Goal: Task Accomplishment & Management: Complete application form

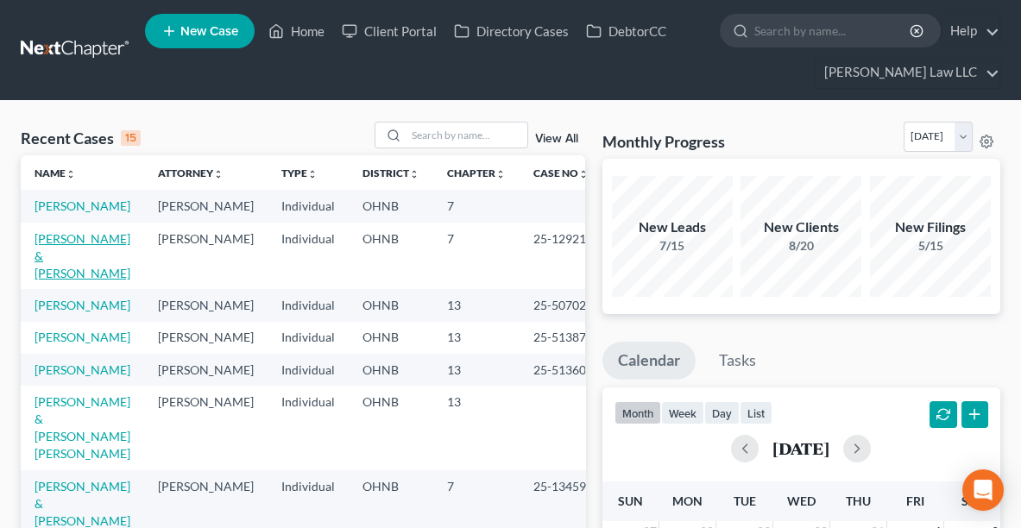
click at [56, 261] on link "[PERSON_NAME] & [PERSON_NAME]" at bounding box center [83, 255] width 96 height 49
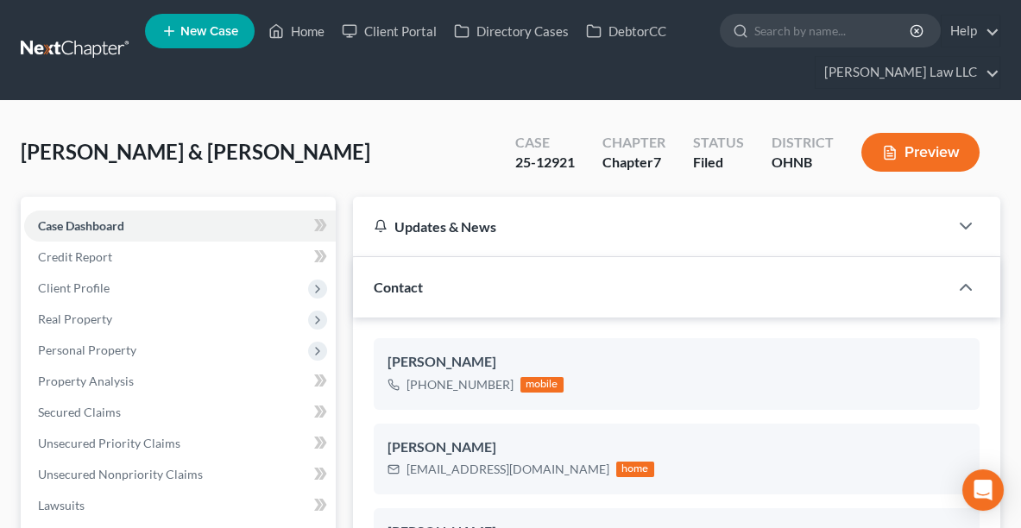
scroll to position [785, 0]
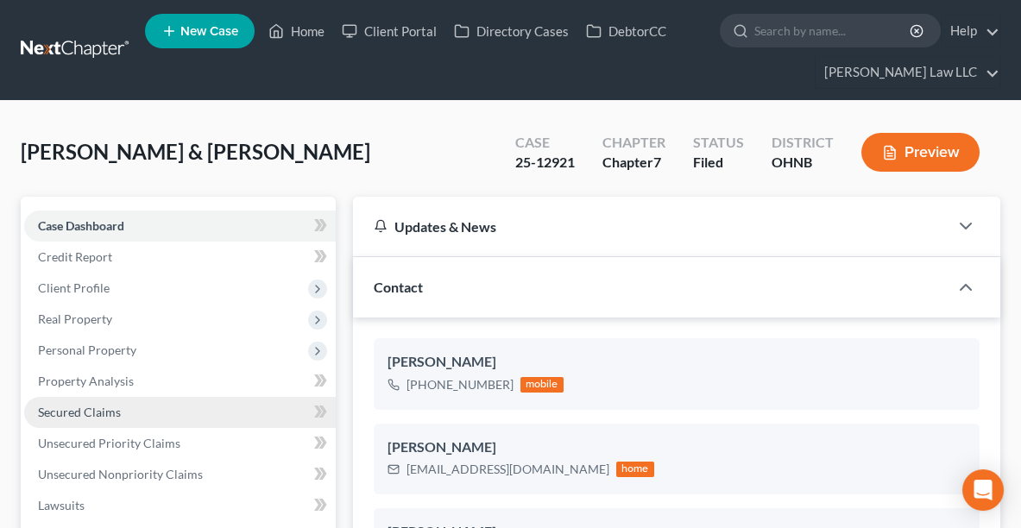
click at [83, 414] on span "Secured Claims" at bounding box center [79, 412] width 83 height 15
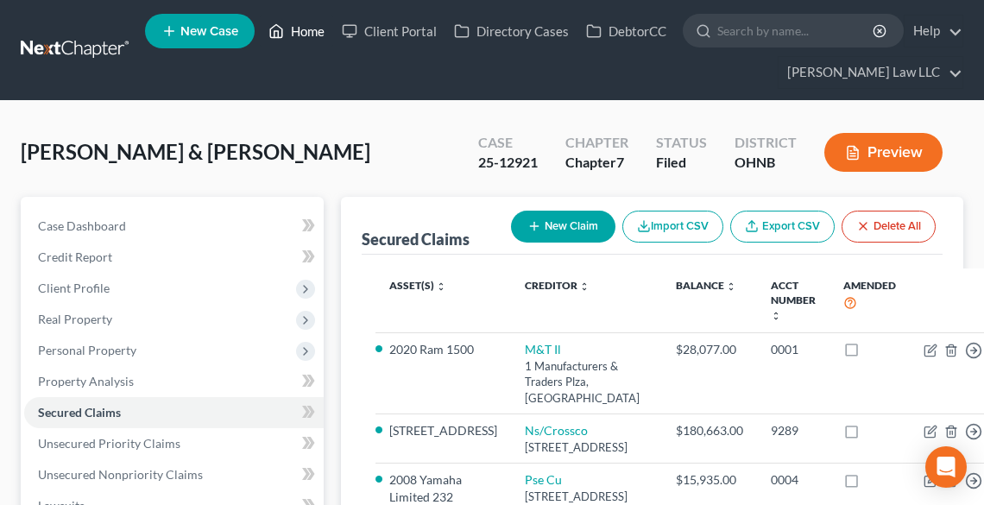
click at [299, 26] on link "Home" at bounding box center [296, 31] width 73 height 31
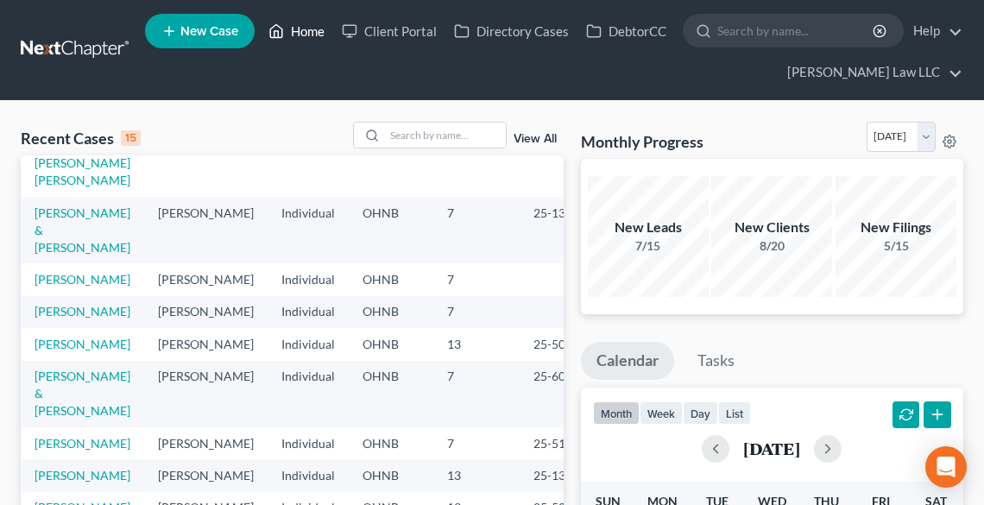
scroll to position [83, 0]
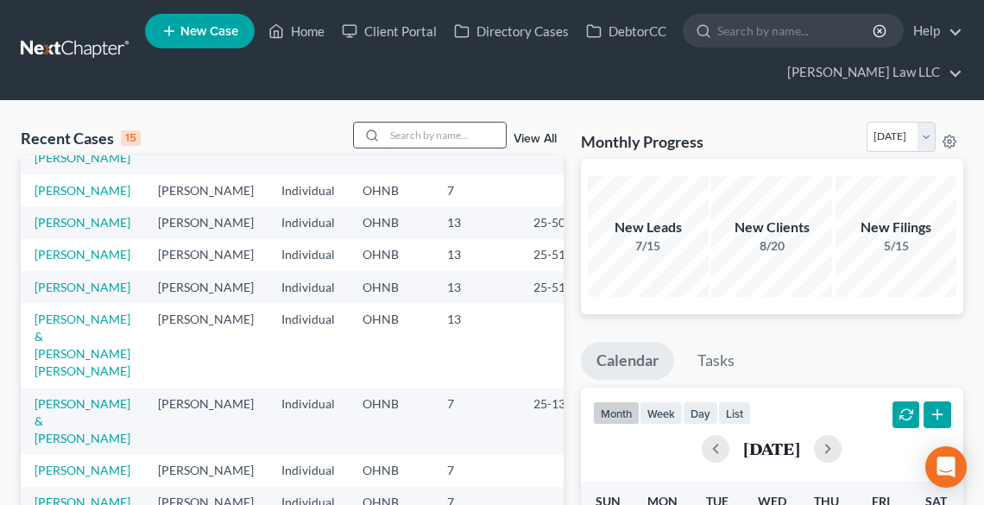
click at [404, 141] on input "search" at bounding box center [445, 135] width 121 height 25
type input "BAKER"
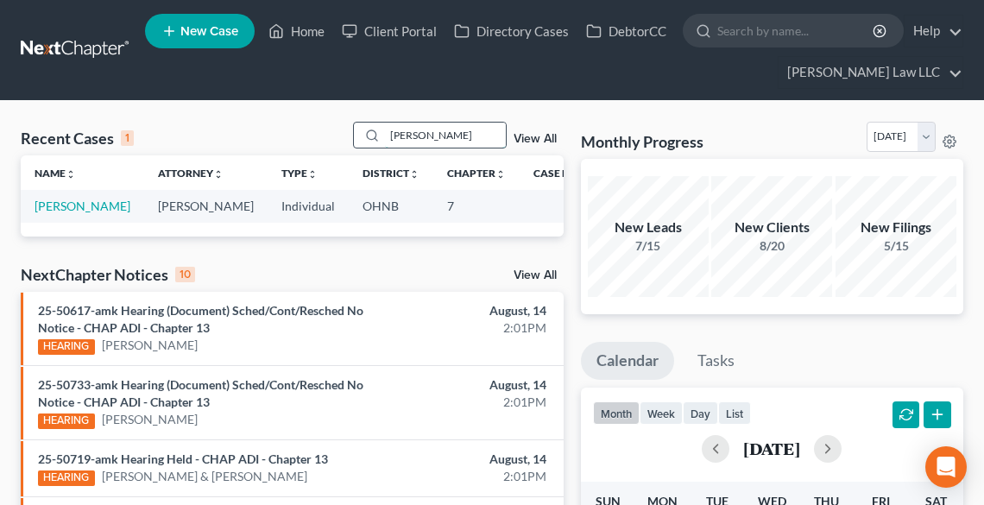
scroll to position [0, 0]
click at [62, 213] on link "[PERSON_NAME]" at bounding box center [83, 206] width 96 height 15
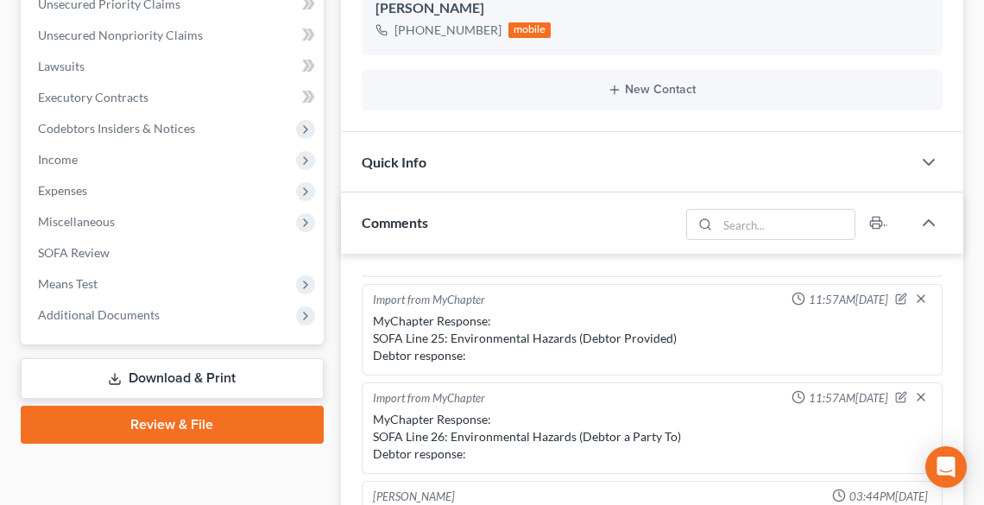
scroll to position [553, 0]
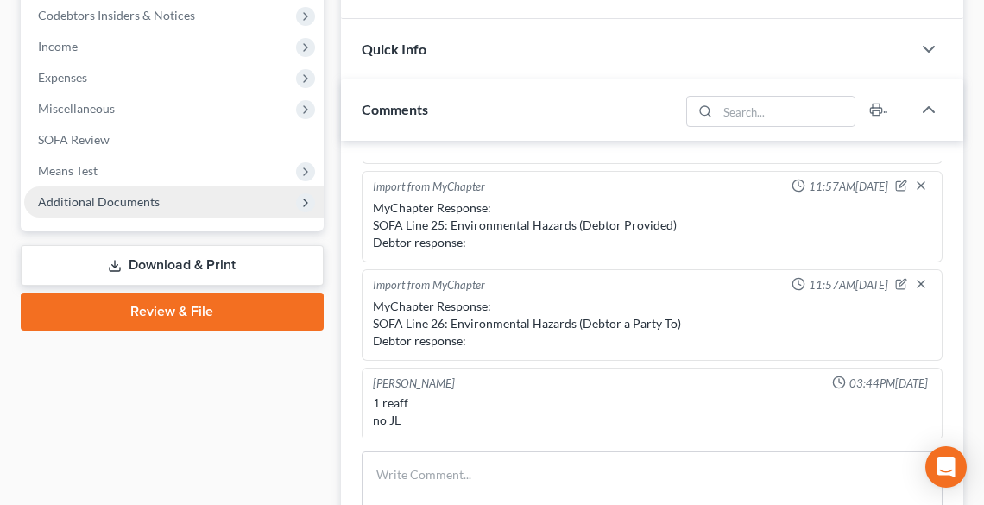
click at [85, 203] on span "Additional Documents" at bounding box center [99, 201] width 122 height 15
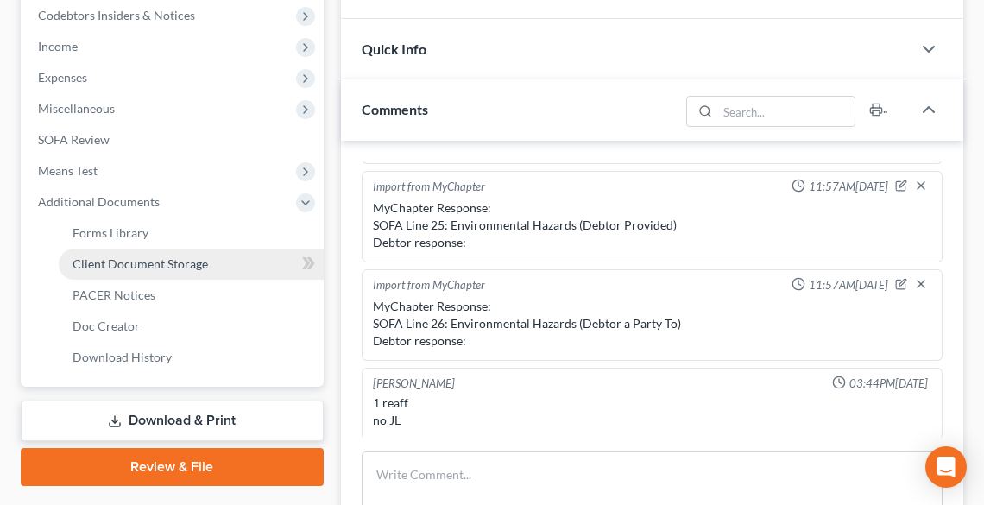
click at [147, 260] on span "Client Document Storage" at bounding box center [141, 263] width 136 height 15
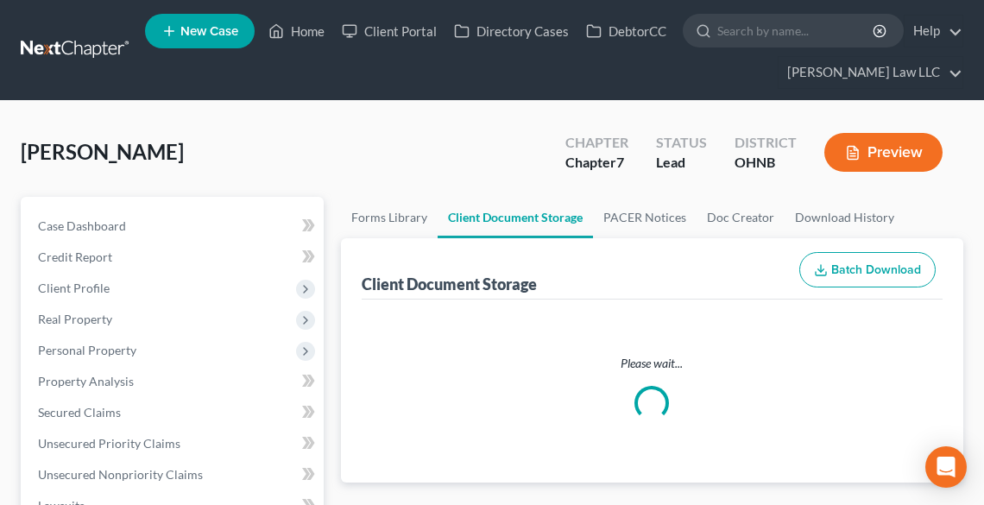
select select "20"
select select "5"
select select "16"
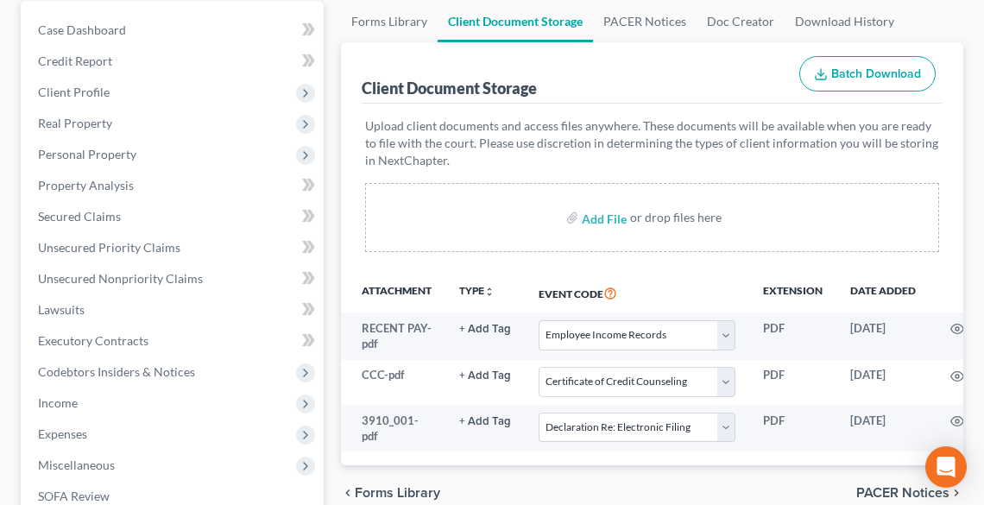
scroll to position [207, 0]
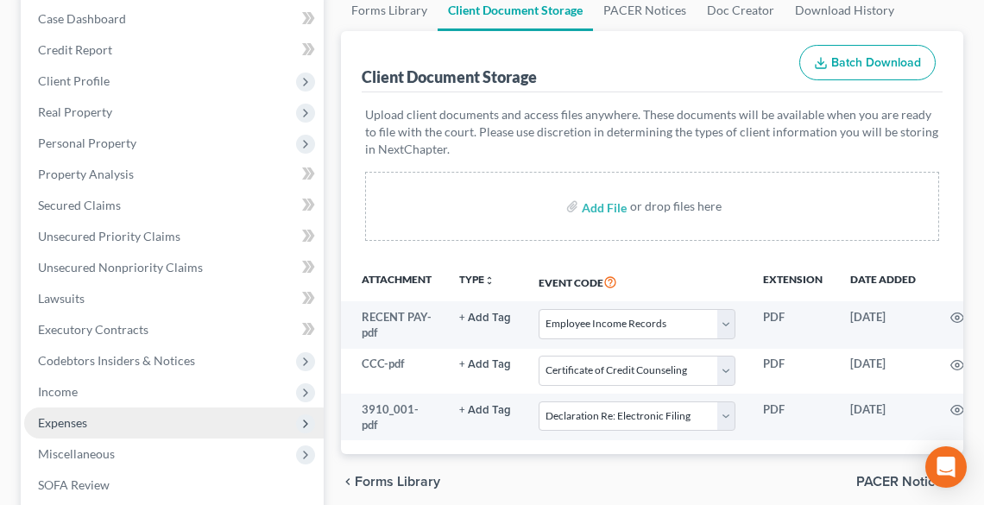
click at [55, 418] on span "Expenses" at bounding box center [62, 422] width 49 height 15
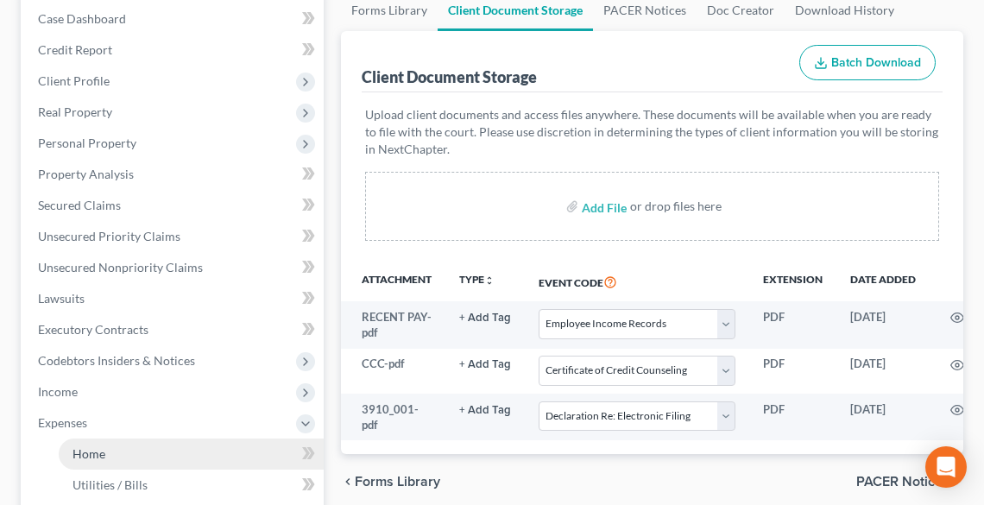
click at [92, 452] on span "Home" at bounding box center [89, 453] width 33 height 15
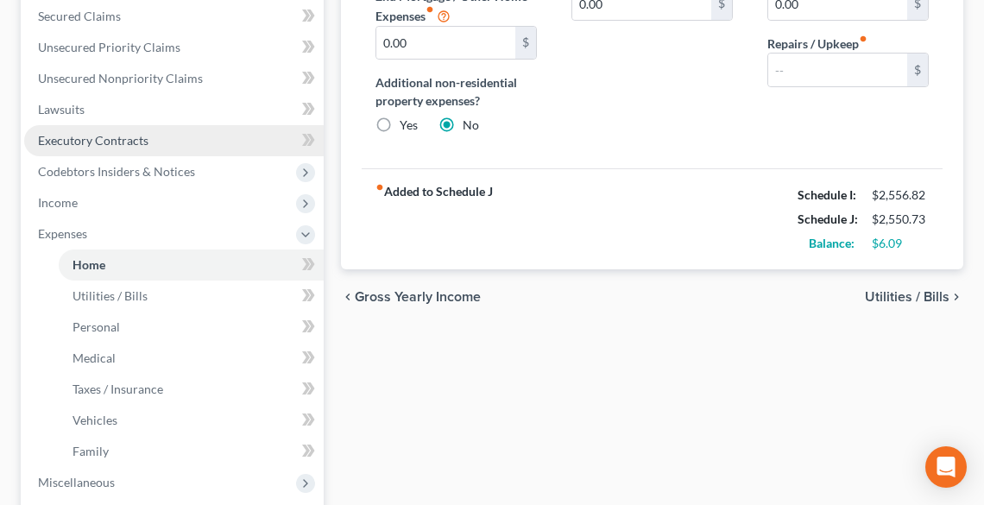
scroll to position [622, 0]
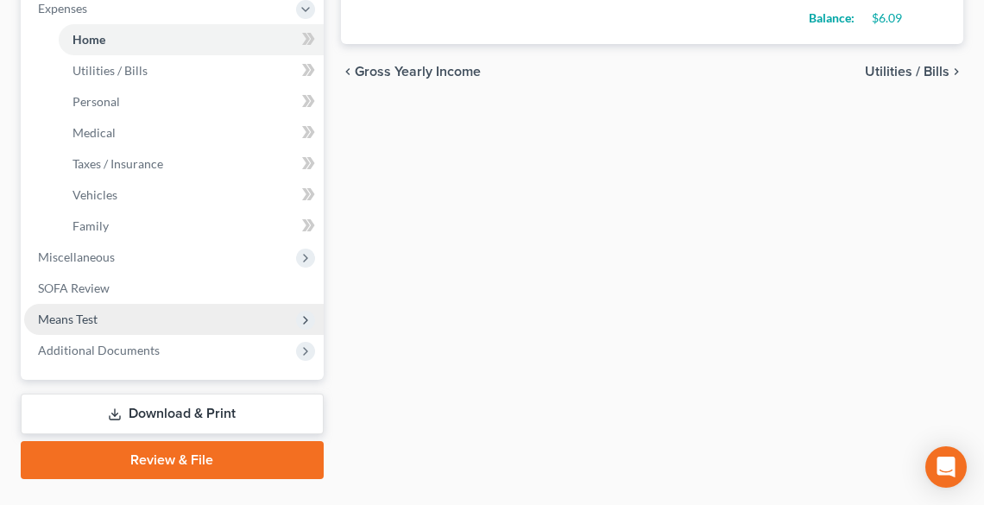
click at [114, 321] on span "Means Test" at bounding box center [174, 319] width 300 height 31
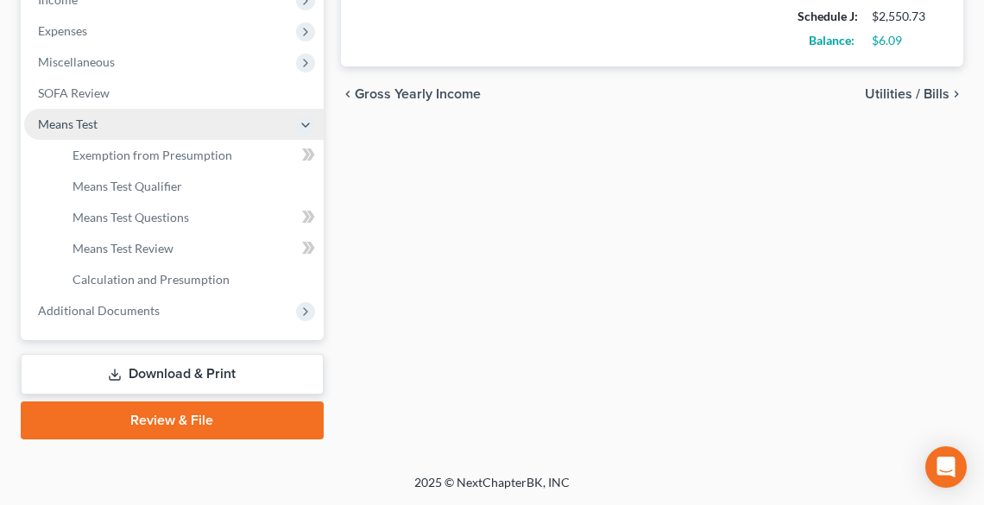
scroll to position [597, 0]
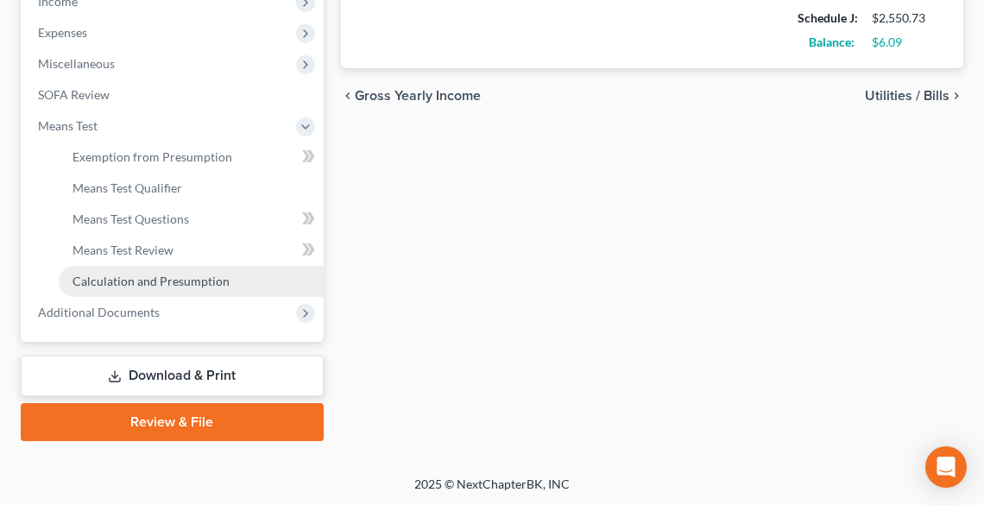
click at [114, 281] on span "Calculation and Presumption" at bounding box center [151, 281] width 157 height 15
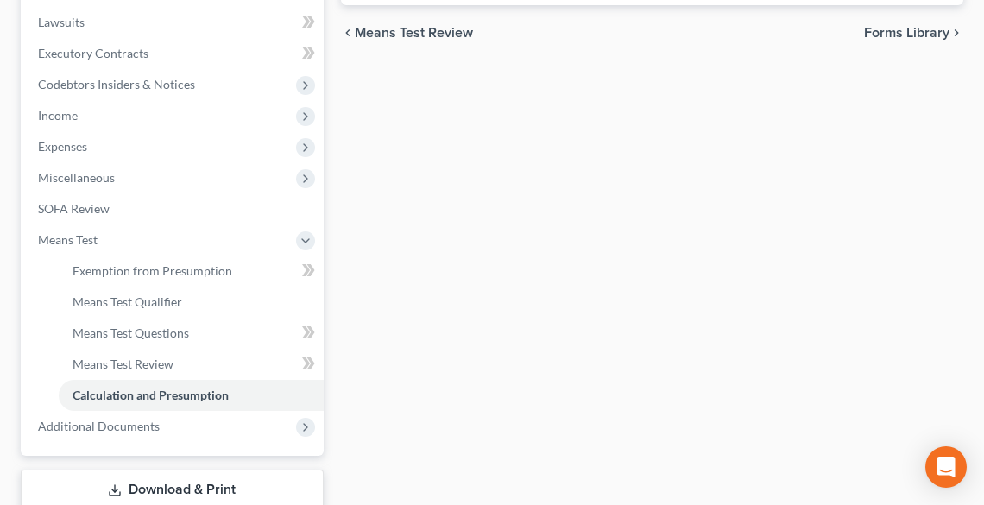
scroll to position [553, 0]
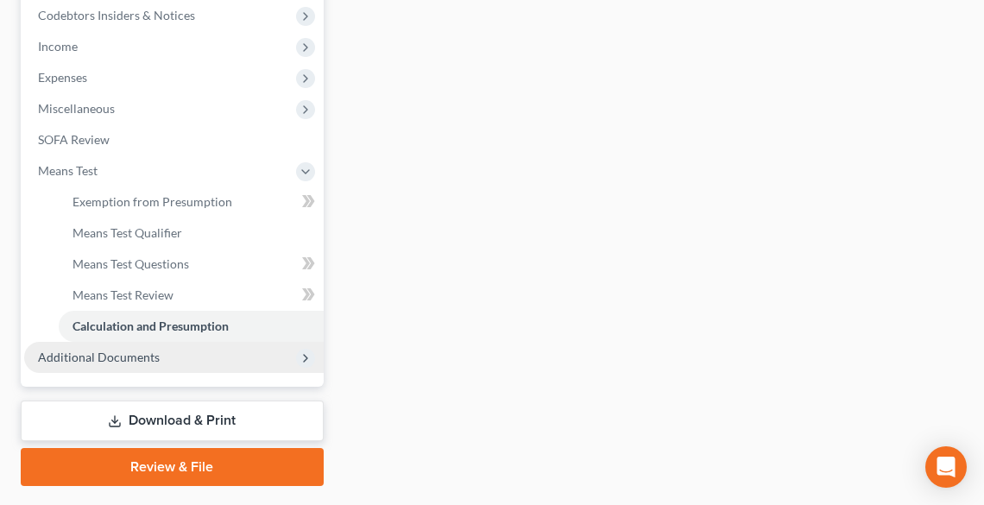
click at [126, 362] on span "Additional Documents" at bounding box center [99, 357] width 122 height 15
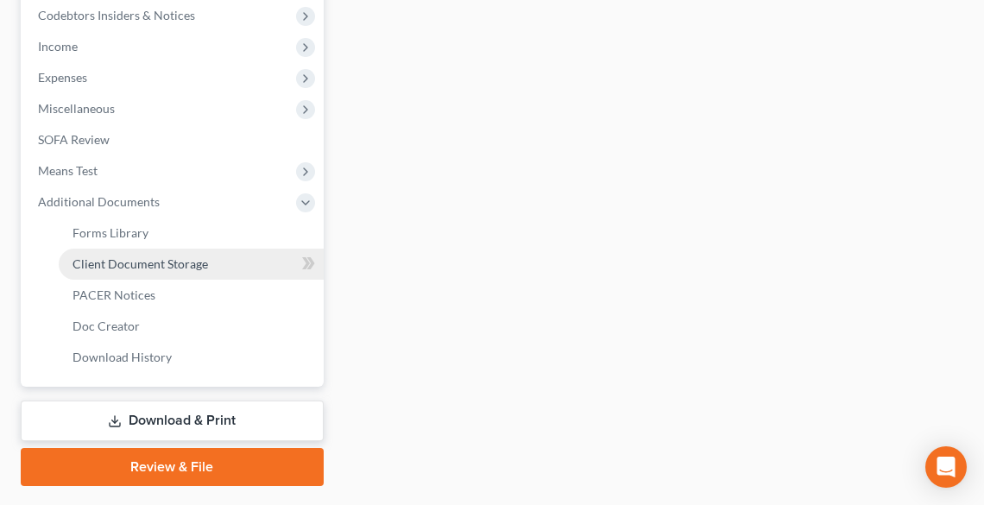
click at [120, 262] on span "Client Document Storage" at bounding box center [141, 263] width 136 height 15
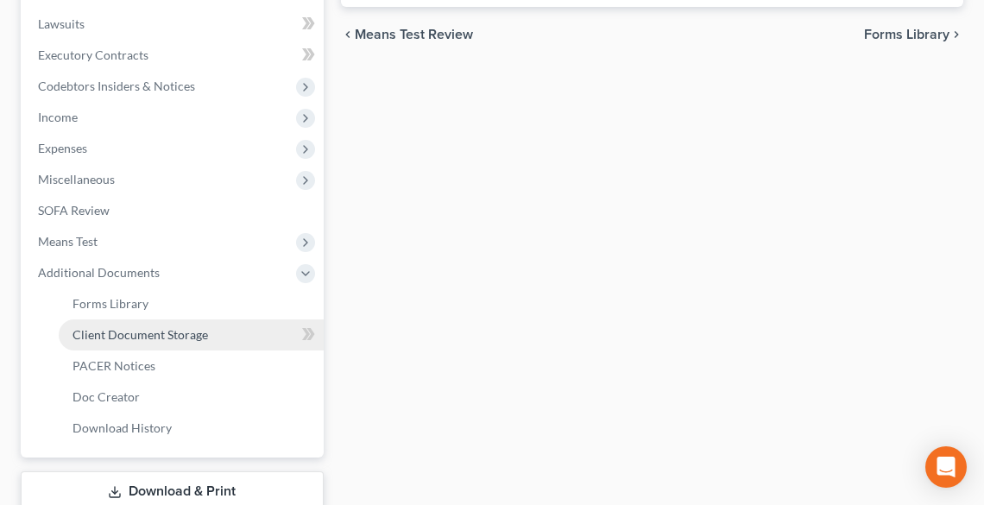
select select "20"
select select "5"
select select "16"
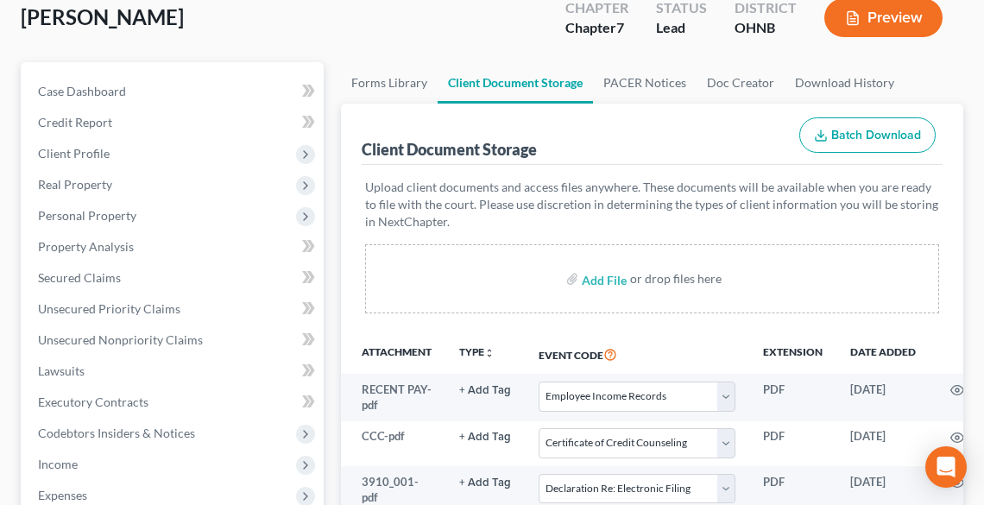
scroll to position [345, 0]
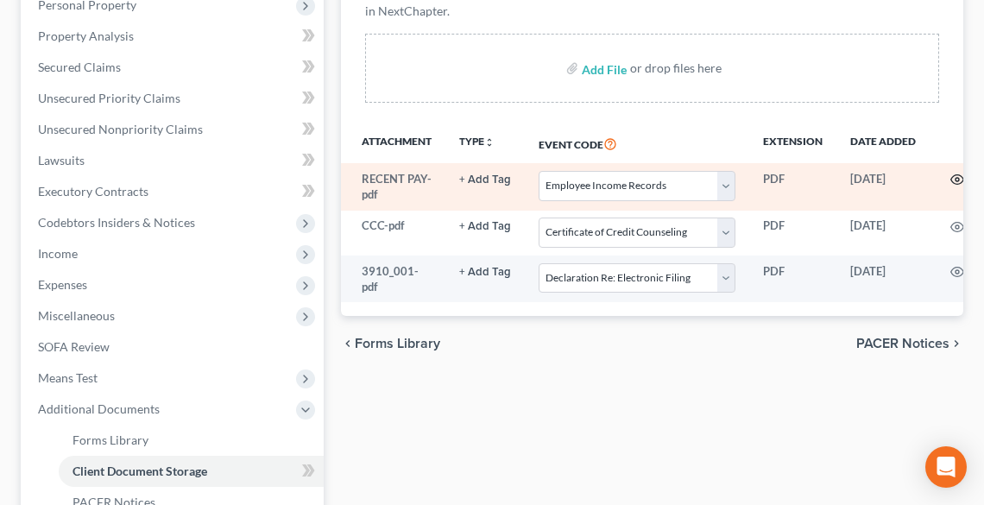
click at [953, 183] on icon "button" at bounding box center [958, 180] width 14 height 14
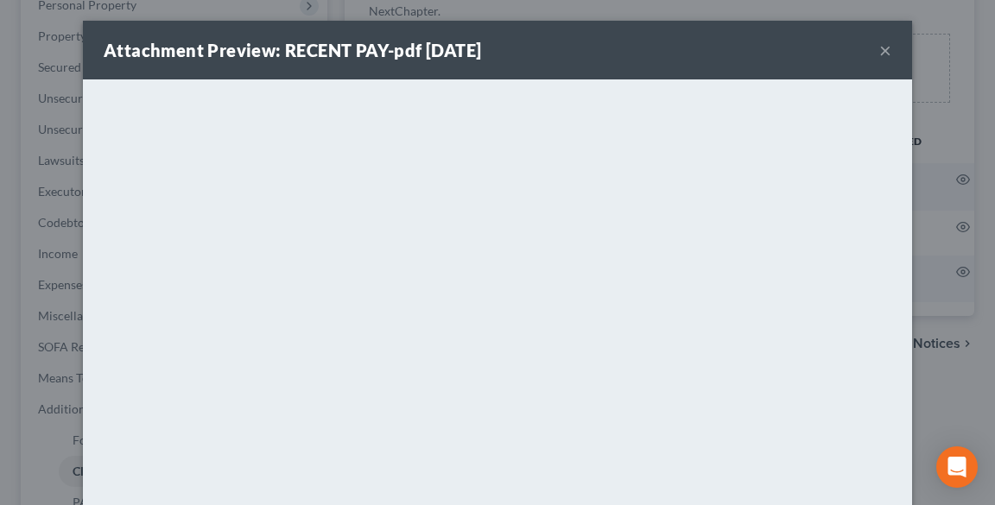
click at [879, 52] on button "×" at bounding box center [885, 50] width 12 height 21
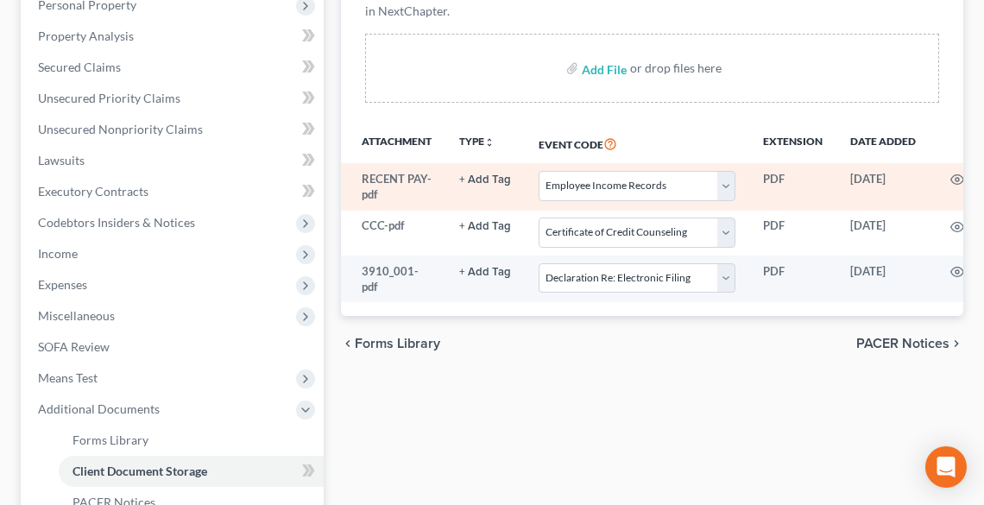
click at [947, 176] on td at bounding box center [1002, 186] width 145 height 47
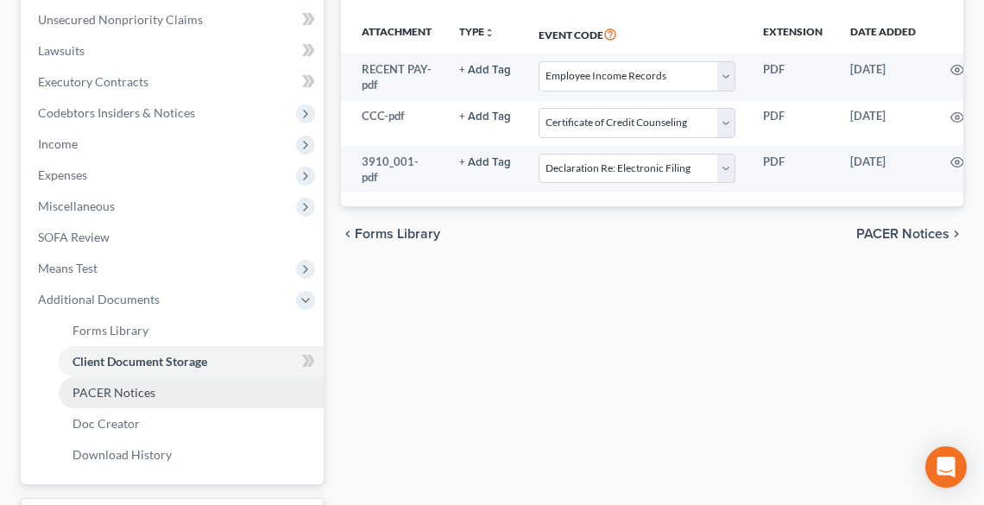
scroll to position [597, 0]
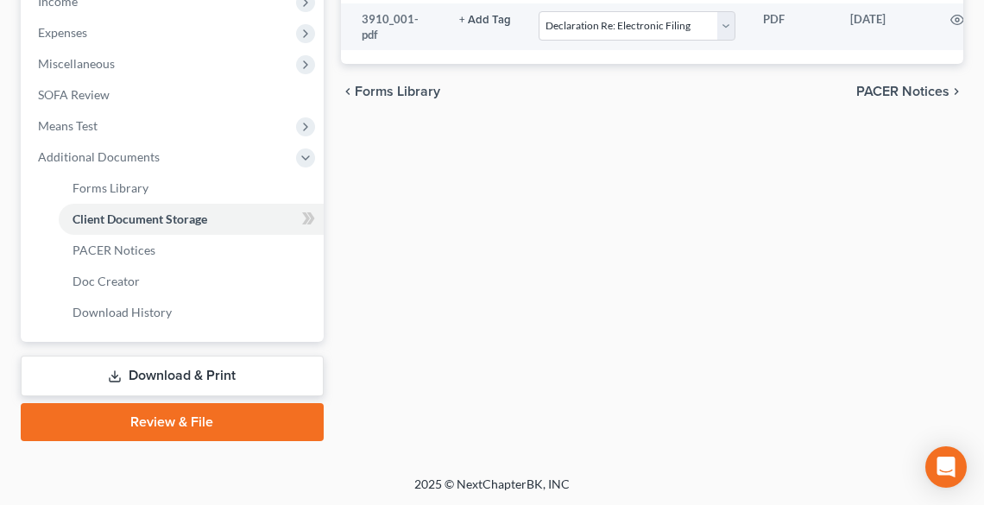
click at [213, 374] on link "Download & Print" at bounding box center [172, 376] width 303 height 41
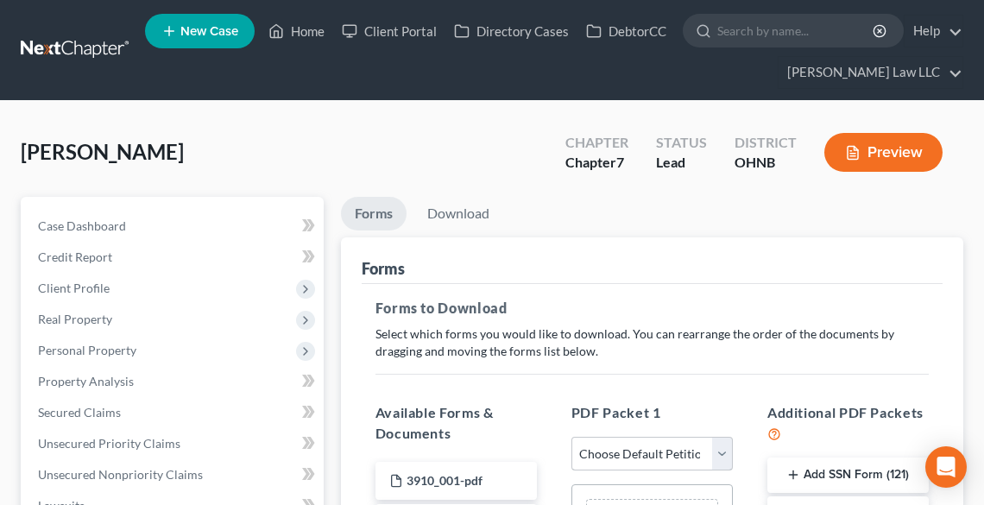
scroll to position [207, 0]
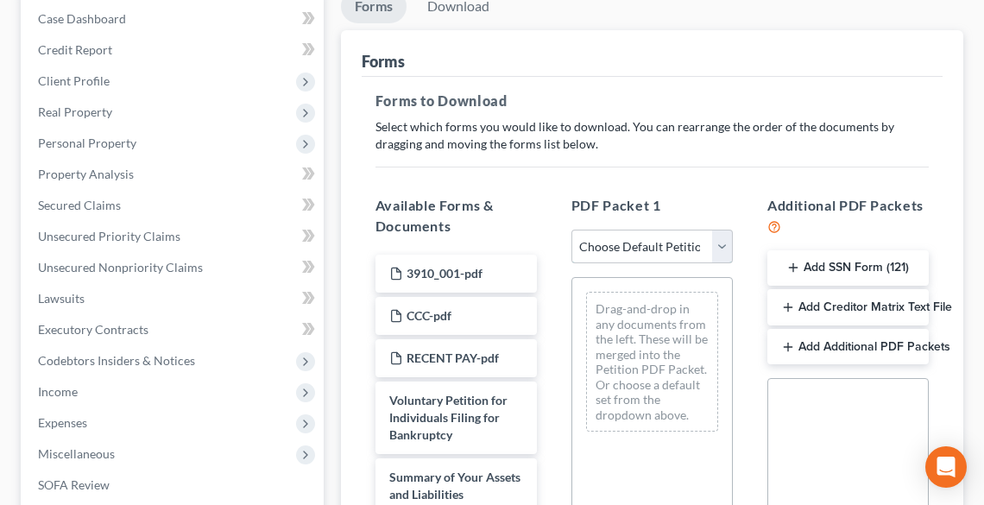
click at [674, 250] on select "Choose Default Petition PDF Packet Complete Bankruptcy Petition (all forms and …" at bounding box center [652, 247] width 161 height 35
select select "0"
click at [572, 230] on select "Choose Default Petition PDF Packet Complete Bankruptcy Petition (all forms and …" at bounding box center [652, 247] width 161 height 35
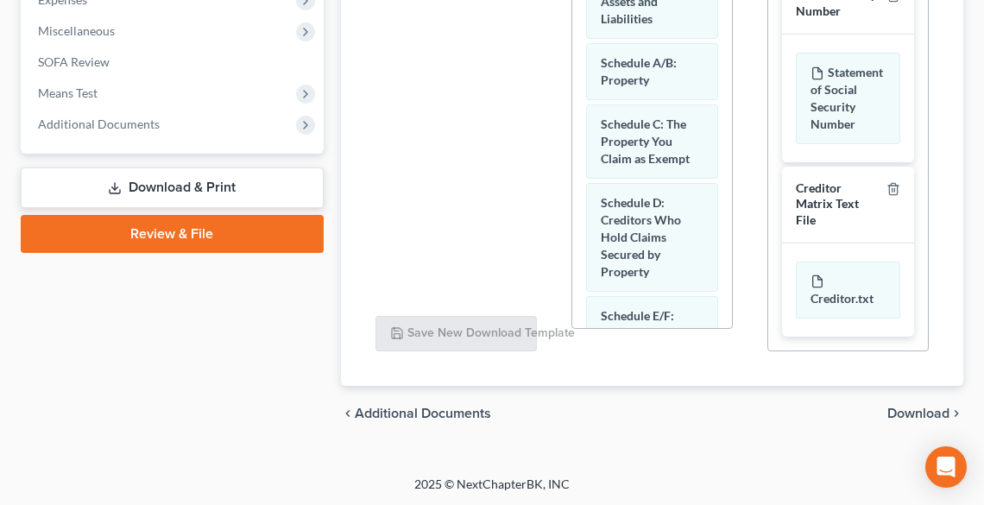
click at [934, 407] on span "Download" at bounding box center [919, 414] width 62 height 14
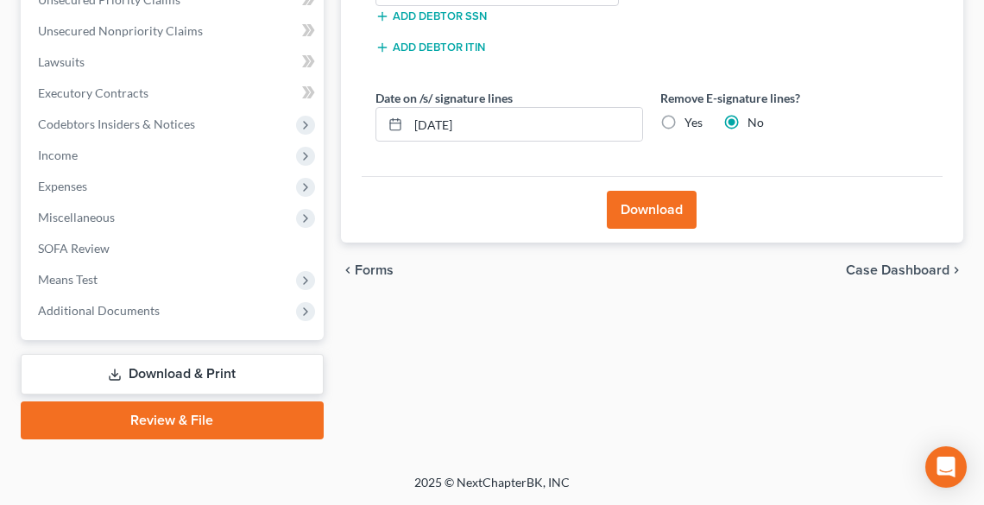
scroll to position [442, 0]
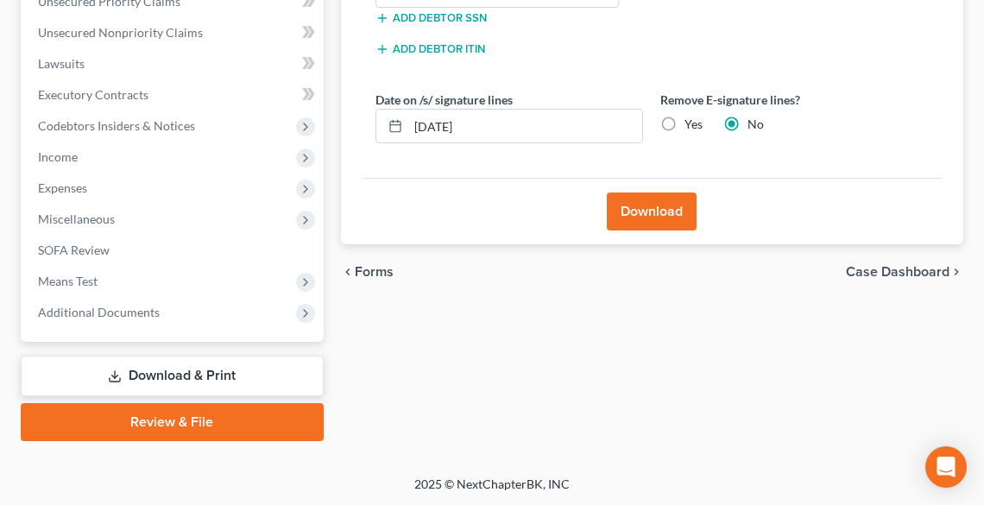
click at [232, 424] on link "Review & File" at bounding box center [172, 422] width 303 height 38
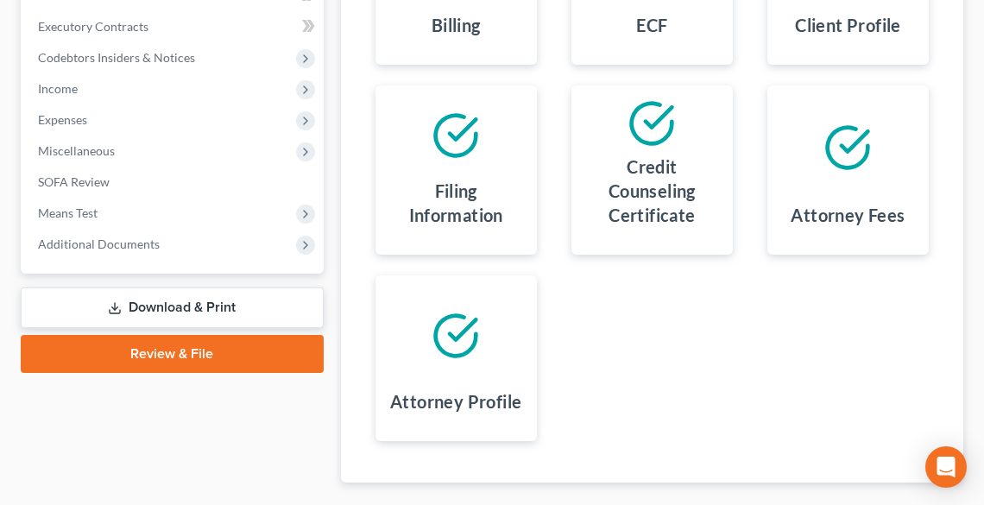
scroll to position [607, 0]
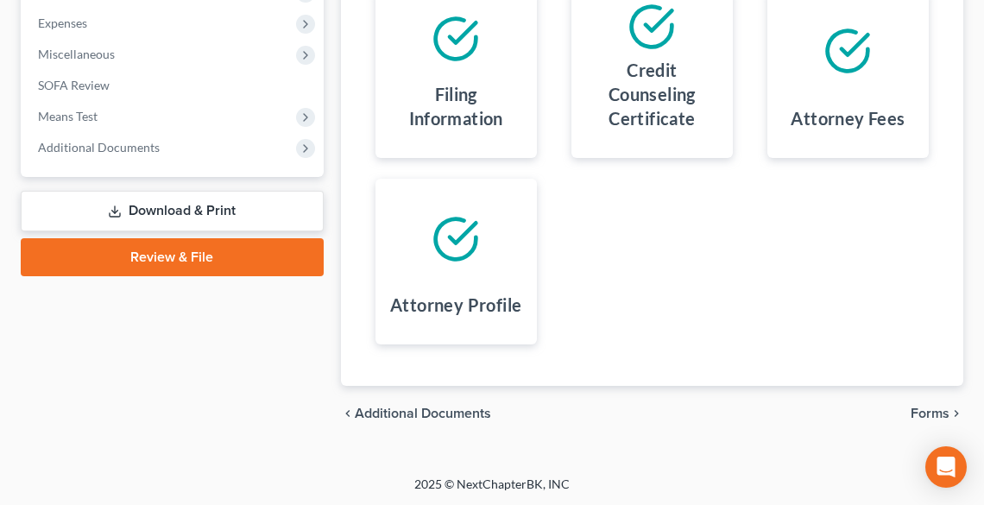
click at [944, 413] on span "Forms" at bounding box center [930, 414] width 39 height 14
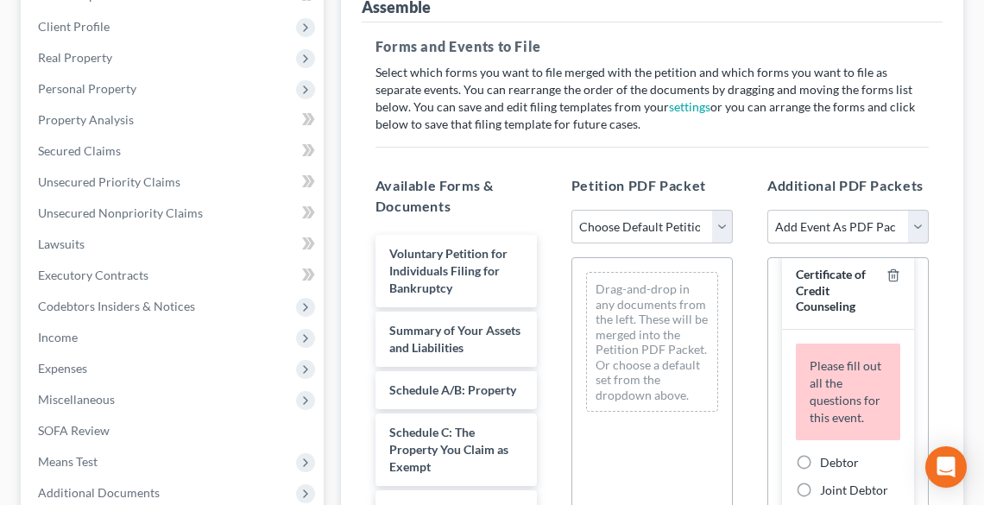
scroll to position [414, 0]
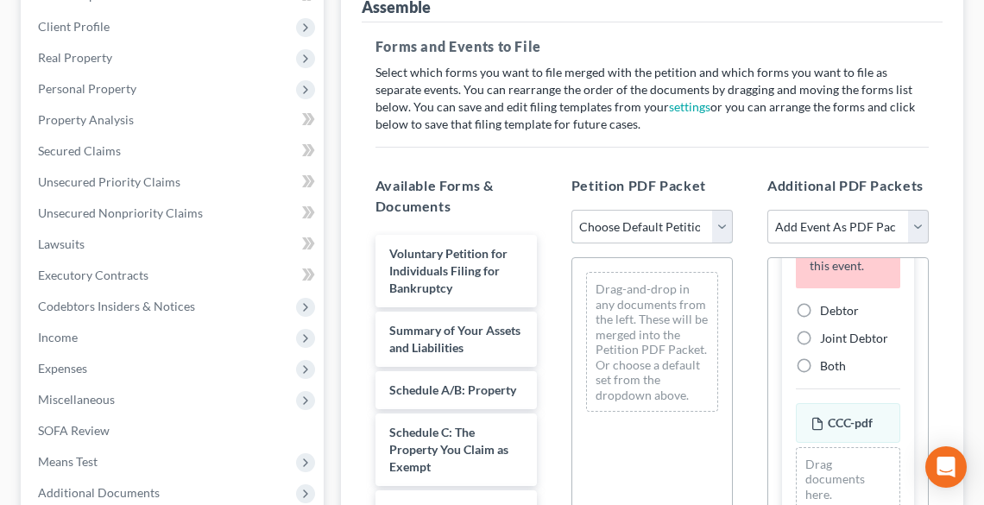
click at [653, 228] on select "Choose Default Petition PDF Packet Complete Bankruptcy Petition (all forms and …" at bounding box center [652, 227] width 161 height 35
select select "0"
click at [572, 210] on select "Choose Default Petition PDF Packet Complete Bankruptcy Petition (all forms and …" at bounding box center [652, 227] width 161 height 35
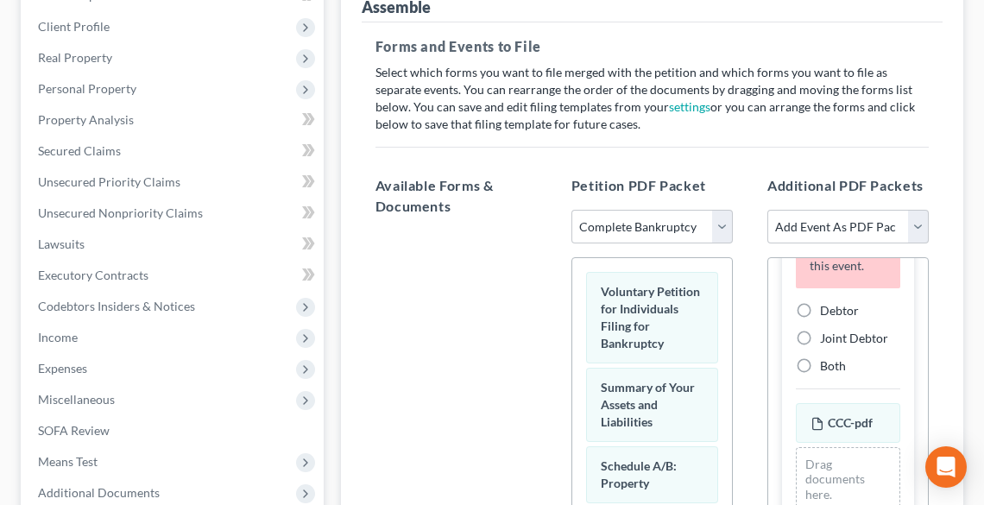
click at [839, 318] on span "Debtor" at bounding box center [839, 310] width 39 height 15
click at [838, 313] on input "Debtor" at bounding box center [832, 307] width 11 height 11
radio input "true"
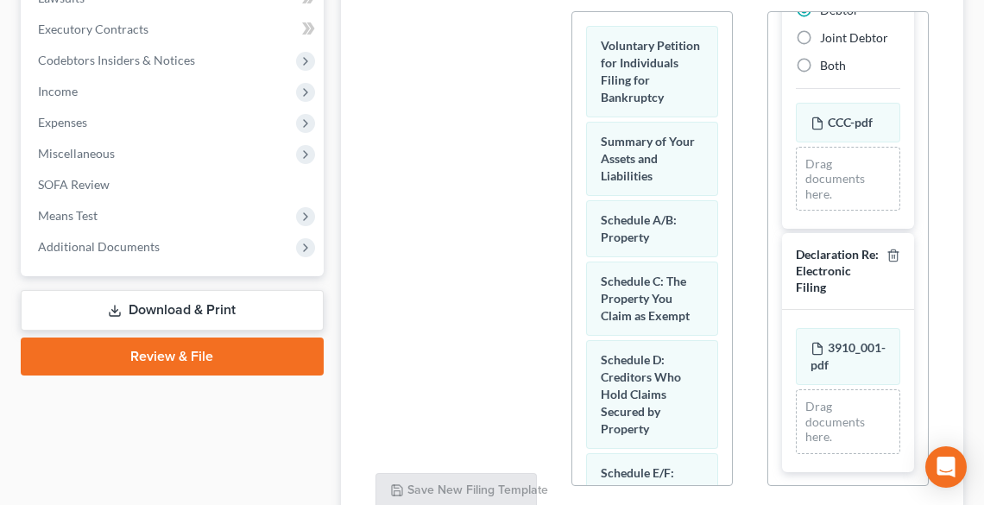
scroll to position [651, 0]
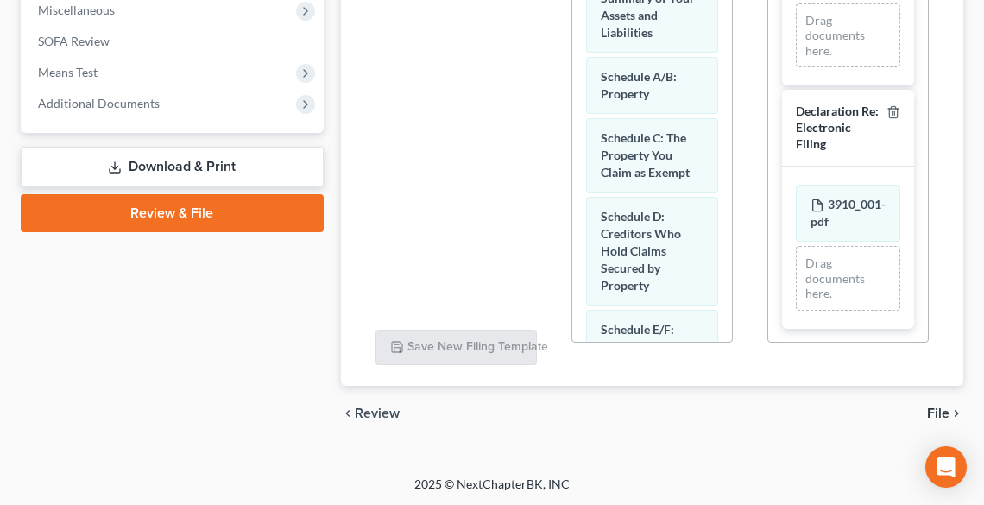
click at [942, 414] on span "File" at bounding box center [938, 414] width 22 height 14
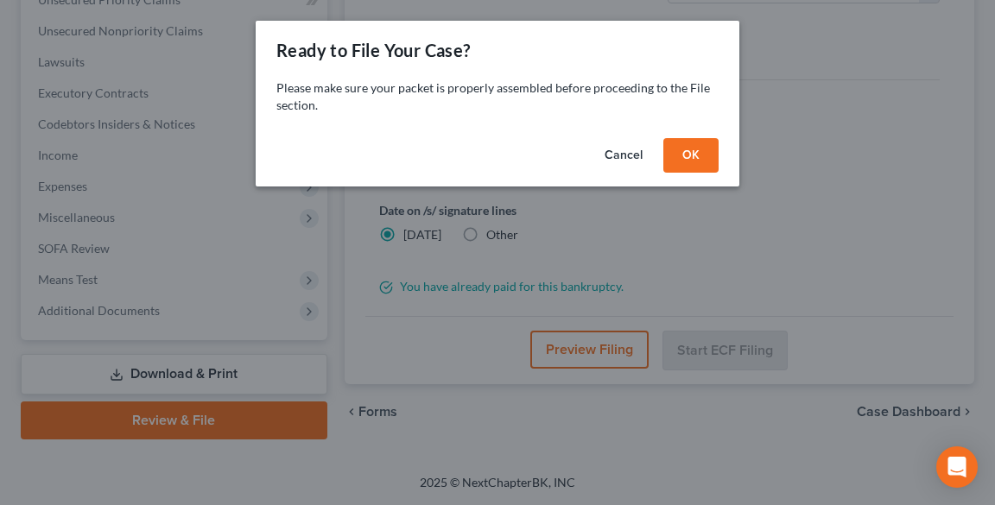
click at [701, 164] on button "OK" at bounding box center [690, 155] width 55 height 35
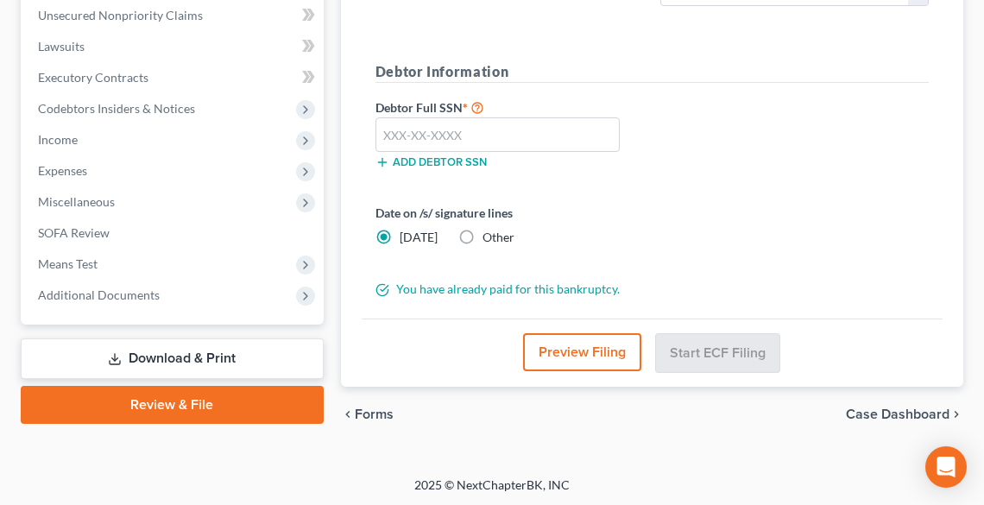
click at [483, 238] on label "Other" at bounding box center [499, 237] width 32 height 17
click at [490, 238] on input "Other" at bounding box center [495, 234] width 11 height 11
radio input "true"
radio input "false"
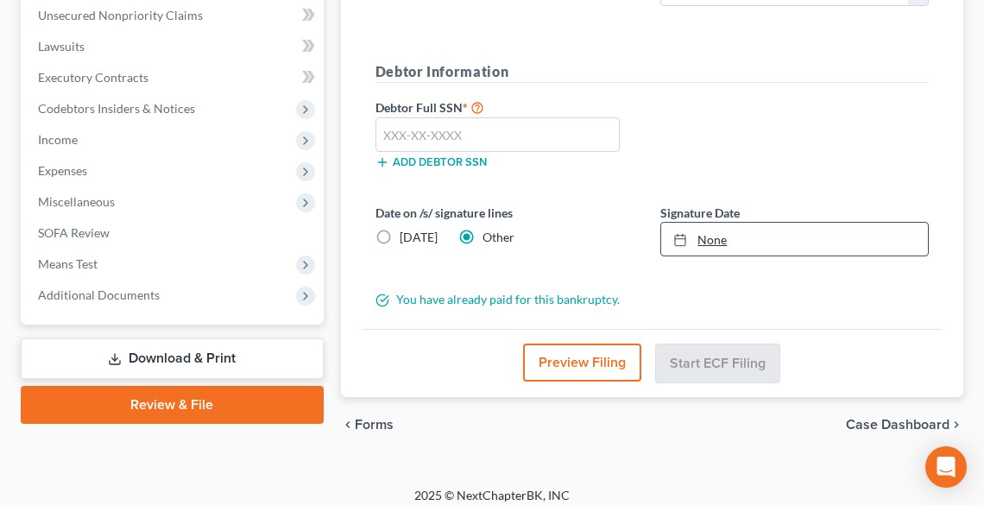
type input "[DATE]"
click at [705, 237] on link "None" at bounding box center [794, 239] width 267 height 33
click at [431, 130] on input "text" at bounding box center [498, 134] width 244 height 35
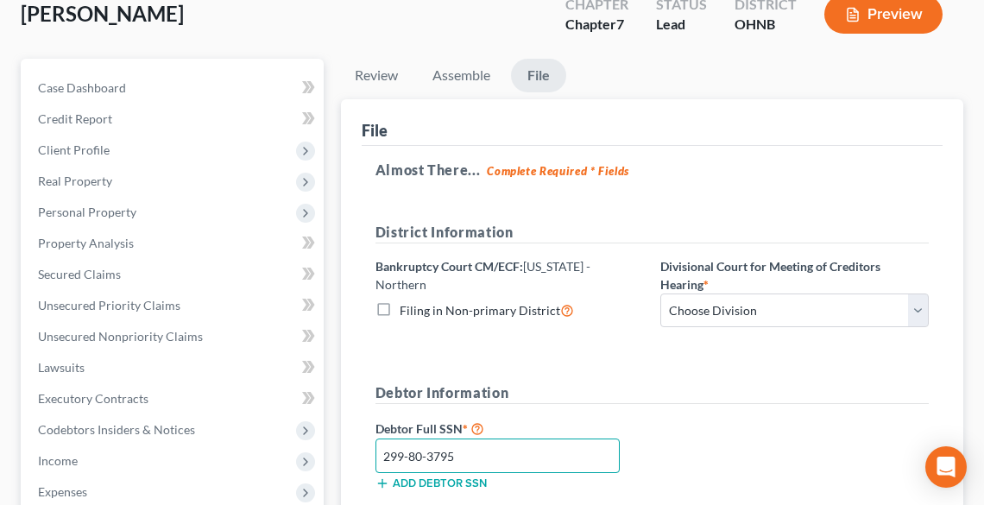
scroll to position [114, 0]
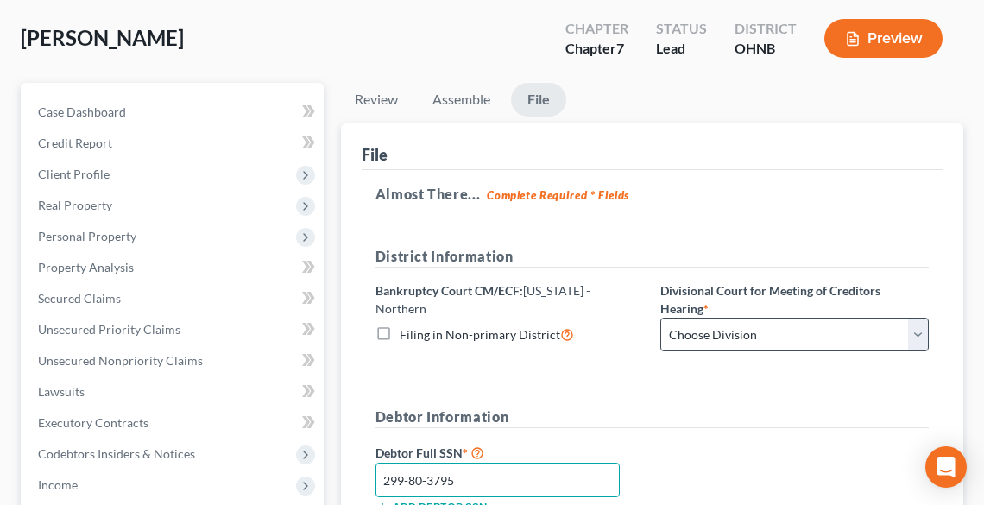
type input "299-80-3795"
click at [718, 328] on select "Choose Division Akron [GEOGRAPHIC_DATA] [GEOGRAPHIC_DATA] [GEOGRAPHIC_DATA] [GE…" at bounding box center [794, 335] width 269 height 35
select select "0"
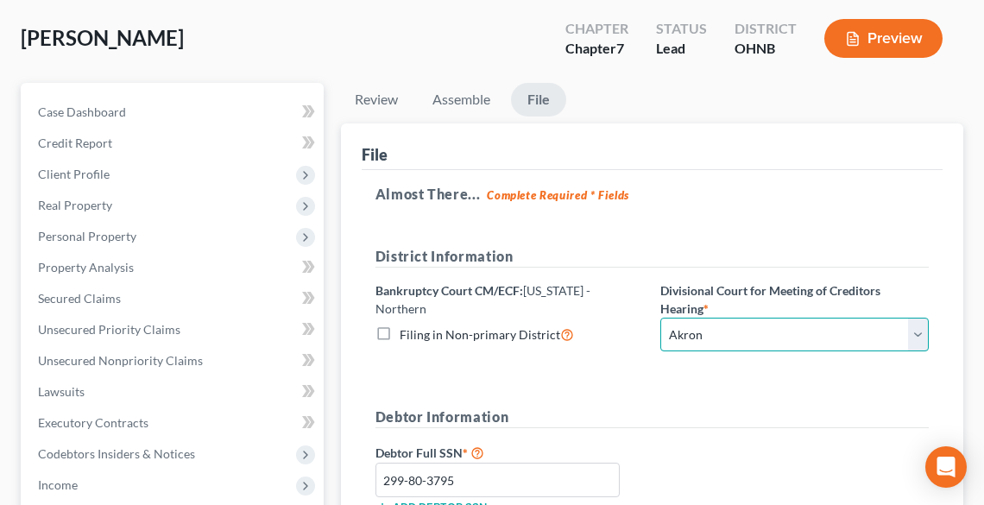
click at [660, 318] on select "Choose Division Akron [GEOGRAPHIC_DATA] [GEOGRAPHIC_DATA] [GEOGRAPHIC_DATA] [GE…" at bounding box center [794, 335] width 269 height 35
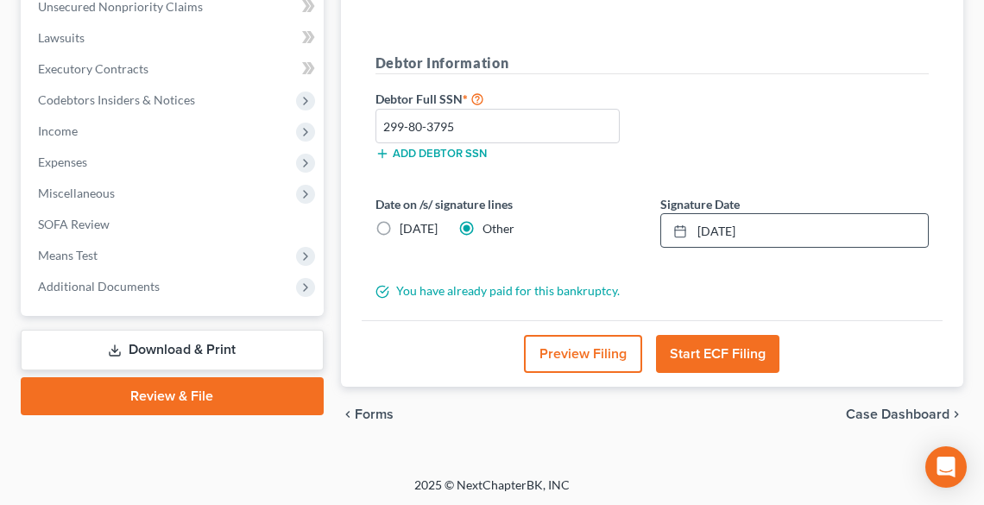
click at [736, 356] on button "Start ECF Filing" at bounding box center [717, 354] width 123 height 38
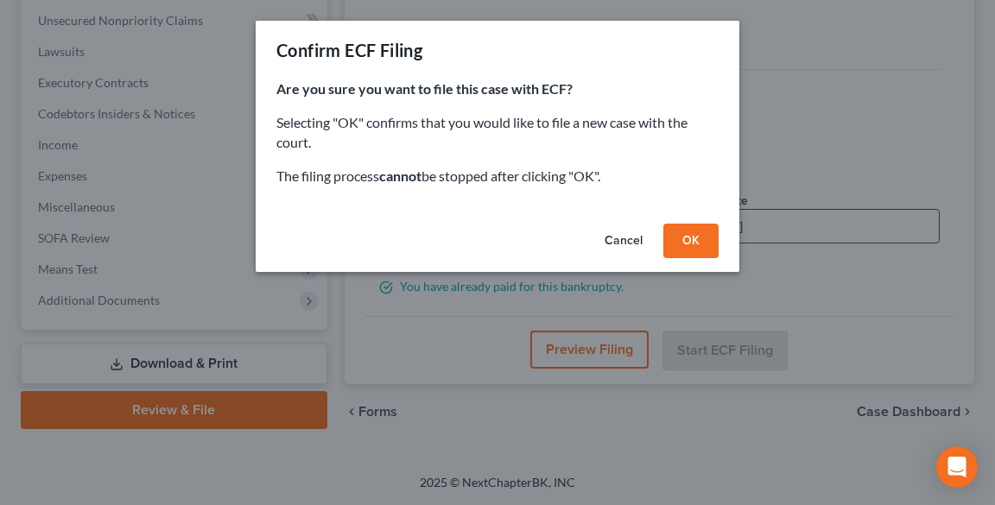
click at [704, 242] on button "OK" at bounding box center [690, 241] width 55 height 35
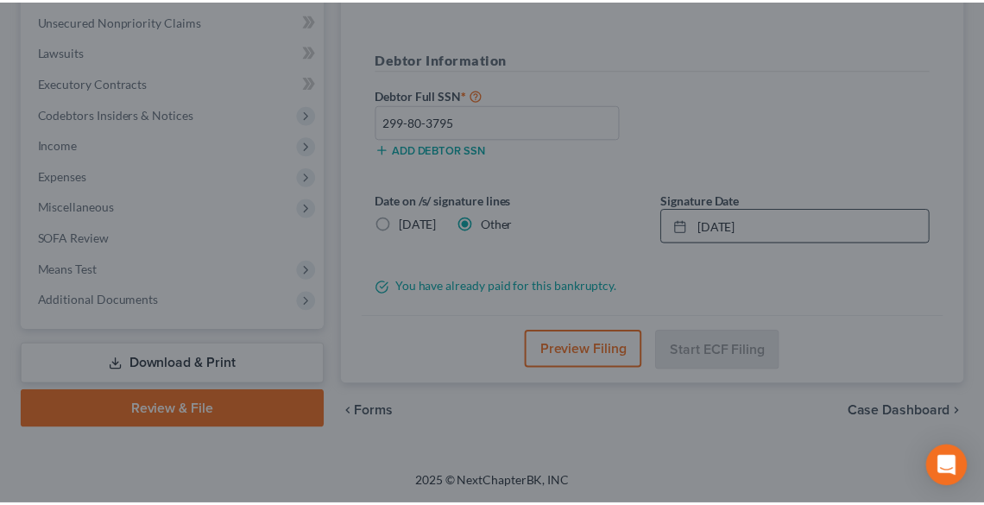
scroll to position [442, 0]
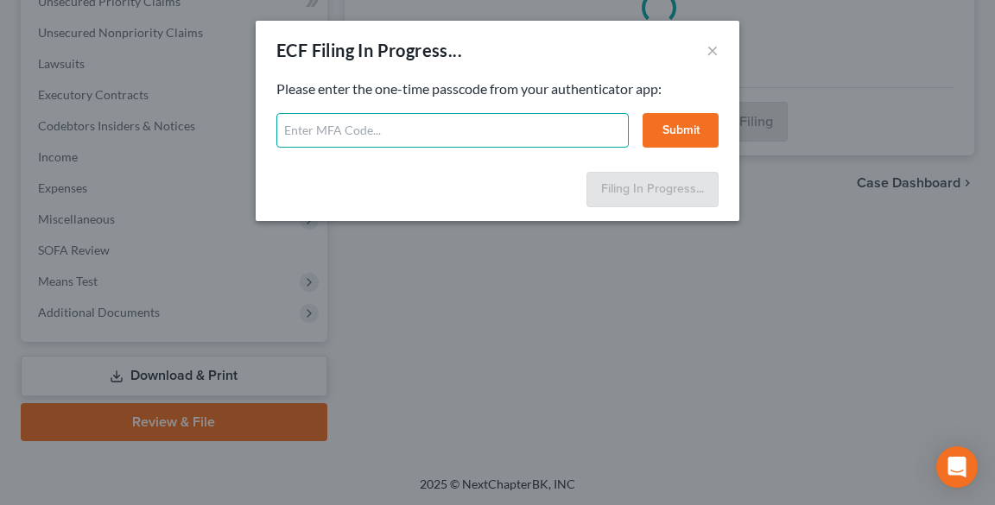
click at [338, 131] on input "text" at bounding box center [452, 130] width 352 height 35
type input "847794"
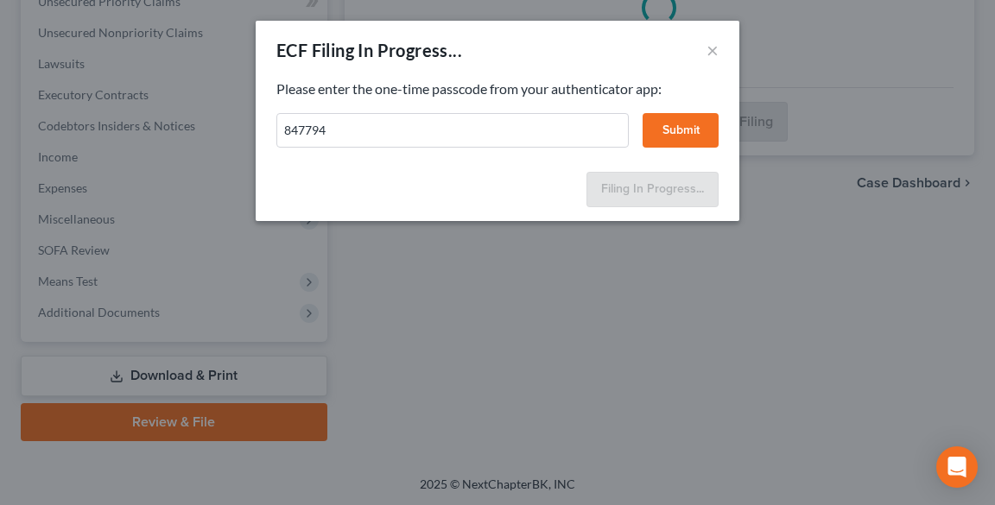
click at [673, 131] on button "Submit" at bounding box center [680, 130] width 76 height 35
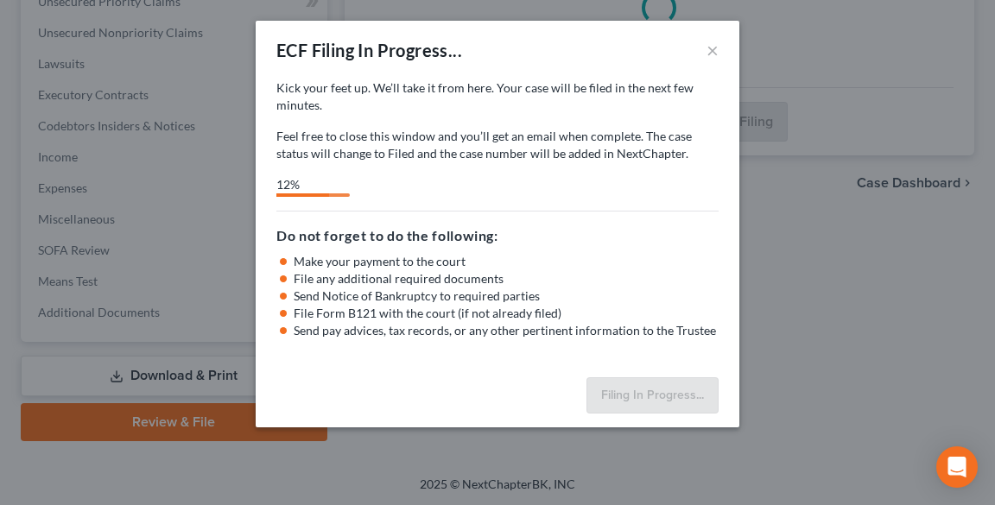
select select "0"
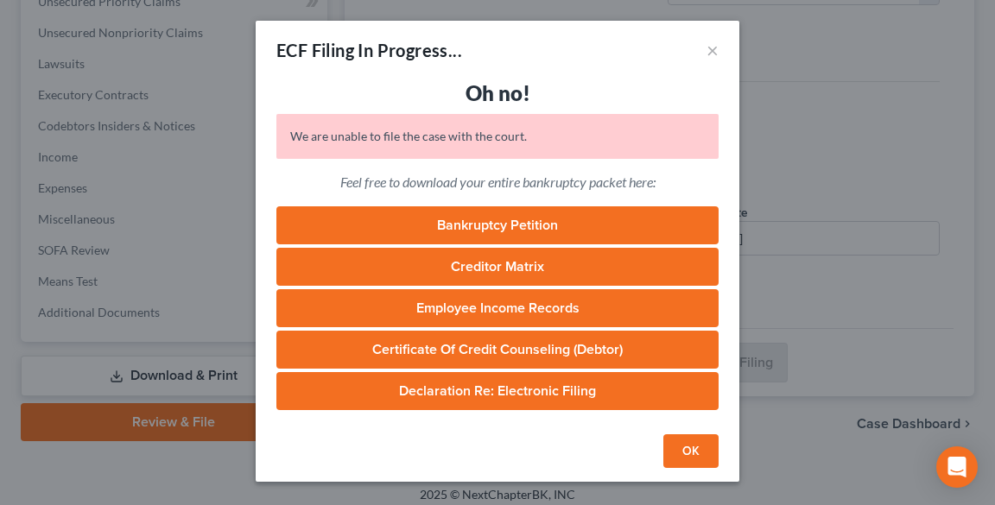
click at [687, 472] on div "OK" at bounding box center [497, 454] width 483 height 55
click at [690, 455] on button "OK" at bounding box center [690, 451] width 55 height 35
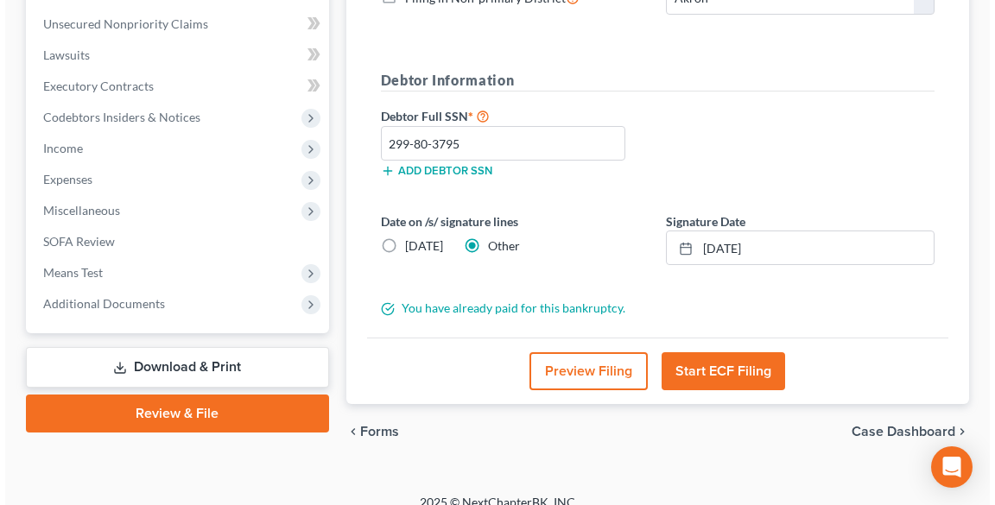
scroll to position [468, 0]
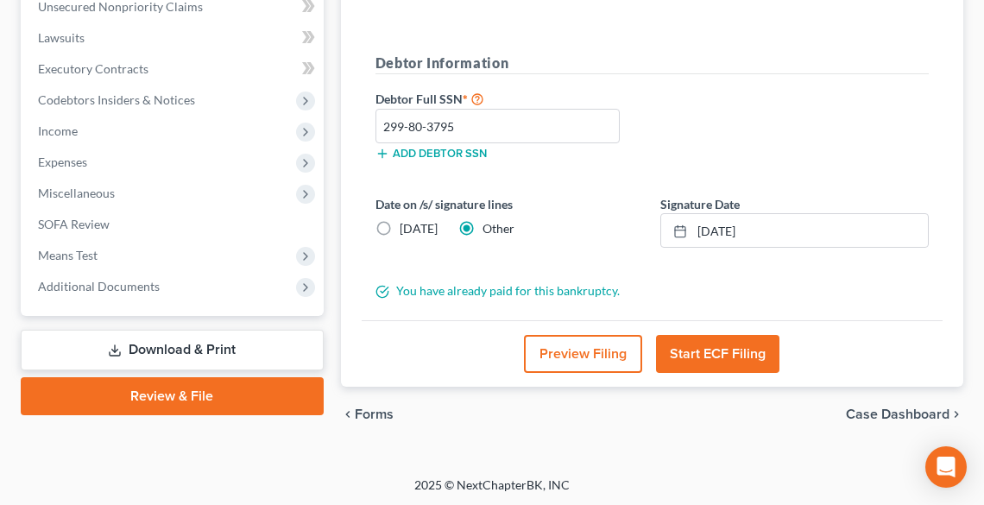
click at [687, 353] on button "Start ECF Filing" at bounding box center [717, 354] width 123 height 38
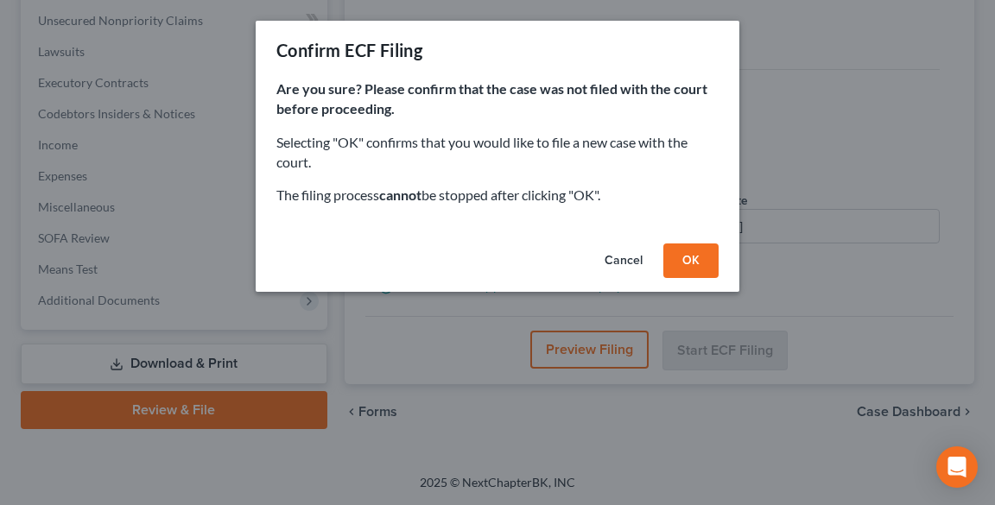
click at [712, 255] on button "OK" at bounding box center [690, 260] width 55 height 35
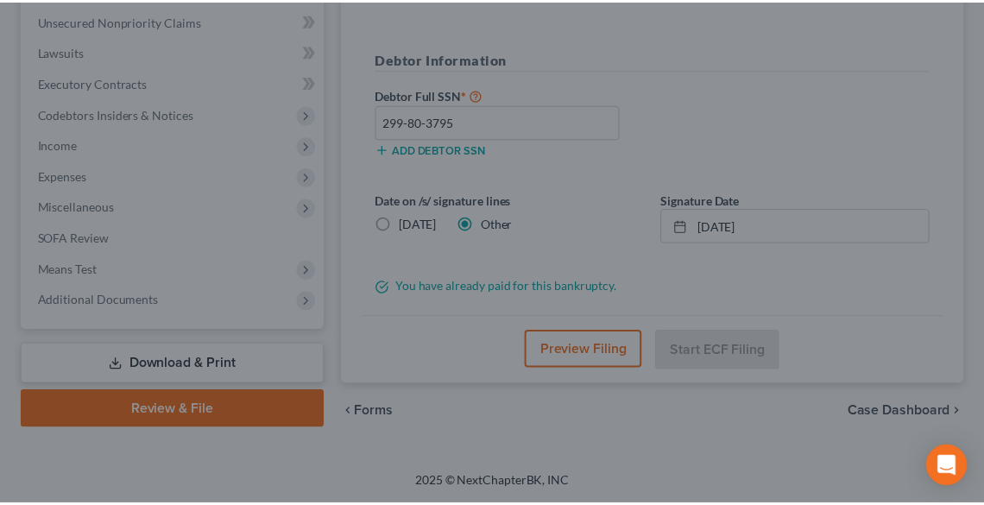
scroll to position [442, 0]
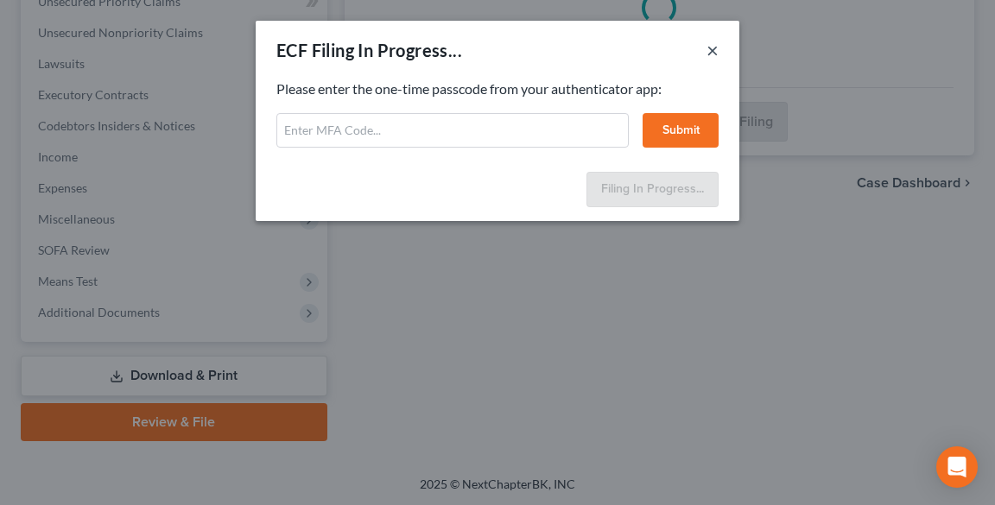
click at [709, 49] on button "×" at bounding box center [712, 50] width 12 height 21
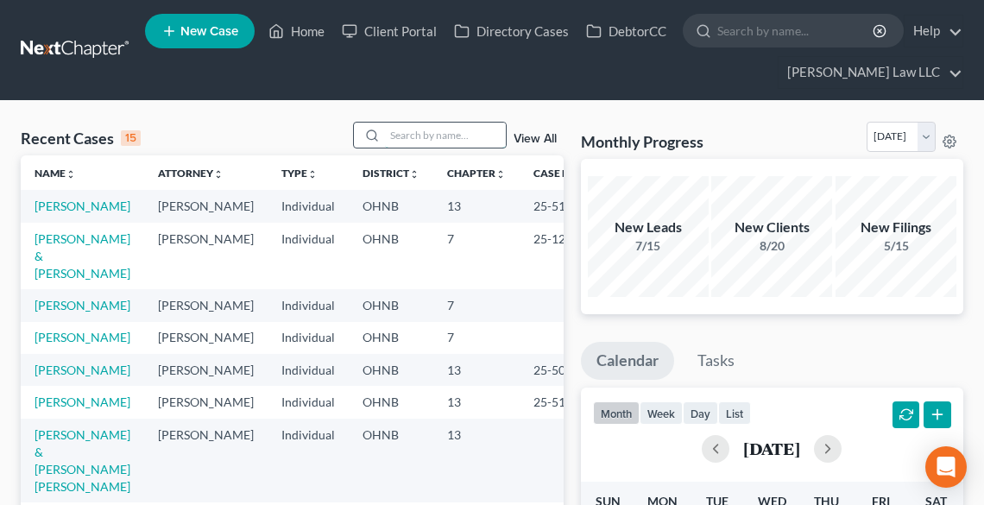
click at [420, 132] on input "search" at bounding box center [445, 135] width 121 height 25
type input "[PERSON_NAME]"
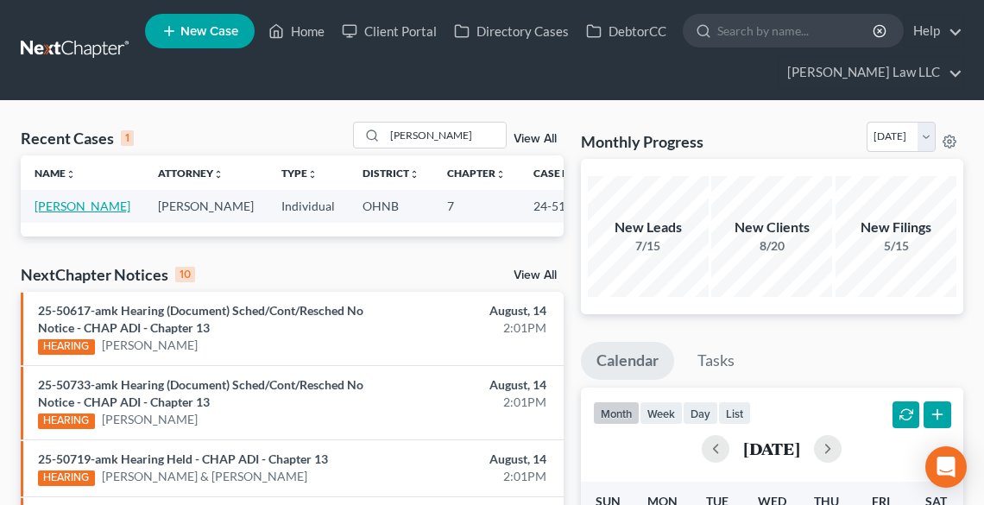
click at [75, 210] on link "[PERSON_NAME]" at bounding box center [83, 206] width 96 height 15
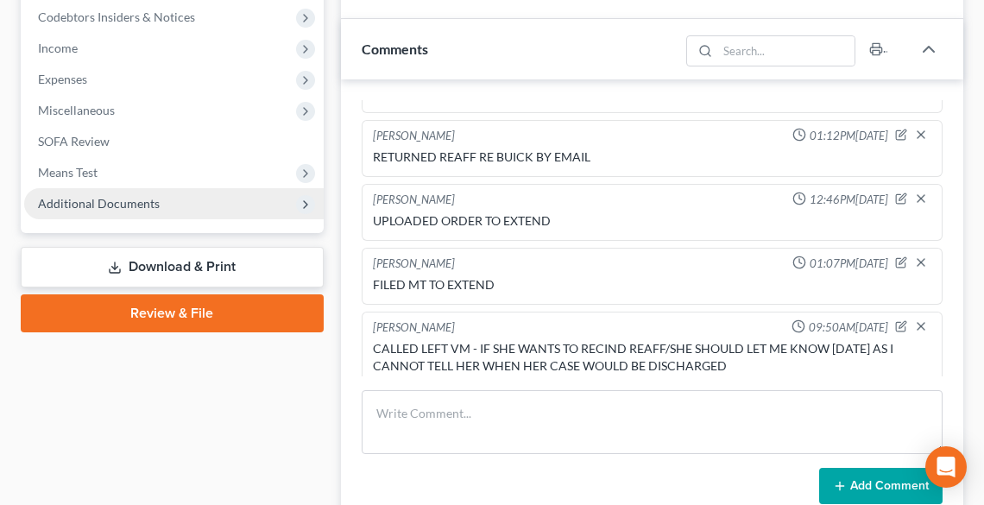
scroll to position [691, 0]
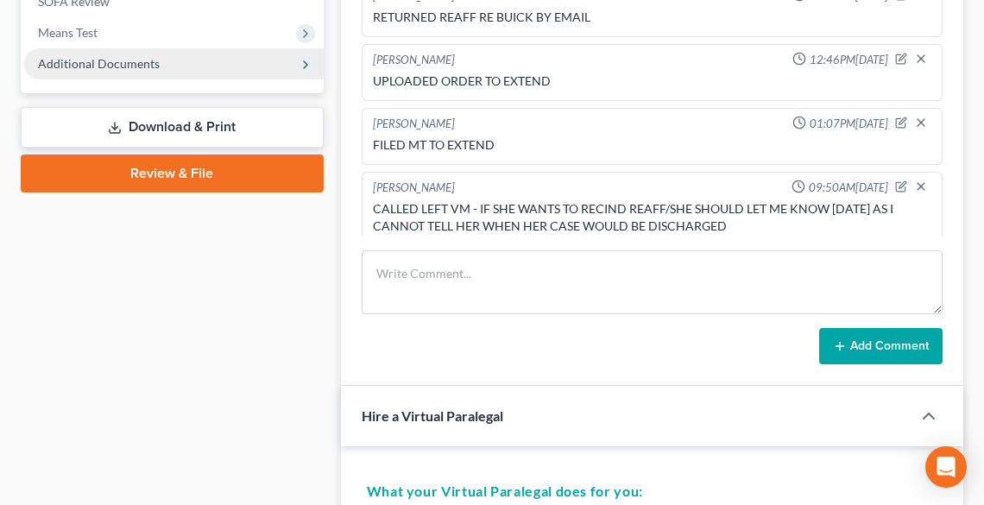
click at [90, 58] on span "Additional Documents" at bounding box center [99, 63] width 122 height 15
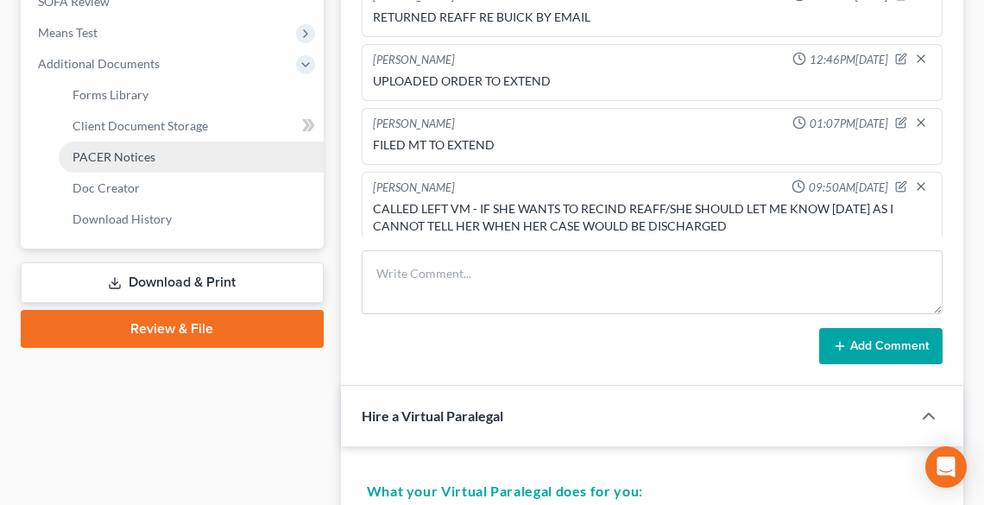
click at [124, 146] on link "PACER Notices" at bounding box center [191, 157] width 265 height 31
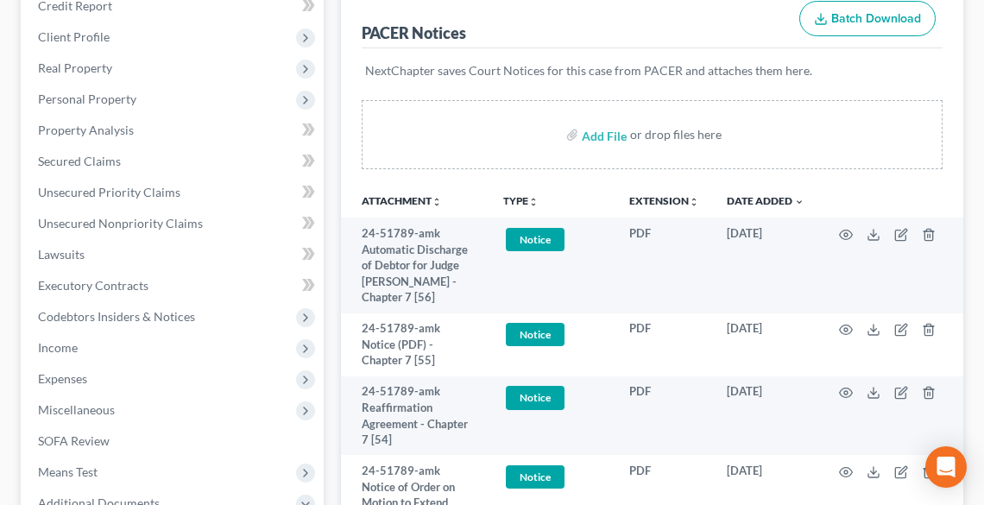
scroll to position [276, 0]
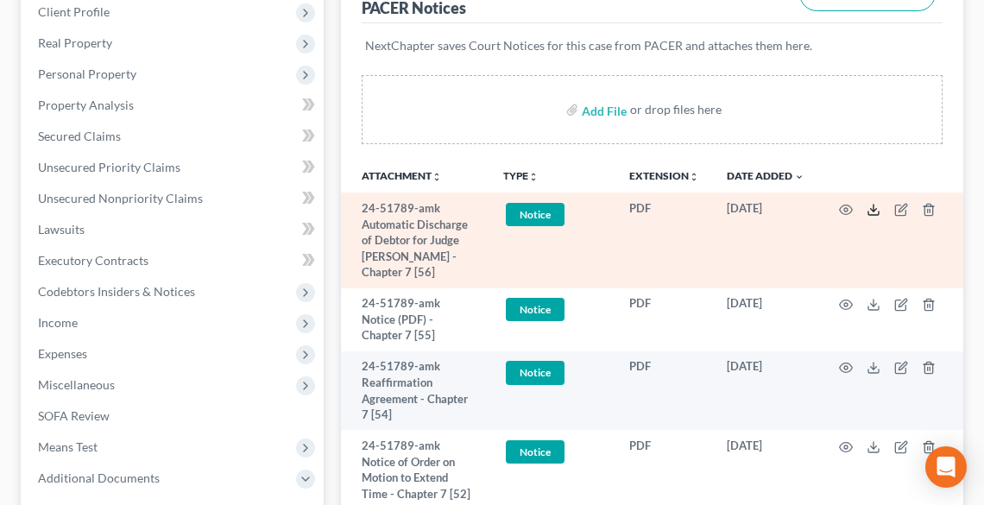
click at [874, 208] on icon at bounding box center [874, 210] width 14 height 14
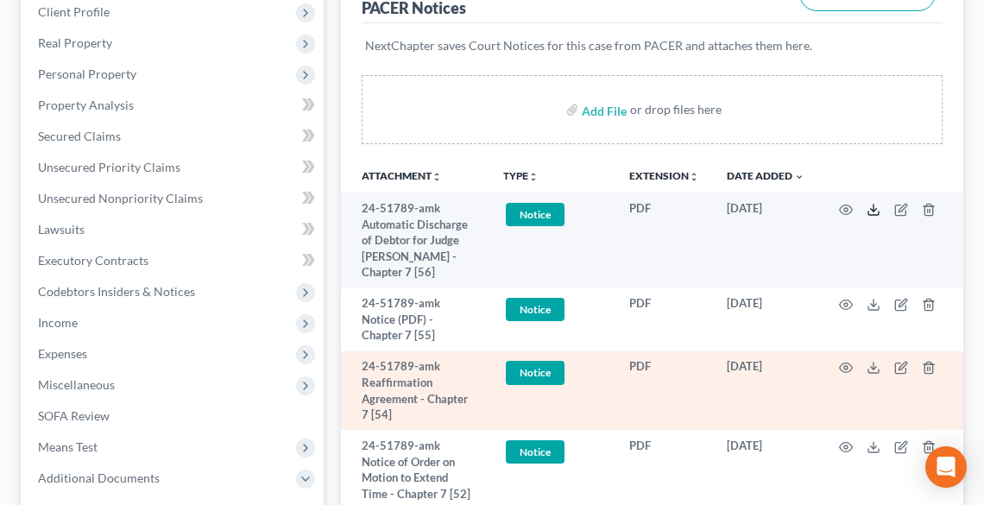
scroll to position [345, 0]
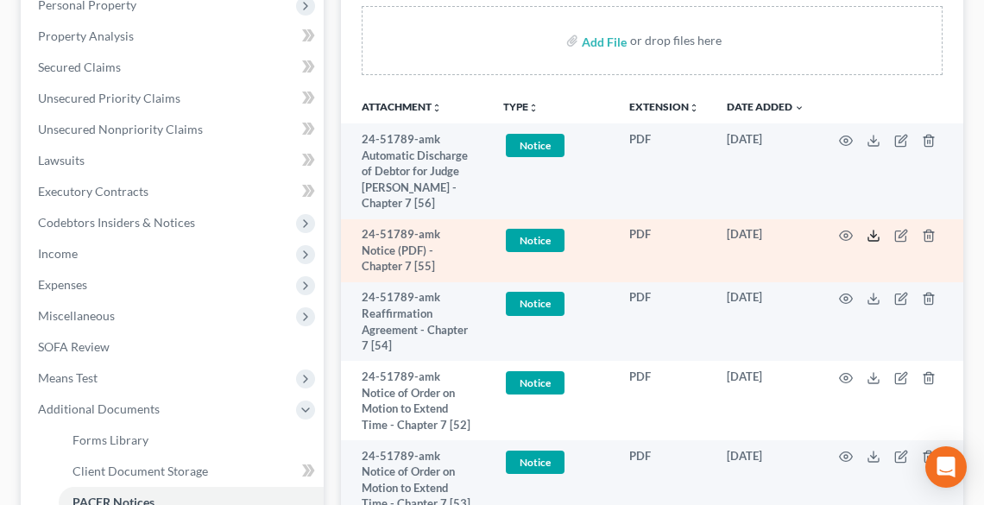
click at [870, 238] on icon at bounding box center [874, 236] width 14 height 14
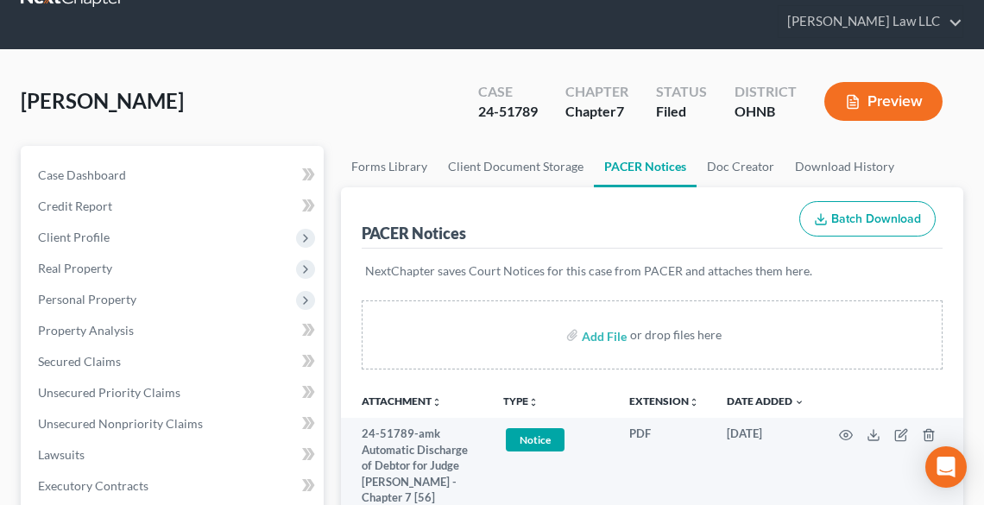
scroll to position [0, 0]
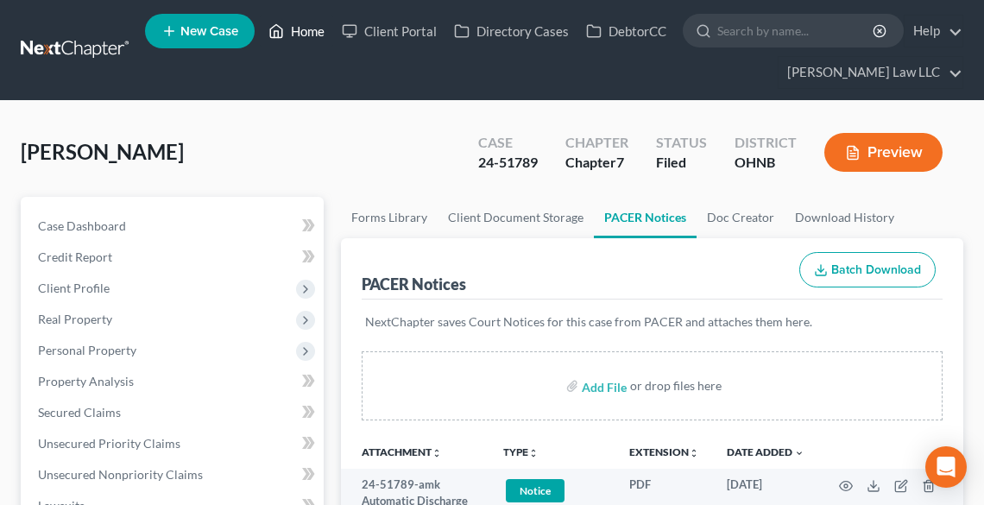
click at [284, 37] on icon at bounding box center [277, 31] width 16 height 21
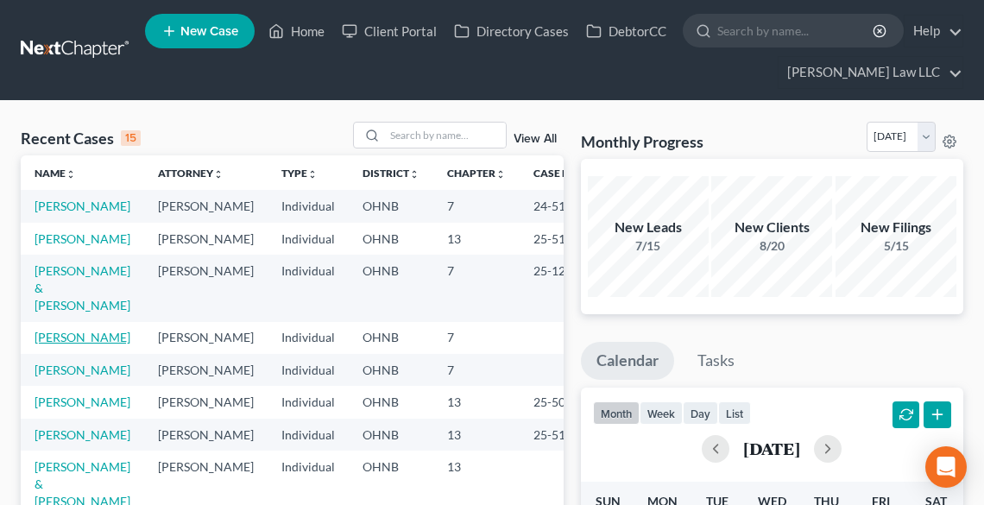
click at [55, 344] on link "[PERSON_NAME]" at bounding box center [83, 337] width 96 height 15
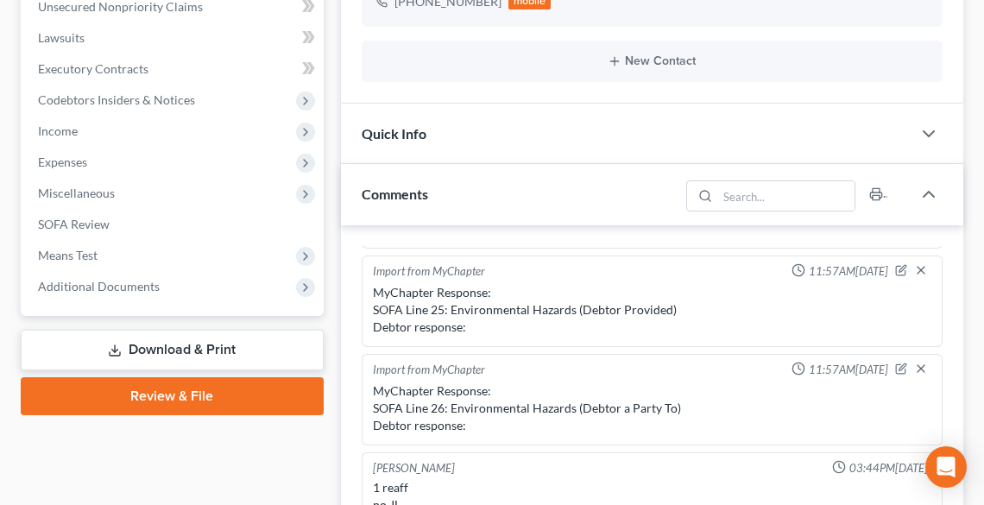
scroll to position [760, 0]
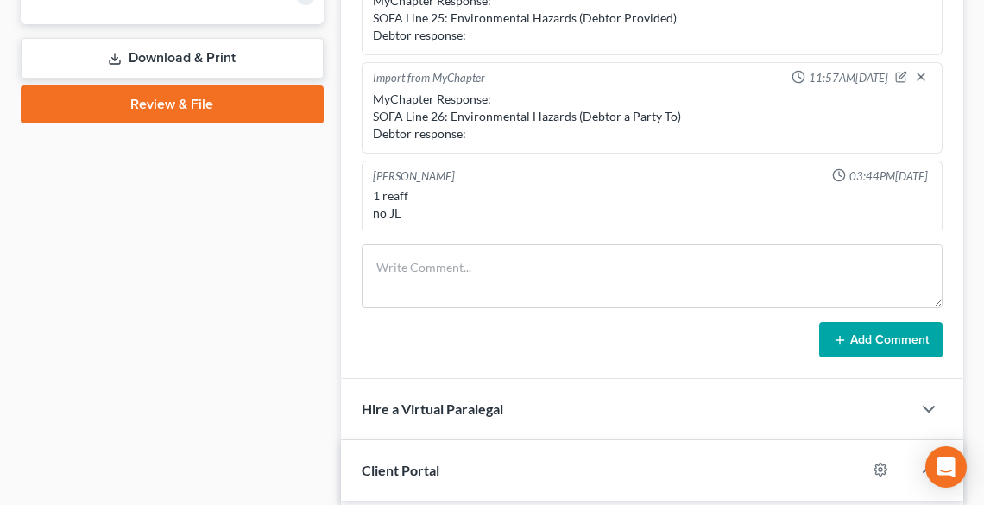
click at [152, 111] on link "Review & File" at bounding box center [172, 104] width 303 height 38
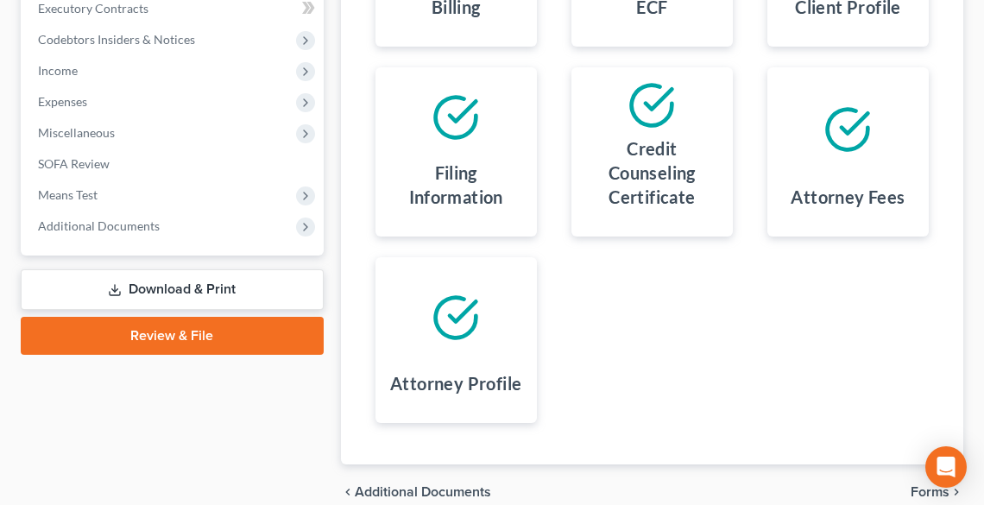
scroll to position [607, 0]
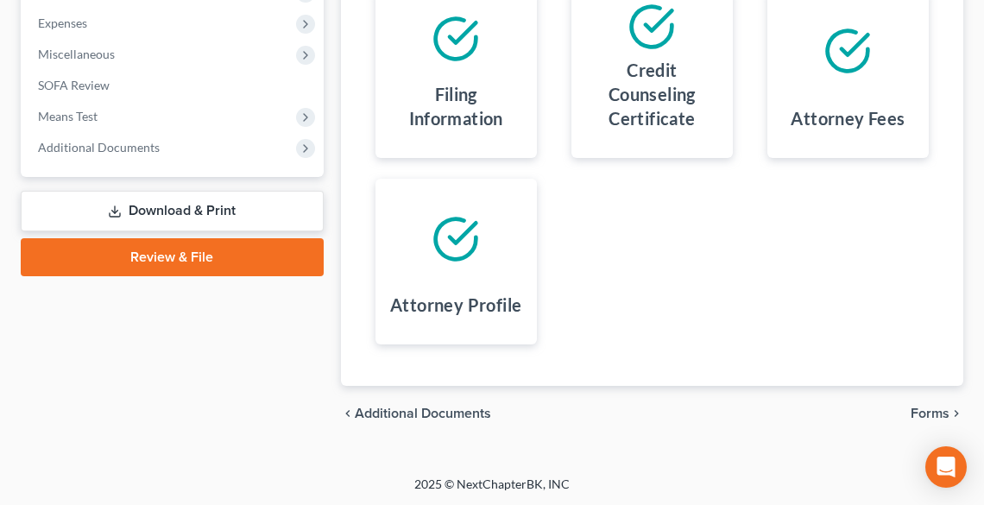
click at [936, 407] on span "Forms" at bounding box center [930, 414] width 39 height 14
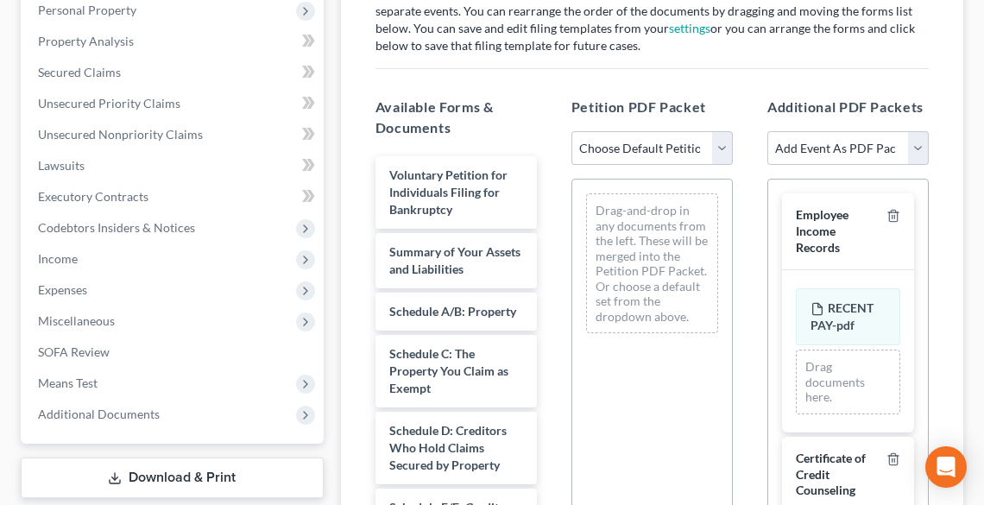
scroll to position [331, 0]
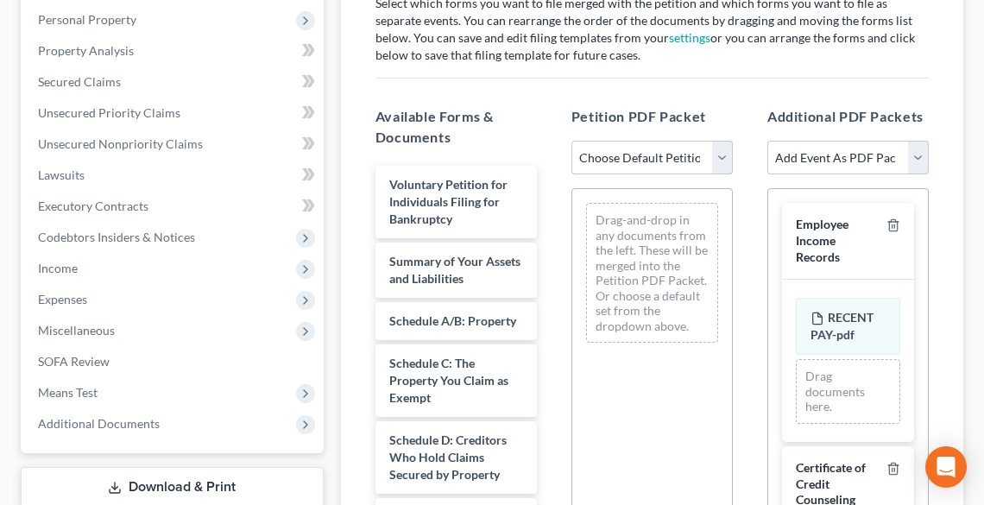
click at [654, 157] on select "Choose Default Petition PDF Packet Complete Bankruptcy Petition (all forms and …" at bounding box center [652, 158] width 161 height 35
select select "0"
click at [572, 141] on select "Choose Default Petition PDF Packet Complete Bankruptcy Petition (all forms and …" at bounding box center [652, 158] width 161 height 35
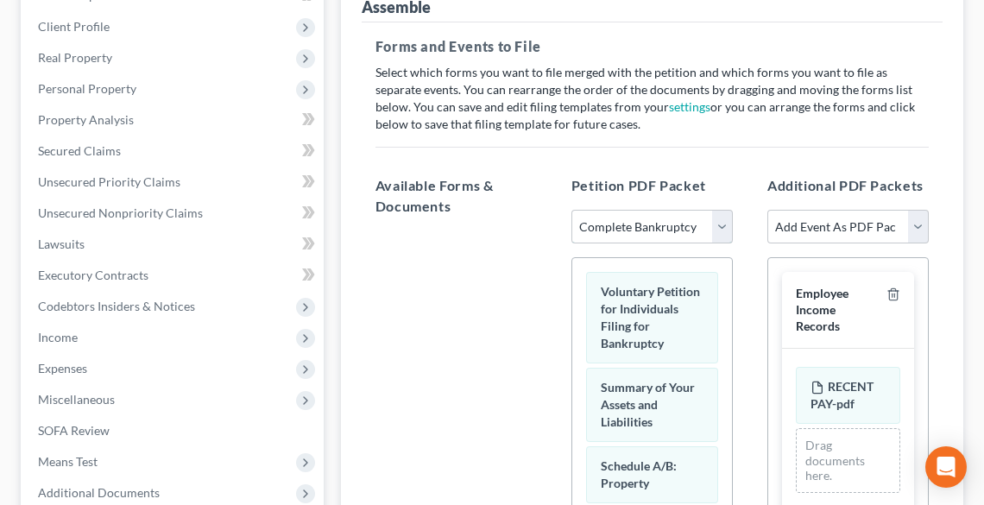
scroll to position [345, 0]
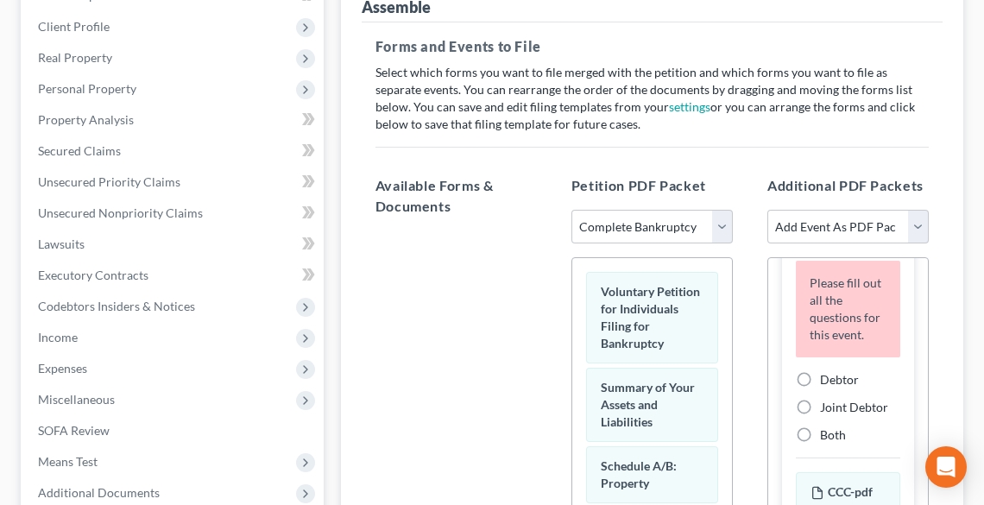
click at [820, 389] on label "Debtor" at bounding box center [839, 379] width 39 height 17
click at [827, 382] on input "Debtor" at bounding box center [832, 376] width 11 height 11
radio input "true"
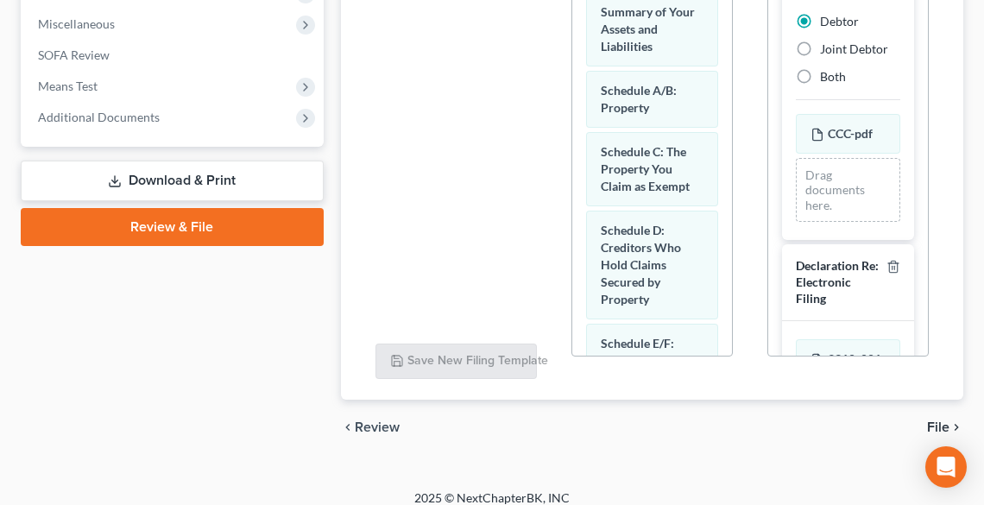
scroll to position [651, 0]
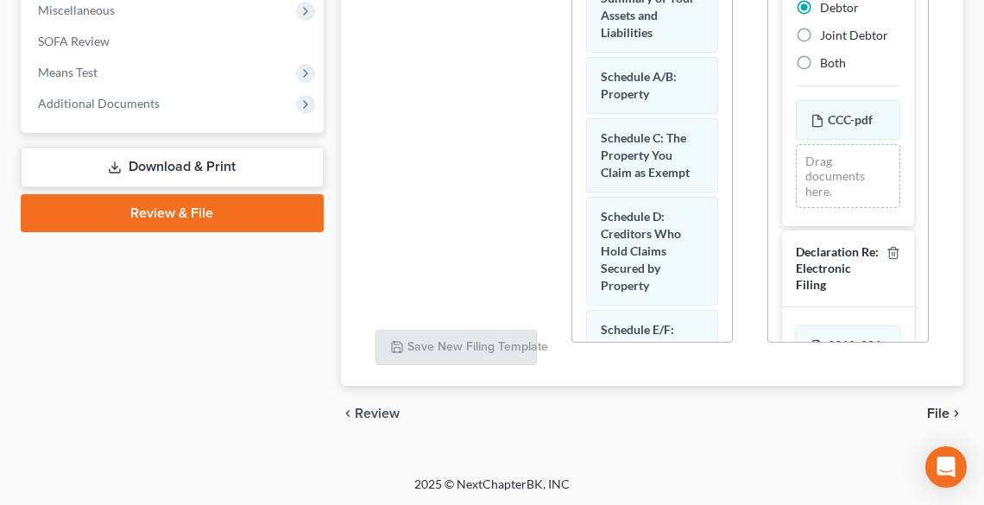
click at [948, 407] on span "File" at bounding box center [938, 414] width 22 height 14
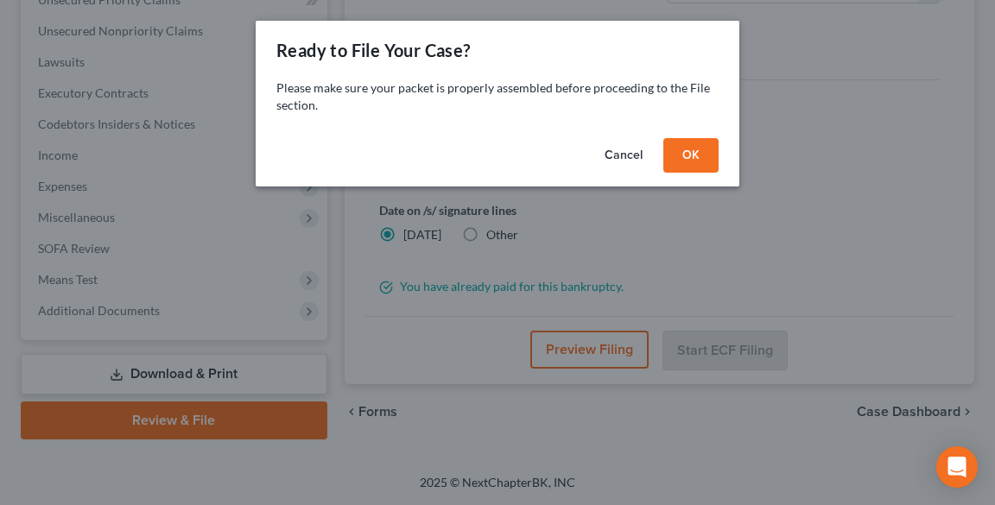
click at [701, 148] on button "OK" at bounding box center [690, 155] width 55 height 35
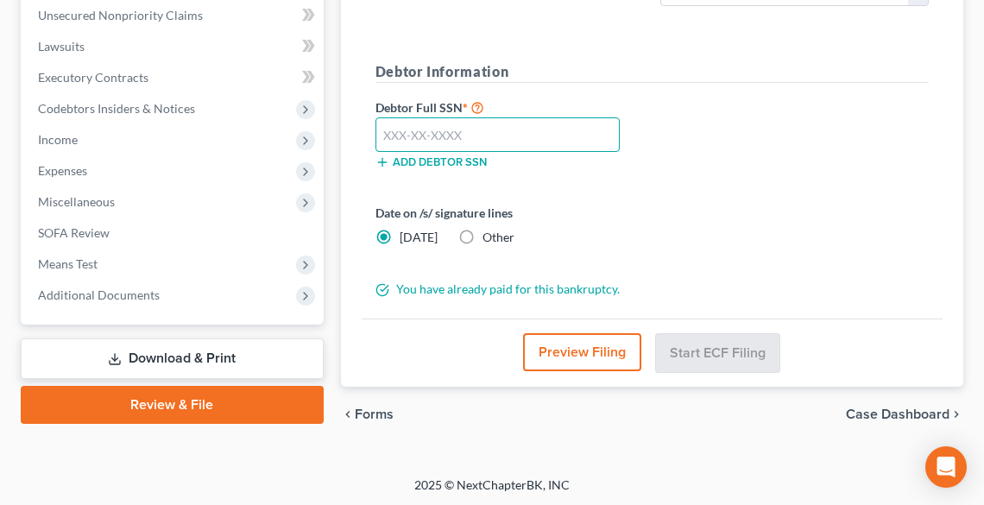
click at [448, 131] on input "text" at bounding box center [498, 134] width 244 height 35
type input "299-80-3795"
click at [483, 231] on label "Other" at bounding box center [499, 237] width 32 height 17
click at [490, 231] on input "Other" at bounding box center [495, 234] width 11 height 11
radio input "true"
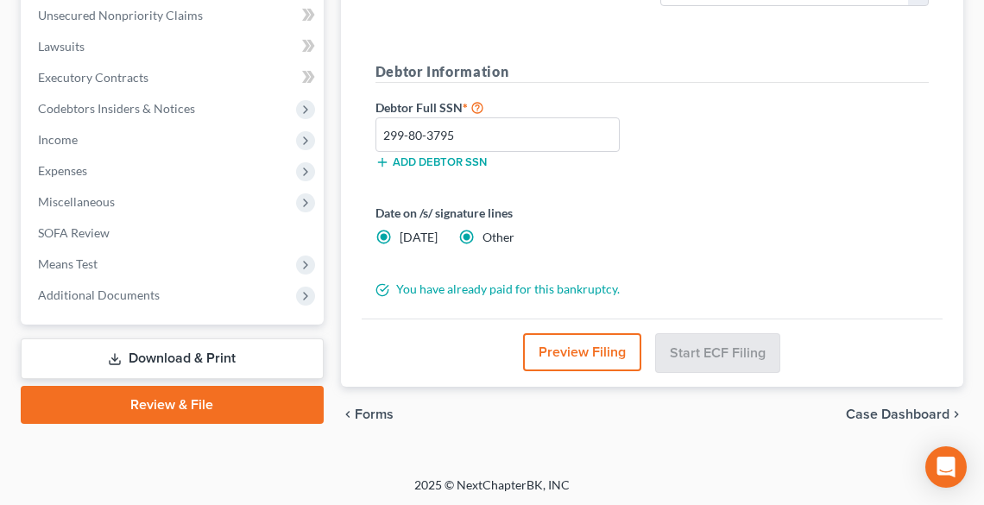
radio input "false"
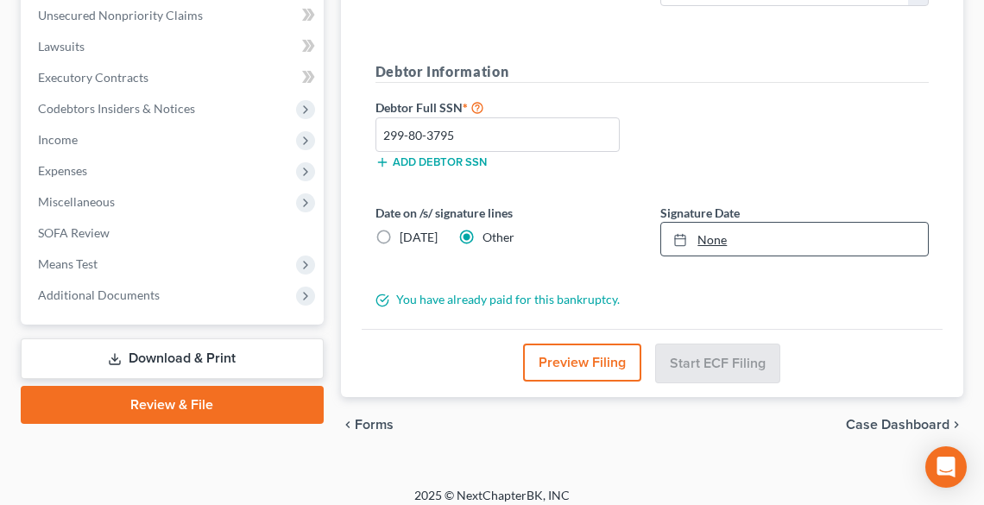
type input "[DATE]"
click at [698, 236] on link "None" at bounding box center [794, 239] width 267 height 33
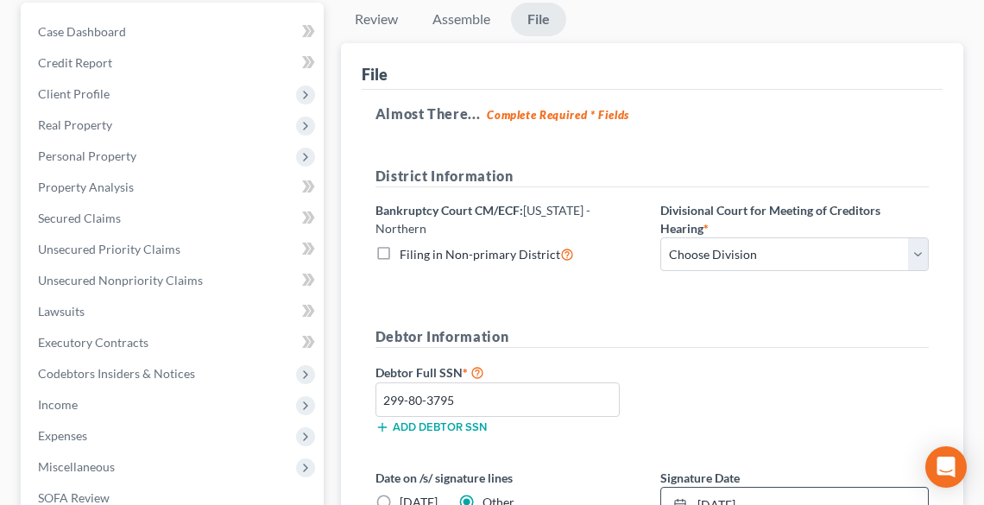
scroll to position [183, 0]
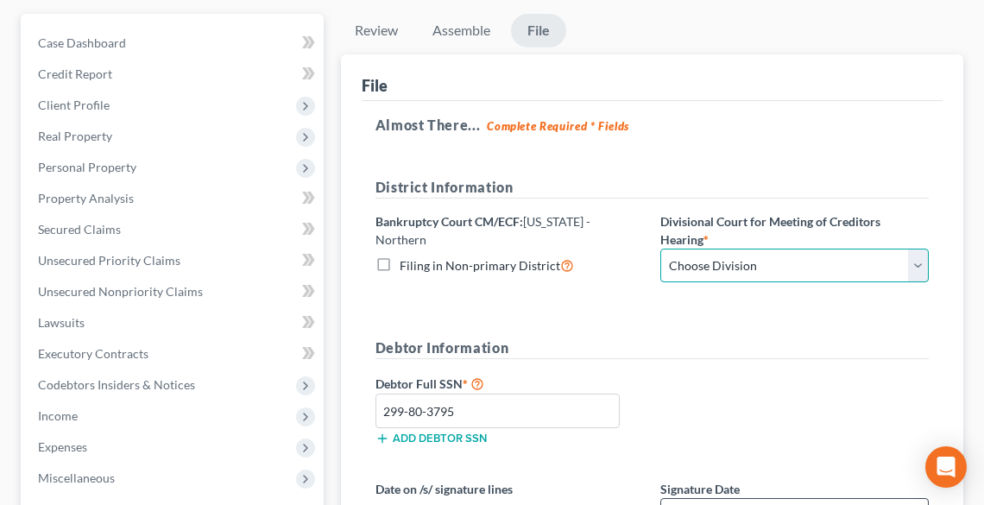
click at [714, 262] on select "Choose Division Akron [GEOGRAPHIC_DATA] [GEOGRAPHIC_DATA] [GEOGRAPHIC_DATA] [GE…" at bounding box center [794, 266] width 269 height 35
select select "0"
click at [660, 249] on select "Choose Division Akron [GEOGRAPHIC_DATA] [GEOGRAPHIC_DATA] [GEOGRAPHIC_DATA] [GE…" at bounding box center [794, 266] width 269 height 35
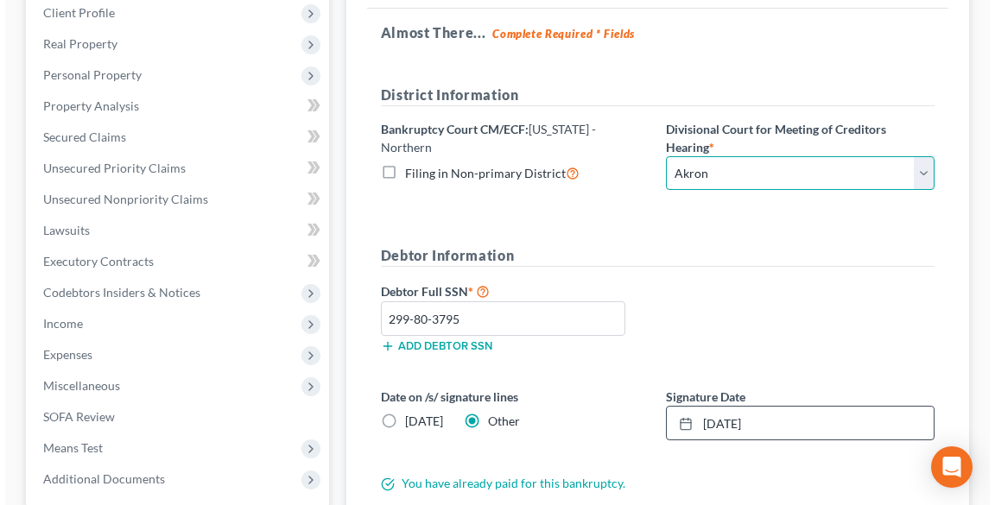
scroll to position [459, 0]
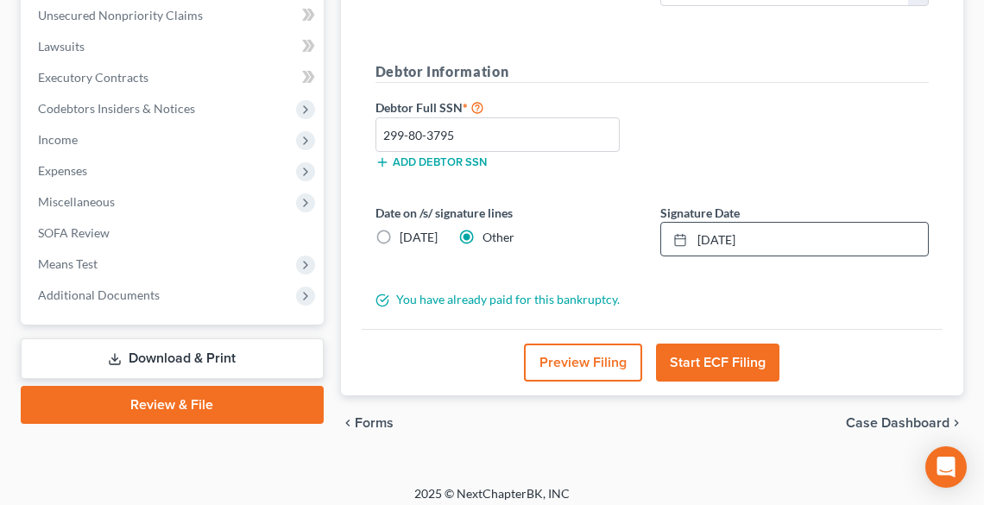
click at [722, 363] on button "Start ECF Filing" at bounding box center [717, 363] width 123 height 38
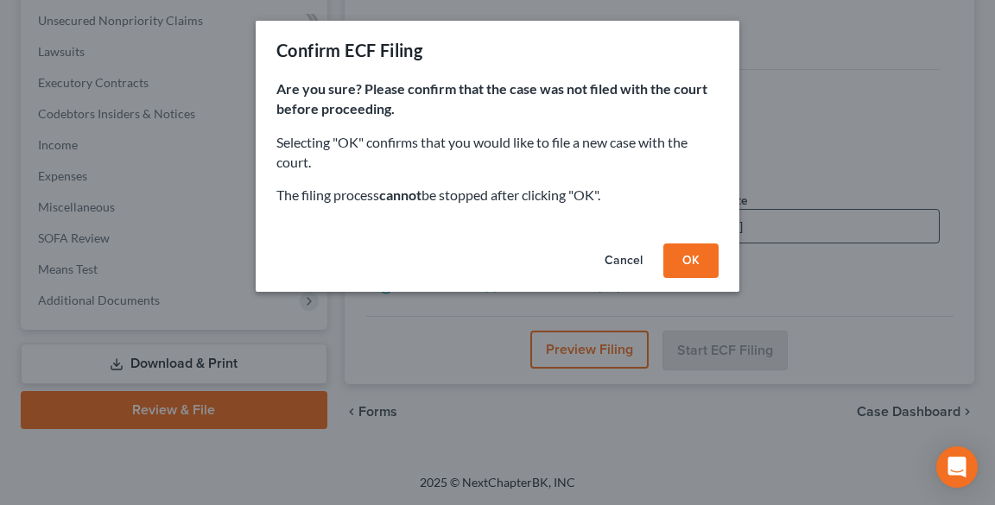
click at [692, 262] on button "OK" at bounding box center [690, 260] width 55 height 35
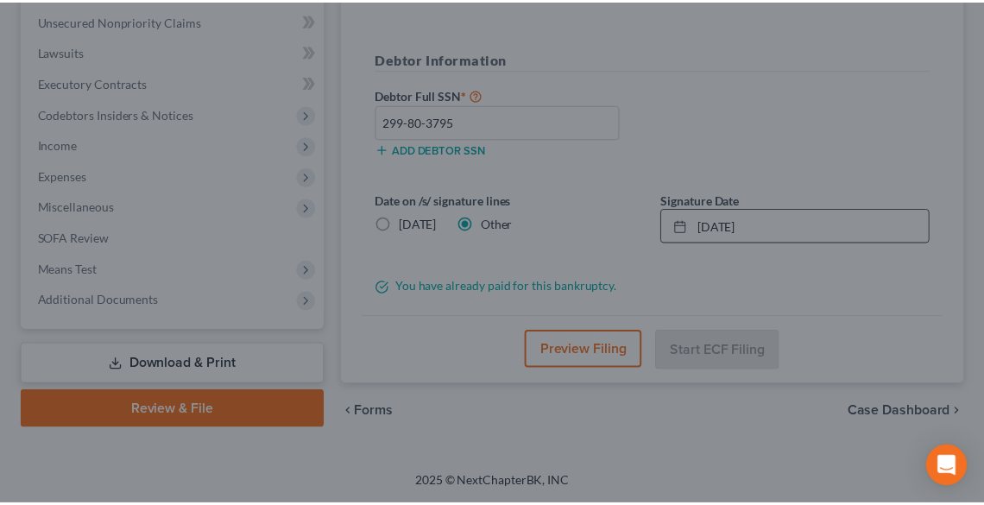
scroll to position [442, 0]
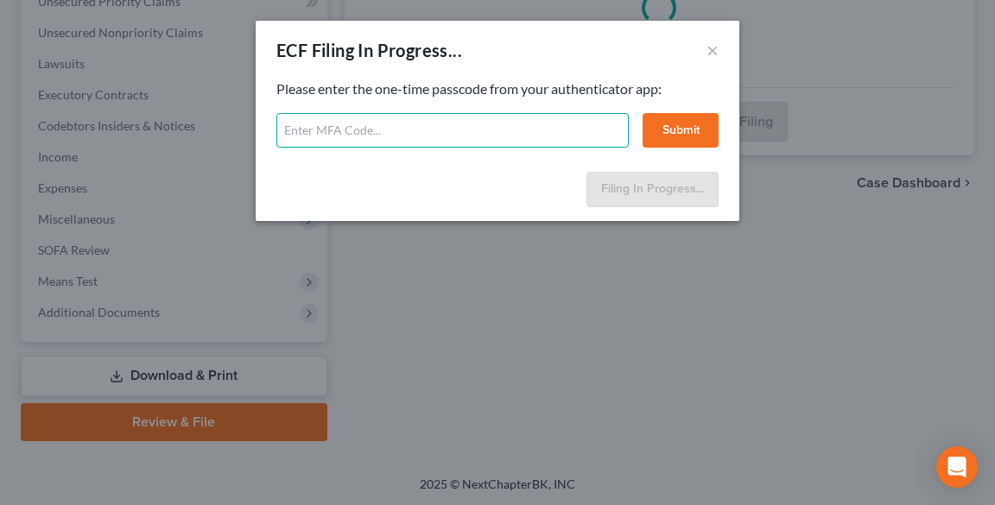
click at [483, 127] on input "text" at bounding box center [452, 130] width 352 height 35
type input "705356"
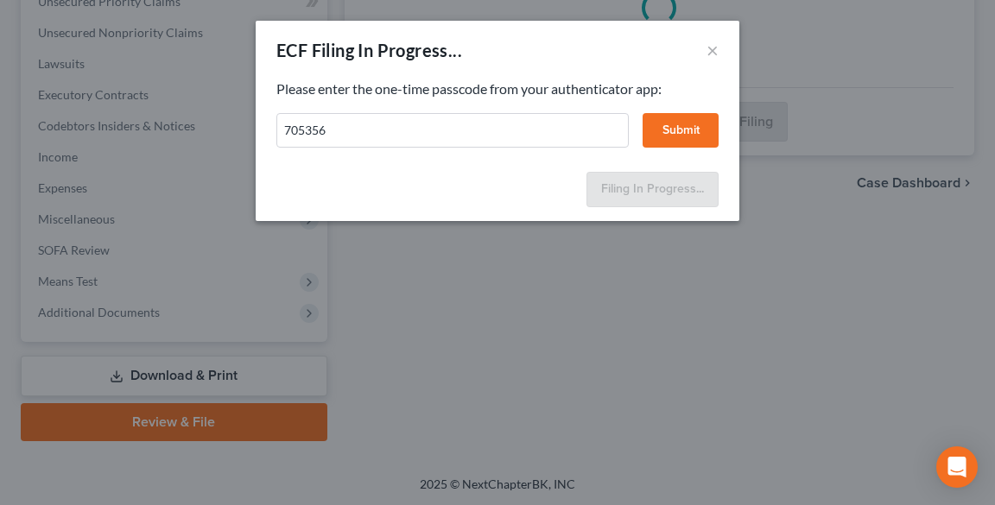
click at [667, 128] on button "Submit" at bounding box center [680, 130] width 76 height 35
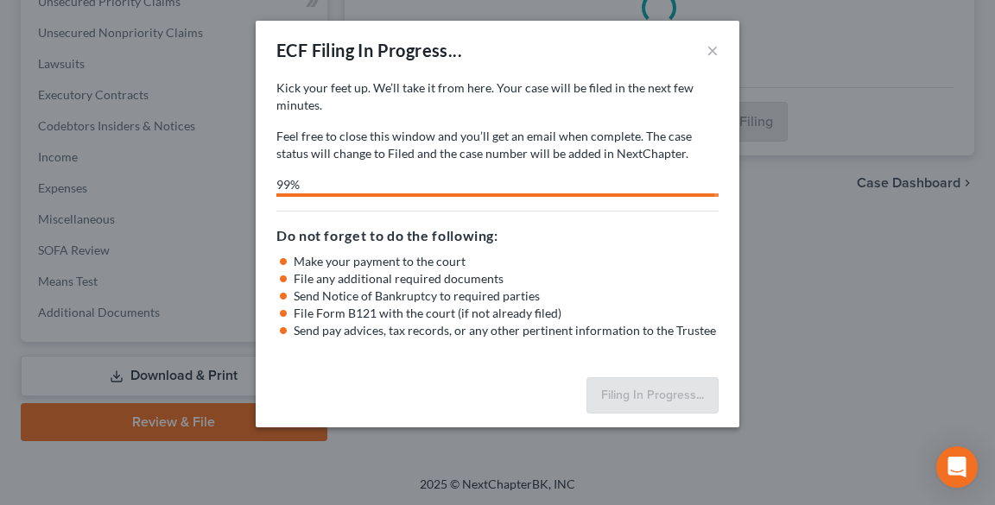
select select "0"
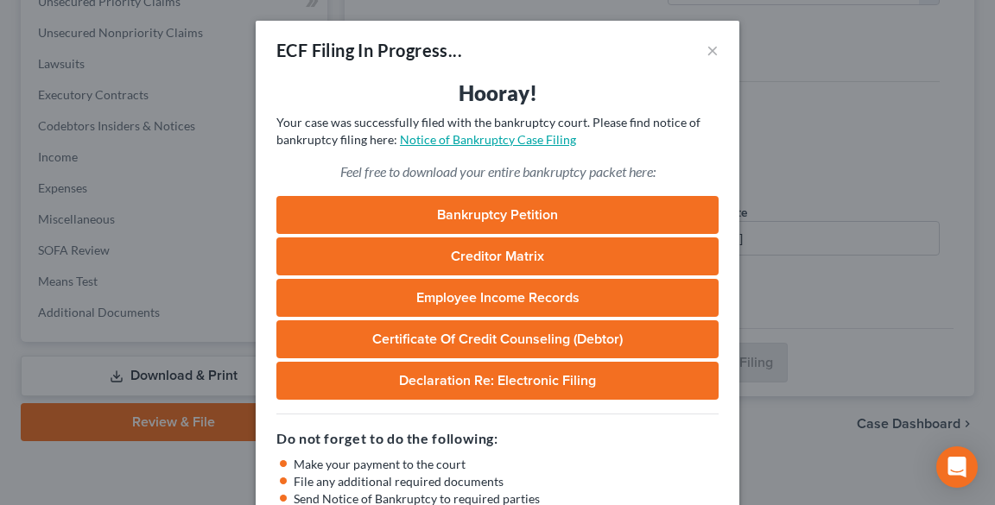
click at [528, 142] on link "Notice of Bankruptcy Case Filing" at bounding box center [488, 139] width 176 height 15
click at [706, 52] on button "×" at bounding box center [712, 50] width 12 height 21
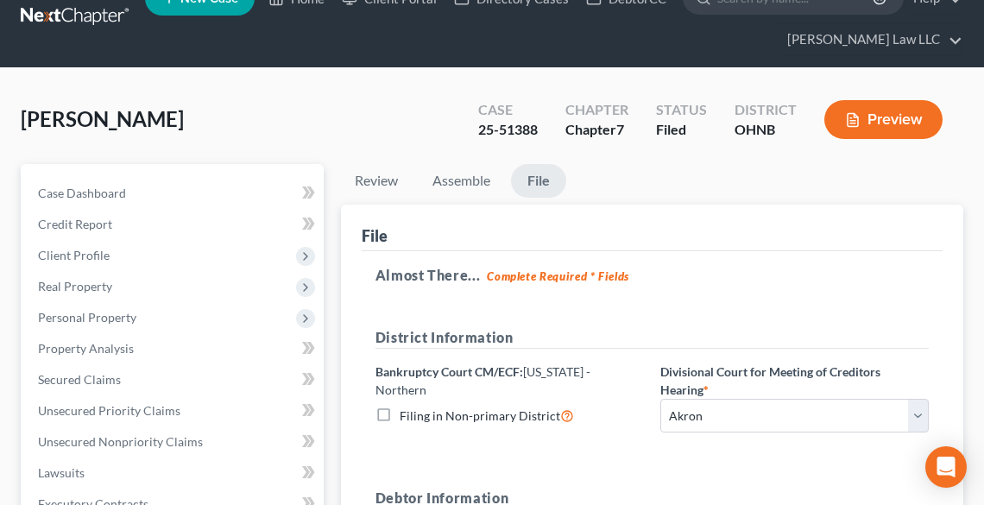
scroll to position [0, 0]
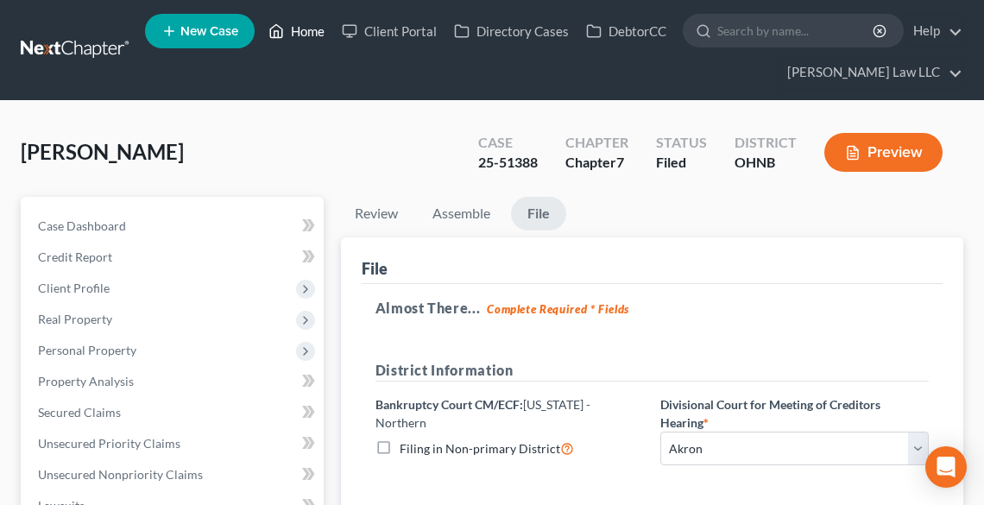
click at [300, 22] on link "Home" at bounding box center [296, 31] width 73 height 31
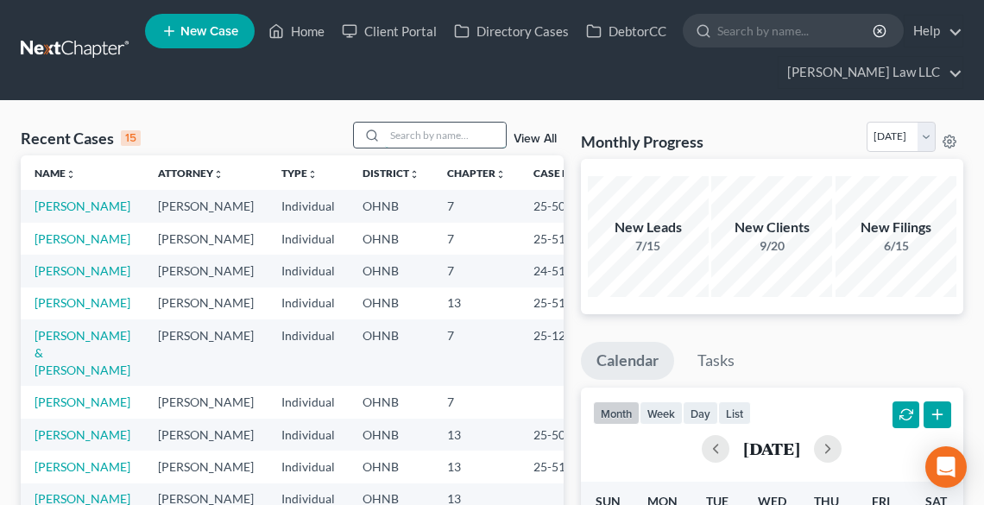
click at [418, 136] on input "search" at bounding box center [445, 135] width 121 height 25
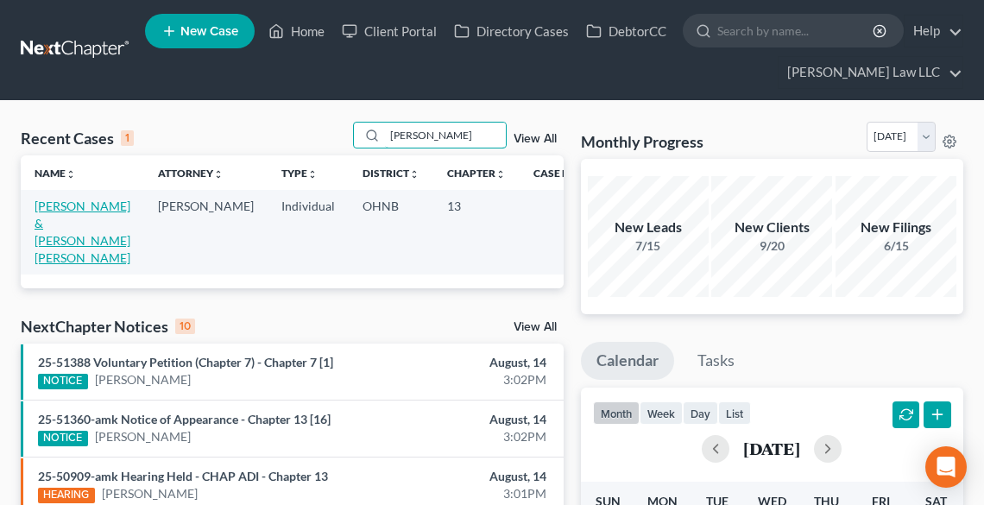
type input "[PERSON_NAME]"
click at [64, 204] on link "[PERSON_NAME] & [PERSON_NAME] [PERSON_NAME]" at bounding box center [83, 232] width 96 height 66
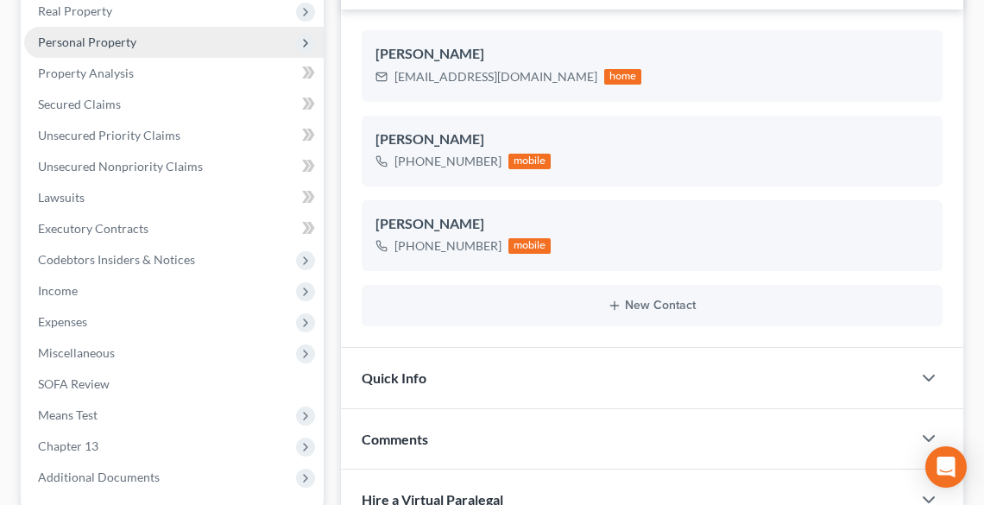
scroll to position [483, 0]
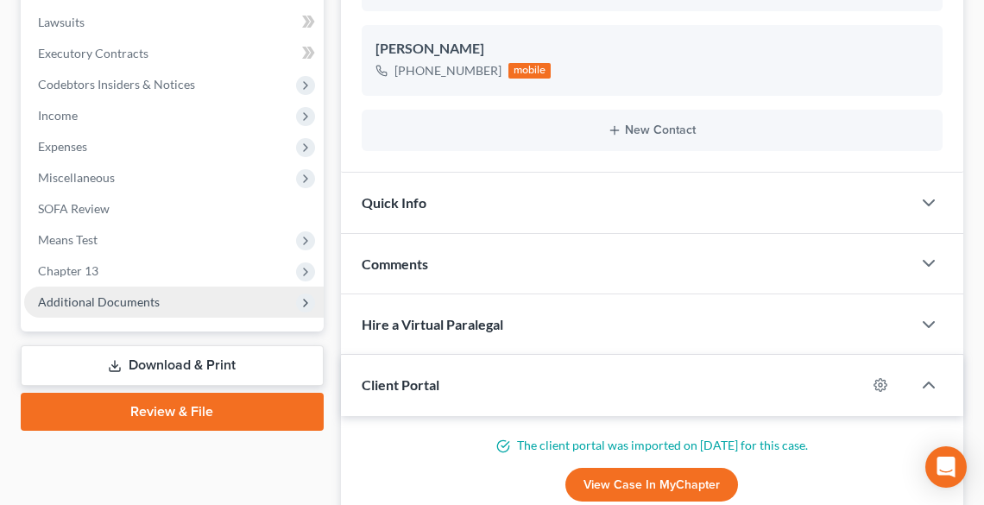
click at [81, 297] on span "Additional Documents" at bounding box center [99, 301] width 122 height 15
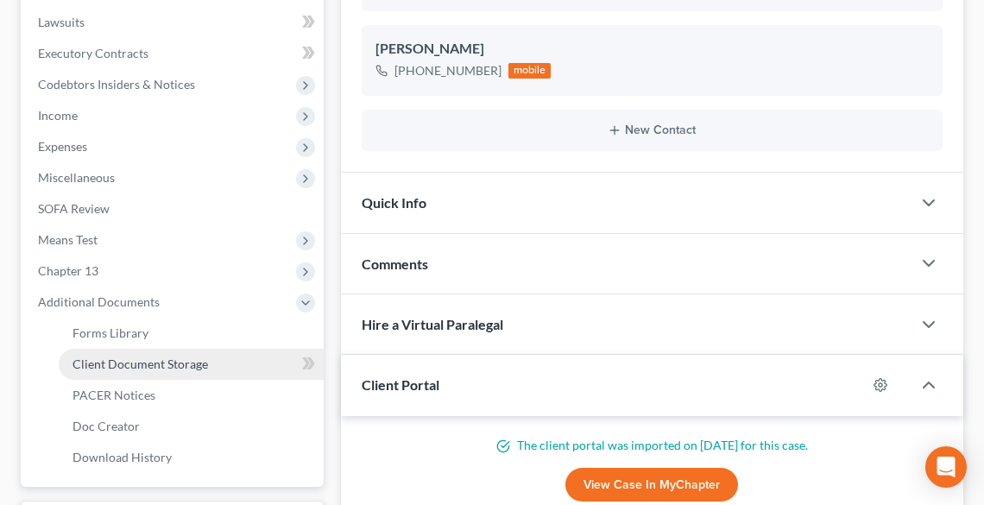
click at [110, 357] on span "Client Document Storage" at bounding box center [141, 364] width 136 height 15
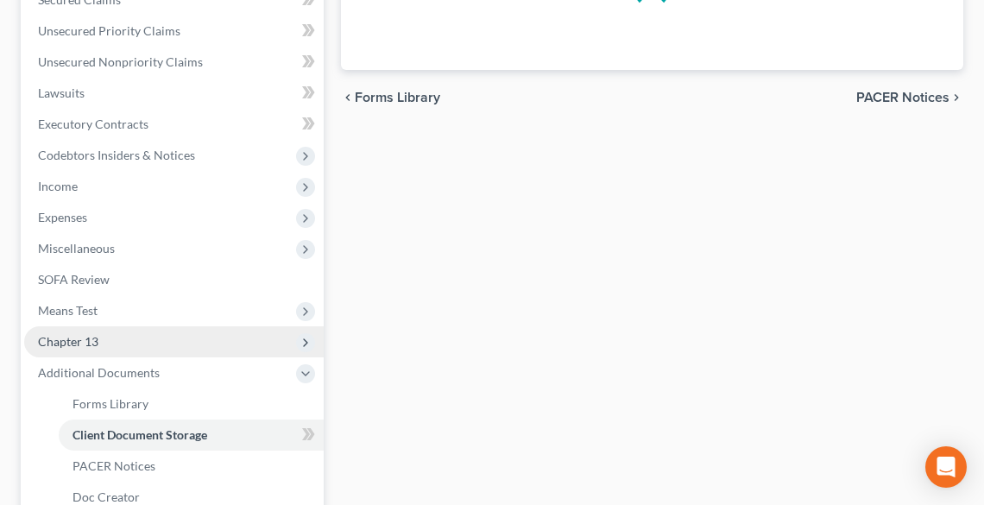
select select "5"
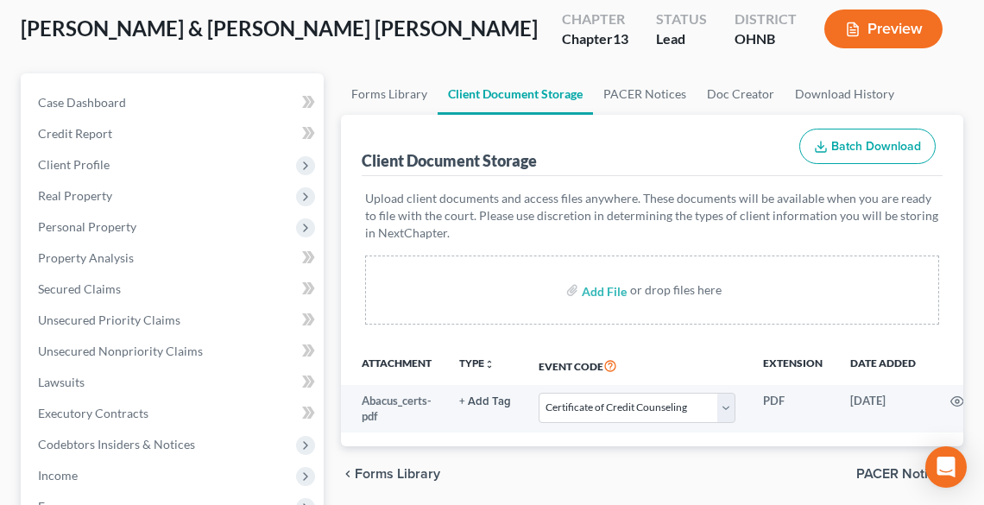
scroll to position [276, 0]
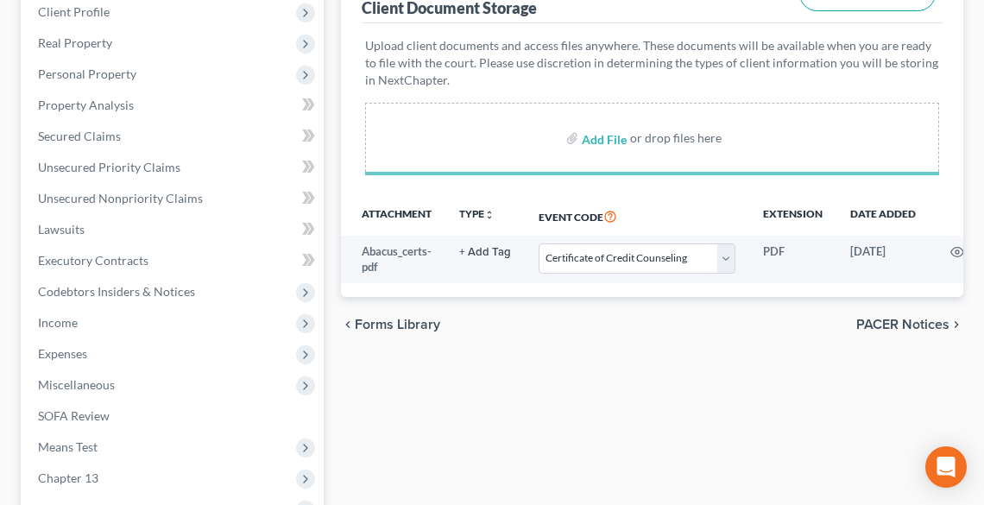
select select "5"
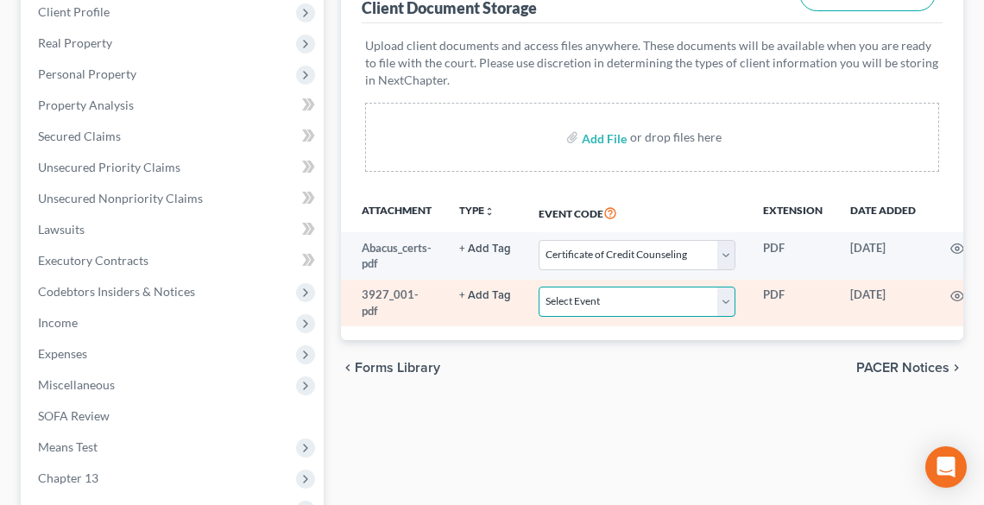
click at [566, 301] on select "Select Event 20 Largest Unsecured Creditors Amended List of Creditors (Fee) Ame…" at bounding box center [637, 302] width 197 height 30
select select "20"
click at [539, 287] on select "Select Event 20 Largest Unsecured Creditors Amended List of Creditors (Fee) Ame…" at bounding box center [637, 302] width 197 height 30
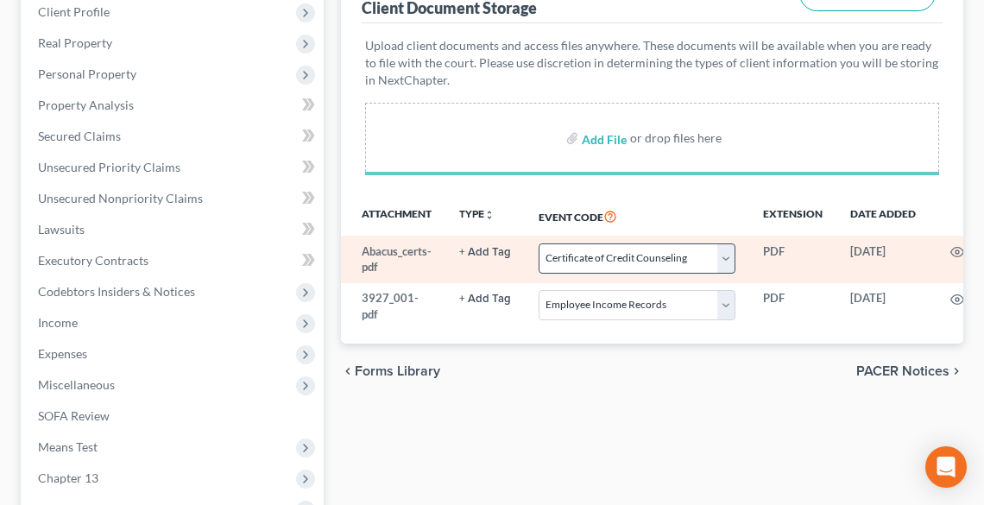
select select "5"
select select "20"
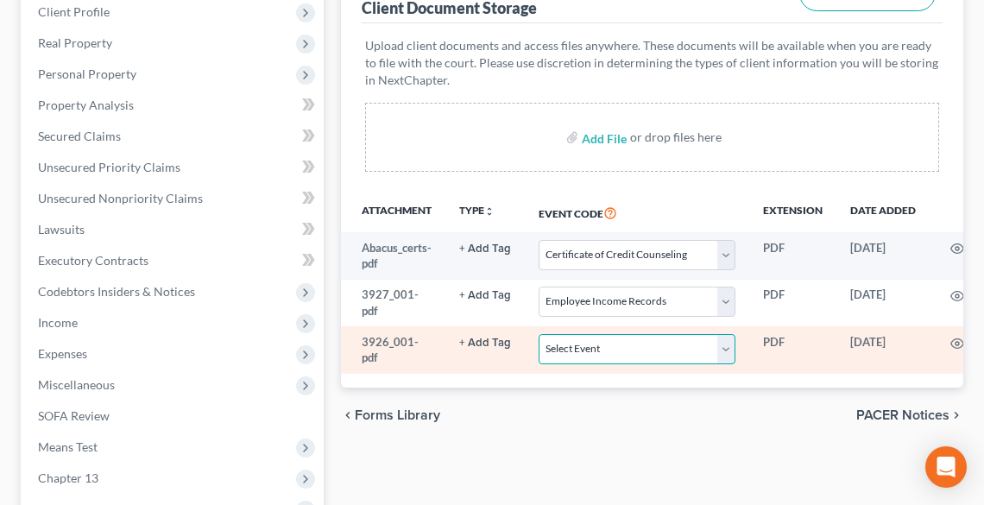
click at [598, 350] on select "Select Event 20 Largest Unsecured Creditors Amended List of Creditors (Fee) Ame…" at bounding box center [637, 349] width 197 height 30
select select "16"
click at [539, 334] on select "Select Event 20 Largest Unsecured Creditors Amended List of Creditors (Fee) Ame…" at bounding box center [637, 349] width 197 height 30
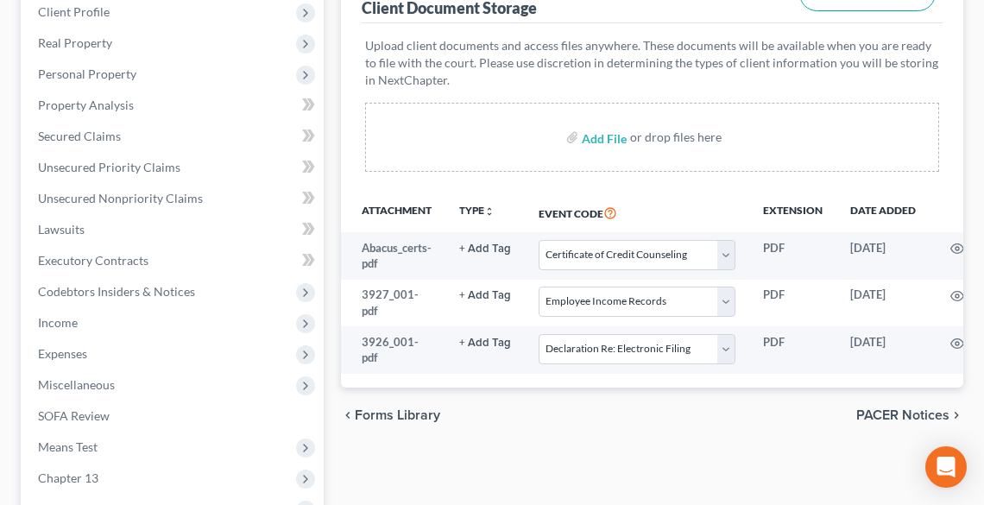
click at [580, 443] on div "chevron_left Forms Library PACER Notices chevron_right" at bounding box center [652, 415] width 622 height 55
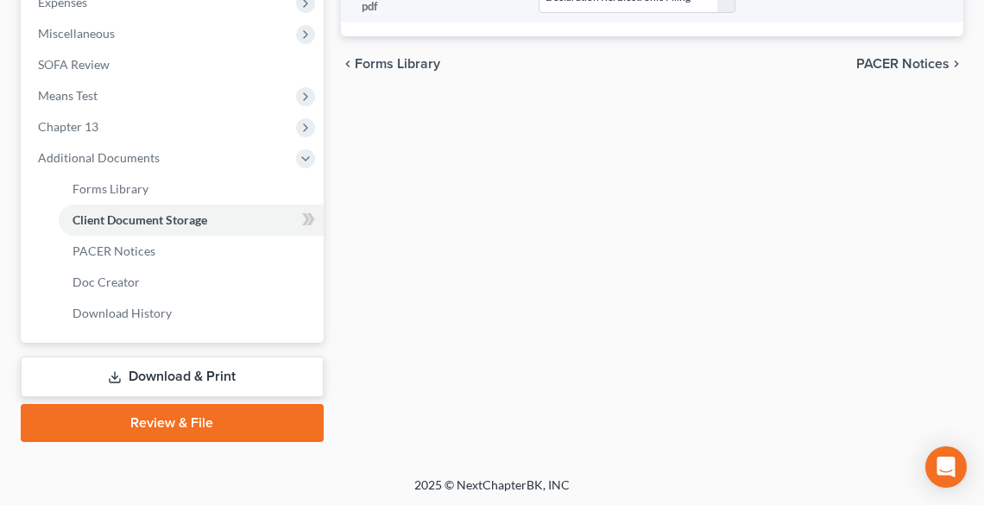
scroll to position [629, 0]
click at [280, 431] on link "Review & File" at bounding box center [172, 422] width 303 height 38
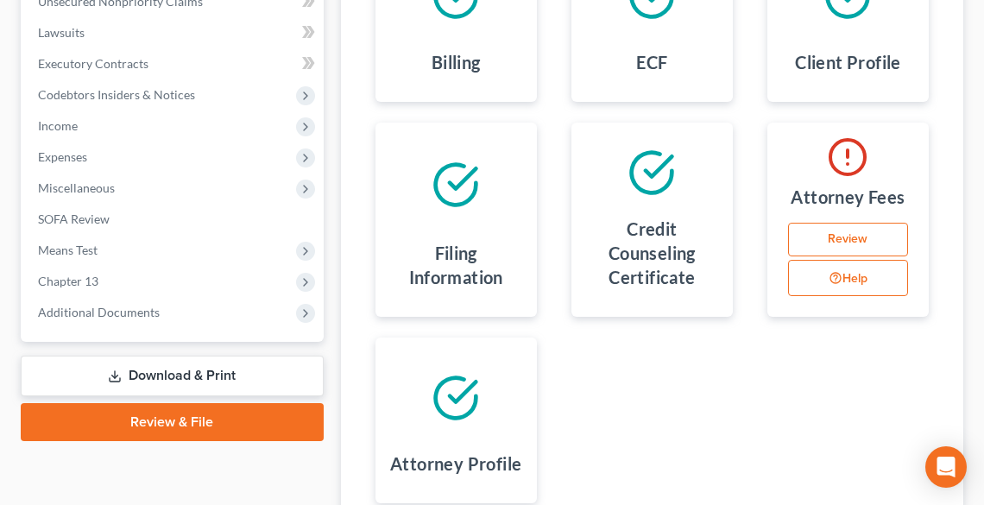
scroll to position [622, 0]
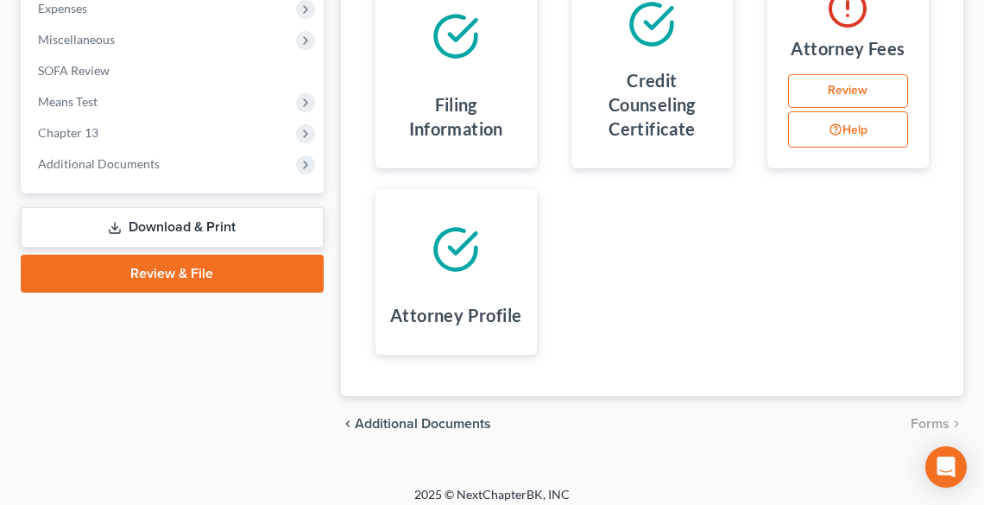
click at [843, 92] on link "Review" at bounding box center [848, 91] width 120 height 35
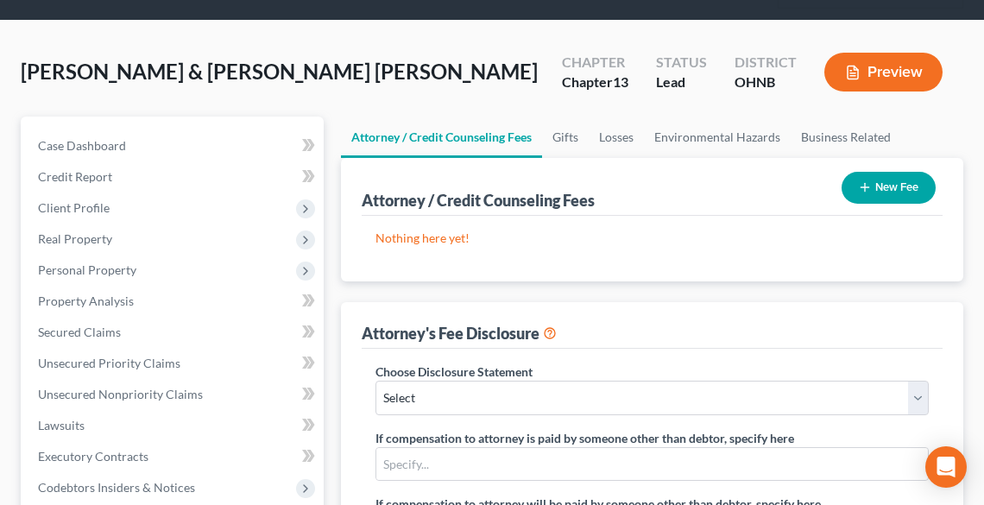
scroll to position [207, 0]
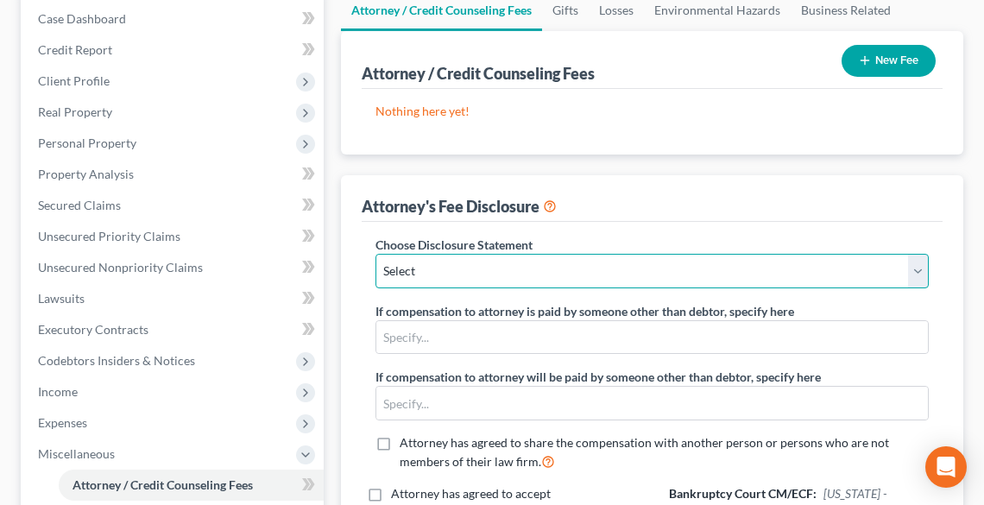
click at [482, 273] on select "Select Disclosure of Attorney Compensation" at bounding box center [652, 271] width 553 height 35
select select "0"
click at [376, 254] on select "Select Disclosure of Attorney Compensation" at bounding box center [652, 271] width 553 height 35
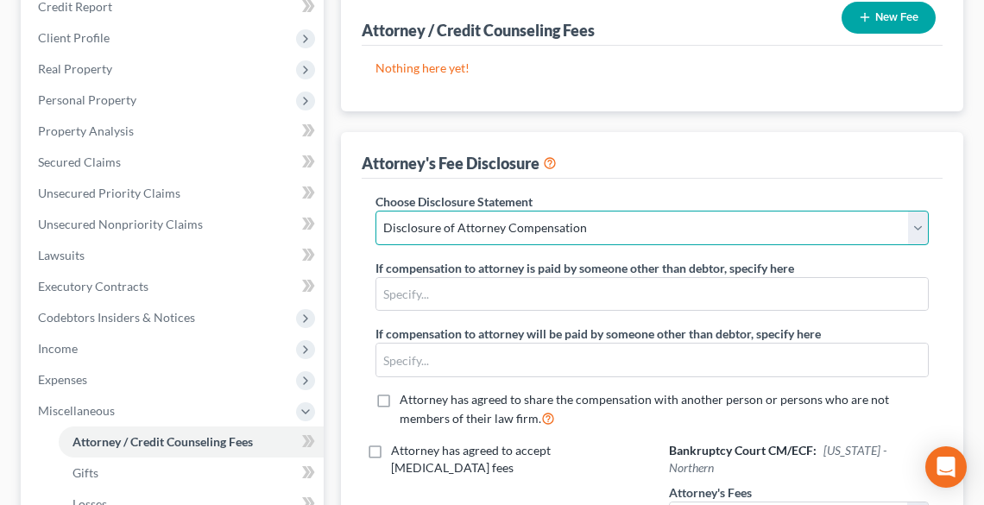
scroll to position [345, 0]
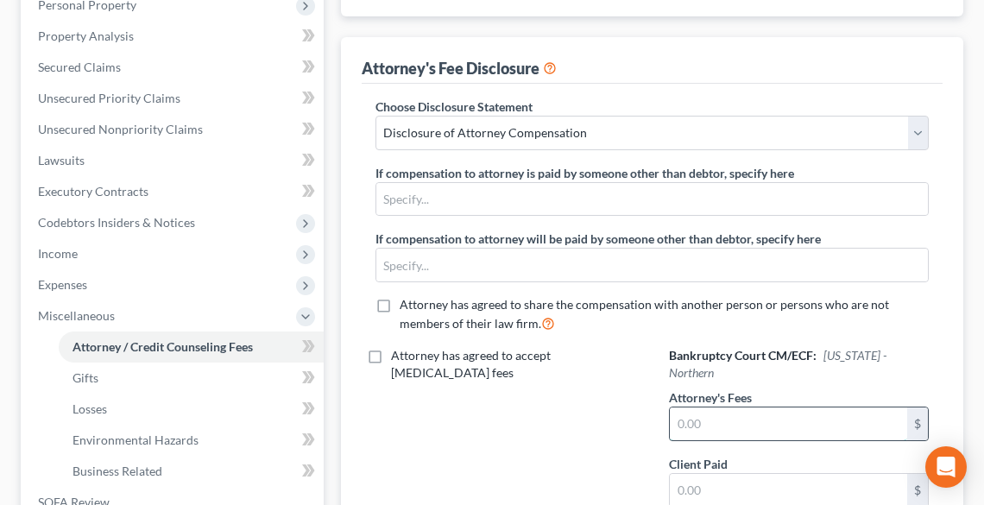
click at [727, 408] on input "text" at bounding box center [788, 424] width 237 height 33
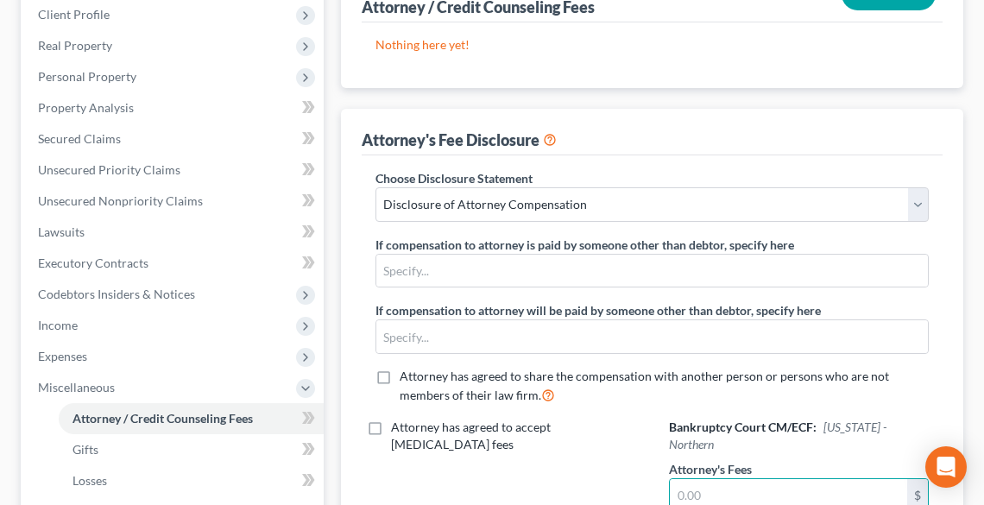
scroll to position [414, 0]
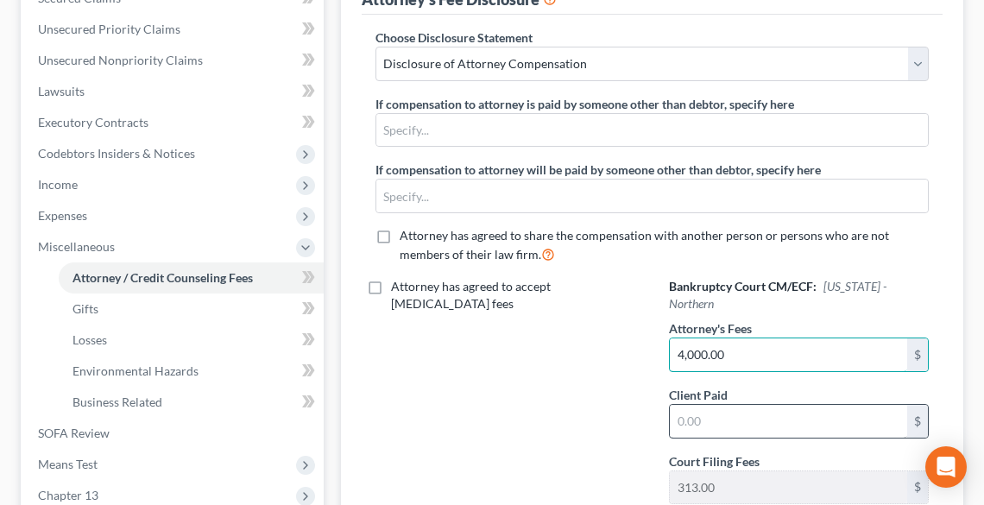
type input "4,000.00"
click at [757, 405] on input "text" at bounding box center [788, 421] width 237 height 33
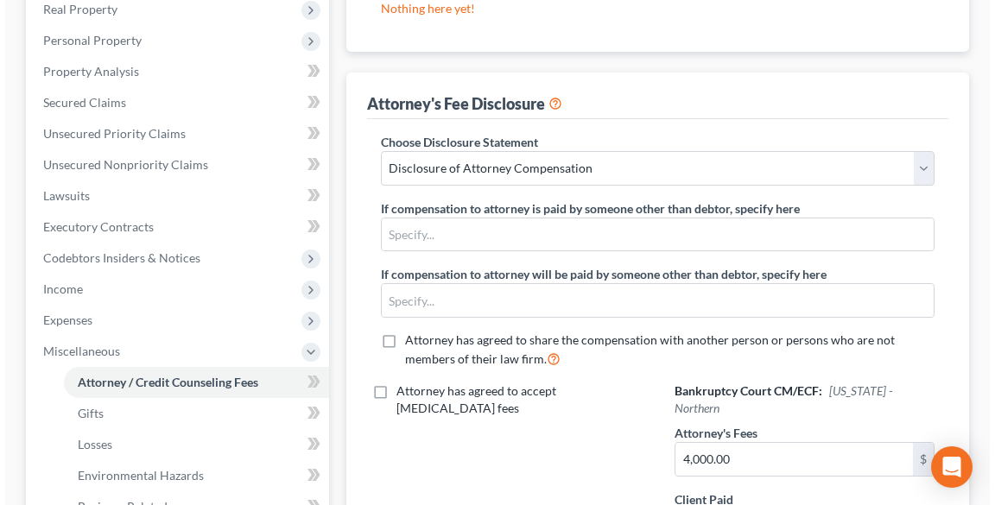
scroll to position [138, 0]
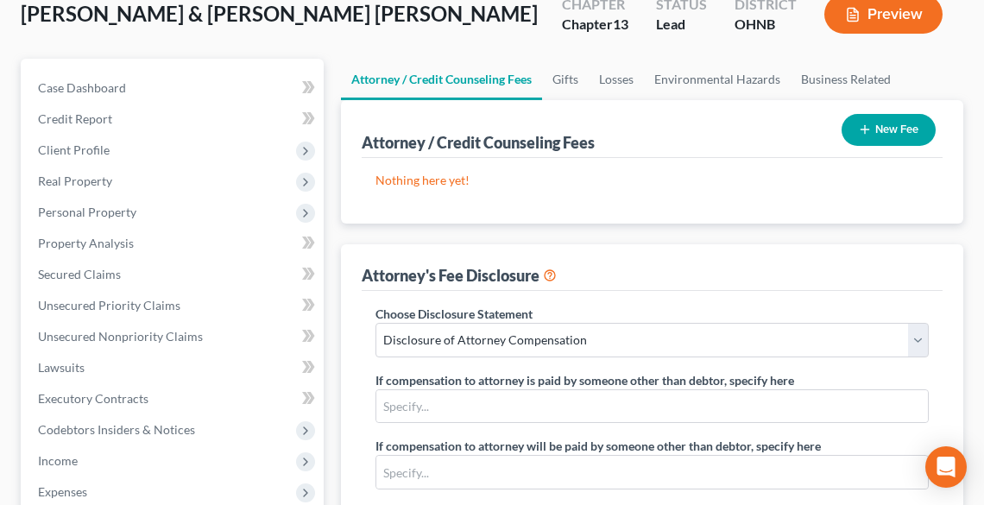
type input "500.00"
click at [890, 123] on button "New Fee" at bounding box center [889, 130] width 94 height 32
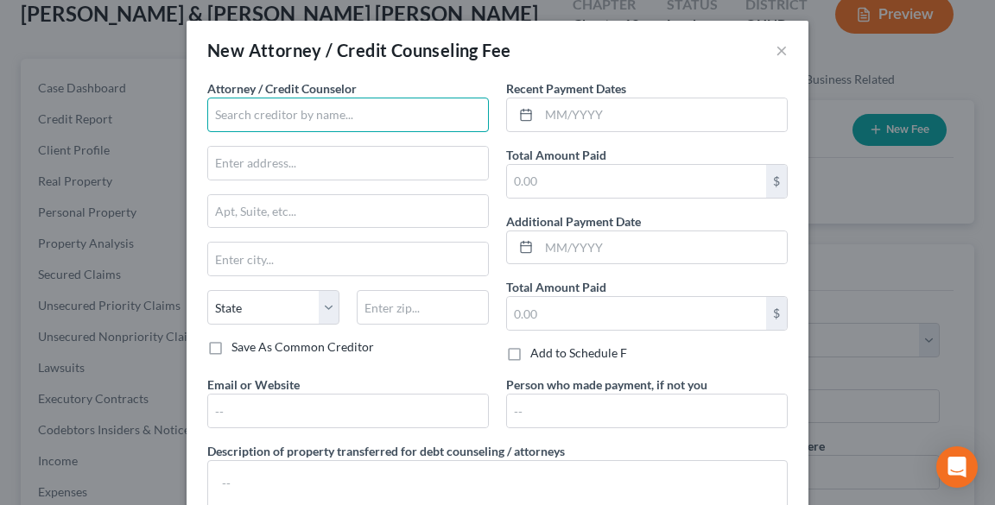
click at [322, 107] on input "text" at bounding box center [347, 115] width 281 height 35
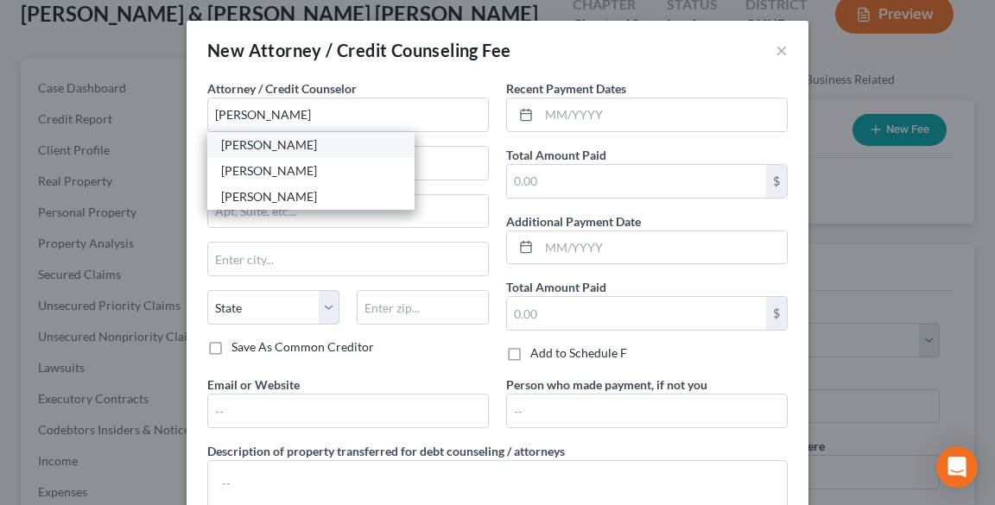
click at [298, 143] on div "[PERSON_NAME]" at bounding box center [311, 144] width 180 height 17
type input "[PERSON_NAME]"
type input "[STREET_ADDRESS]"
type input "[PERSON_NAME]"
select select "36"
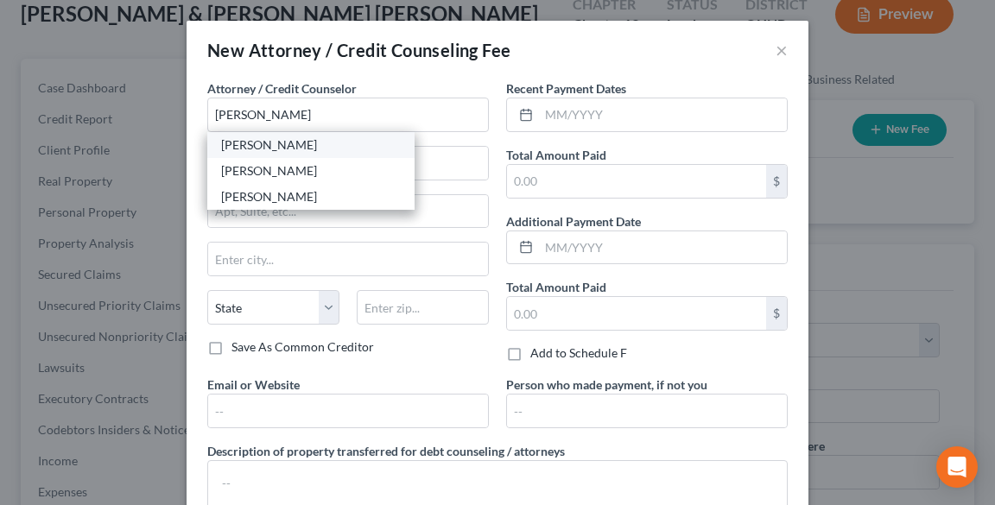
type input "44256"
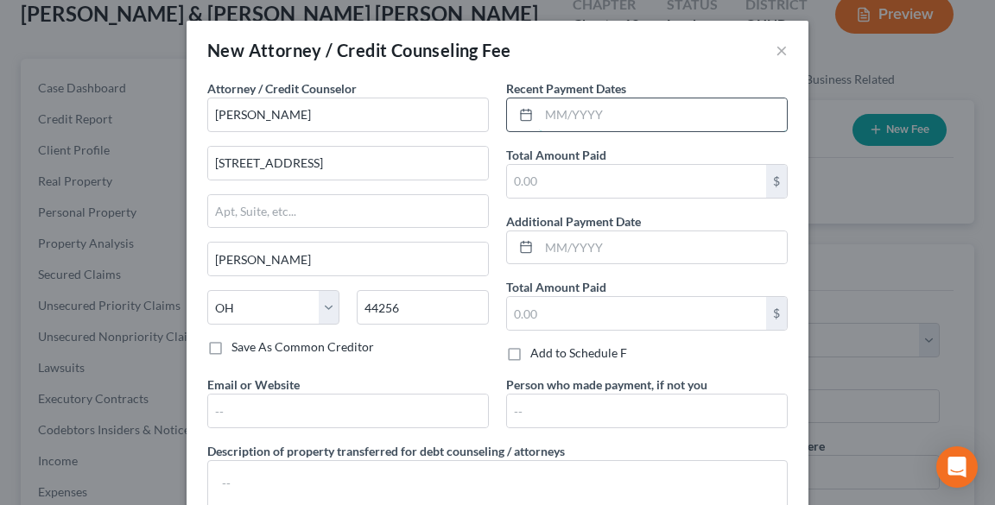
click at [587, 114] on input "text" at bounding box center [663, 114] width 248 height 33
type input "[DATE]"
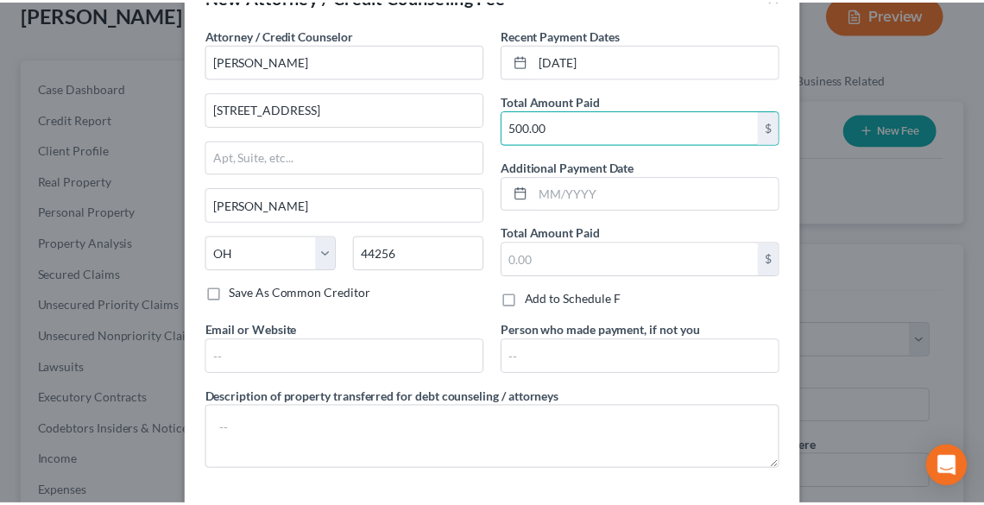
scroll to position [125, 0]
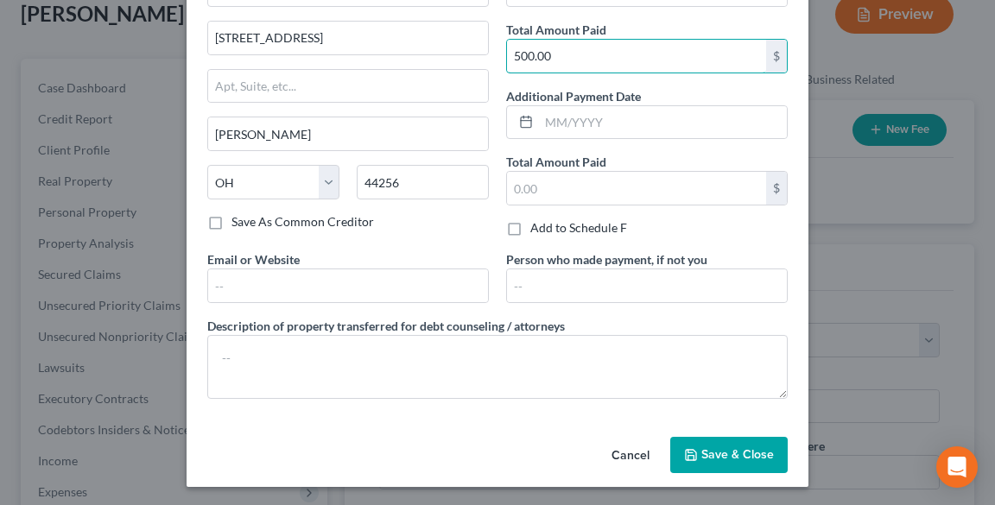
type input "500.00"
click at [719, 449] on span "Save & Close" at bounding box center [737, 454] width 73 height 15
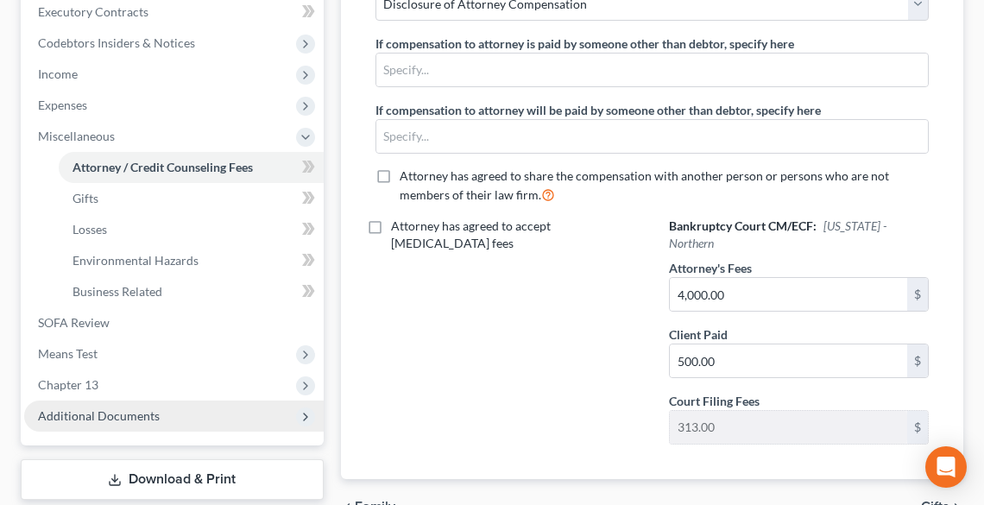
scroll to position [629, 0]
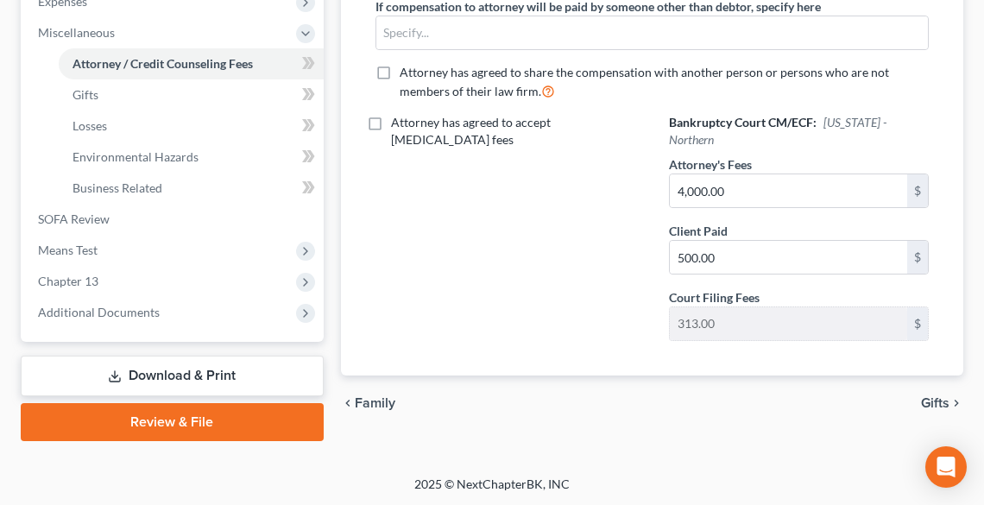
click at [262, 428] on link "Review & File" at bounding box center [172, 422] width 303 height 38
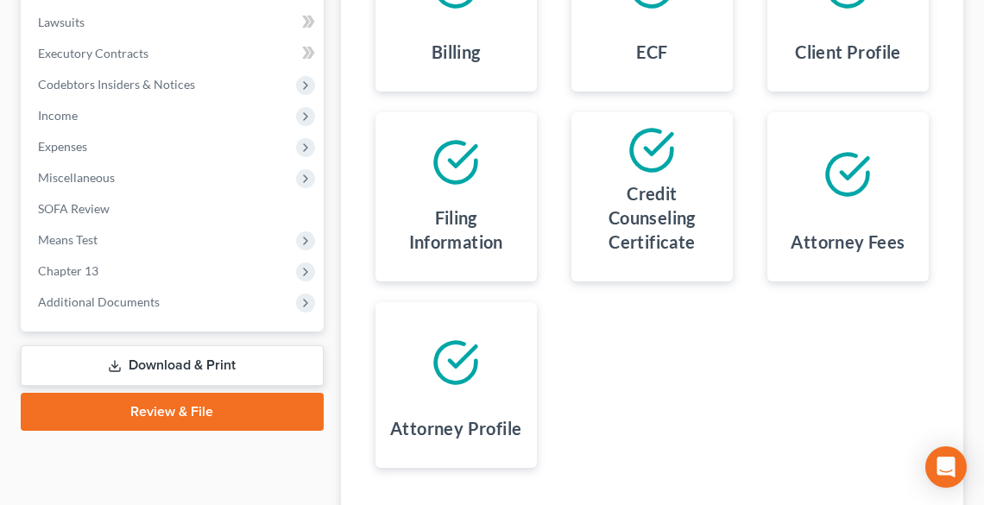
scroll to position [607, 0]
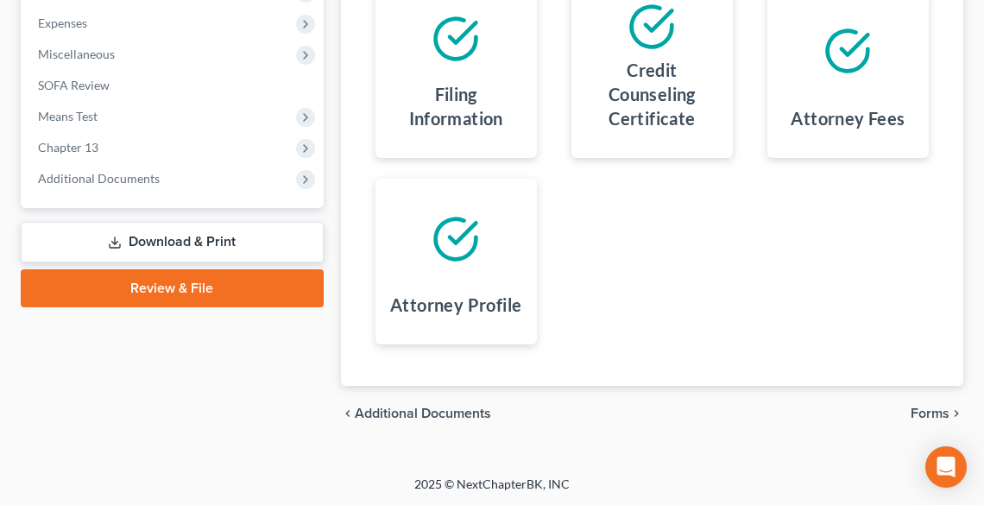
click at [942, 417] on span "Forms" at bounding box center [930, 414] width 39 height 14
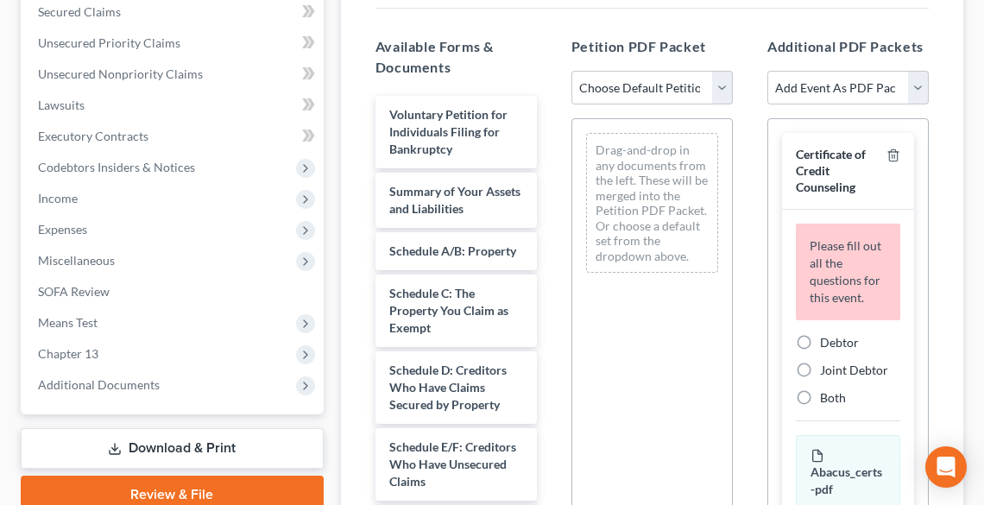
scroll to position [400, 0]
click at [624, 93] on select "Choose Default Petition PDF Packet Complete Bankruptcy Petition (all forms and …" at bounding box center [652, 89] width 161 height 35
select select "1"
click at [572, 72] on select "Choose Default Petition PDF Packet Complete Bankruptcy Petition (all forms and …" at bounding box center [652, 89] width 161 height 35
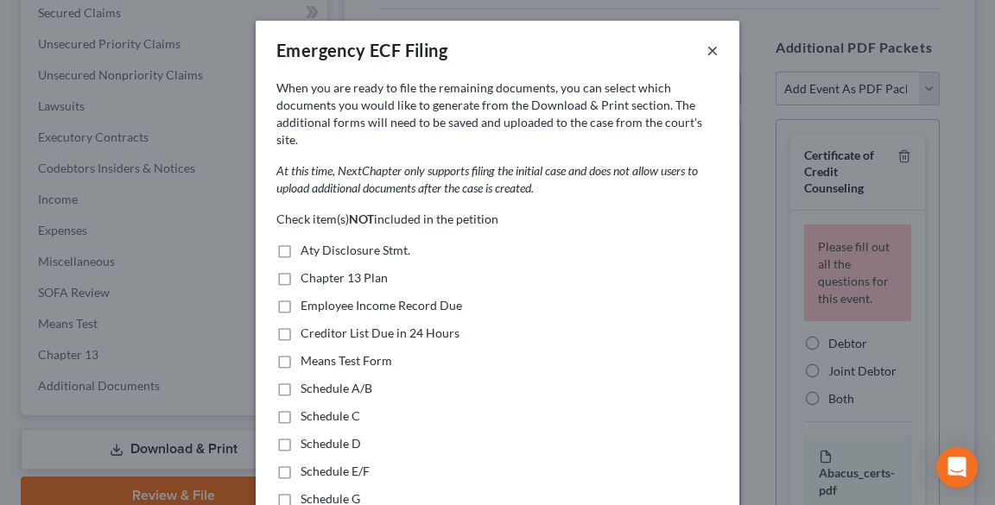
click at [708, 53] on button "×" at bounding box center [712, 50] width 12 height 21
select select
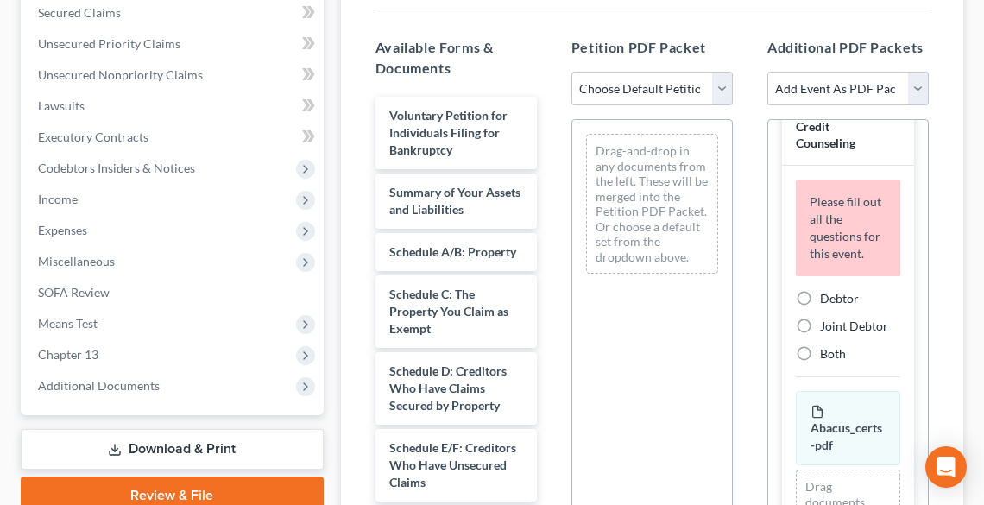
scroll to position [69, 0]
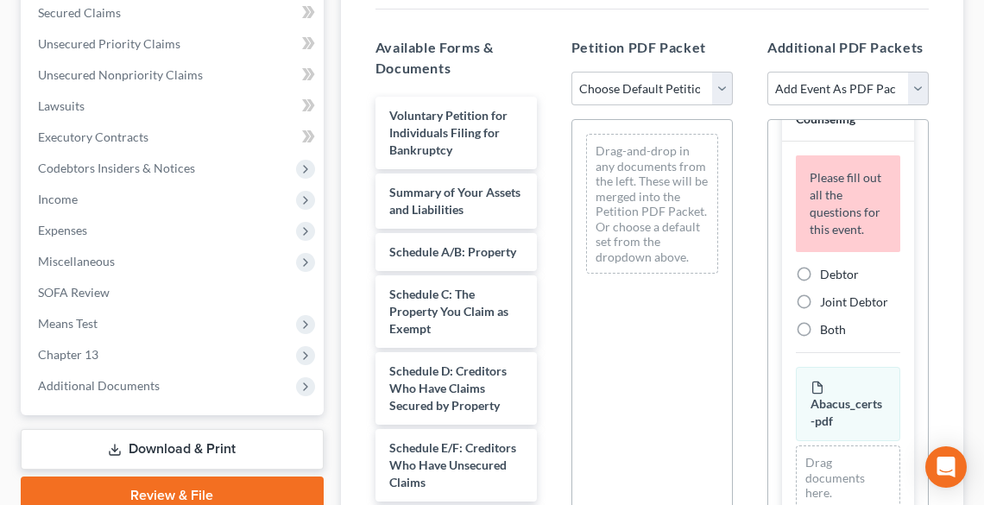
click at [831, 337] on span "Both" at bounding box center [833, 329] width 26 height 15
click at [831, 332] on input "Both" at bounding box center [832, 326] width 11 height 11
radio input "true"
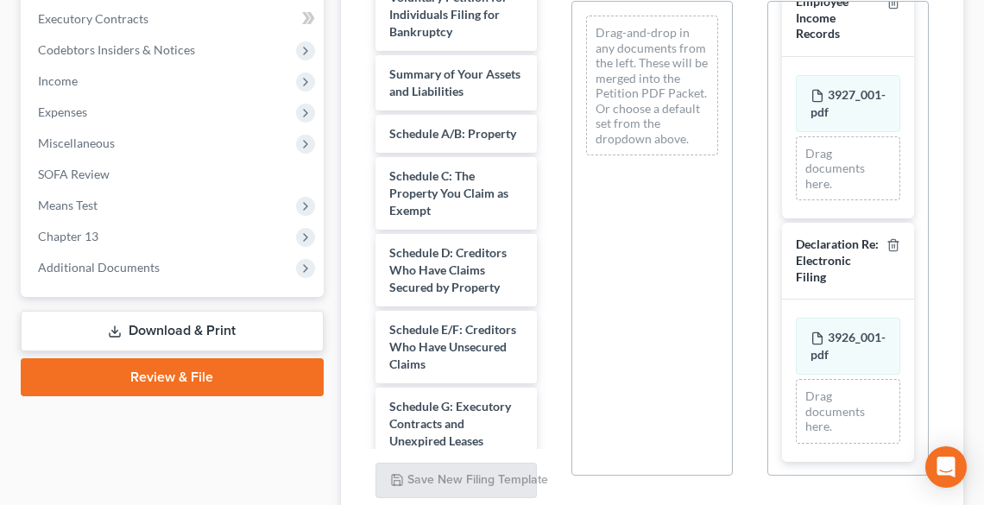
scroll to position [651, 0]
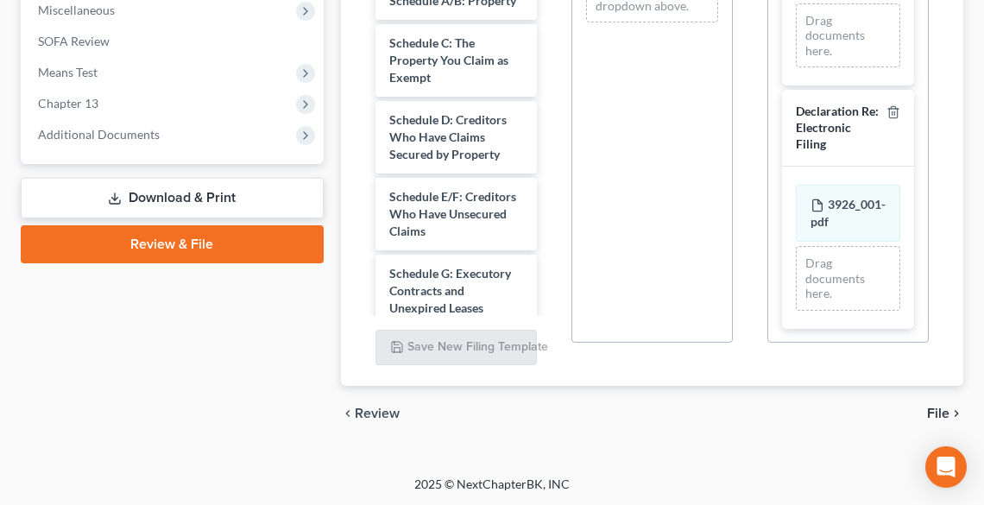
click at [940, 408] on span "File" at bounding box center [938, 414] width 22 height 14
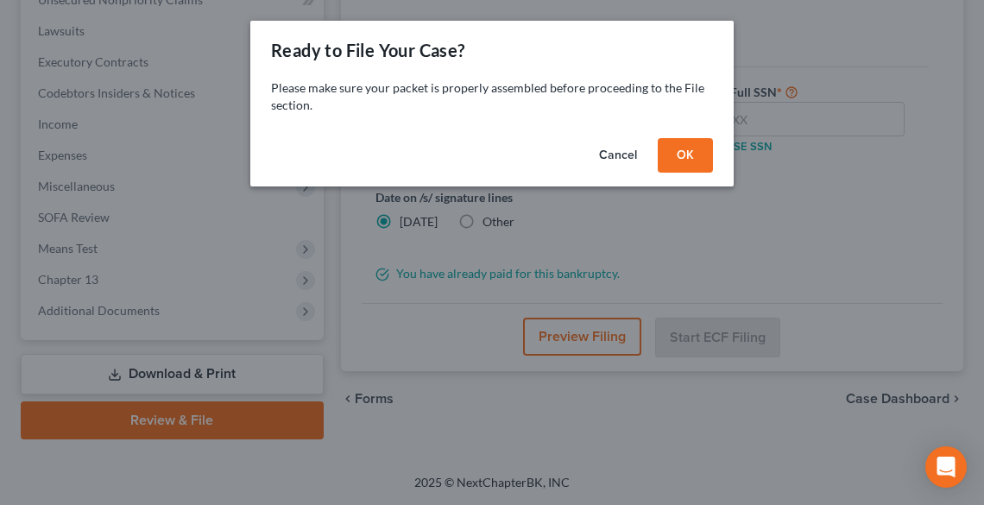
scroll to position [473, 0]
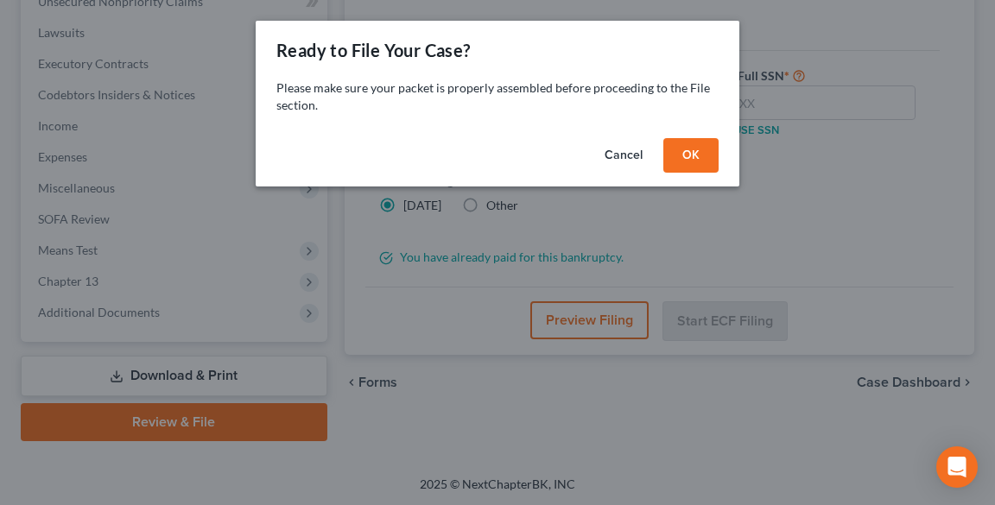
click at [688, 155] on button "OK" at bounding box center [690, 155] width 55 height 35
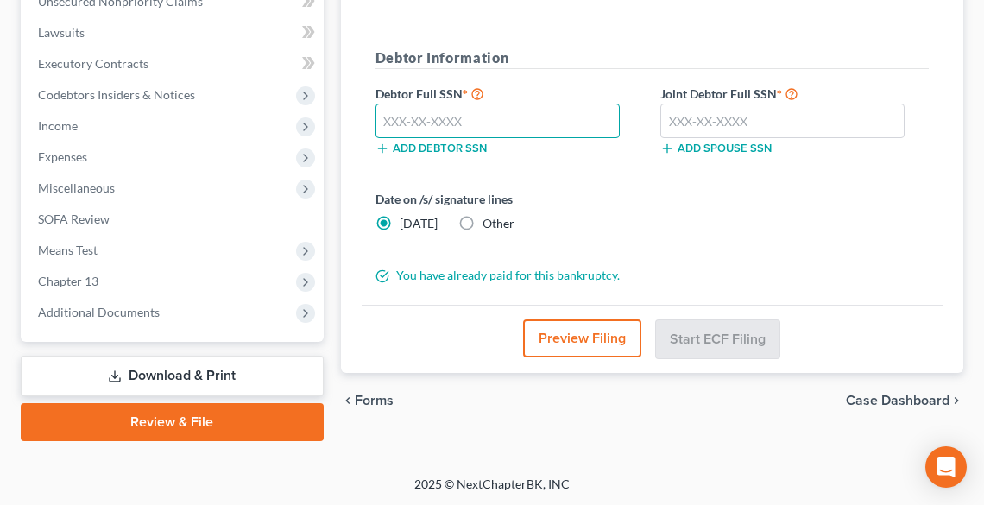
click at [442, 121] on input "text" at bounding box center [498, 121] width 244 height 35
type input "573-49-3268"
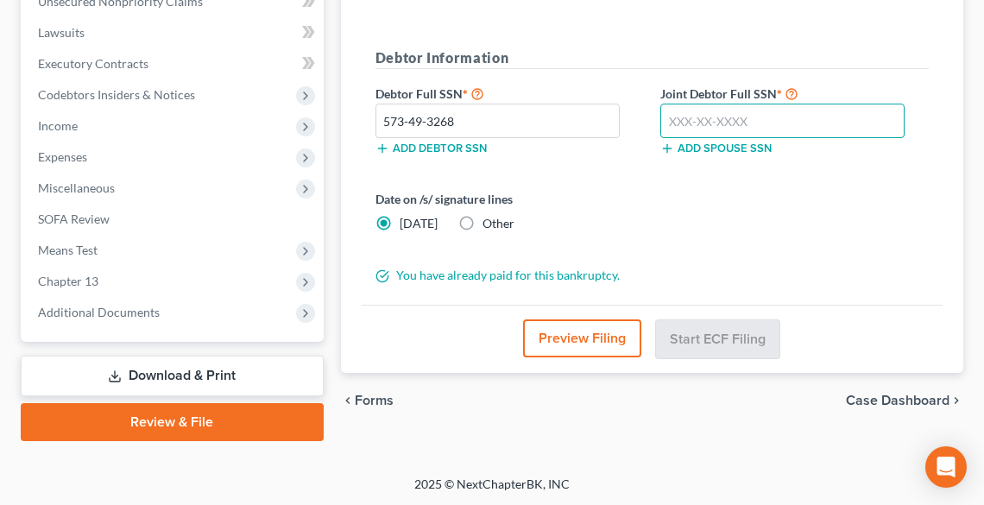
click at [705, 117] on input "text" at bounding box center [782, 121] width 244 height 35
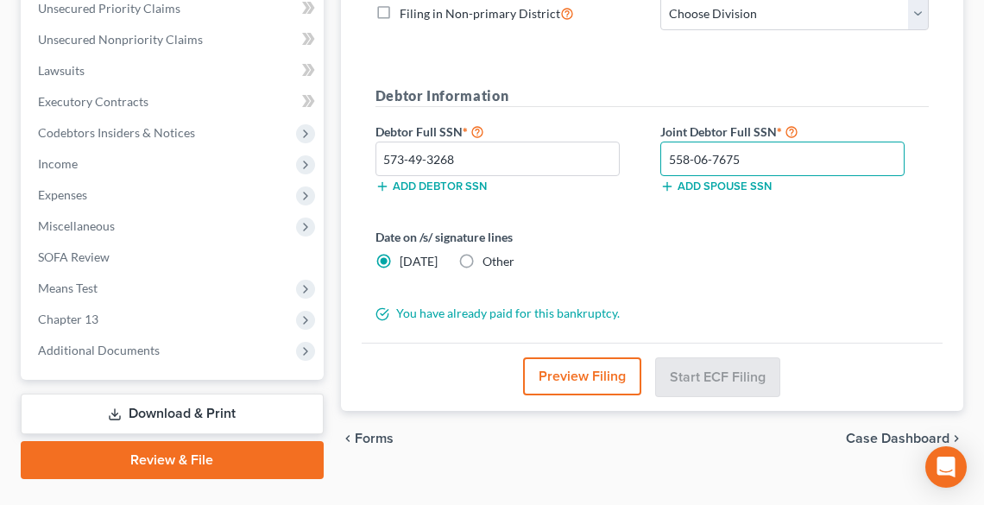
scroll to position [404, 0]
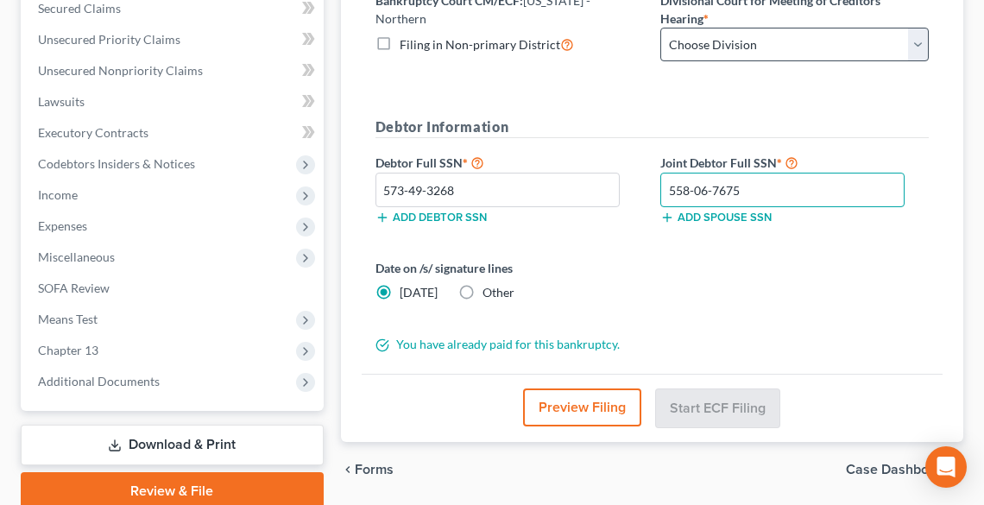
type input "558-06-7675"
click at [734, 44] on select "Choose Division Akron [GEOGRAPHIC_DATA] [GEOGRAPHIC_DATA] [GEOGRAPHIC_DATA] [GE…" at bounding box center [794, 45] width 269 height 35
select select "0"
click at [660, 28] on select "Choose Division Akron [GEOGRAPHIC_DATA] [GEOGRAPHIC_DATA] [GEOGRAPHIC_DATA] [GE…" at bounding box center [794, 45] width 269 height 35
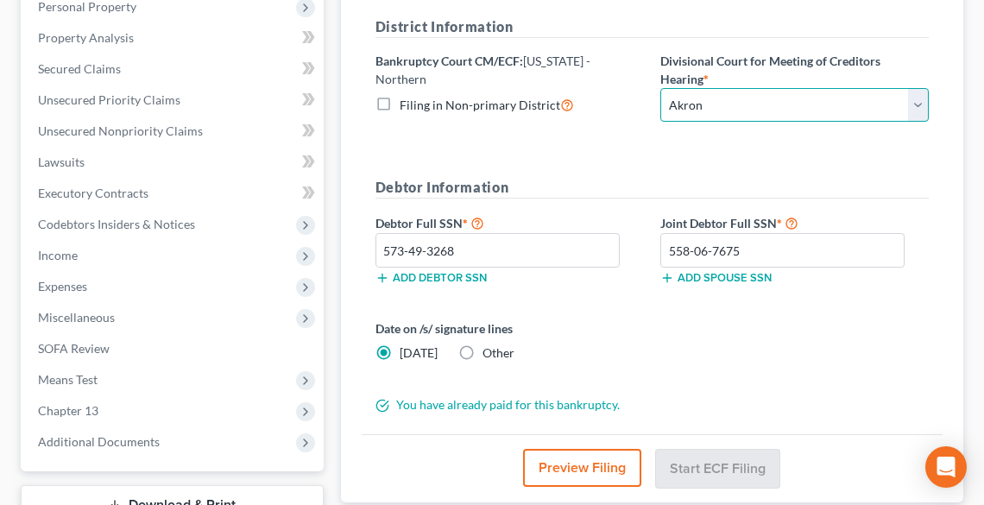
scroll to position [473, 0]
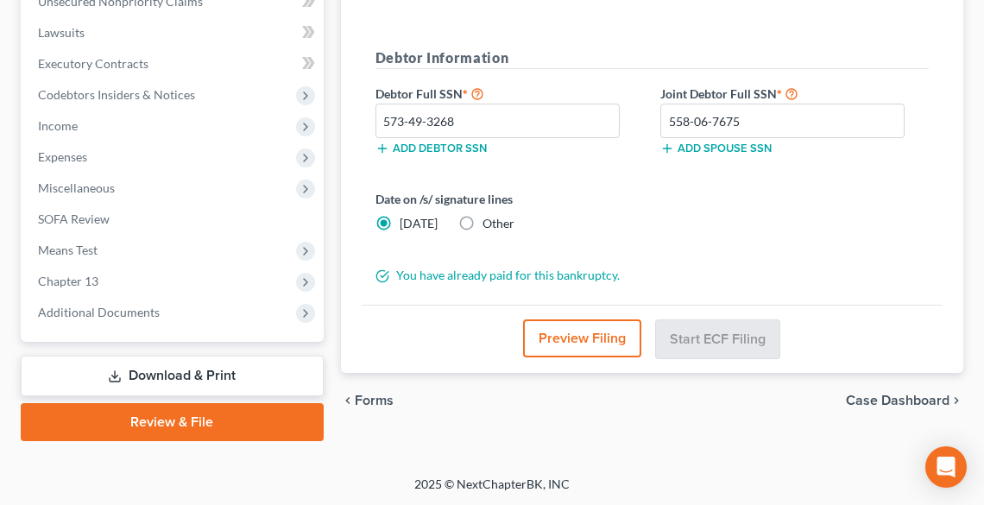
click at [483, 219] on label "Other" at bounding box center [499, 223] width 32 height 17
click at [490, 219] on input "Other" at bounding box center [495, 220] width 11 height 11
radio input "true"
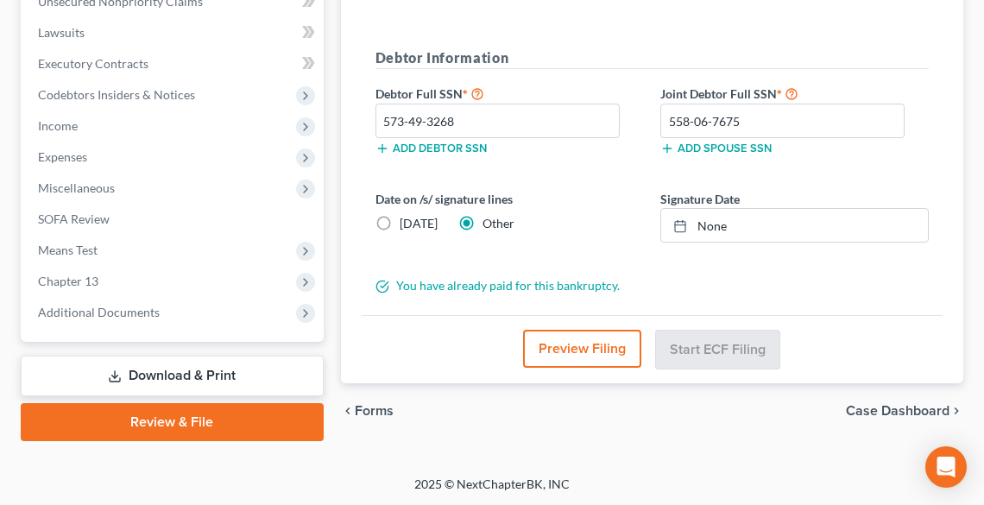
click at [400, 215] on label "[DATE]" at bounding box center [419, 223] width 38 height 17
click at [407, 215] on input "[DATE]" at bounding box center [412, 220] width 11 height 11
radio input "true"
radio input "false"
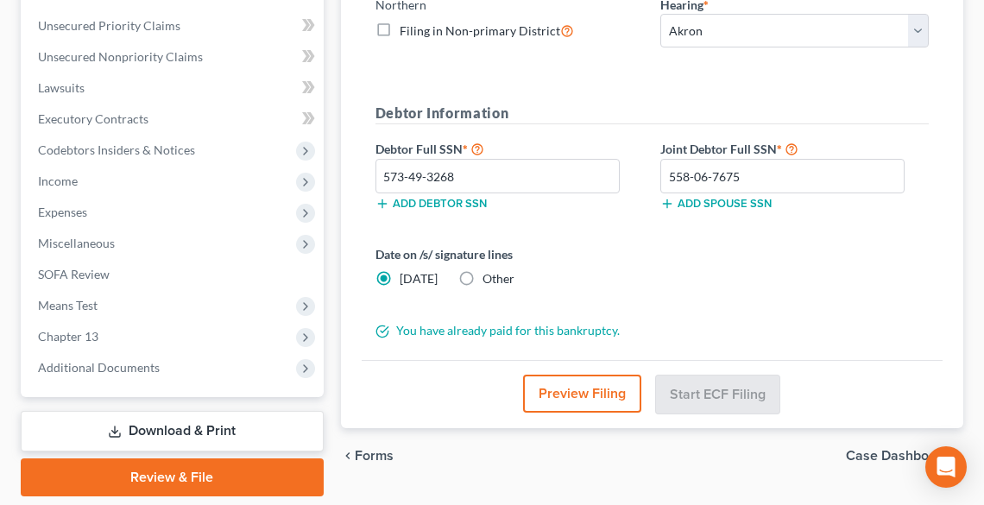
scroll to position [335, 0]
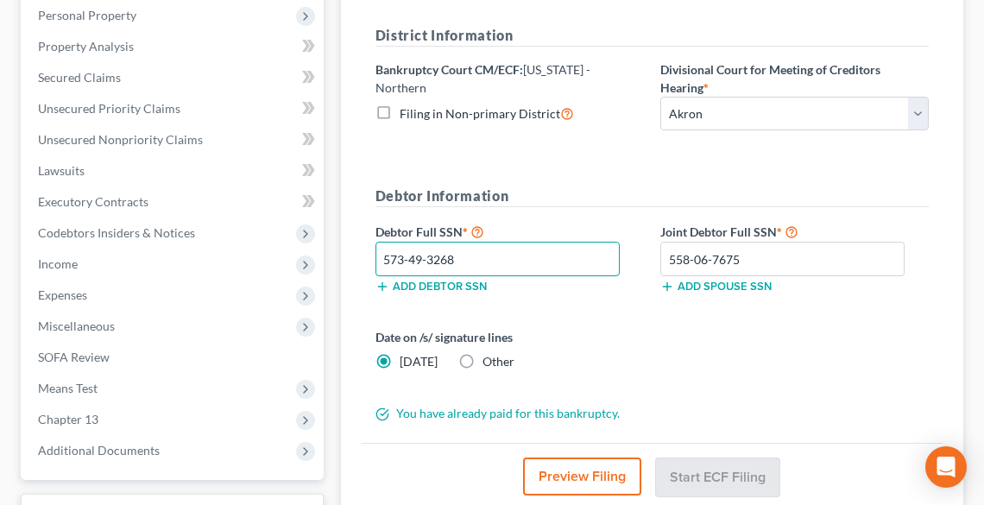
click at [566, 252] on input "573-49-3268" at bounding box center [498, 259] width 244 height 35
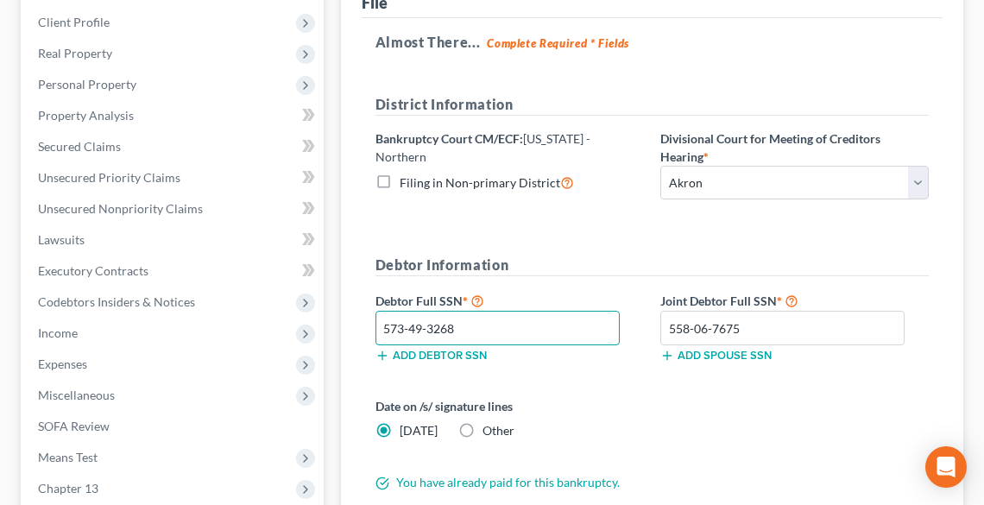
scroll to position [473, 0]
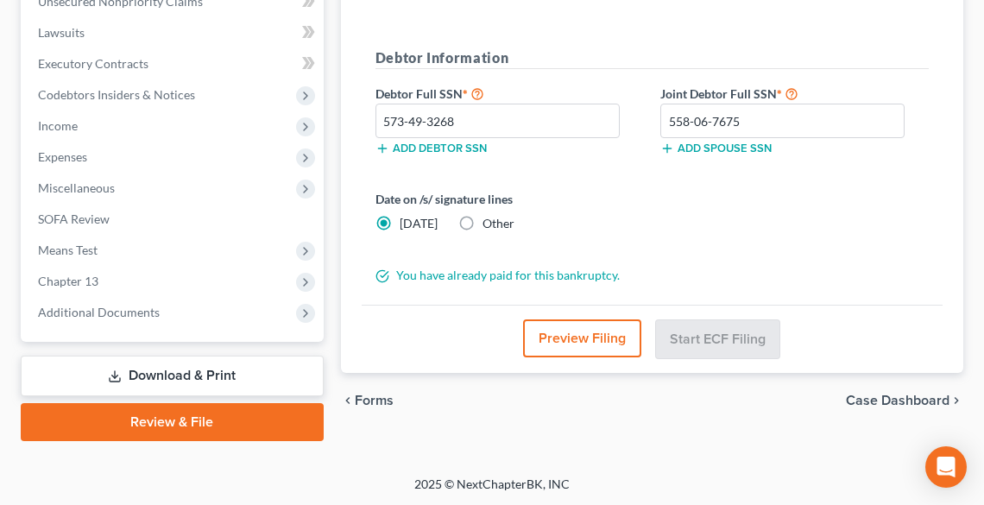
click at [376, 395] on span "Forms" at bounding box center [374, 401] width 39 height 14
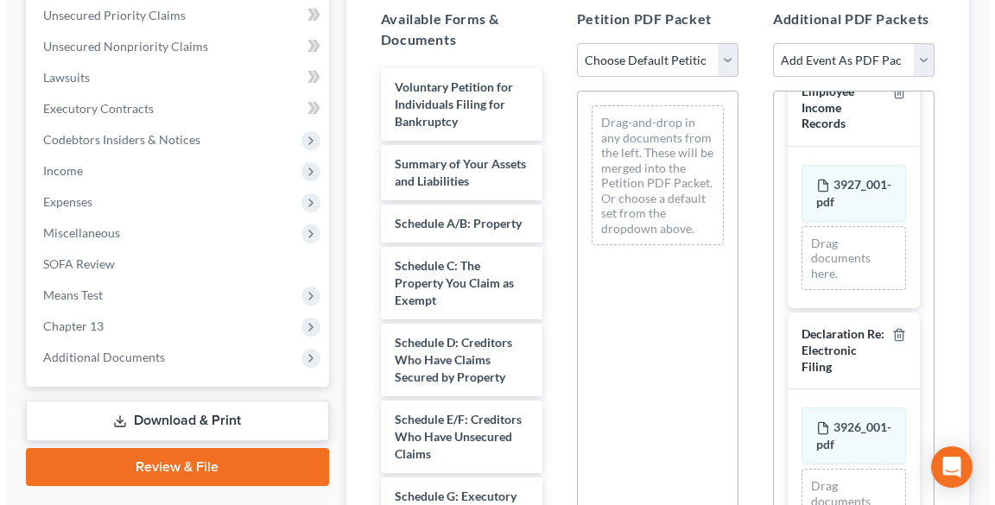
scroll to position [404, 0]
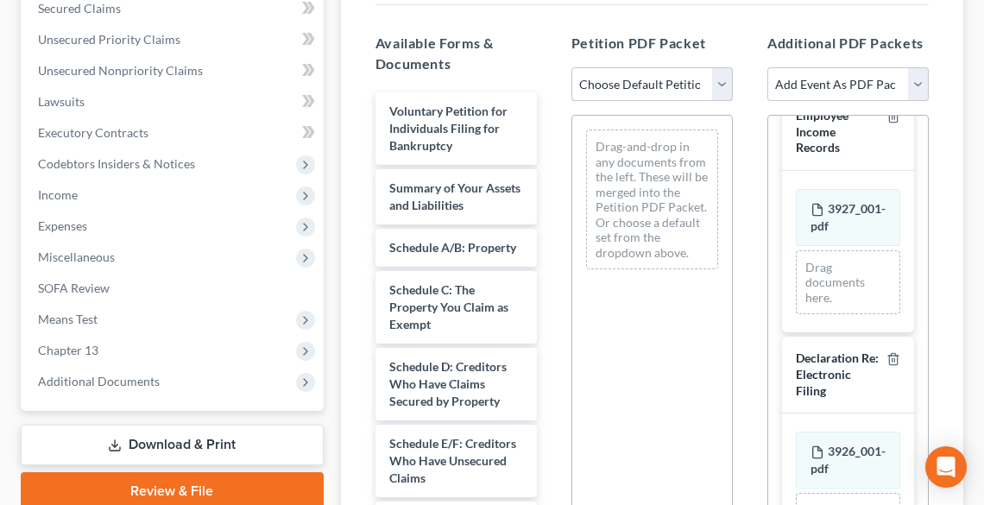
click at [648, 85] on select "Choose Default Petition PDF Packet Complete Bankruptcy Petition (all forms and …" at bounding box center [652, 84] width 161 height 35
select select "1"
click at [572, 67] on select "Choose Default Petition PDF Packet Complete Bankruptcy Petition (all forms and …" at bounding box center [652, 84] width 161 height 35
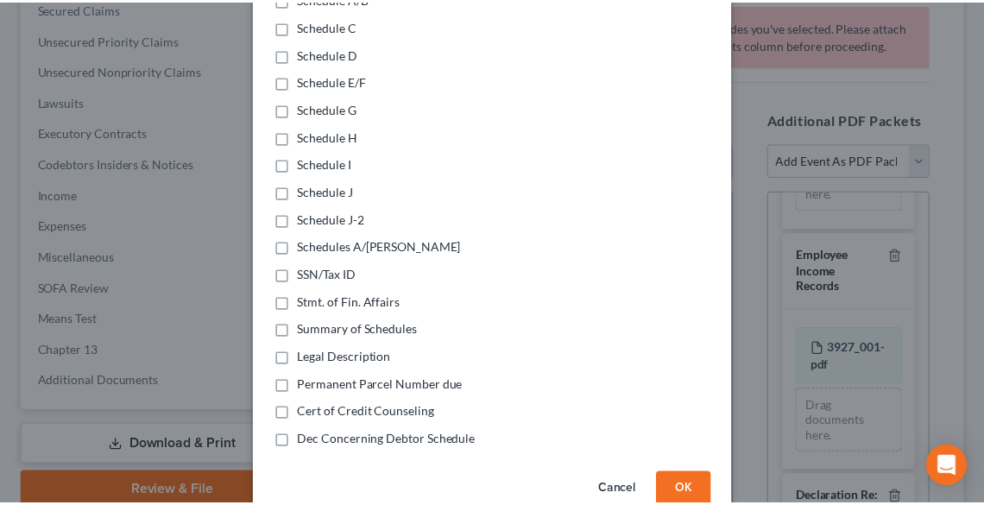
scroll to position [410, 0]
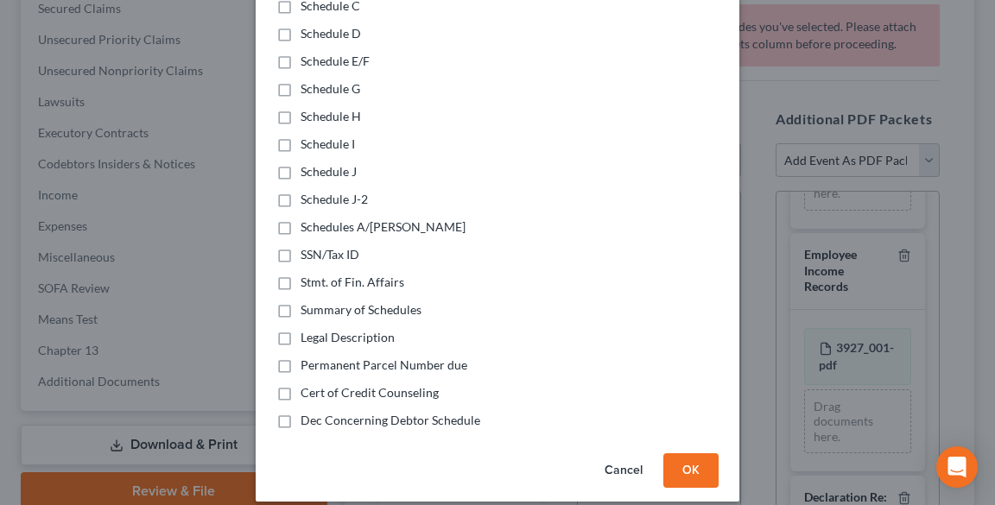
click at [698, 454] on button "OK" at bounding box center [690, 470] width 55 height 35
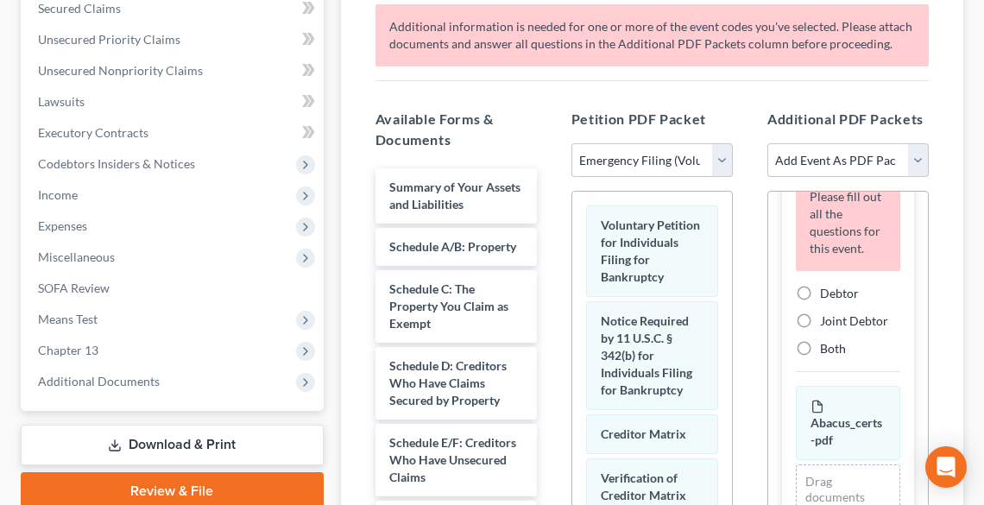
scroll to position [92, 0]
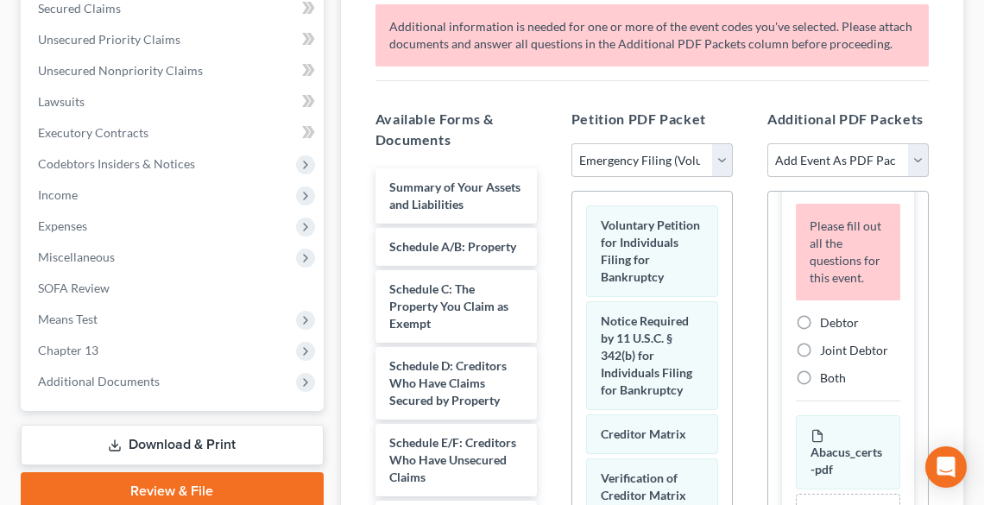
click at [836, 385] on span "Both" at bounding box center [833, 377] width 26 height 15
click at [836, 381] on input "Both" at bounding box center [832, 375] width 11 height 11
radio input "true"
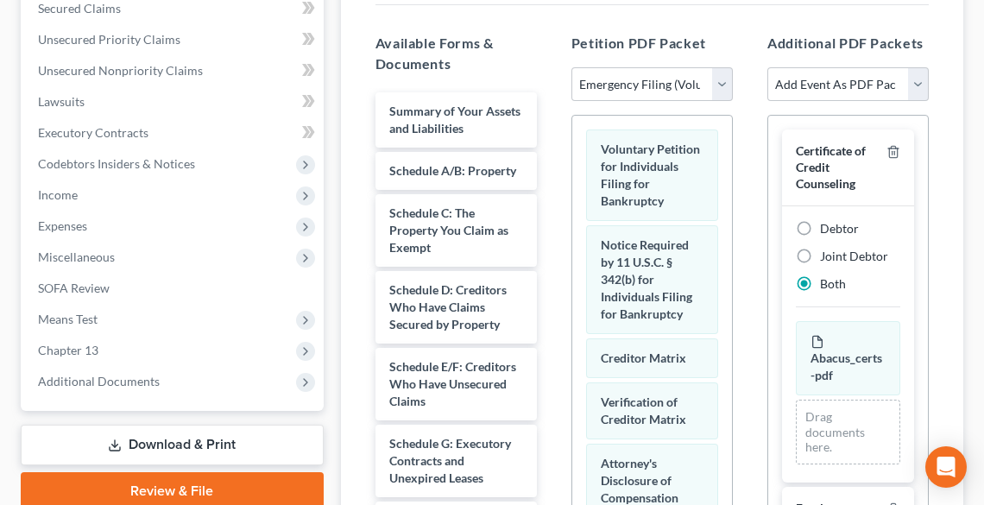
scroll to position [651, 0]
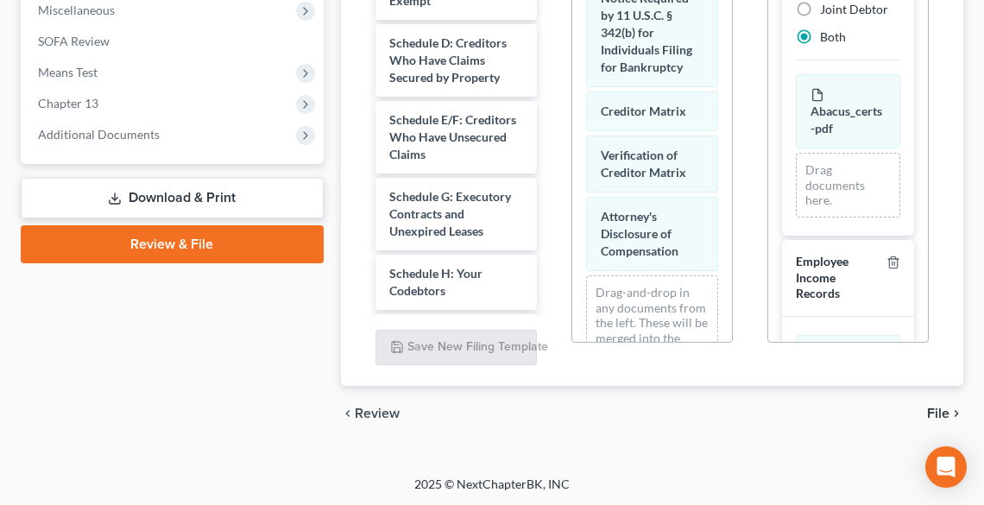
click at [937, 408] on span "File" at bounding box center [938, 414] width 22 height 14
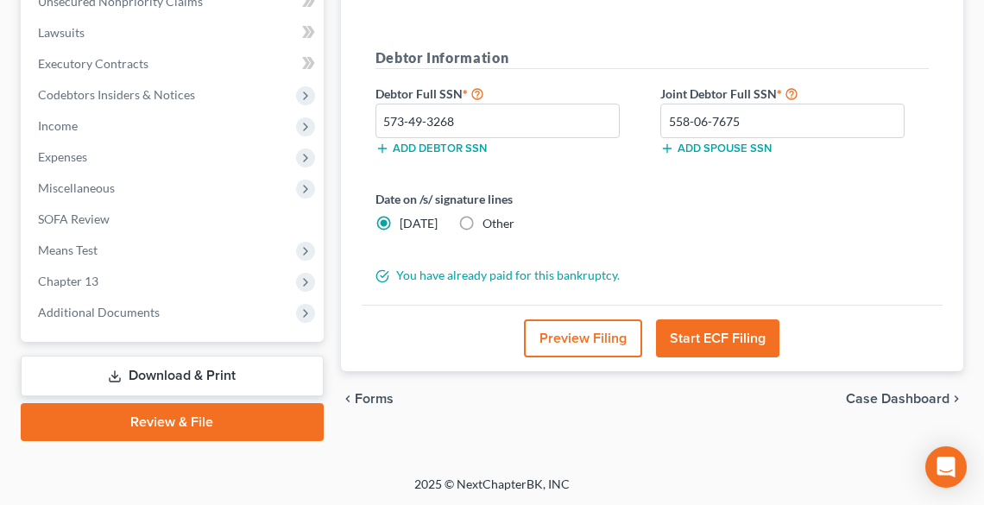
click at [744, 336] on button "Start ECF Filing" at bounding box center [717, 338] width 123 height 38
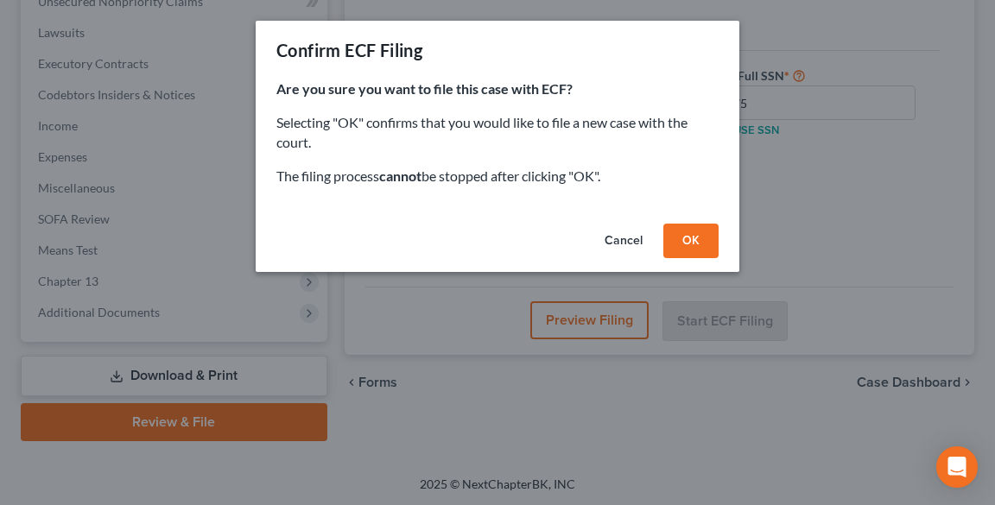
click at [682, 243] on button "OK" at bounding box center [690, 241] width 55 height 35
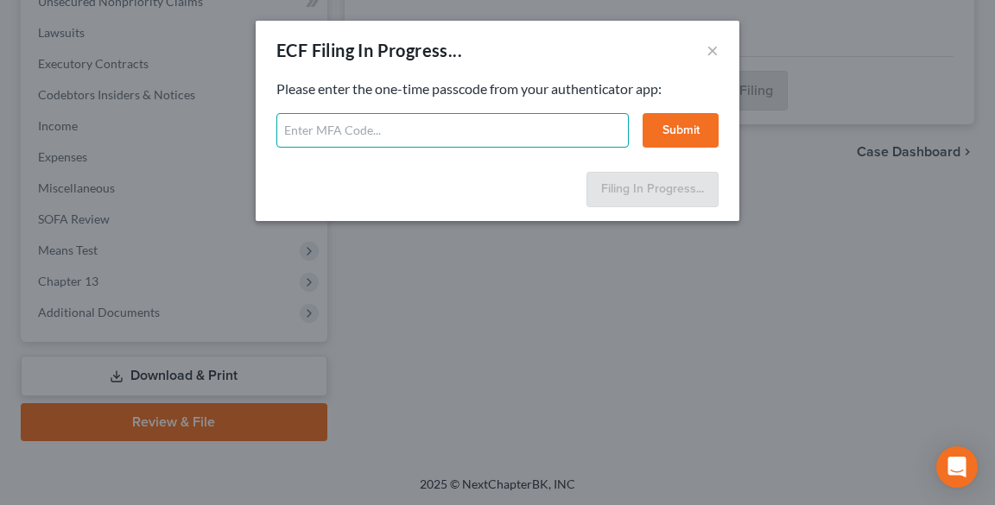
click at [616, 122] on input "text" at bounding box center [452, 130] width 352 height 35
type input "626590"
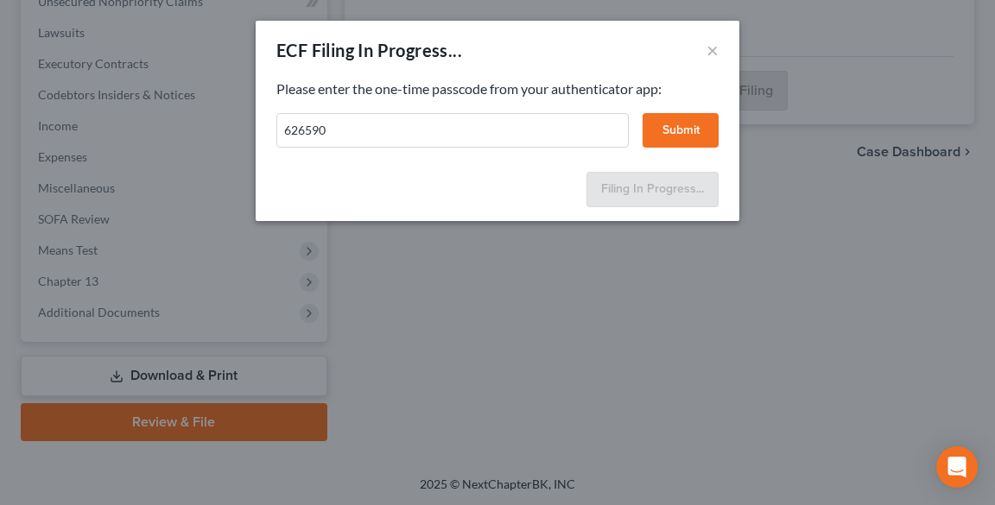
click at [681, 130] on button "Submit" at bounding box center [680, 130] width 76 height 35
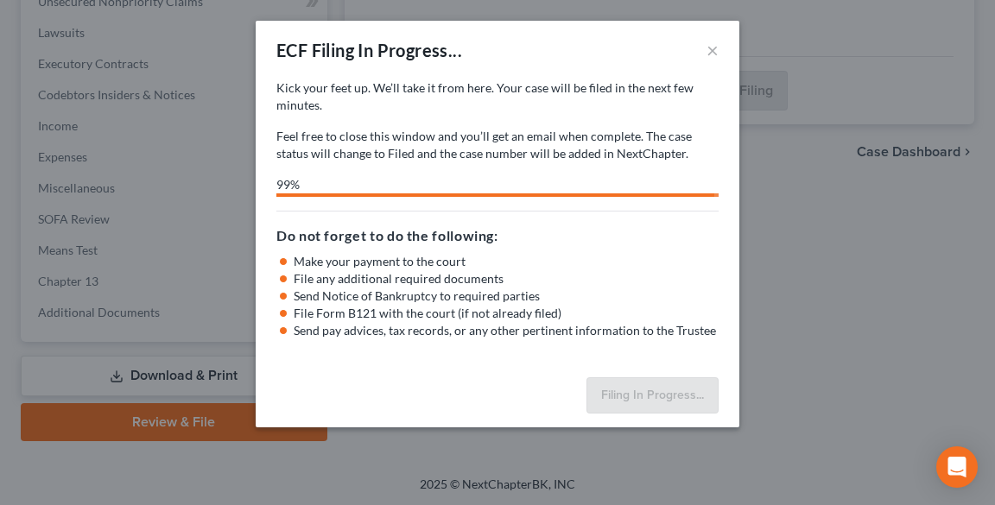
click at [465, 103] on p "Kick your feet up. We’ll take it from here. Your case will be filed in the next…" at bounding box center [497, 96] width 442 height 35
select select "0"
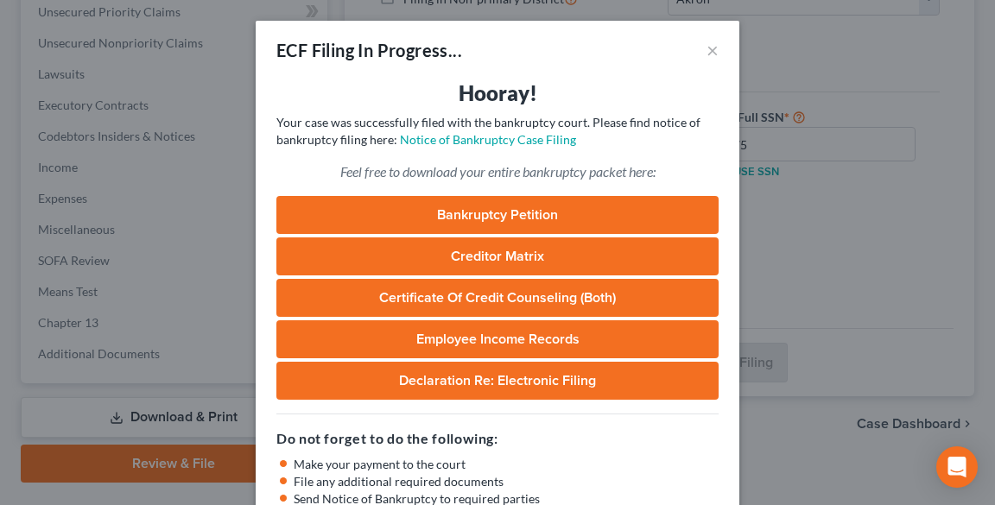
click at [521, 148] on p "Your case was successfully filed with the bankruptcy court. Please find notice …" at bounding box center [497, 131] width 442 height 35
click at [518, 142] on link "Notice of Bankruptcy Case Filing" at bounding box center [488, 139] width 176 height 15
click at [706, 52] on button "×" at bounding box center [712, 50] width 12 height 21
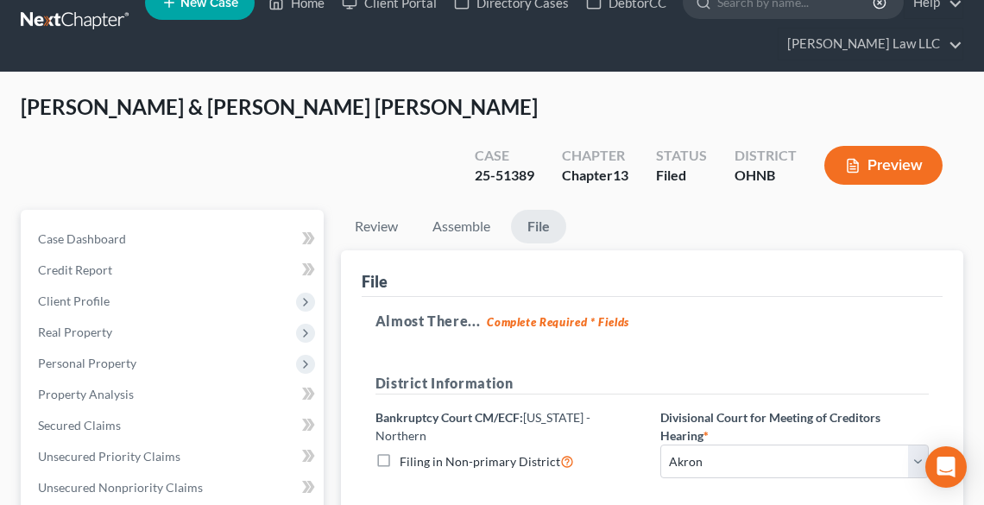
scroll to position [0, 0]
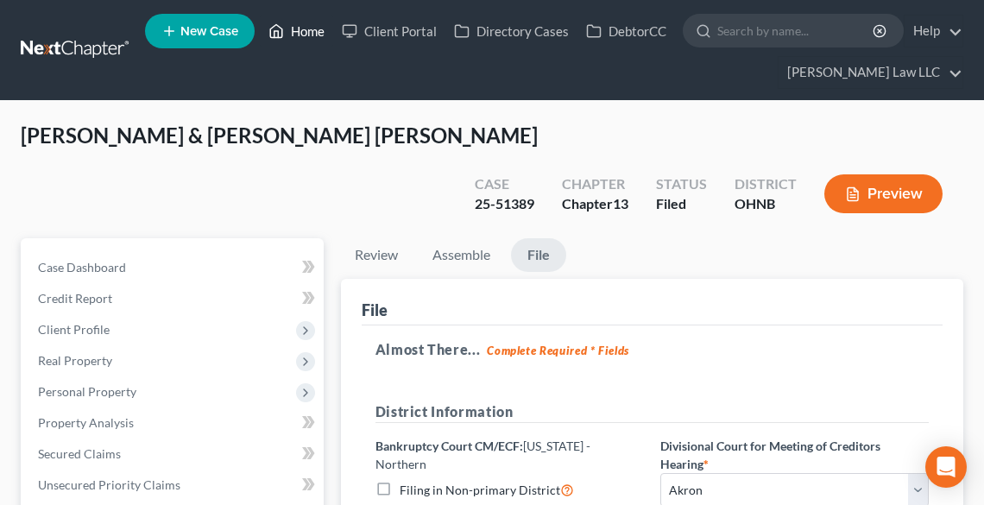
click at [304, 29] on link "Home" at bounding box center [296, 31] width 73 height 31
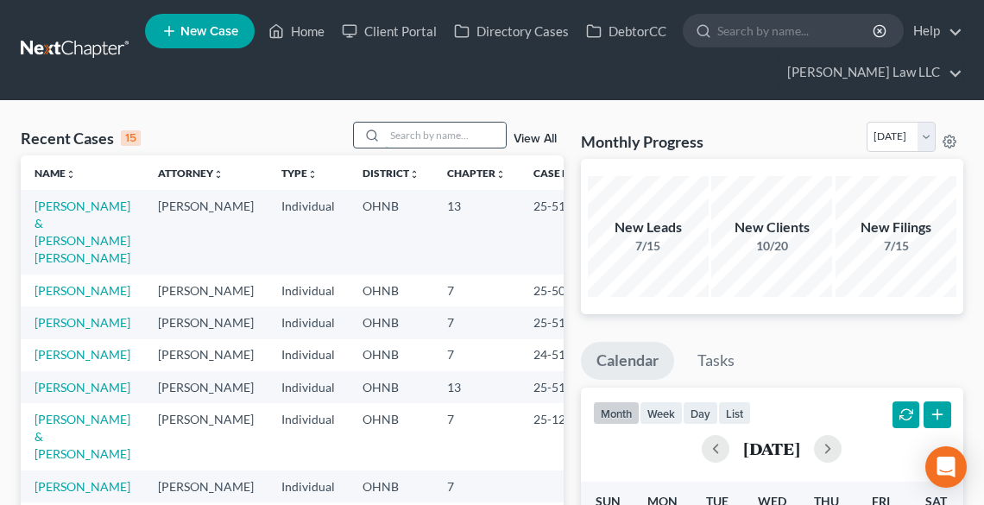
click at [401, 129] on input "search" at bounding box center [445, 135] width 121 height 25
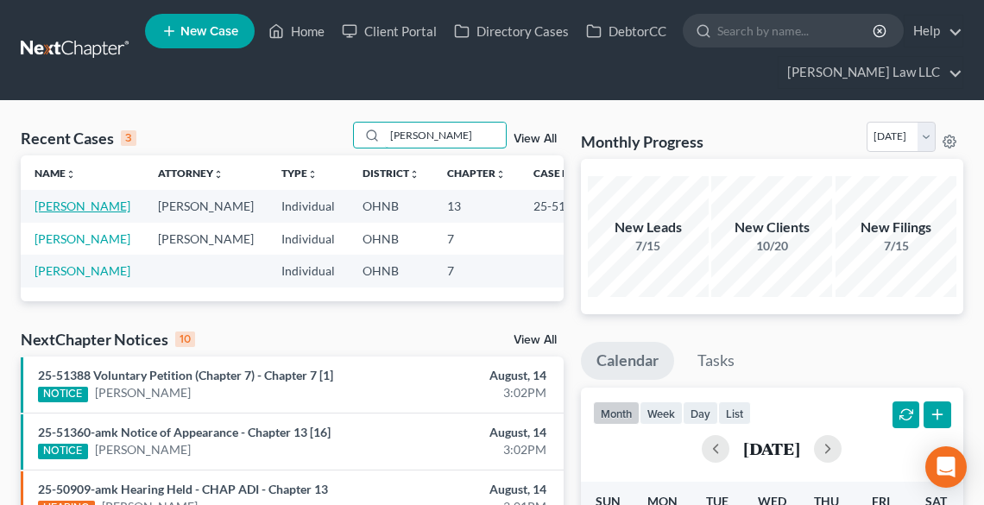
type input "[PERSON_NAME]"
click at [58, 210] on link "[PERSON_NAME]" at bounding box center [83, 206] width 96 height 15
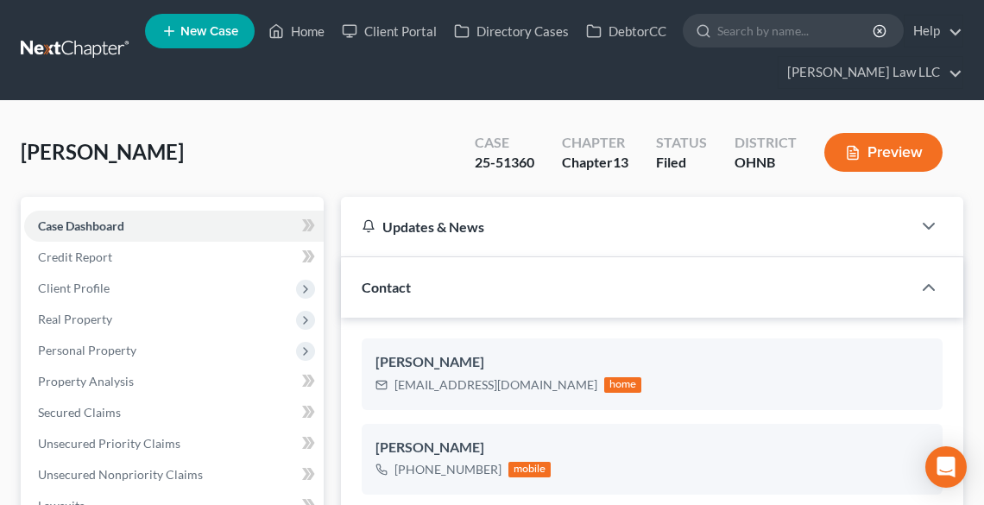
scroll to position [494, 0]
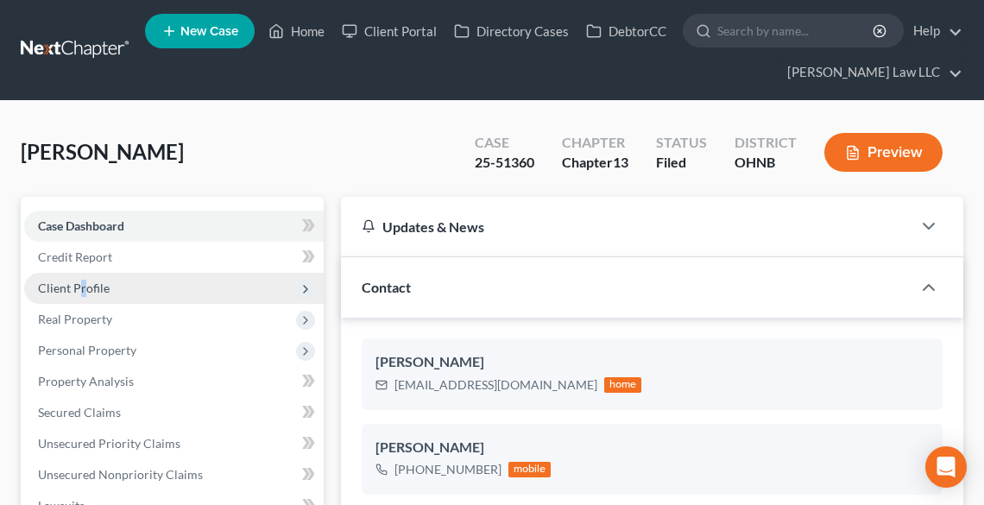
click at [83, 286] on span "Client Profile" at bounding box center [74, 288] width 72 height 15
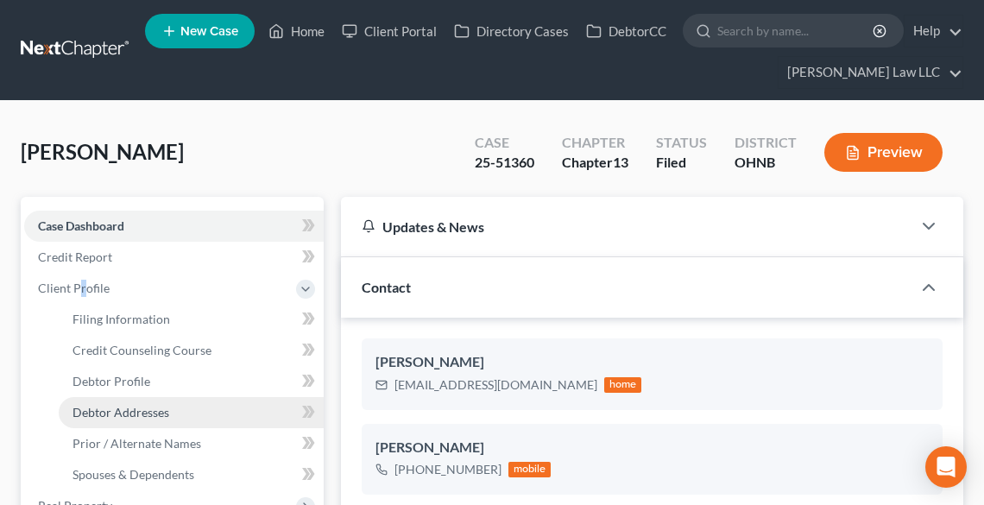
drag, startPoint x: 136, startPoint y: 405, endPoint x: 147, endPoint y: 416, distance: 15.3
click at [137, 405] on span "Debtor Addresses" at bounding box center [121, 412] width 97 height 15
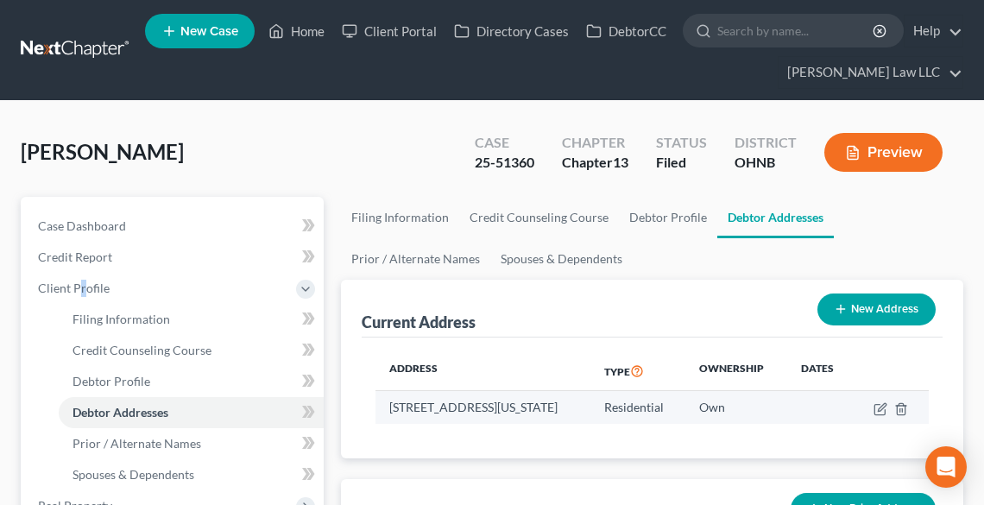
drag, startPoint x: 389, startPoint y: 404, endPoint x: 470, endPoint y: 432, distance: 84.9
click at [470, 424] on td "[STREET_ADDRESS][US_STATE]" at bounding box center [483, 407] width 215 height 33
copy td "[STREET_ADDRESS][US_STATE]"
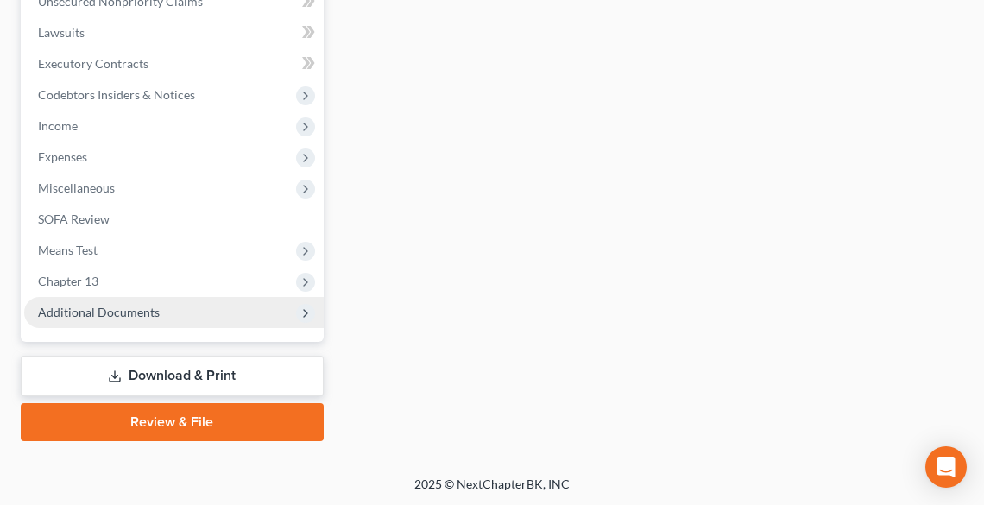
click at [141, 316] on span "Additional Documents" at bounding box center [99, 312] width 122 height 15
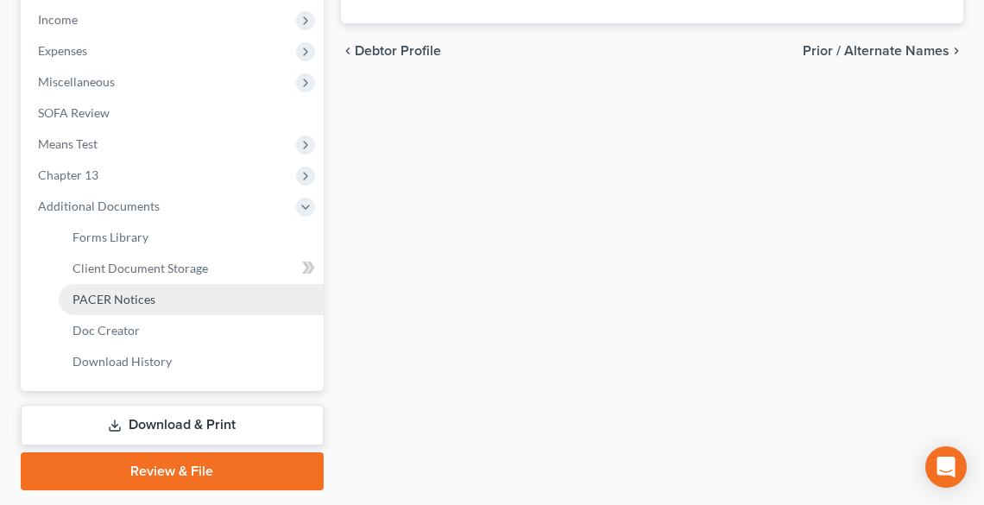
scroll to position [611, 0]
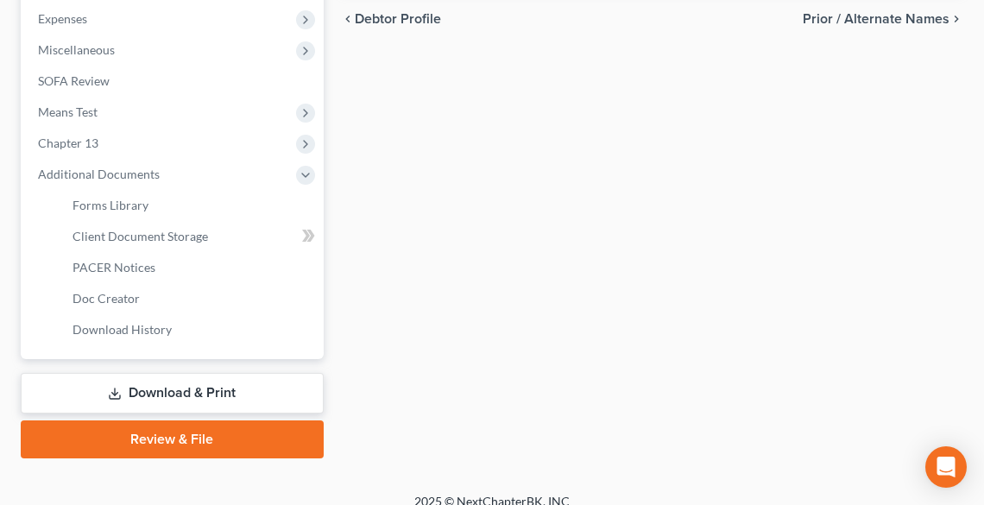
click at [166, 389] on link "Download & Print" at bounding box center [172, 393] width 303 height 41
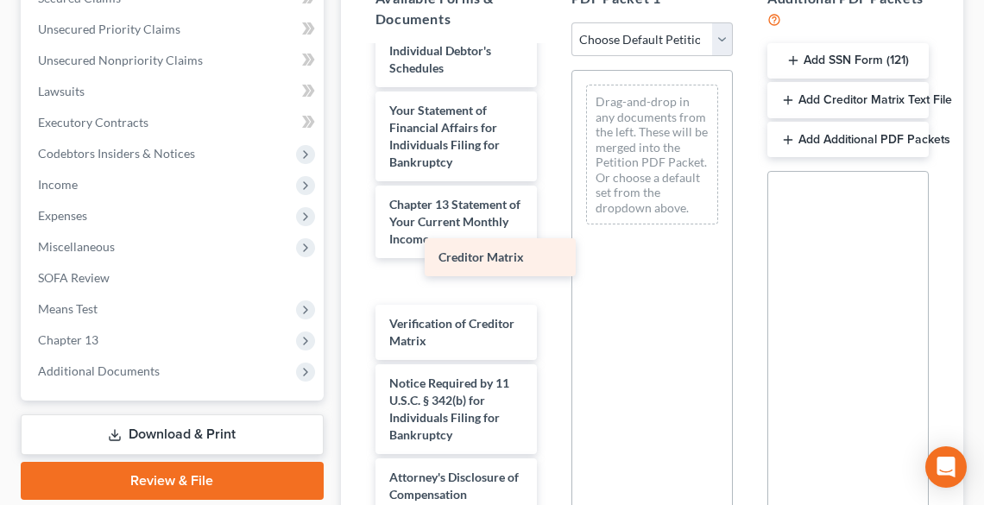
scroll to position [960, 0]
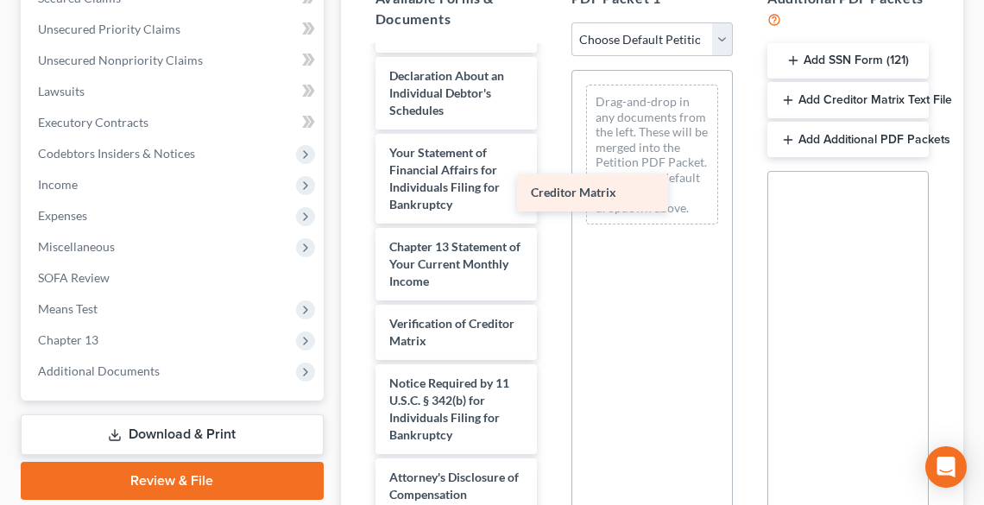
drag, startPoint x: 452, startPoint y: 281, endPoint x: 641, endPoint y: 184, distance: 212.0
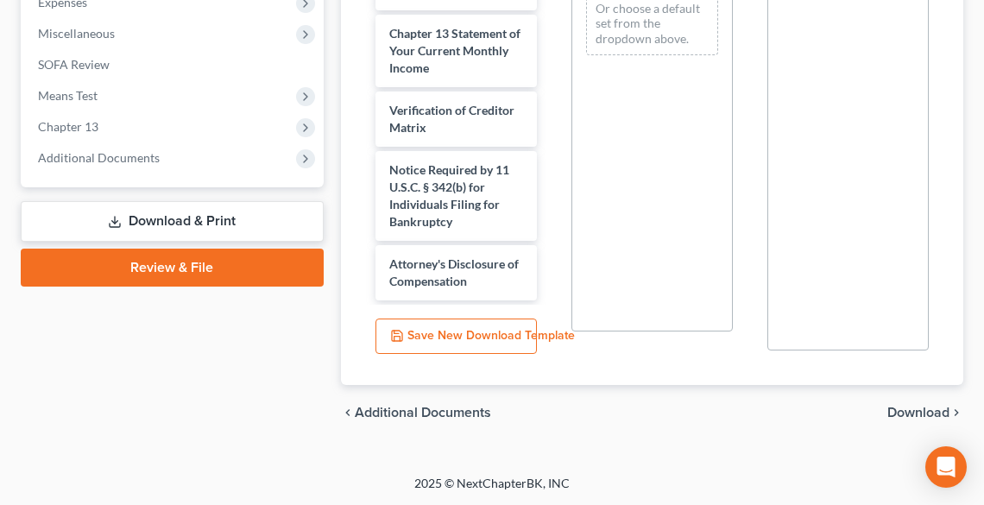
click at [917, 408] on span "Download" at bounding box center [919, 413] width 62 height 14
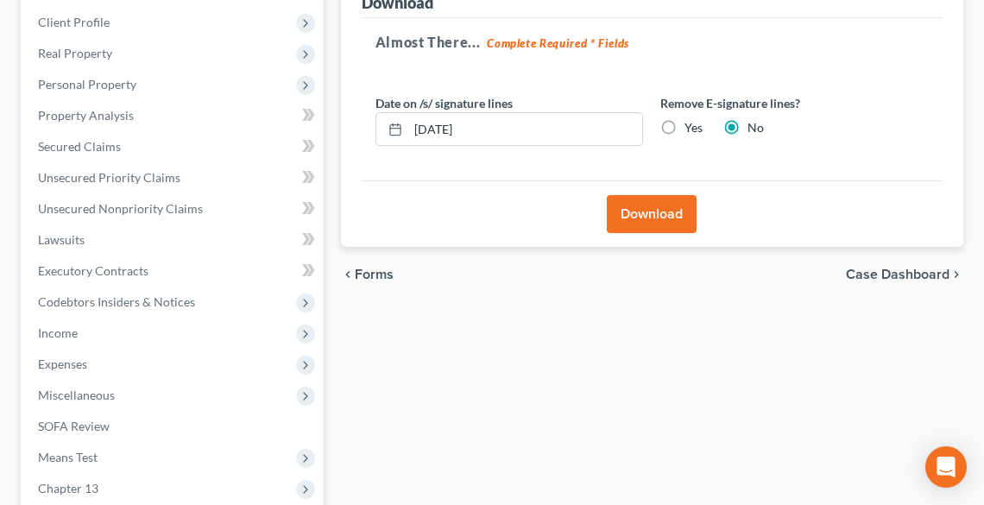
scroll to position [266, 0]
click at [657, 209] on button "Download" at bounding box center [652, 214] width 90 height 38
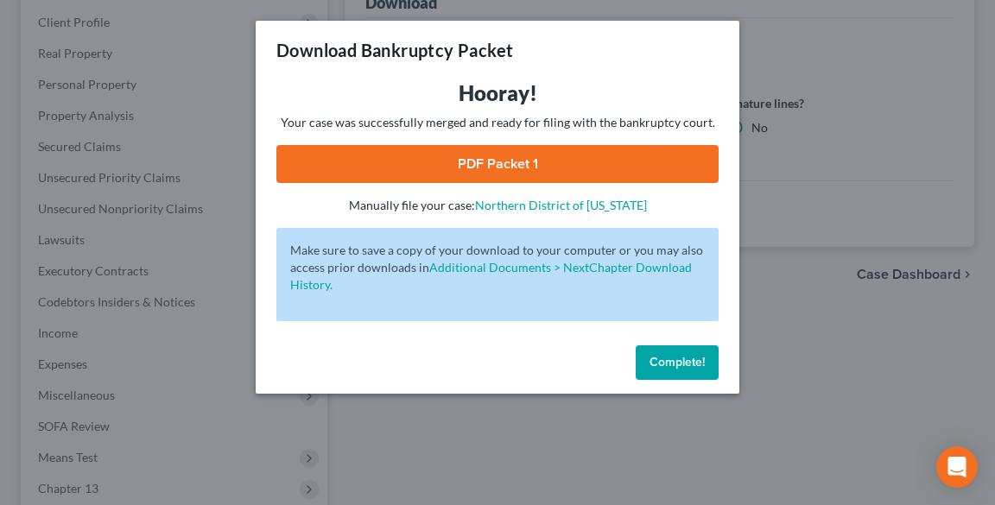
click at [543, 154] on link "PDF Packet 1" at bounding box center [497, 164] width 442 height 38
click at [663, 360] on span "Complete!" at bounding box center [676, 362] width 55 height 15
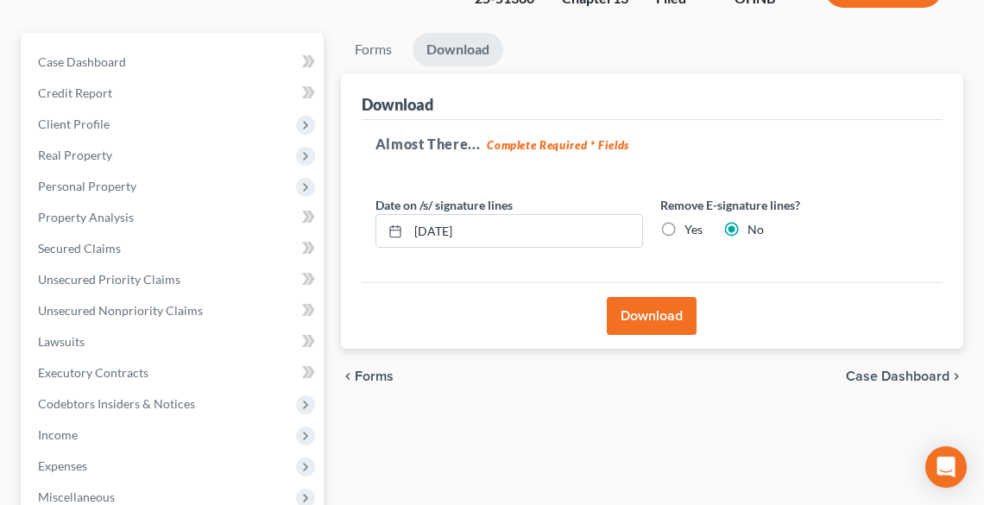
scroll to position [0, 0]
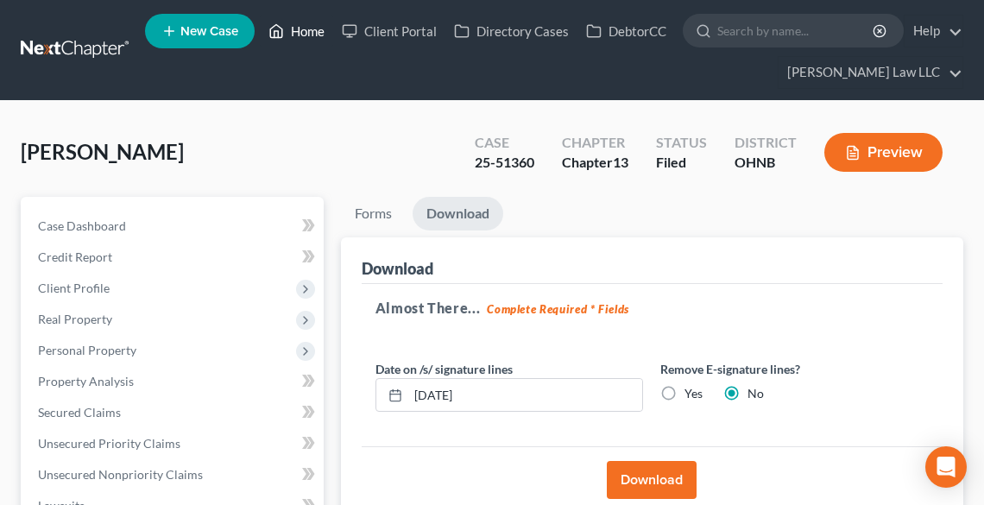
click at [294, 31] on link "Home" at bounding box center [296, 31] width 73 height 31
click at [535, 162] on div "Case 25-51360" at bounding box center [504, 154] width 87 height 51
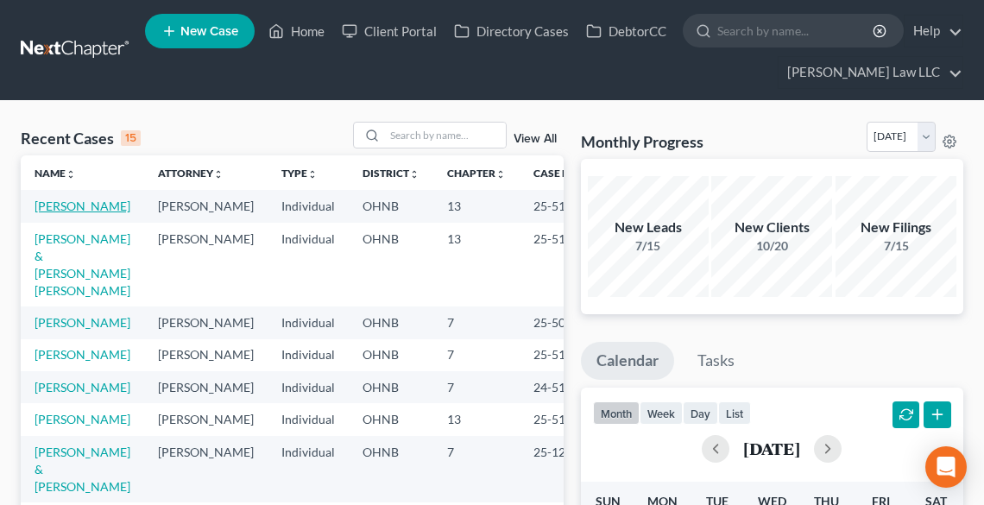
click at [38, 205] on link "[PERSON_NAME]" at bounding box center [83, 206] width 96 height 15
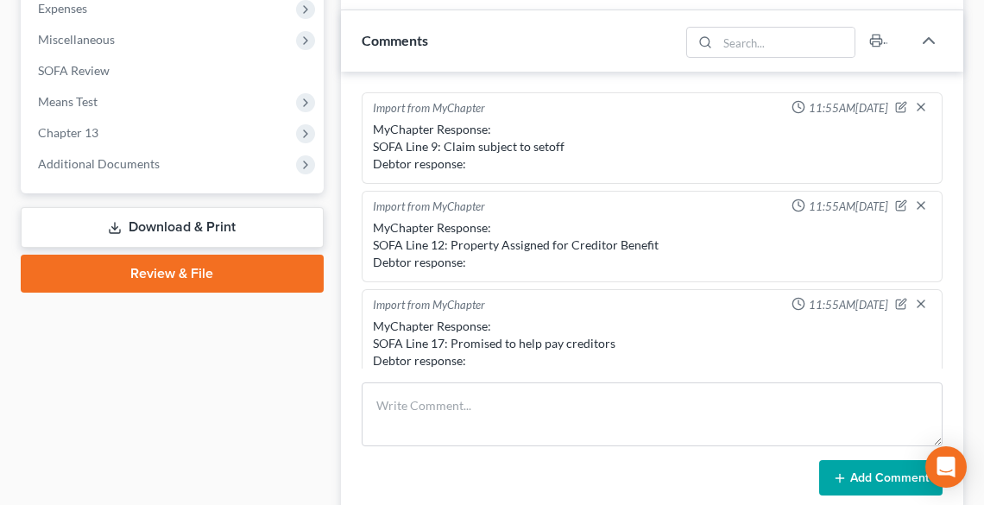
scroll to position [494, 0]
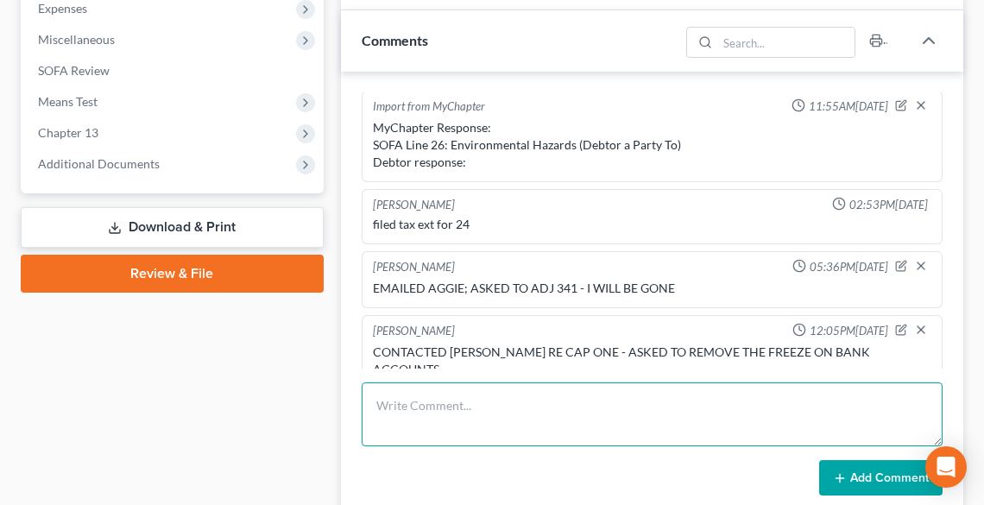
click at [471, 394] on textarea at bounding box center [652, 414] width 581 height 64
type textarea "FILED ALL MISSING DOCS RE ER FILING"
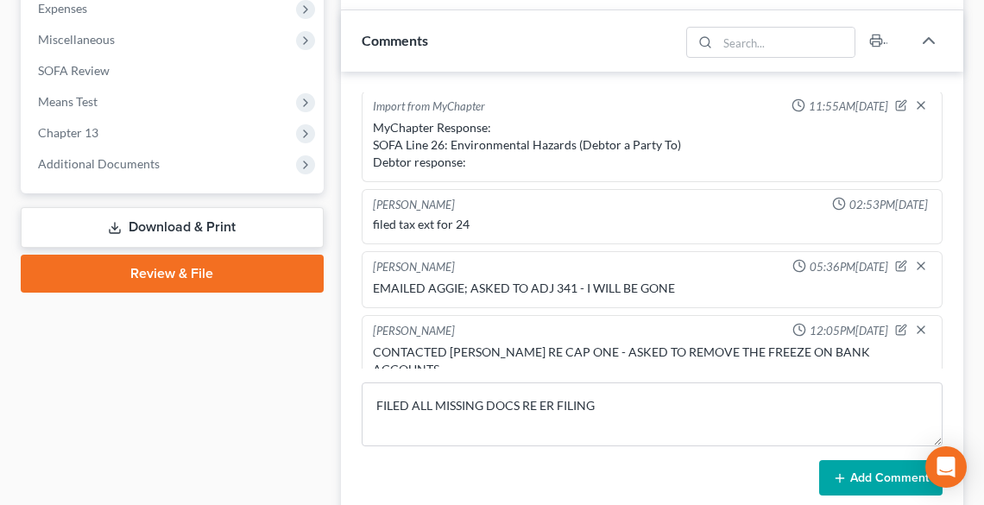
click at [861, 470] on button "Add Comment" at bounding box center [880, 478] width 123 height 36
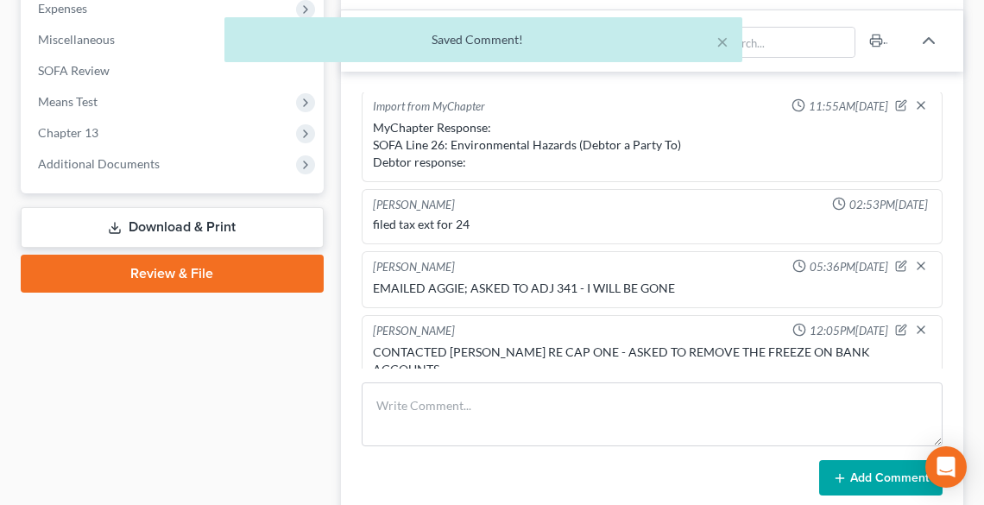
scroll to position [558, 0]
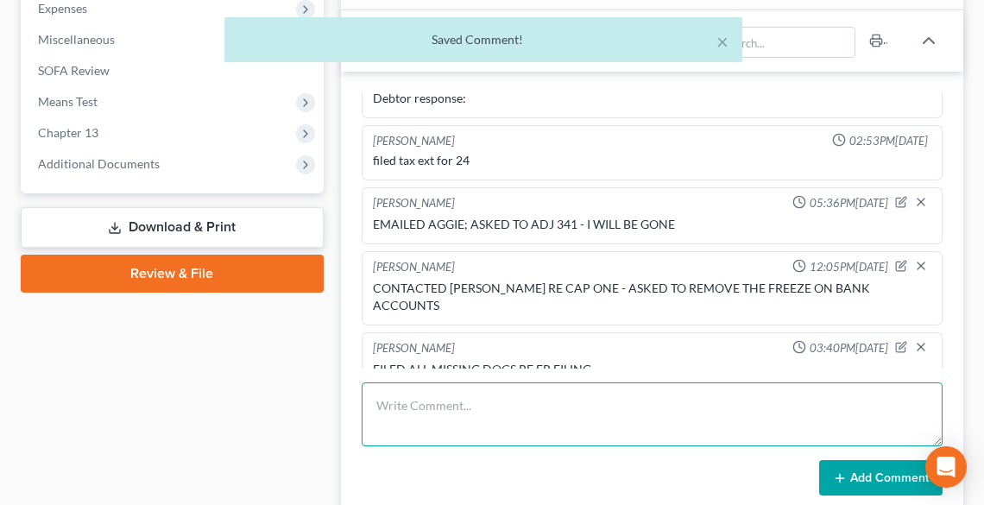
click at [454, 387] on textarea at bounding box center [652, 414] width 581 height 64
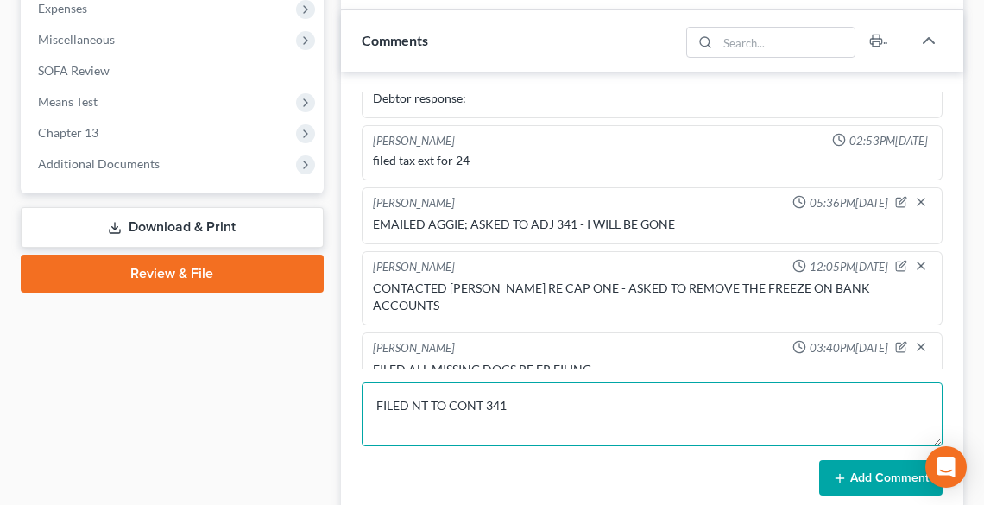
type textarea "FILED NT TO CONT 341"
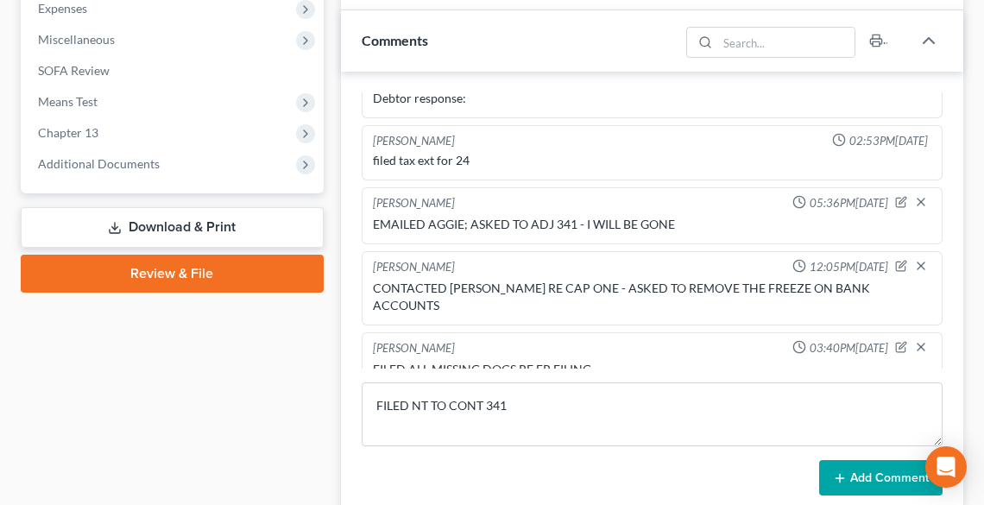
click at [856, 471] on button "Add Comment" at bounding box center [880, 478] width 123 height 36
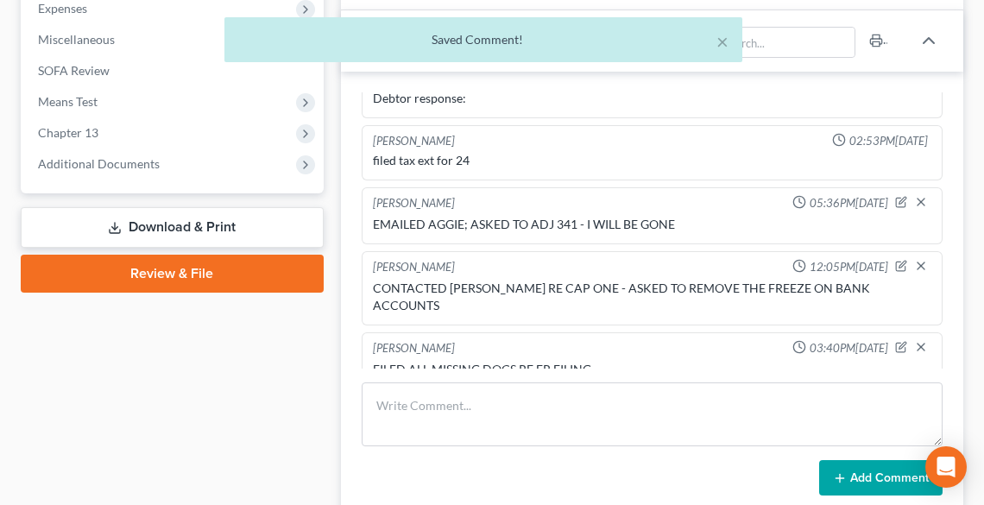
scroll to position [622, 0]
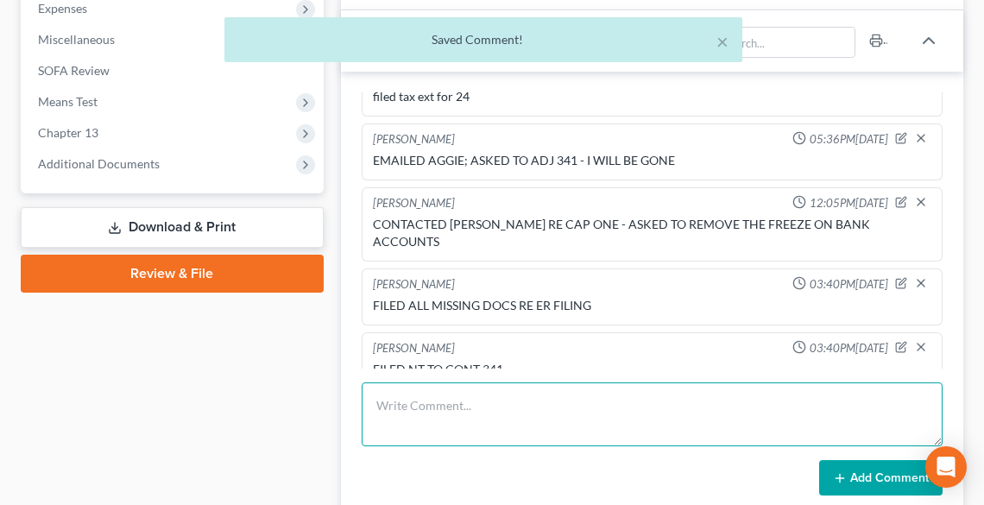
click at [536, 420] on textarea at bounding box center [652, 414] width 581 height 64
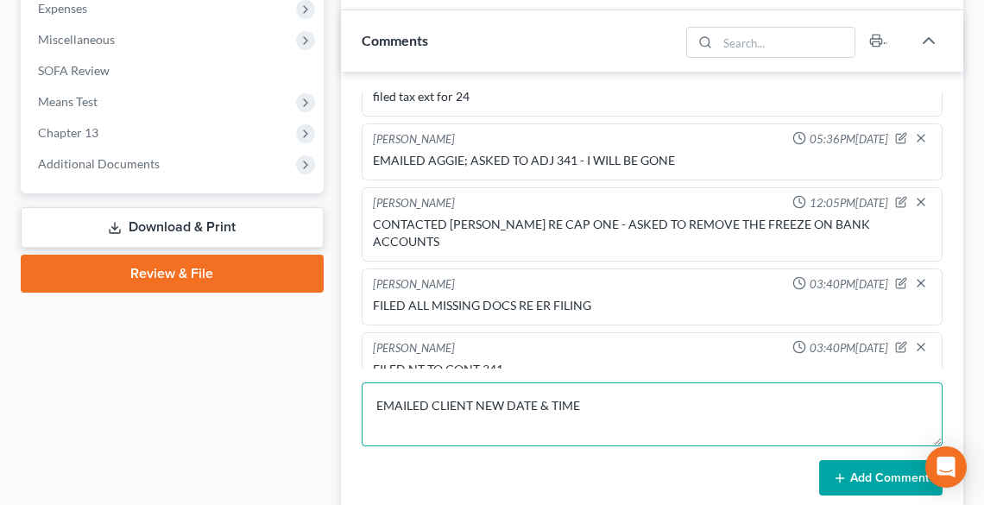
type textarea "EMAILED CLIENT NEW DATE & TIME"
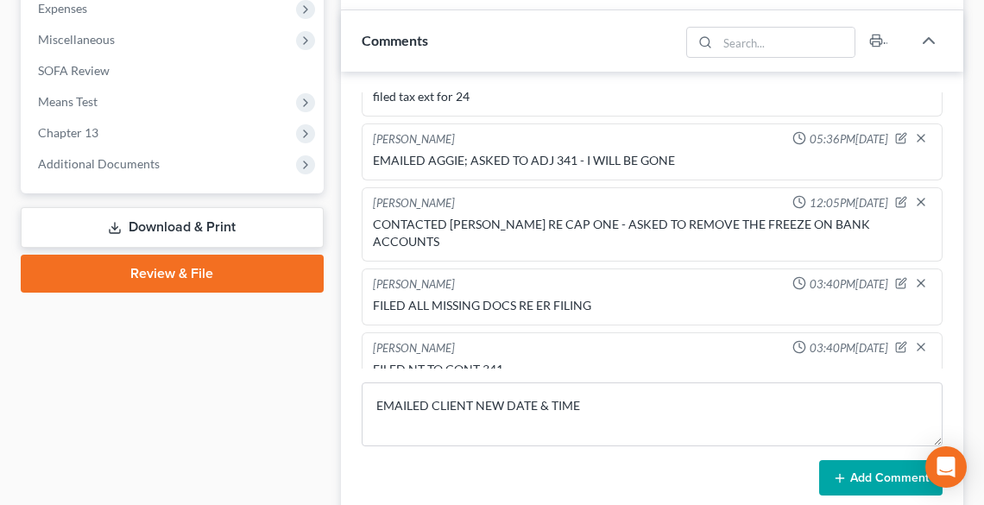
click at [843, 474] on icon at bounding box center [840, 478] width 14 height 14
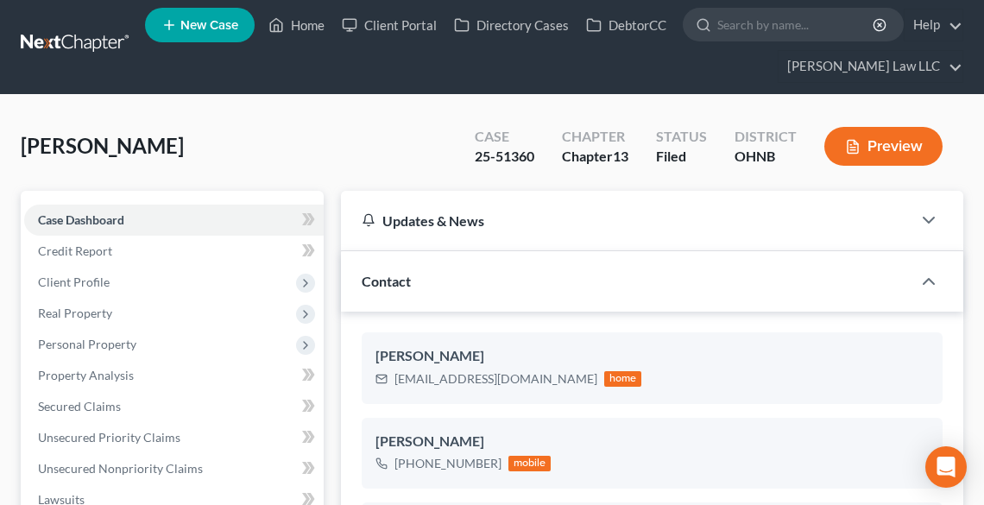
scroll to position [0, 0]
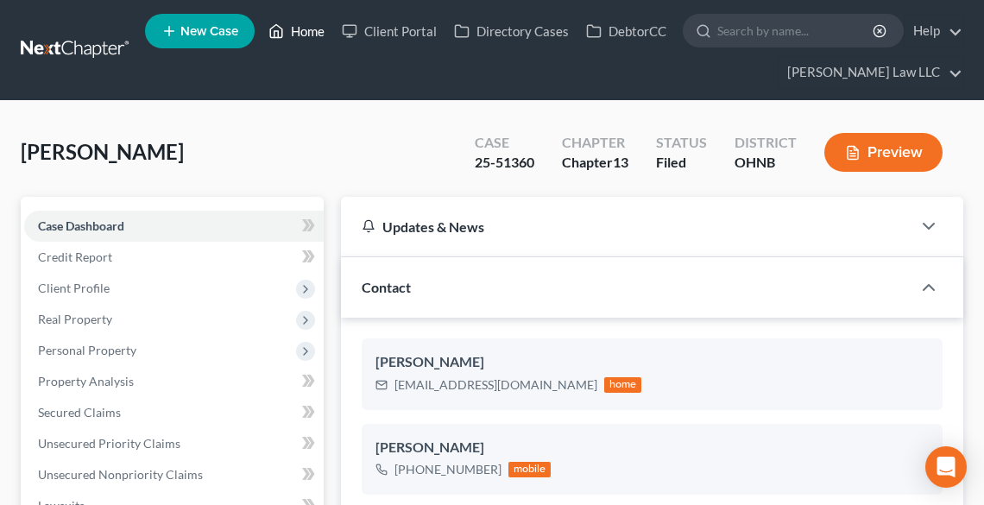
click at [304, 31] on link "Home" at bounding box center [296, 31] width 73 height 31
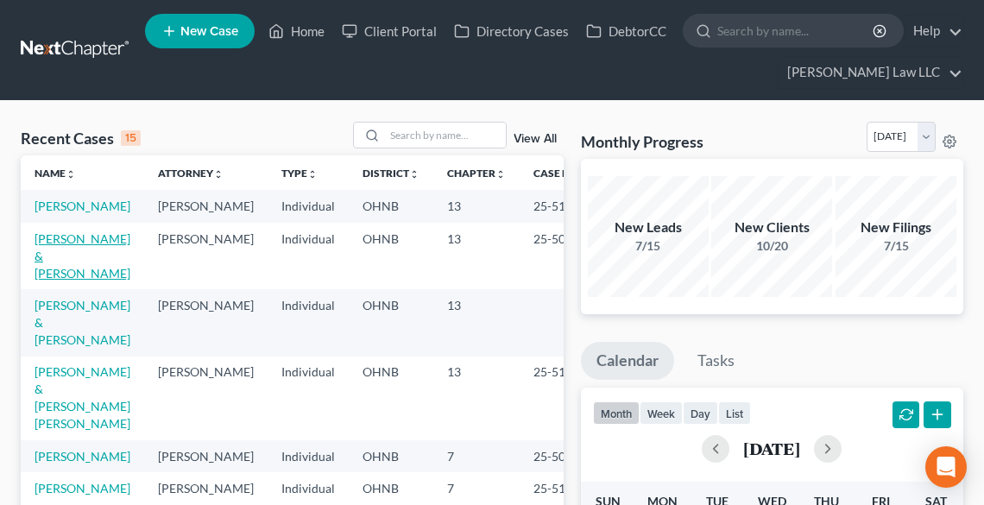
click at [62, 259] on link "[PERSON_NAME] & [PERSON_NAME]" at bounding box center [83, 255] width 96 height 49
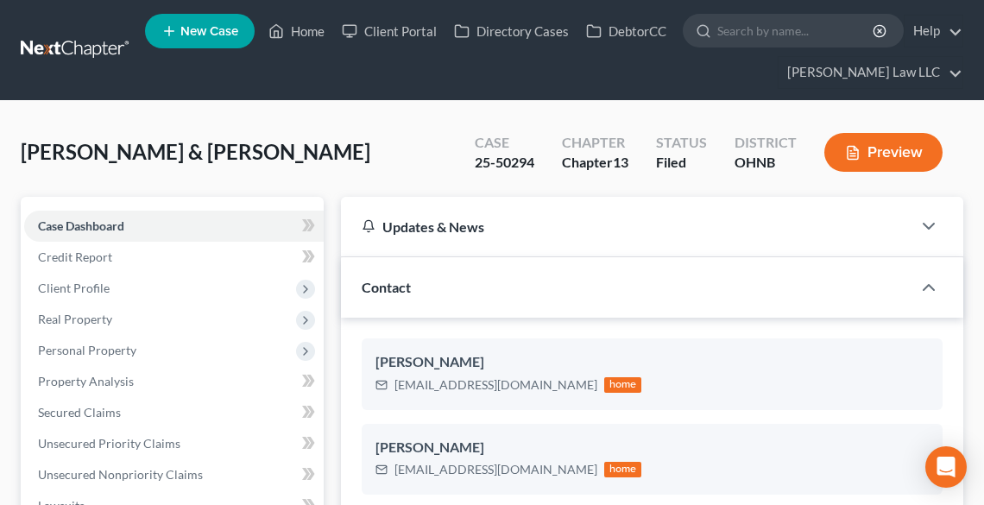
scroll to position [1998, 0]
drag, startPoint x: 547, startPoint y: 160, endPoint x: 481, endPoint y: 162, distance: 65.7
click at [471, 162] on div "Case 25-50294" at bounding box center [504, 154] width 87 height 51
copy div "25-50294"
click at [661, 215] on div "Updates & News" at bounding box center [626, 227] width 571 height 60
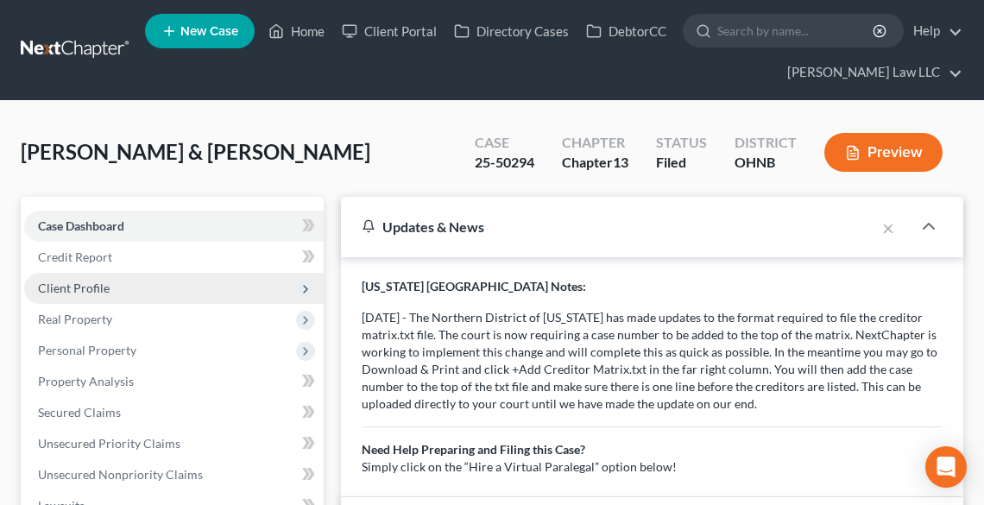
click at [100, 294] on span "Client Profile" at bounding box center [74, 288] width 72 height 15
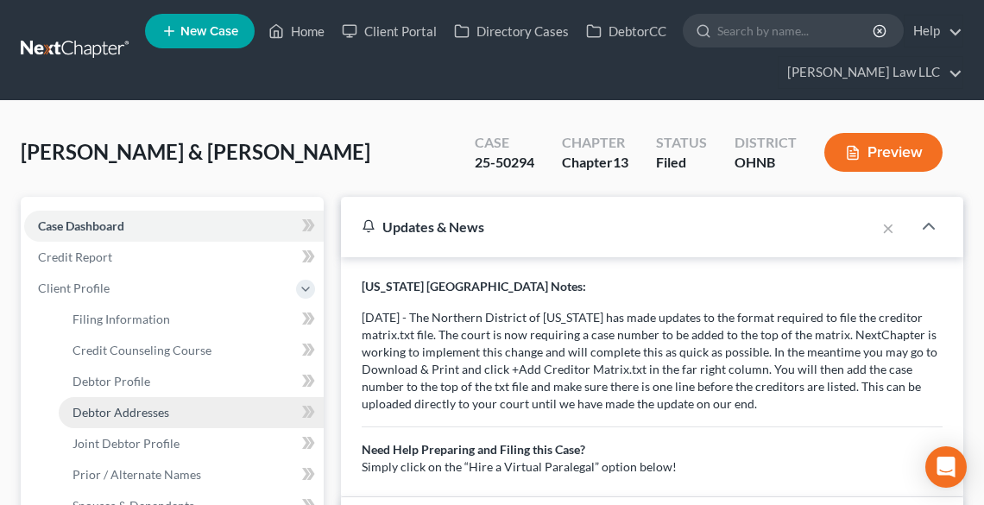
click at [142, 408] on span "Debtor Addresses" at bounding box center [121, 412] width 97 height 15
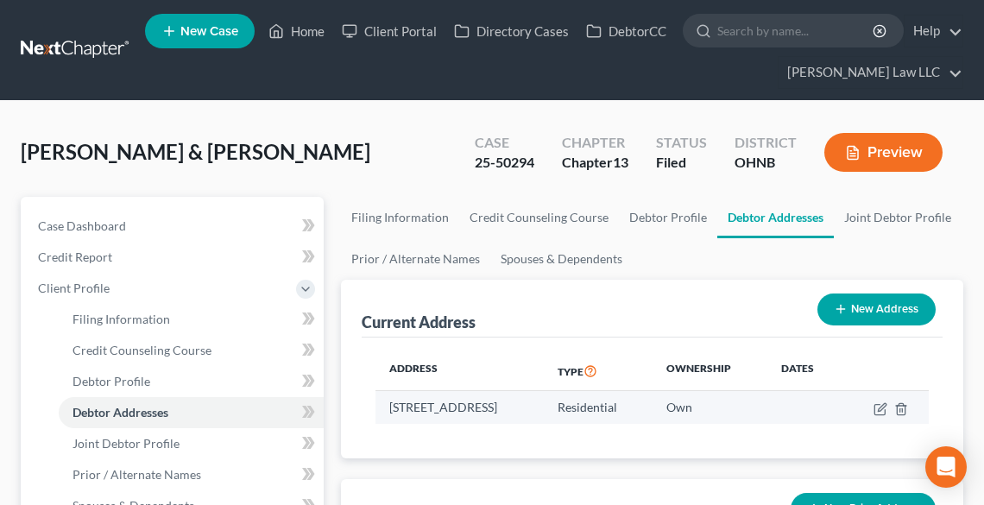
drag, startPoint x: 397, startPoint y: 408, endPoint x: 439, endPoint y: 421, distance: 43.7
click at [439, 421] on td "[STREET_ADDRESS]" at bounding box center [460, 407] width 169 height 33
copy td "[STREET_ADDRESS]"
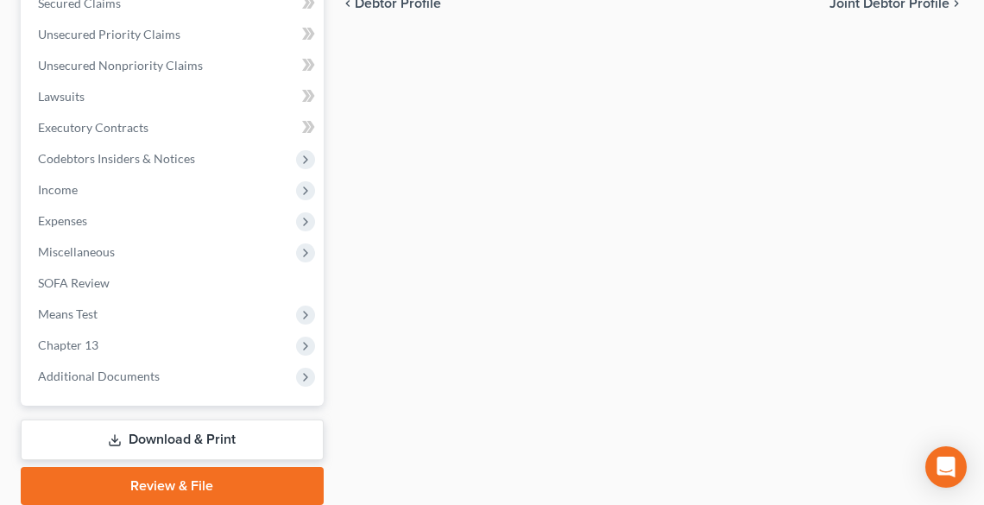
scroll to position [691, 0]
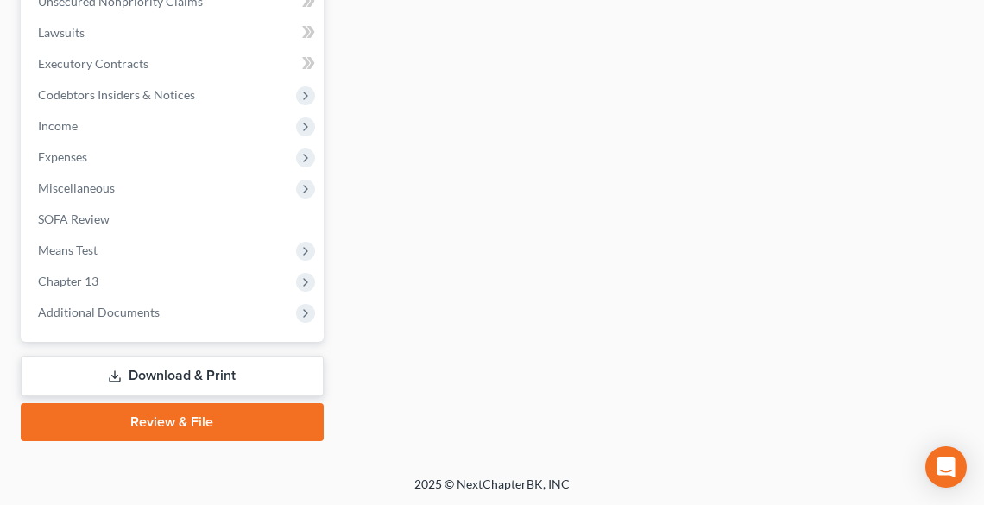
click at [167, 370] on link "Download & Print" at bounding box center [172, 376] width 303 height 41
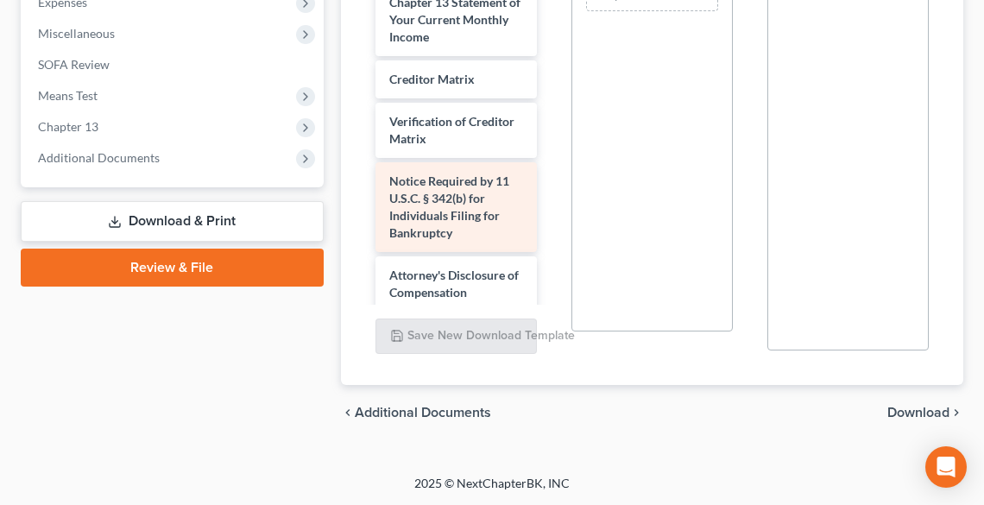
scroll to position [687, 0]
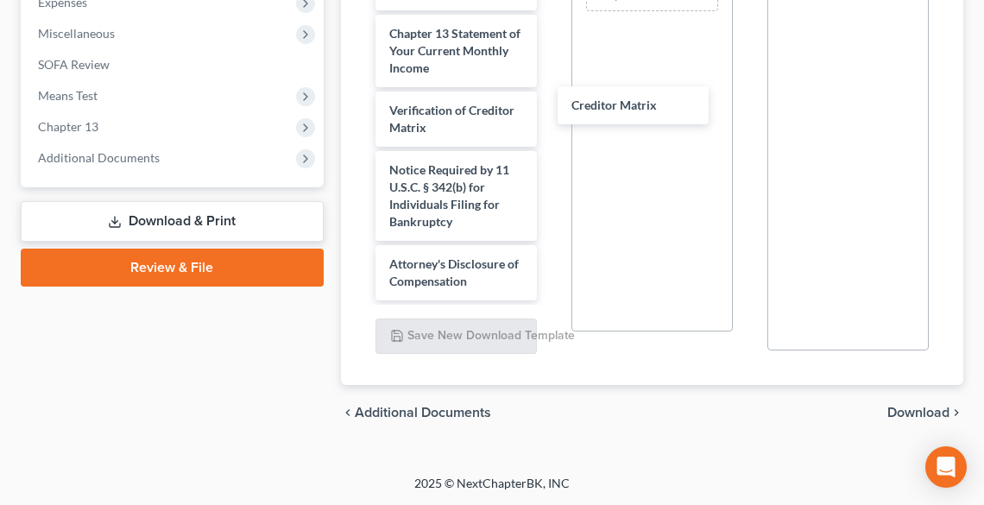
drag, startPoint x: 434, startPoint y: 130, endPoint x: 634, endPoint y: 104, distance: 201.1
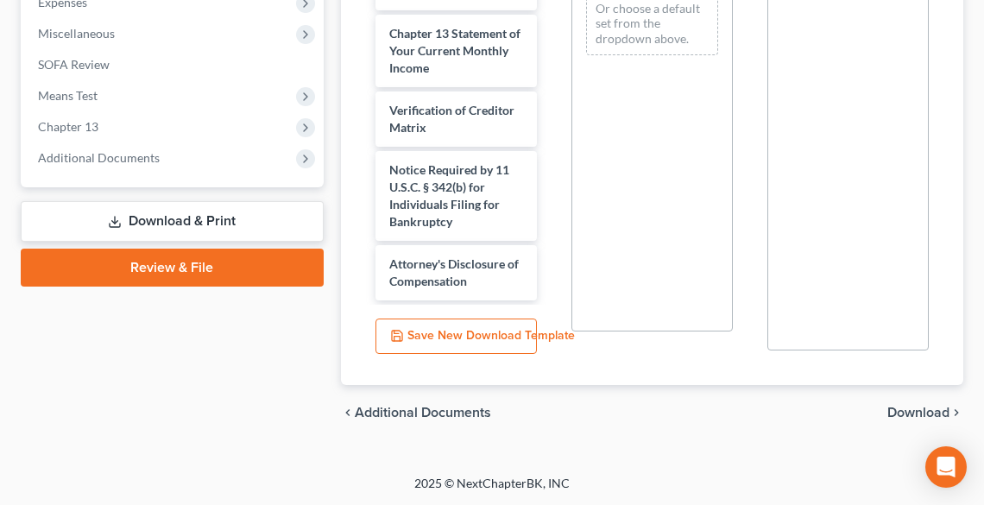
click at [932, 408] on span "Download" at bounding box center [919, 413] width 62 height 14
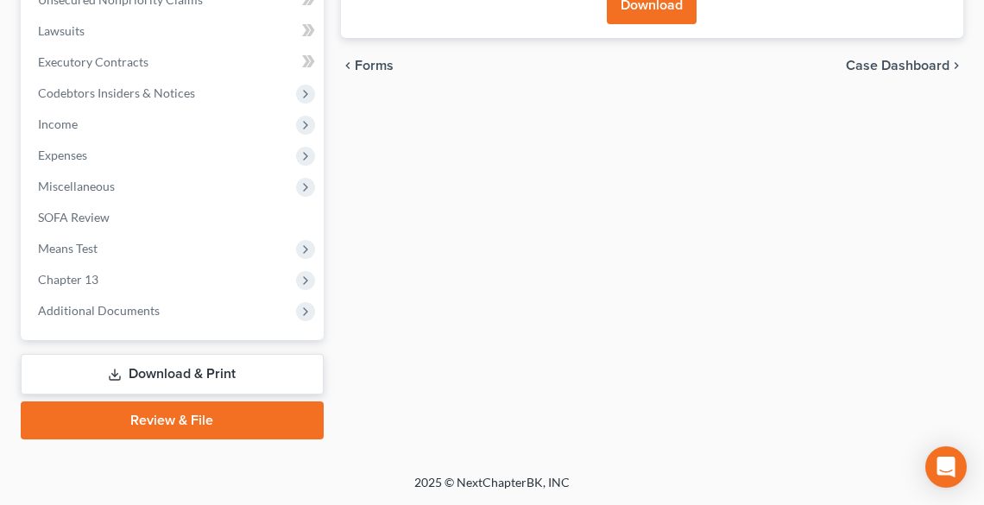
scroll to position [473, 0]
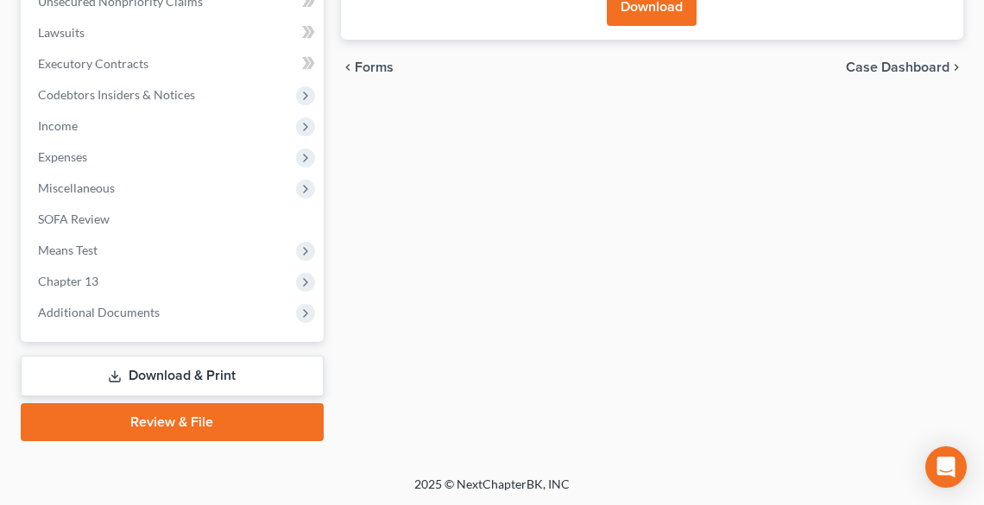
click at [662, 14] on button "Download" at bounding box center [652, 7] width 90 height 38
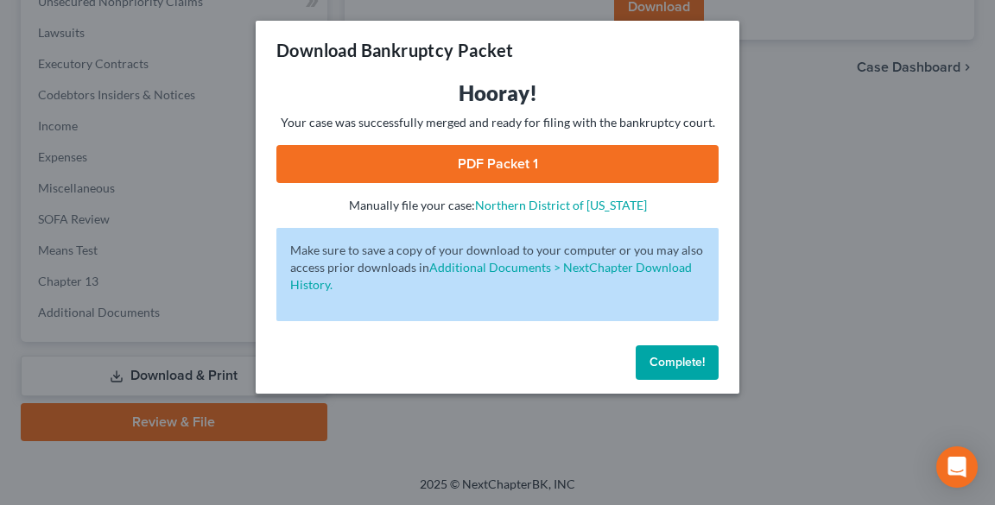
click at [561, 160] on link "PDF Packet 1" at bounding box center [497, 164] width 442 height 38
click at [670, 366] on span "Complete!" at bounding box center [676, 362] width 55 height 15
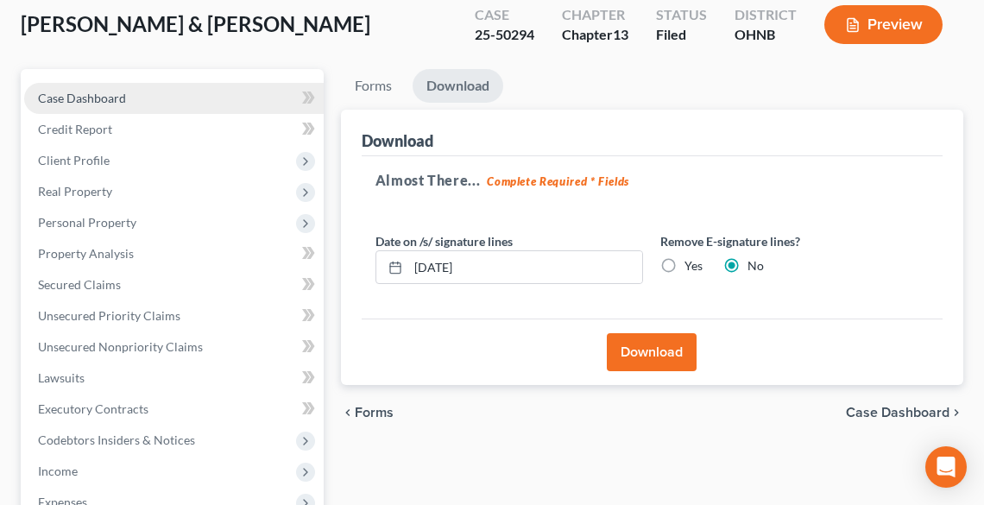
scroll to position [0, 0]
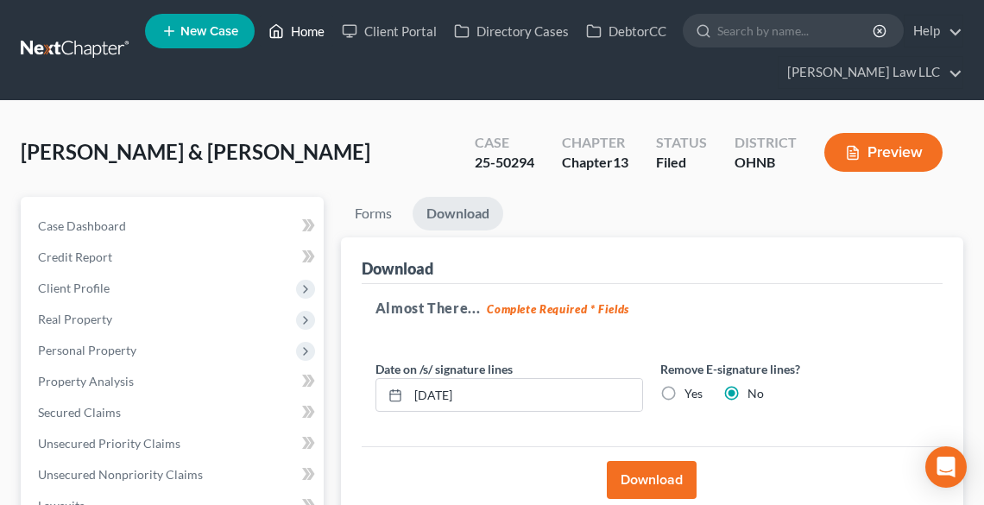
click at [318, 35] on link "Home" at bounding box center [296, 31] width 73 height 31
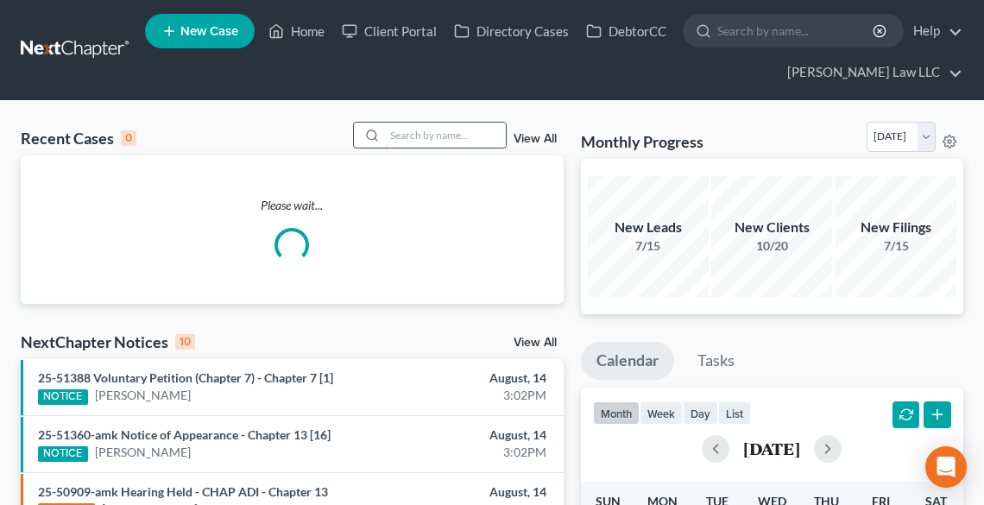
click at [418, 137] on input "search" at bounding box center [445, 135] width 121 height 25
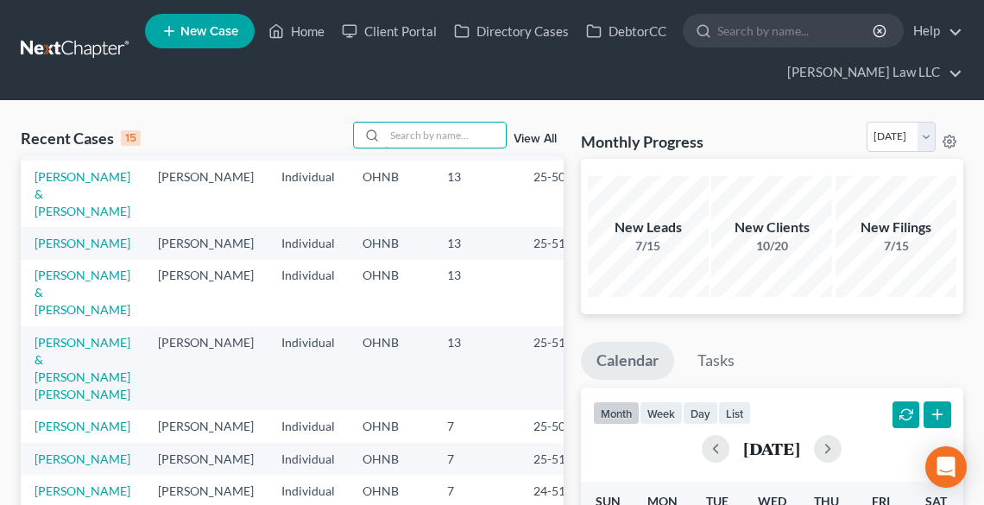
scroll to position [138, 0]
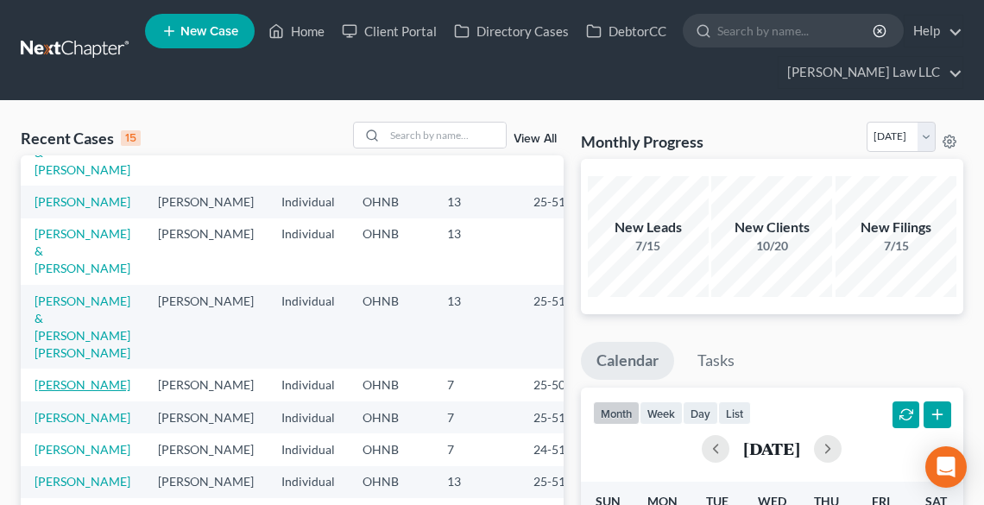
click at [47, 383] on link "[PERSON_NAME]" at bounding box center [83, 384] width 96 height 15
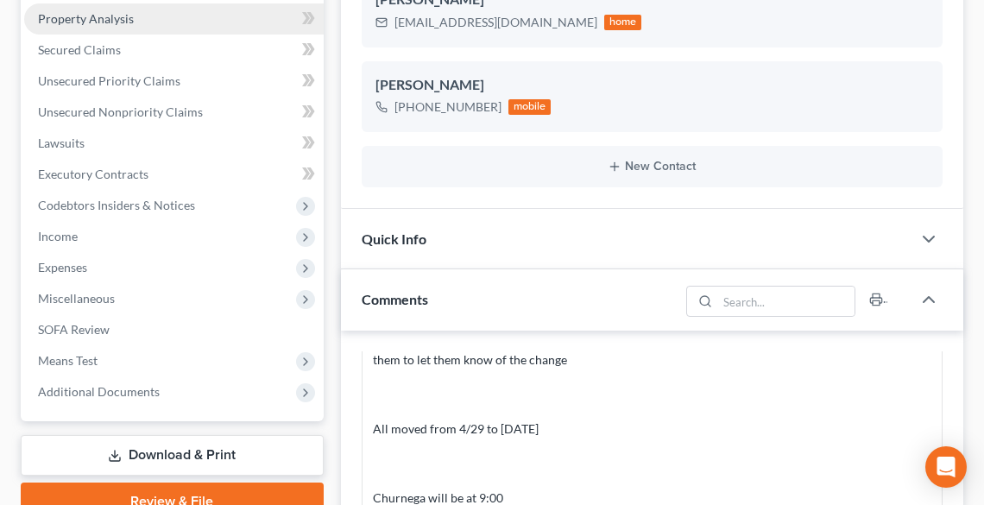
scroll to position [553, 0]
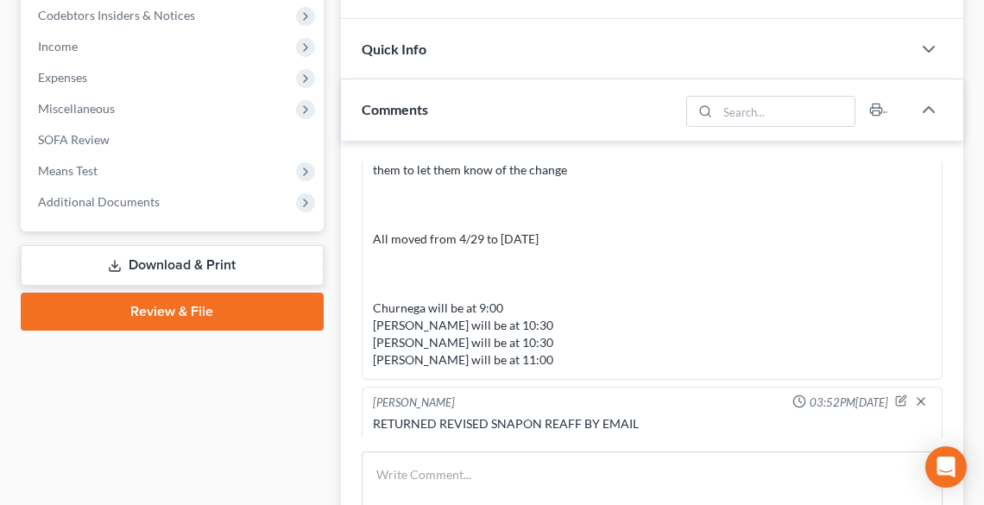
click at [135, 264] on link "Download & Print" at bounding box center [172, 265] width 303 height 41
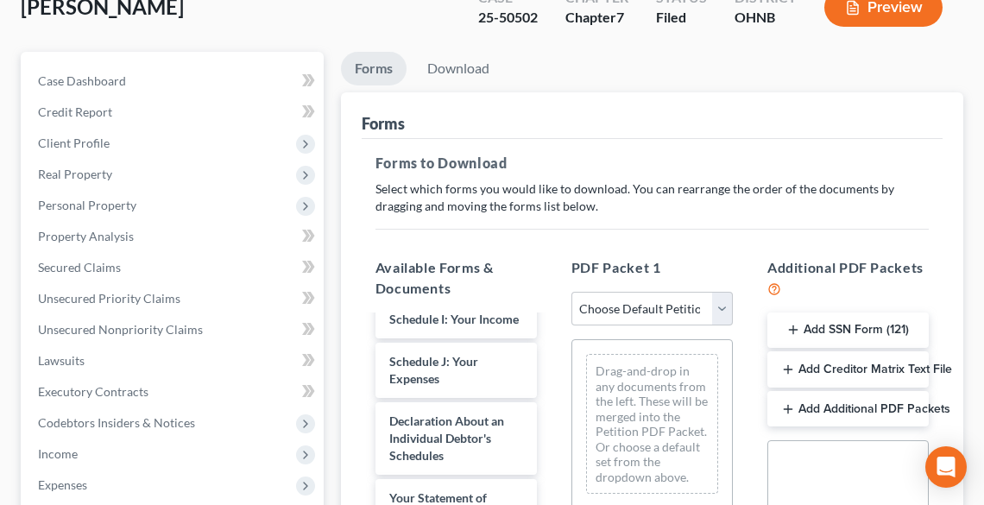
scroll to position [138, 0]
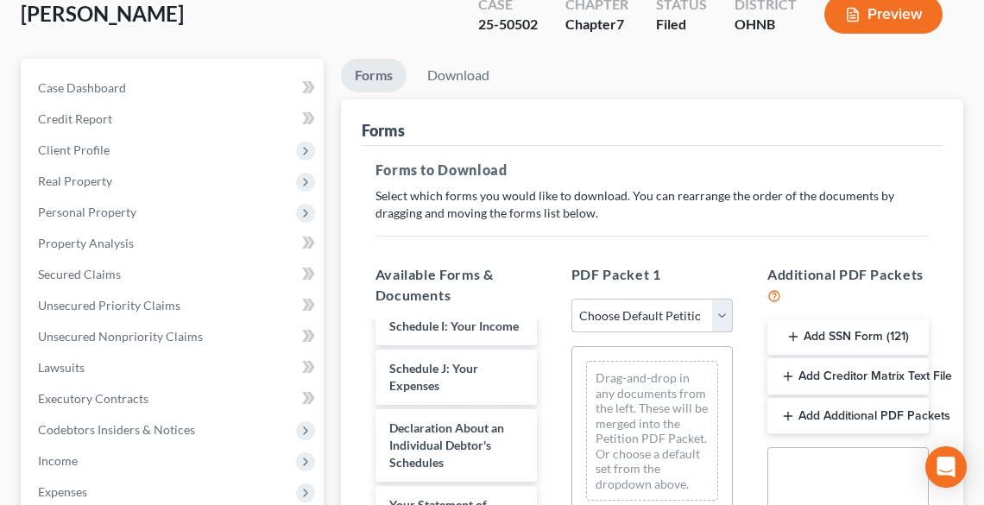
click at [629, 325] on select "Choose Default Petition PDF Packet Complete Bankruptcy Petition (all forms and …" at bounding box center [652, 316] width 161 height 35
select select "2"
click at [572, 299] on select "Choose Default Petition PDF Packet Complete Bankruptcy Petition (all forms and …" at bounding box center [652, 316] width 161 height 35
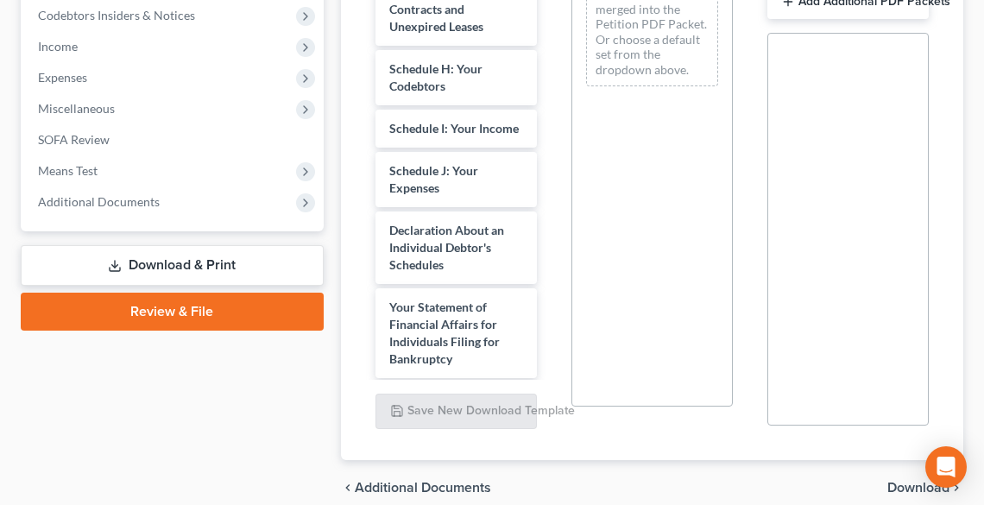
scroll to position [345, 0]
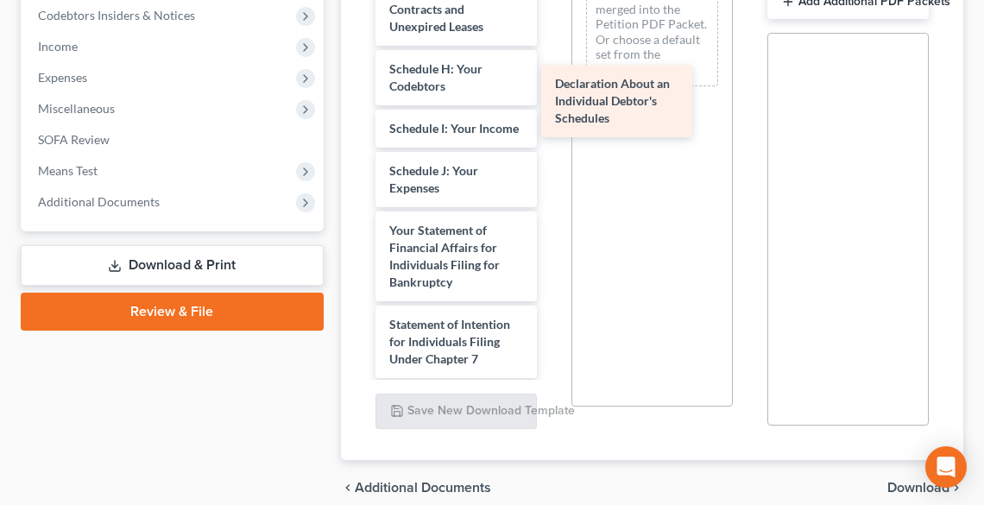
drag, startPoint x: 464, startPoint y: 286, endPoint x: 650, endPoint y: 85, distance: 273.7
click at [551, 85] on div "Declaration About an Individual Debtor's Schedules Voluntary Petition for Indiv…" at bounding box center [456, 146] width 189 height 1164
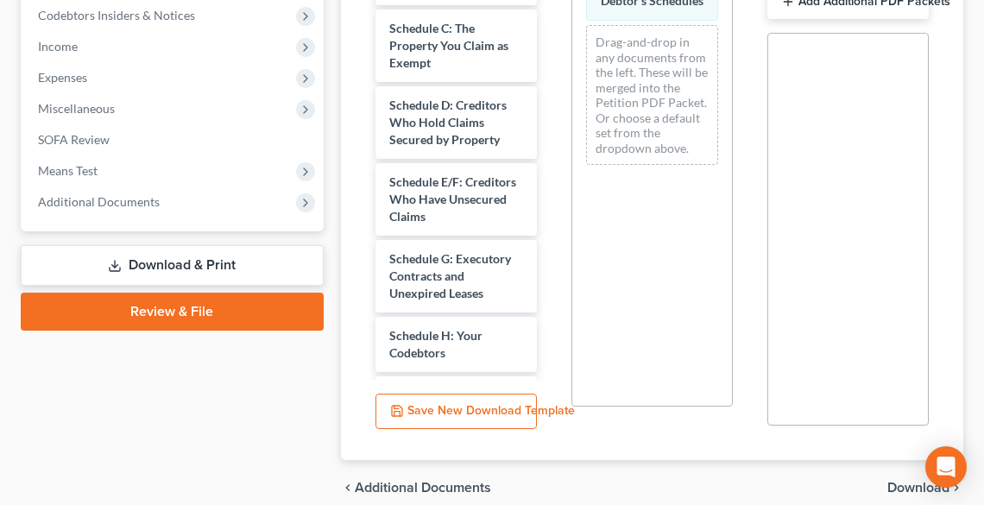
scroll to position [69, 0]
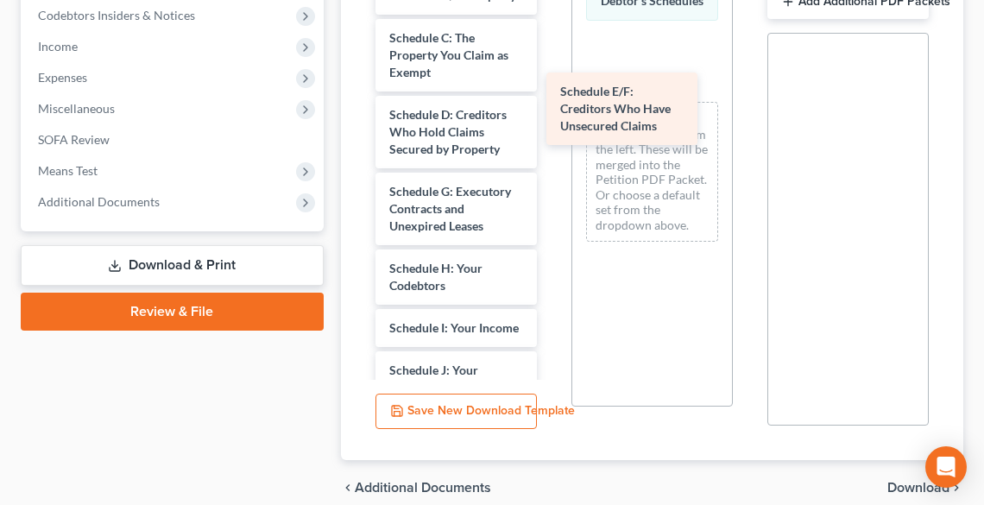
drag, startPoint x: 463, startPoint y: 221, endPoint x: 634, endPoint y: 104, distance: 206.9
click at [551, 104] on div "Schedule E/F: Creditors Who Have Unsecured Claims Voluntary Petition for Indivi…" at bounding box center [456, 383] width 189 height 1087
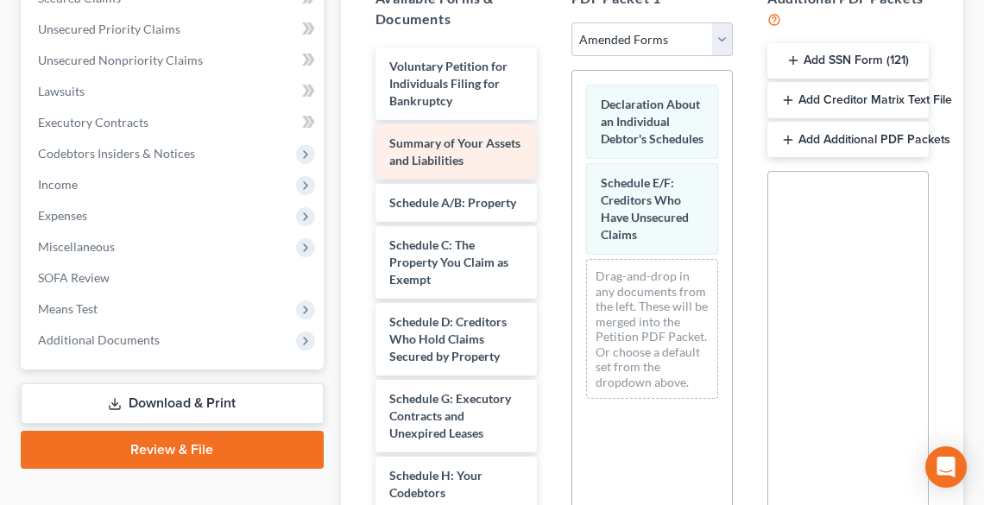
scroll to position [414, 0]
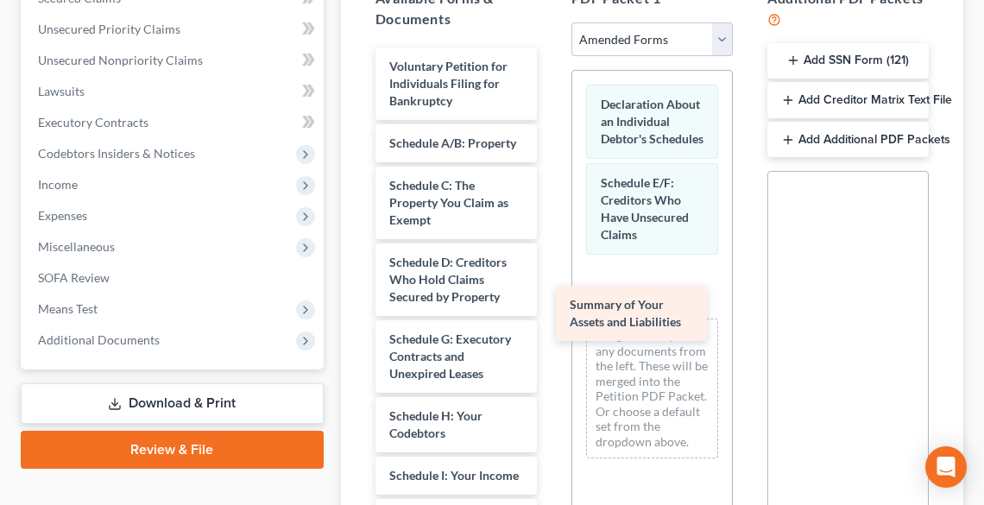
drag, startPoint x: 477, startPoint y: 154, endPoint x: 654, endPoint y: 315, distance: 239.6
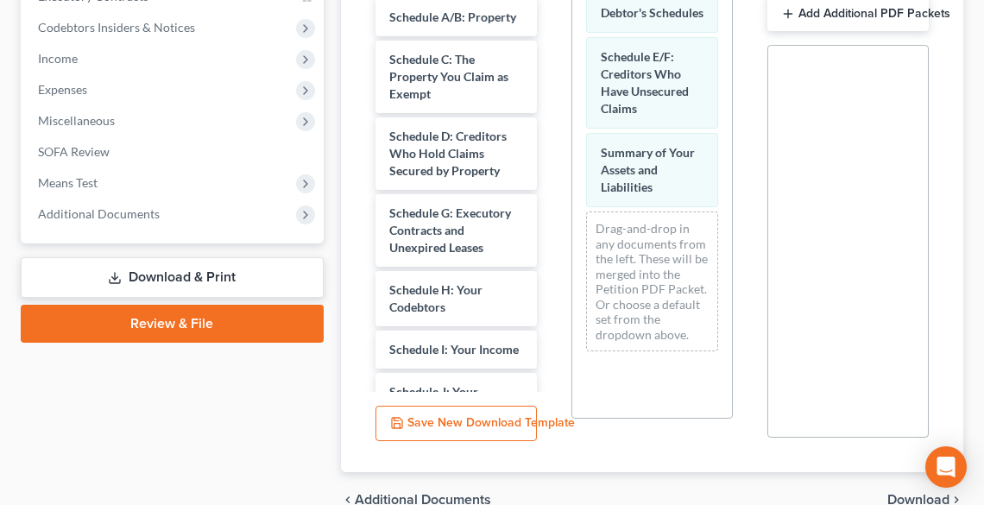
scroll to position [628, 0]
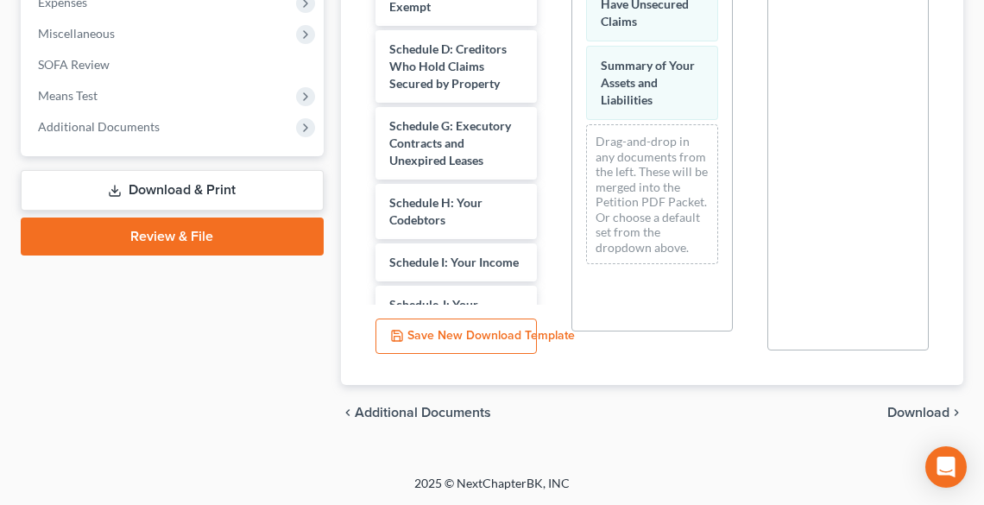
click at [925, 400] on div "chevron_left Additional Documents Download chevron_right" at bounding box center [652, 412] width 622 height 55
click at [926, 415] on span "Download" at bounding box center [919, 413] width 62 height 14
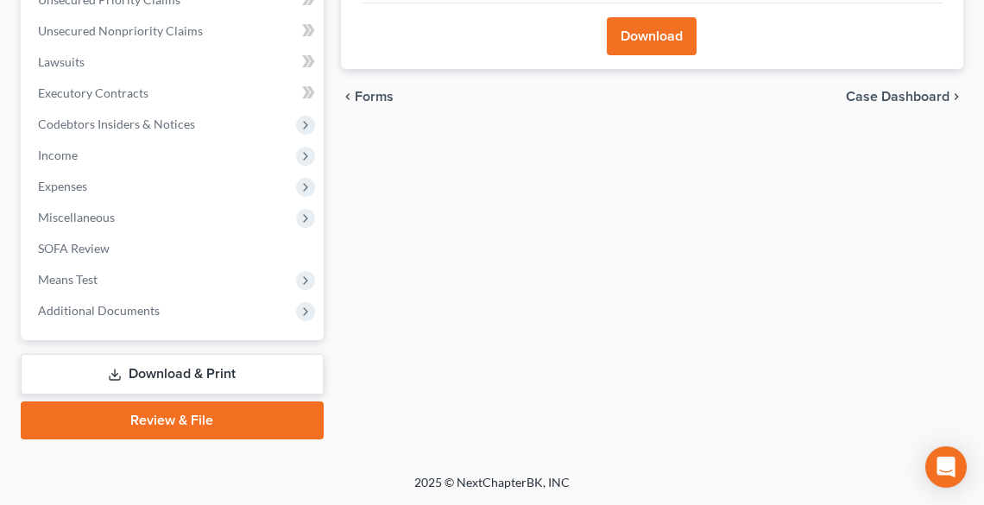
scroll to position [442, 0]
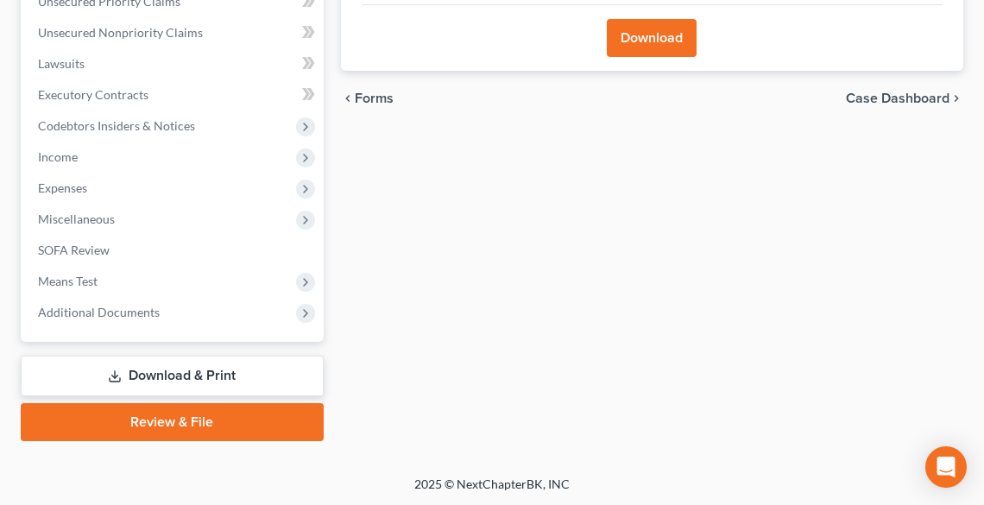
click at [665, 41] on button "Download" at bounding box center [652, 38] width 90 height 38
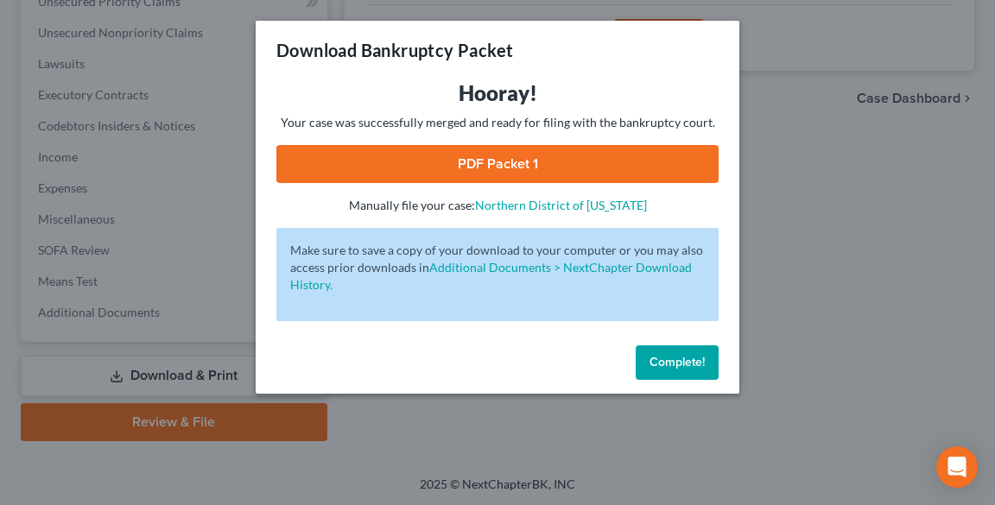
click at [492, 169] on link "PDF Packet 1" at bounding box center [497, 164] width 442 height 38
click at [660, 363] on span "Complete!" at bounding box center [676, 362] width 55 height 15
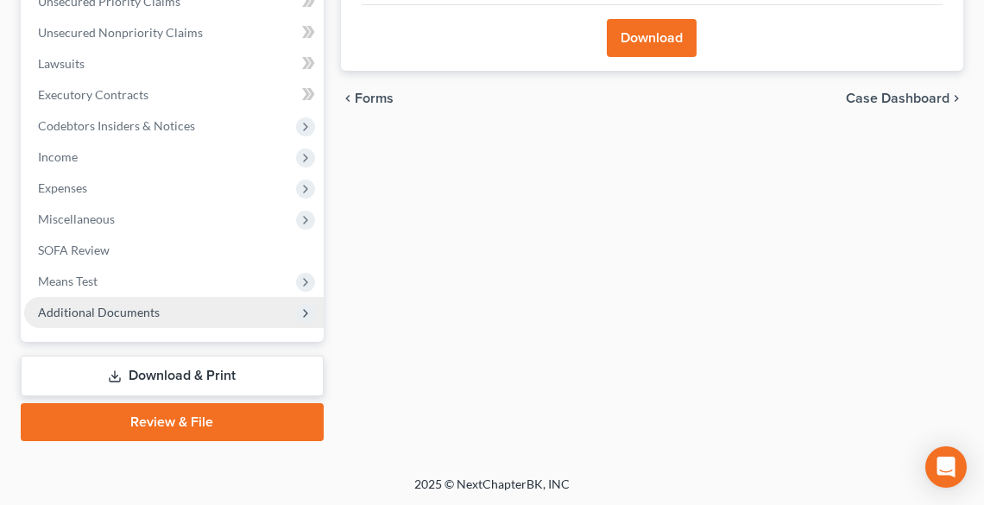
click at [85, 307] on span "Additional Documents" at bounding box center [99, 312] width 122 height 15
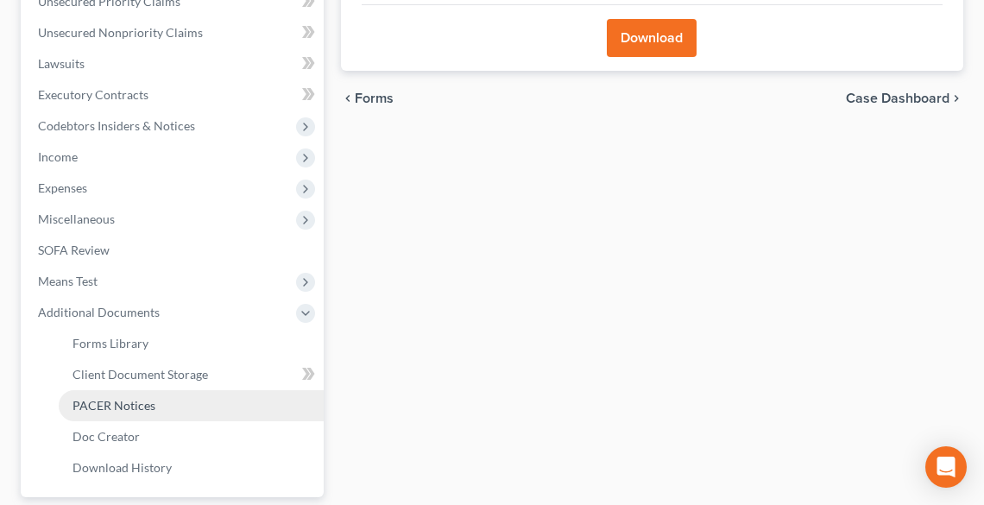
click at [112, 406] on span "PACER Notices" at bounding box center [114, 405] width 83 height 15
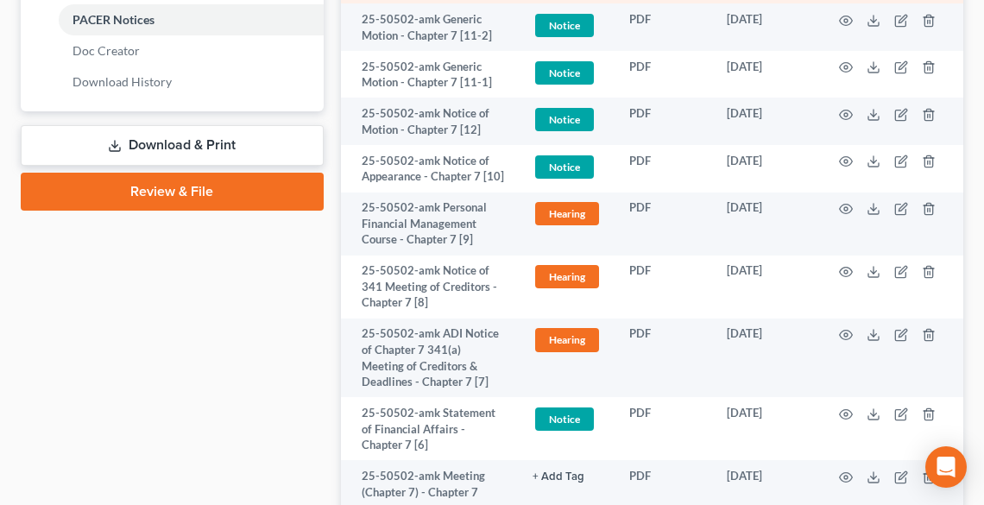
scroll to position [829, 0]
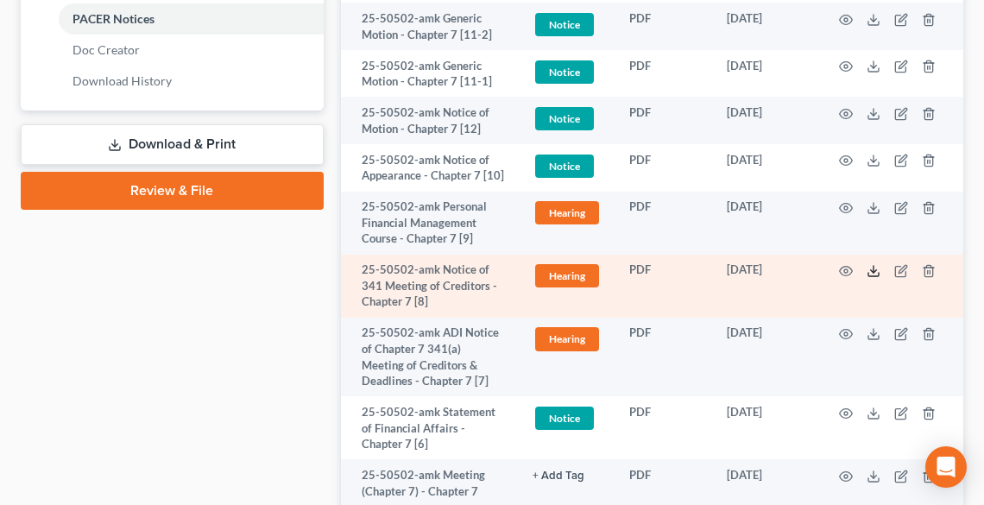
click at [878, 269] on icon at bounding box center [874, 271] width 14 height 14
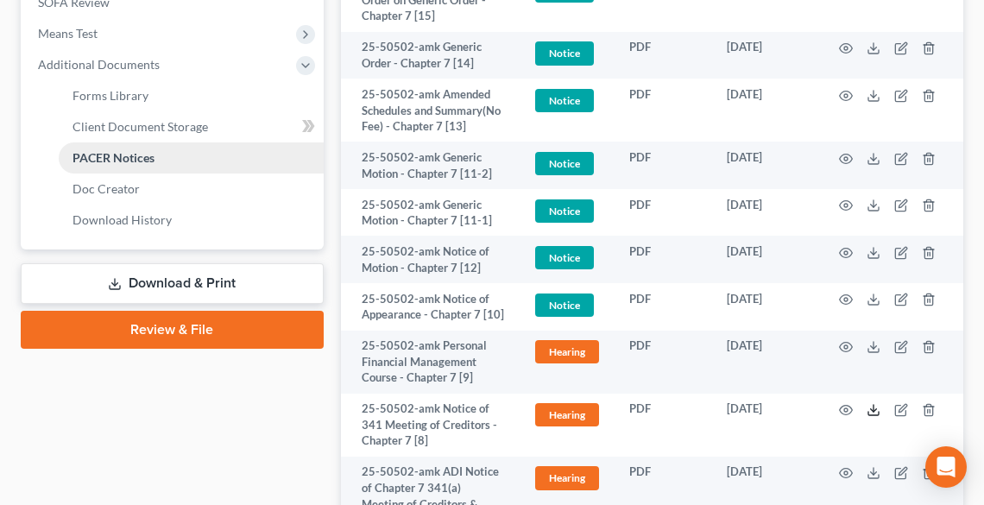
scroll to position [898, 0]
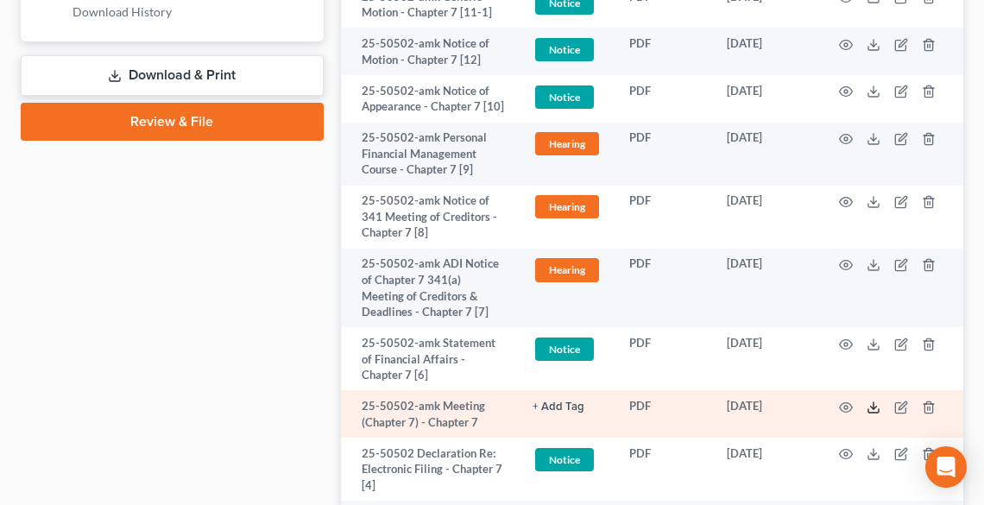
click at [879, 406] on icon at bounding box center [874, 408] width 14 height 14
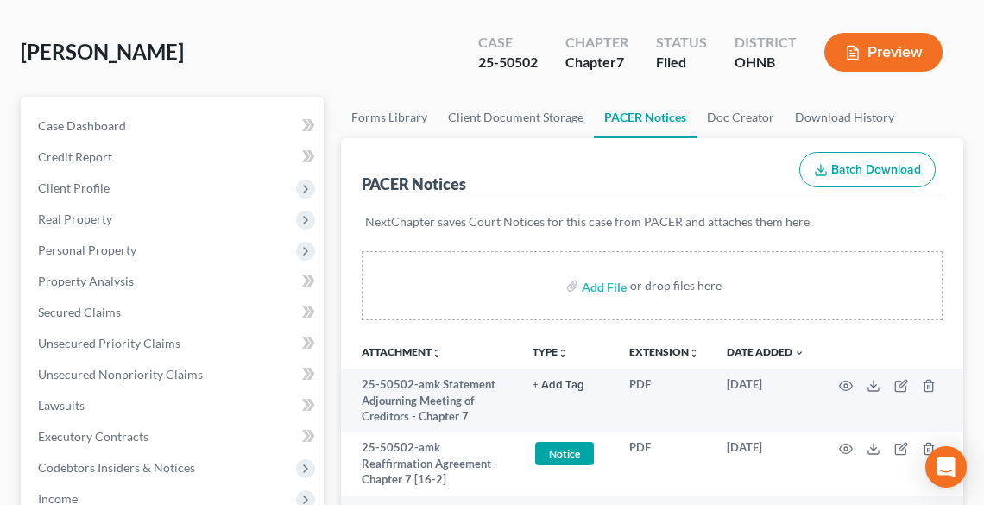
scroll to position [69, 0]
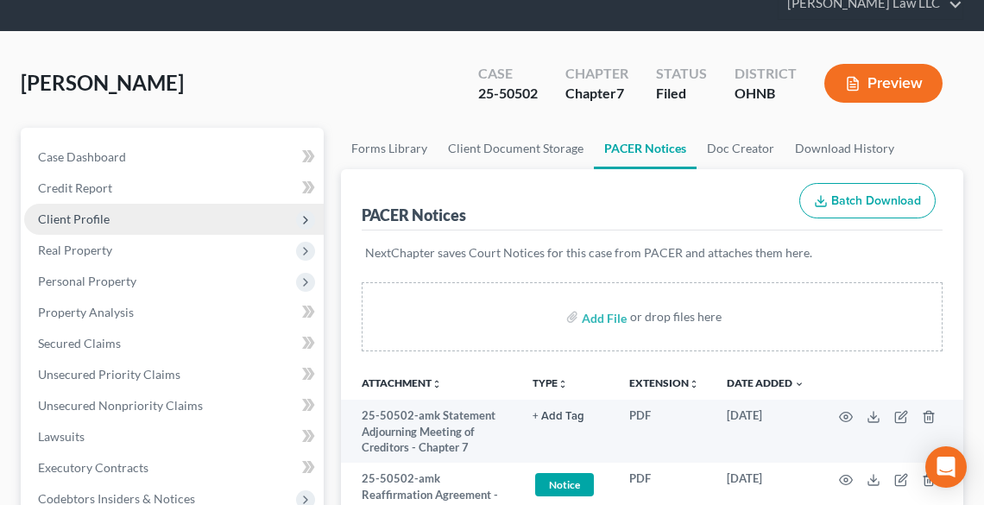
click at [111, 209] on span "Client Profile" at bounding box center [174, 219] width 300 height 31
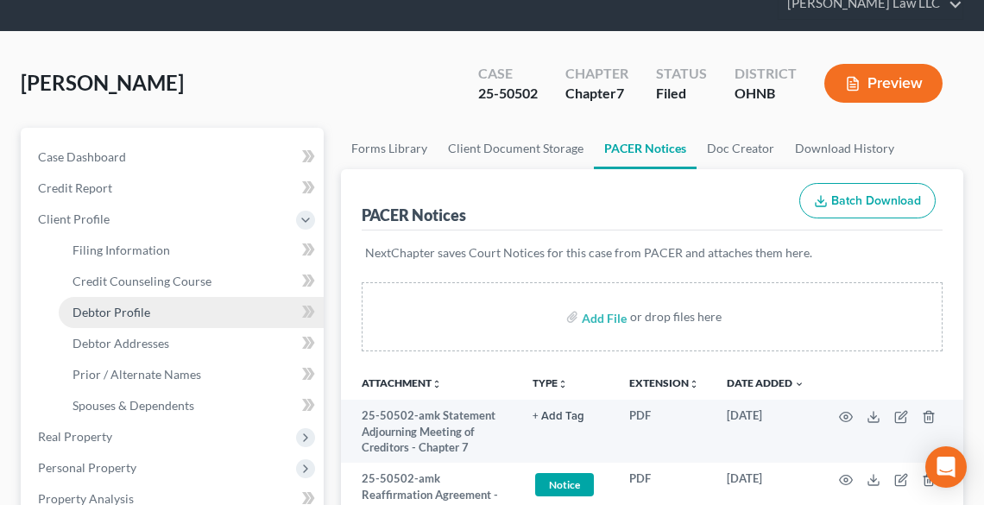
click at [138, 305] on span "Debtor Profile" at bounding box center [112, 312] width 78 height 15
select select "1"
select select "2"
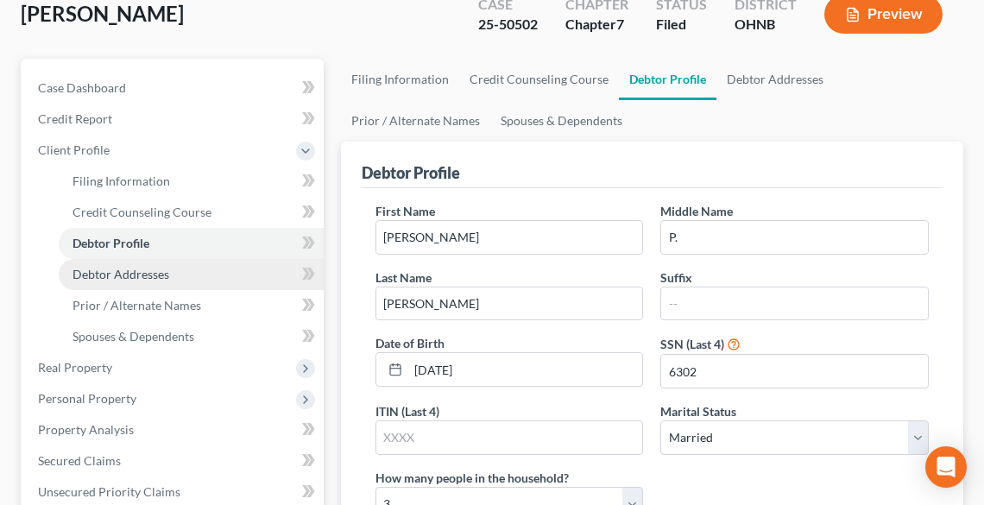
click at [133, 272] on span "Debtor Addresses" at bounding box center [121, 274] width 97 height 15
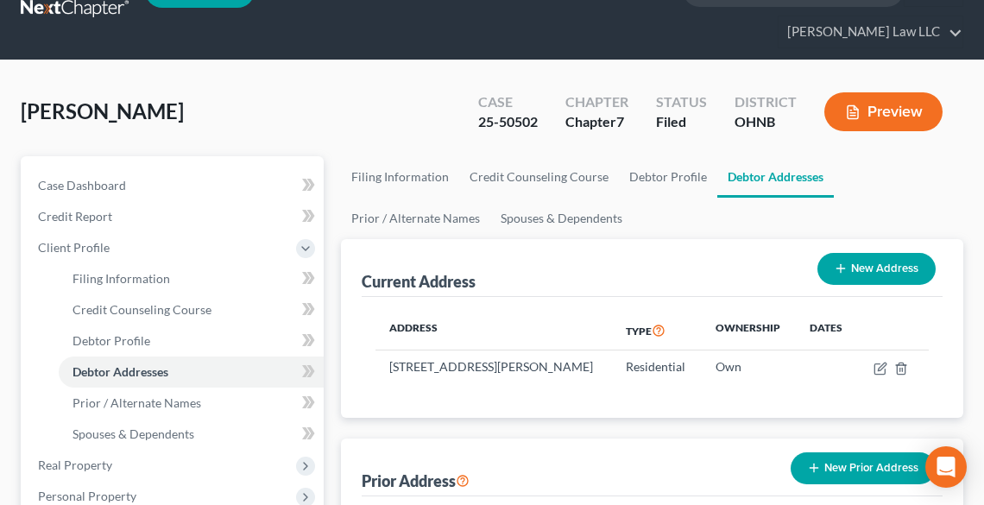
scroll to position [207, 0]
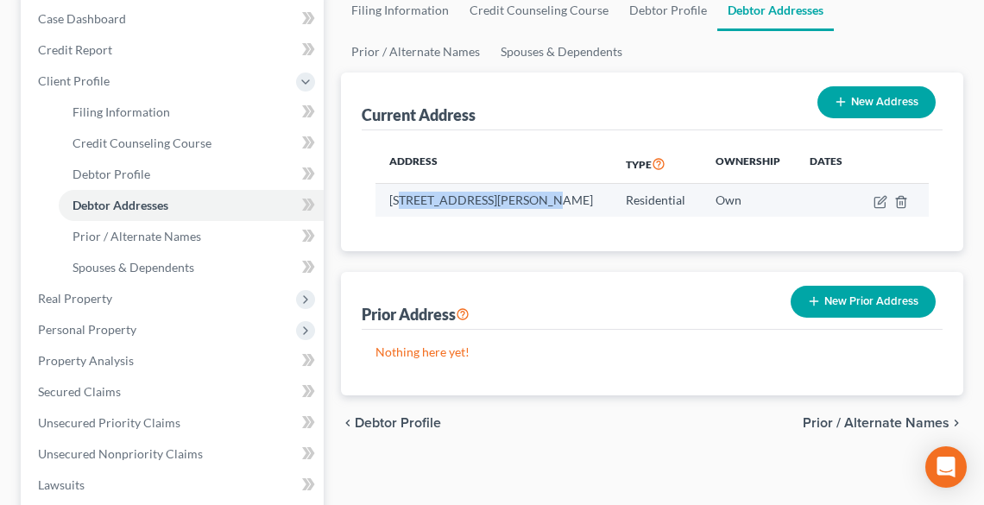
drag, startPoint x: 541, startPoint y: 199, endPoint x: 402, endPoint y: 209, distance: 139.3
click at [402, 209] on td "[STREET_ADDRESS][PERSON_NAME]" at bounding box center [494, 200] width 237 height 33
drag, startPoint x: 590, startPoint y: 197, endPoint x: 549, endPoint y: 205, distance: 41.5
click at [612, 197] on td "Residential" at bounding box center [656, 200] width 89 height 33
drag, startPoint x: 547, startPoint y: 204, endPoint x: 385, endPoint y: 203, distance: 161.4
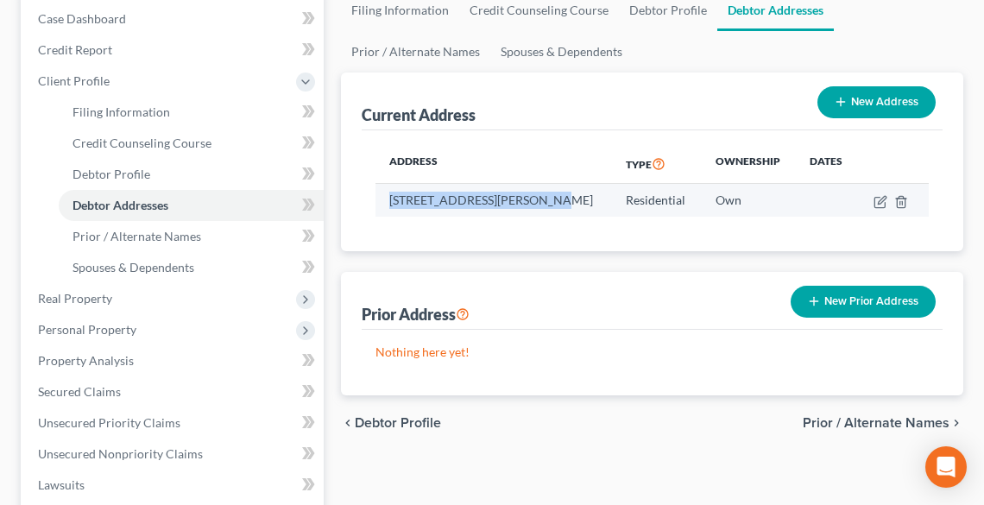
click at [385, 203] on td "[STREET_ADDRESS][PERSON_NAME]" at bounding box center [494, 200] width 237 height 33
copy td "[STREET_ADDRESS][PERSON_NAME]"
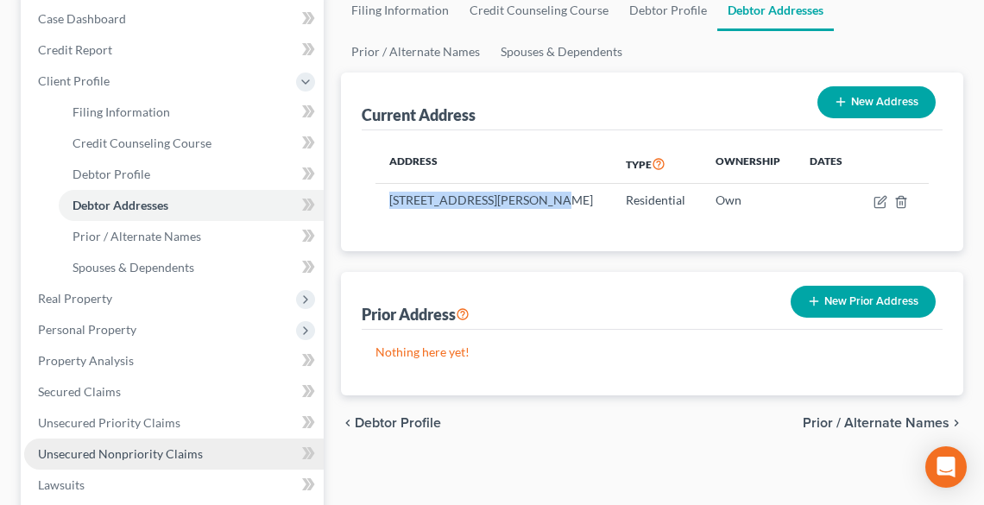
click at [115, 449] on span "Unsecured Nonpriority Claims" at bounding box center [120, 453] width 165 height 15
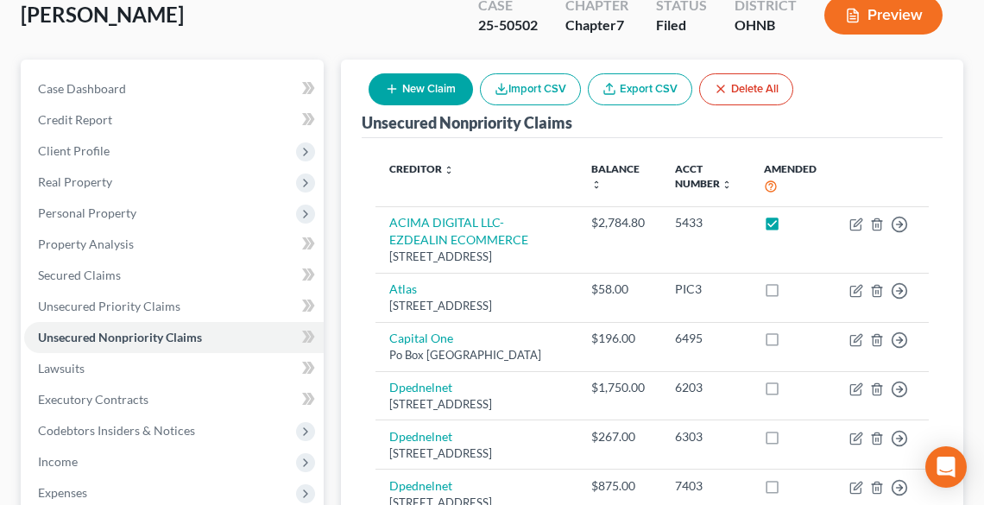
scroll to position [138, 0]
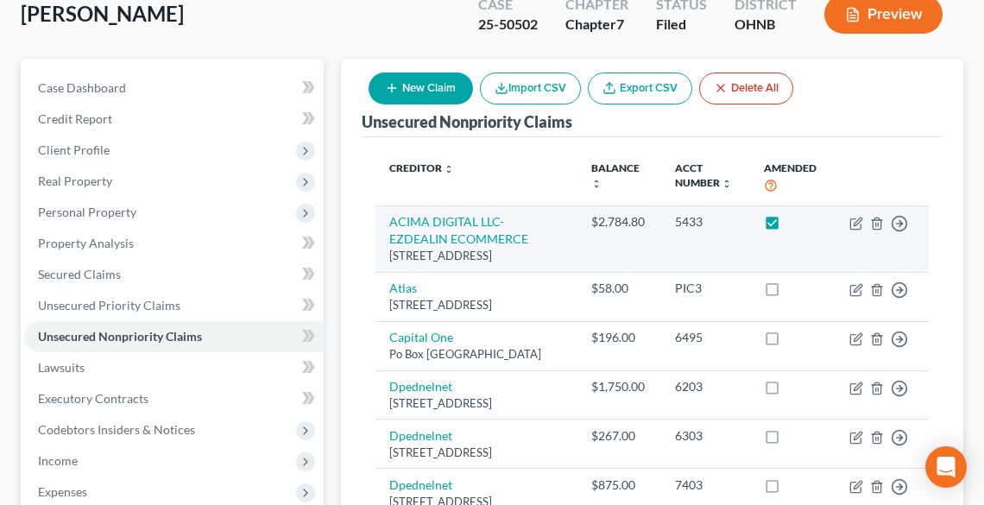
drag, startPoint x: 393, startPoint y: 253, endPoint x: 420, endPoint y: 264, distance: 29.0
click at [438, 264] on div "[STREET_ADDRESS]" at bounding box center [476, 256] width 174 height 16
click at [409, 260] on div "[STREET_ADDRESS]" at bounding box center [476, 256] width 174 height 16
drag, startPoint x: 385, startPoint y: 253, endPoint x: 426, endPoint y: 268, distance: 43.2
click at [426, 268] on td "ACIMA DIGITAL LLC- EZDEALIN ECOMMERCE [STREET_ADDRESS]" at bounding box center [477, 238] width 202 height 66
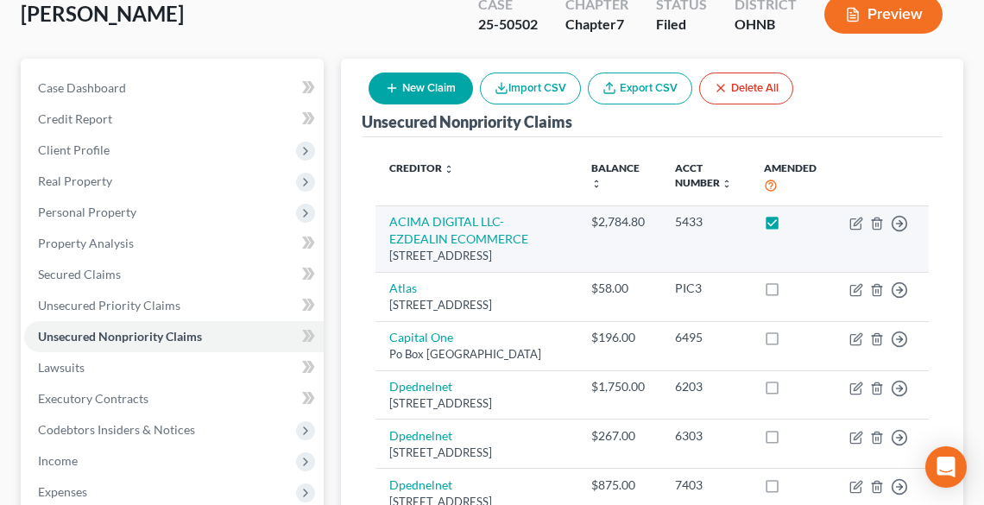
copy div "[STREET_ADDRESS]"
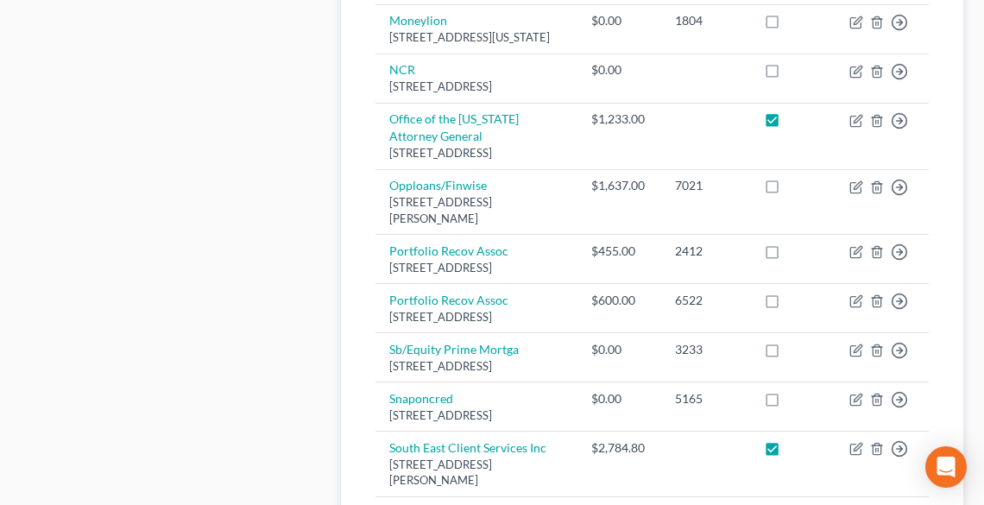
scroll to position [1036, 0]
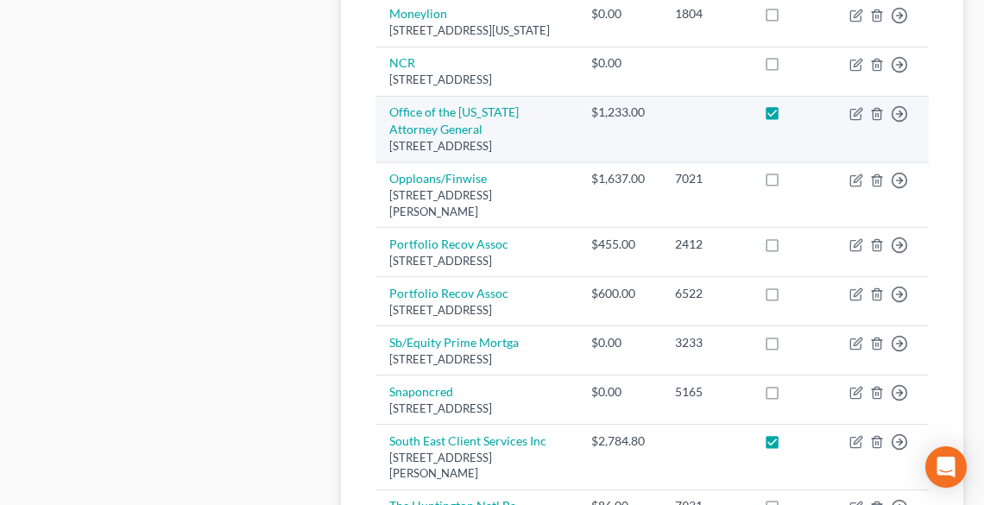
drag, startPoint x: 384, startPoint y: 352, endPoint x: 501, endPoint y: 376, distance: 118.9
click at [501, 162] on td "Office of the [US_STATE] Attorney General [STREET_ADDRESS]" at bounding box center [477, 129] width 202 height 66
copy div "[STREET_ADDRESS]"
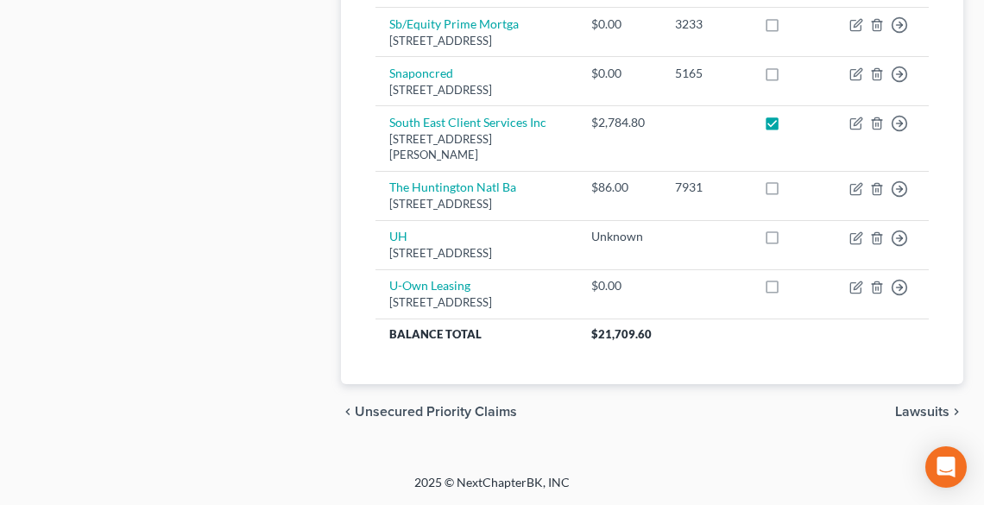
scroll to position [1589, 0]
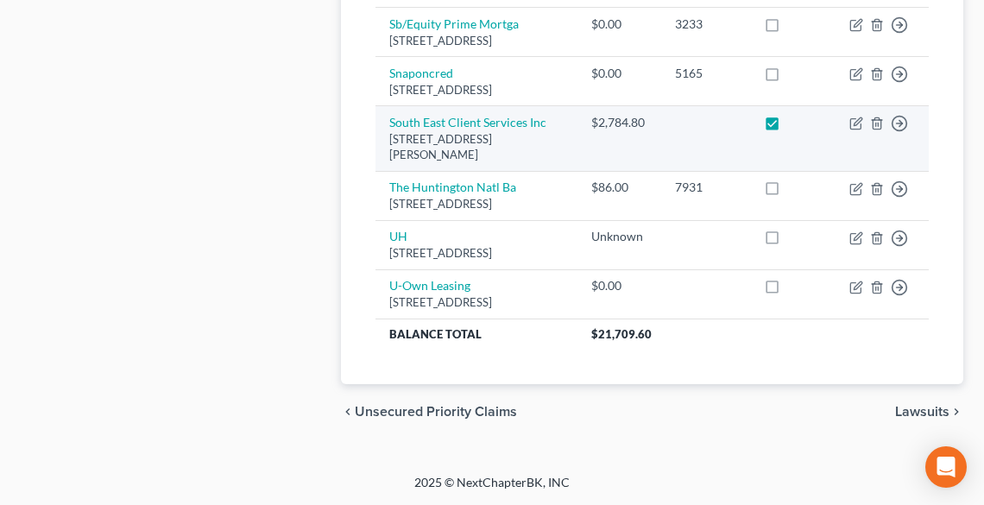
drag, startPoint x: 386, startPoint y: 190, endPoint x: 479, endPoint y: 207, distance: 94.8
click at [501, 172] on td "South East Client Services Inc [STREET_ADDRESS][PERSON_NAME]" at bounding box center [477, 139] width 202 height 66
copy div "[STREET_ADDRESS][PERSON_NAME]"
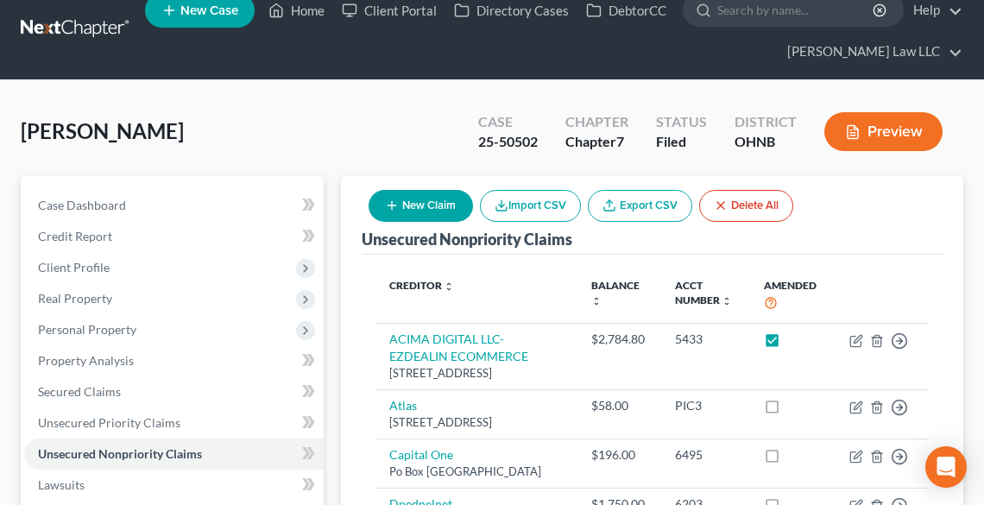
scroll to position [0, 0]
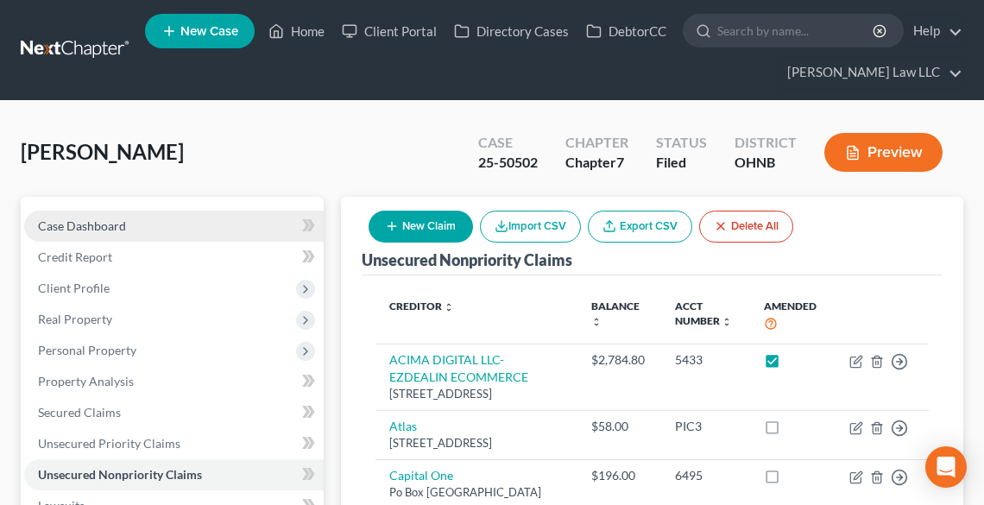
click at [124, 221] on span "Case Dashboard" at bounding box center [82, 225] width 88 height 15
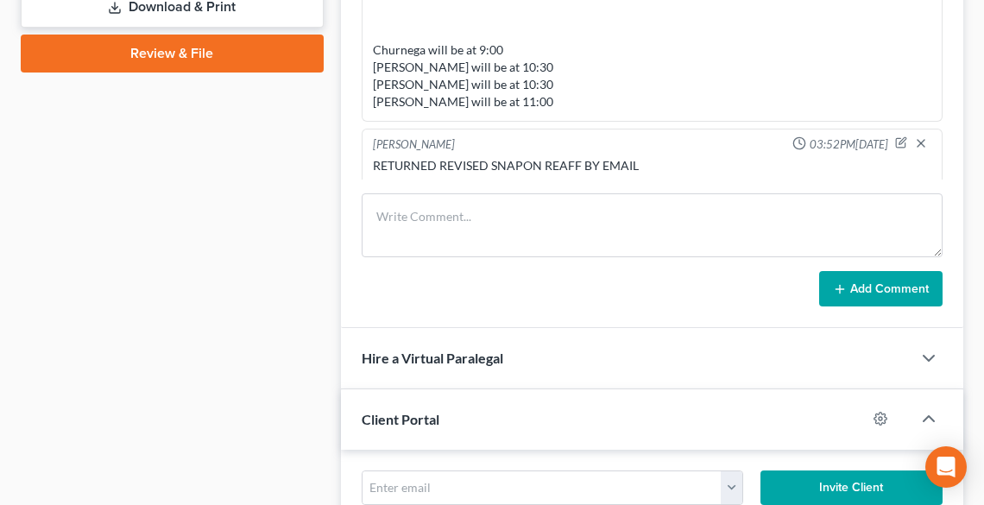
scroll to position [898, 0]
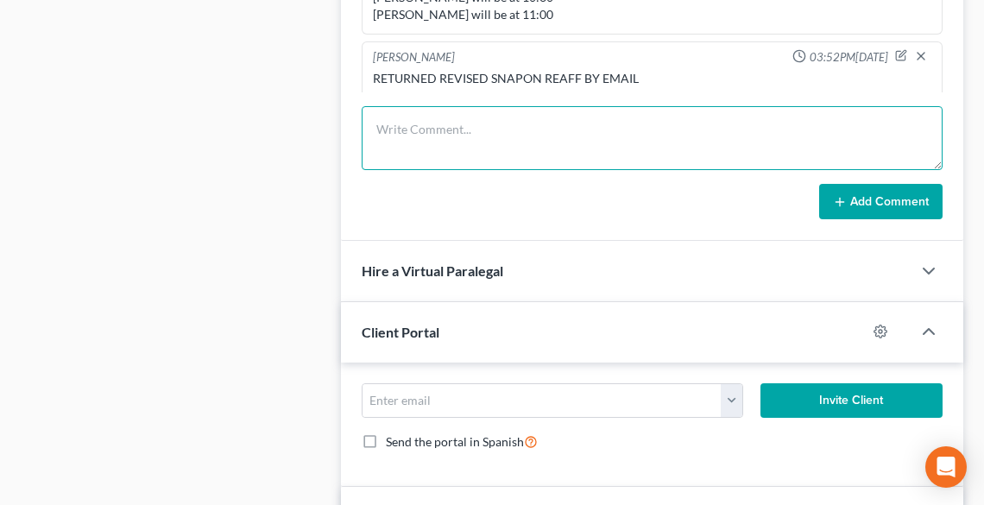
click at [439, 137] on textarea at bounding box center [652, 138] width 581 height 64
paste textarea "Acima Digital LLC-Ezdealin E-Commerce [STREET_ADDRESS] Attn: Officer or Counsel…"
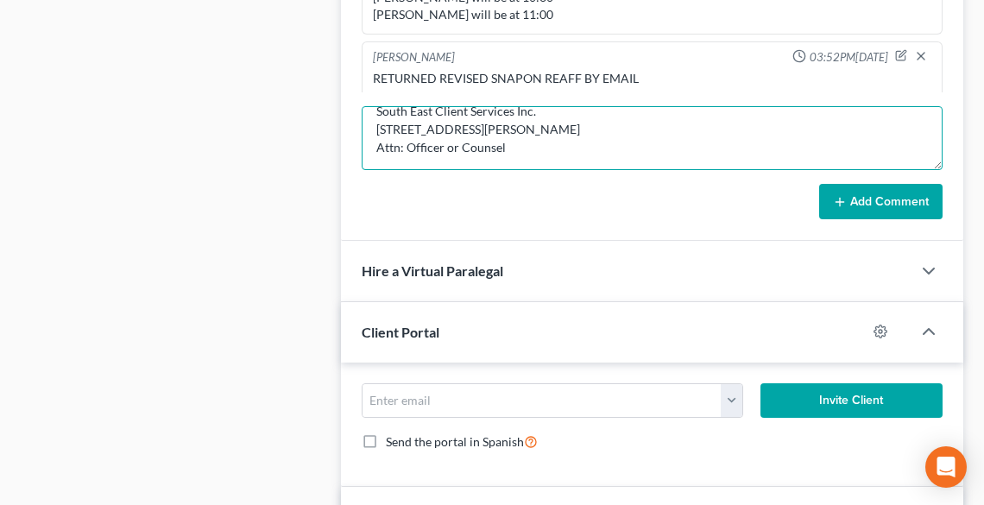
type textarea "FILED AMENDED SCH F Acima Digital LLC-Ezdealin E-Commerce [STREET_ADDRESS] Attn…"
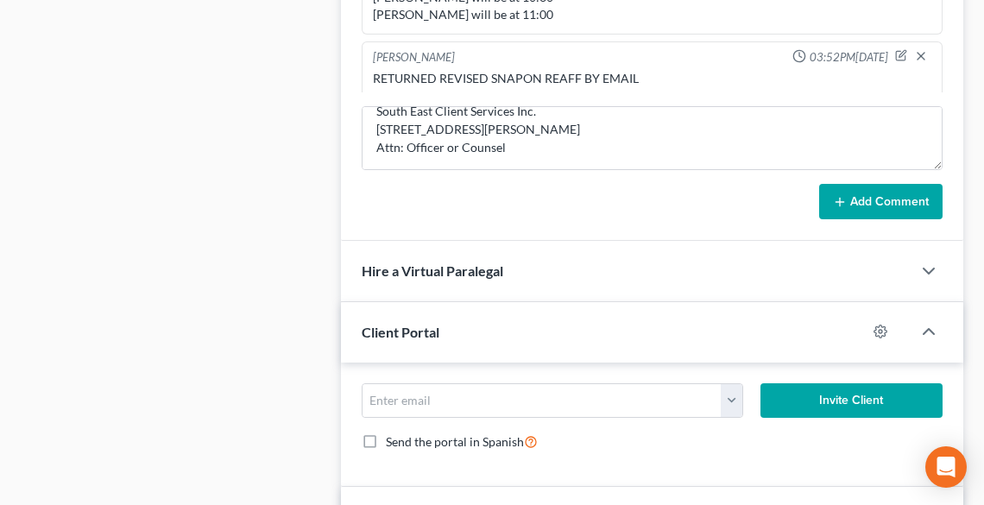
click at [926, 195] on button "Add Comment" at bounding box center [880, 202] width 123 height 36
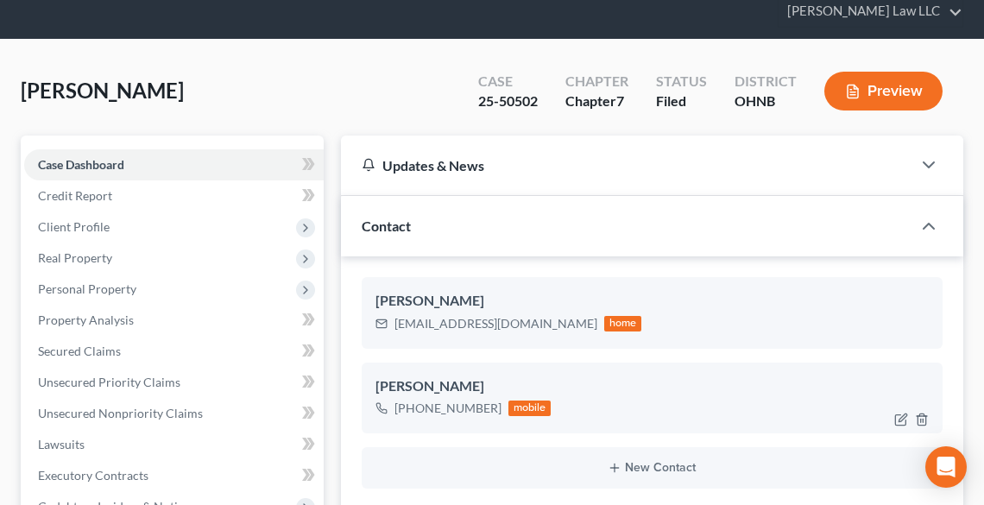
scroll to position [0, 0]
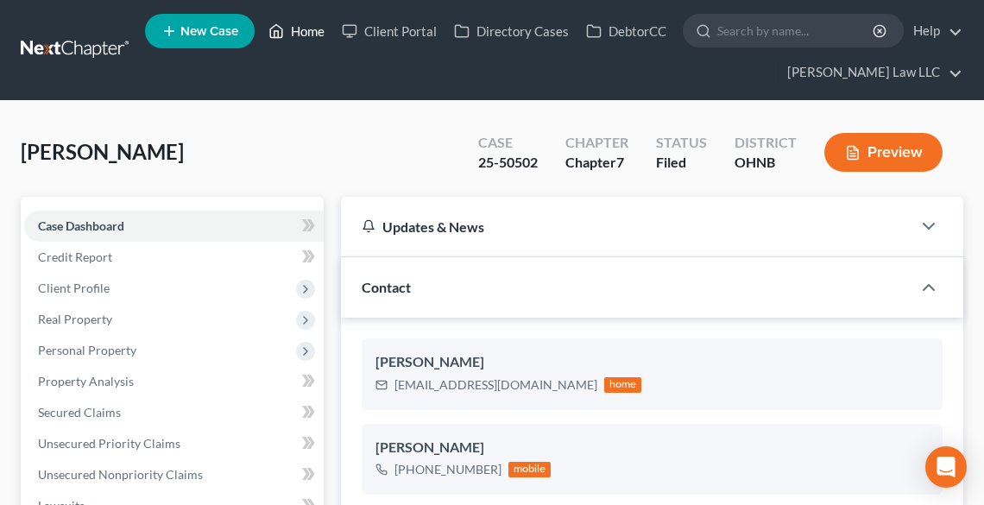
click at [281, 30] on icon at bounding box center [277, 31] width 16 height 21
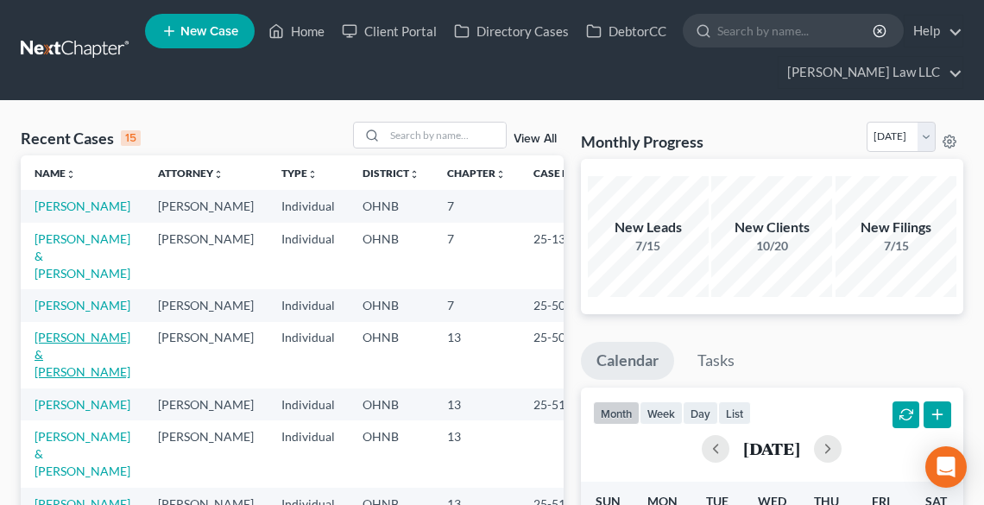
click at [60, 379] on link "[PERSON_NAME] & [PERSON_NAME]" at bounding box center [83, 354] width 96 height 49
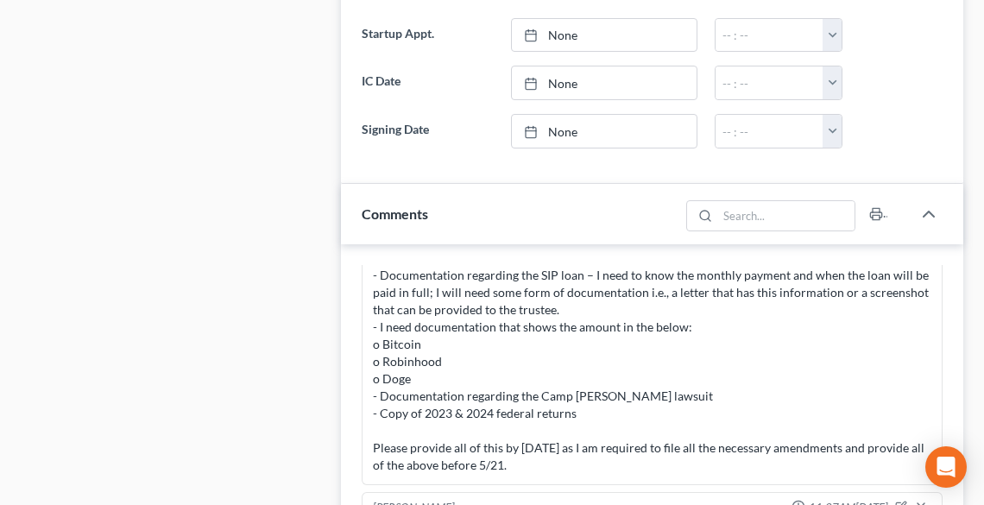
scroll to position [1243, 0]
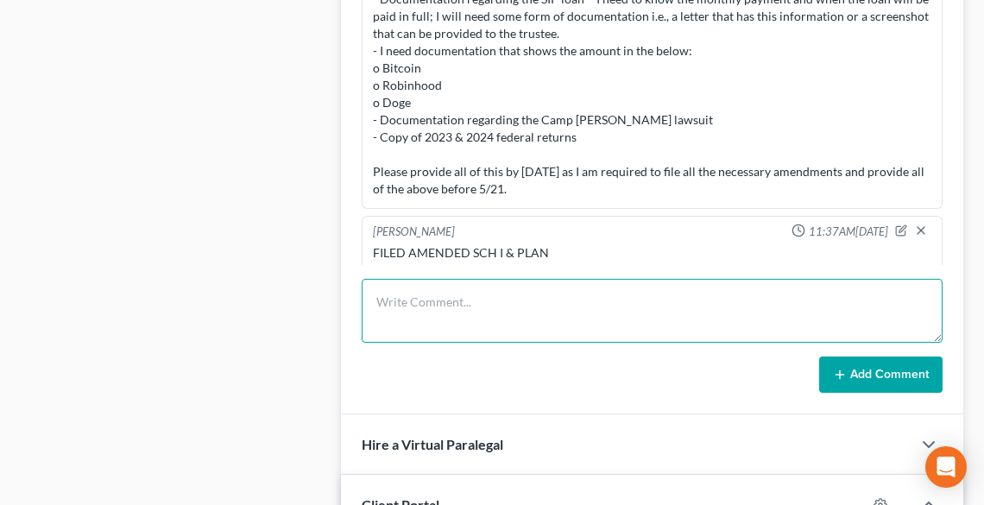
click at [456, 304] on textarea at bounding box center [652, 311] width 581 height 64
type textarea "FILED NT TO ADJ 341"
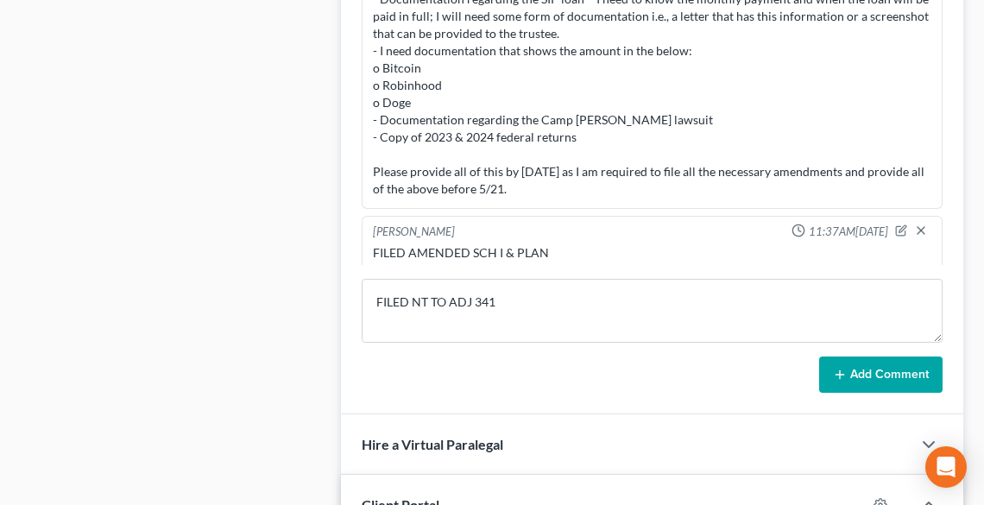
click at [905, 375] on button "Add Comment" at bounding box center [880, 375] width 123 height 36
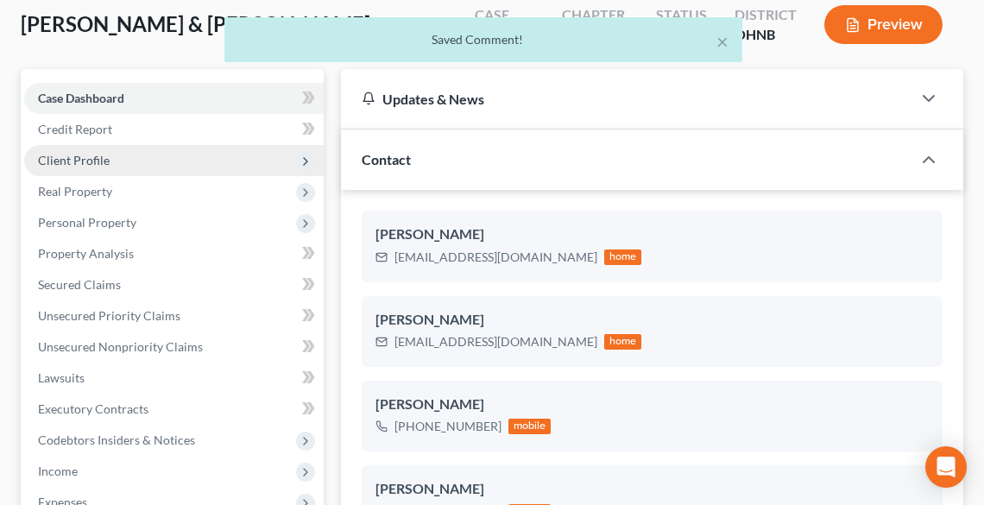
scroll to position [0, 0]
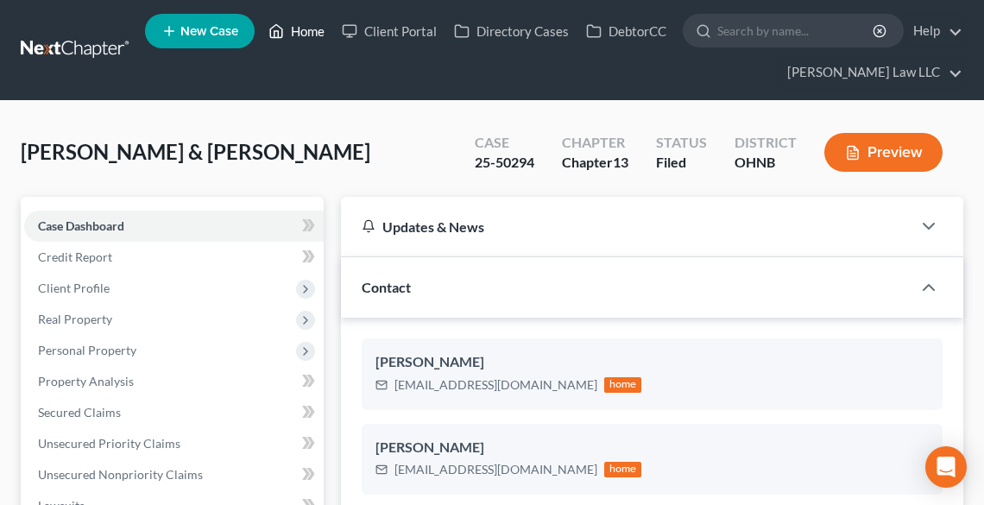
click at [318, 27] on link "Home" at bounding box center [296, 31] width 73 height 31
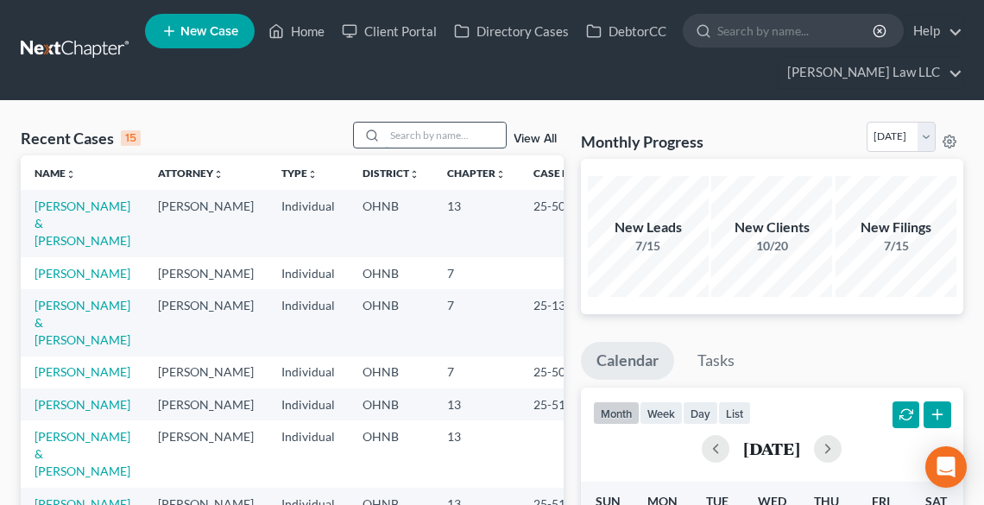
click at [431, 134] on input "search" at bounding box center [445, 135] width 121 height 25
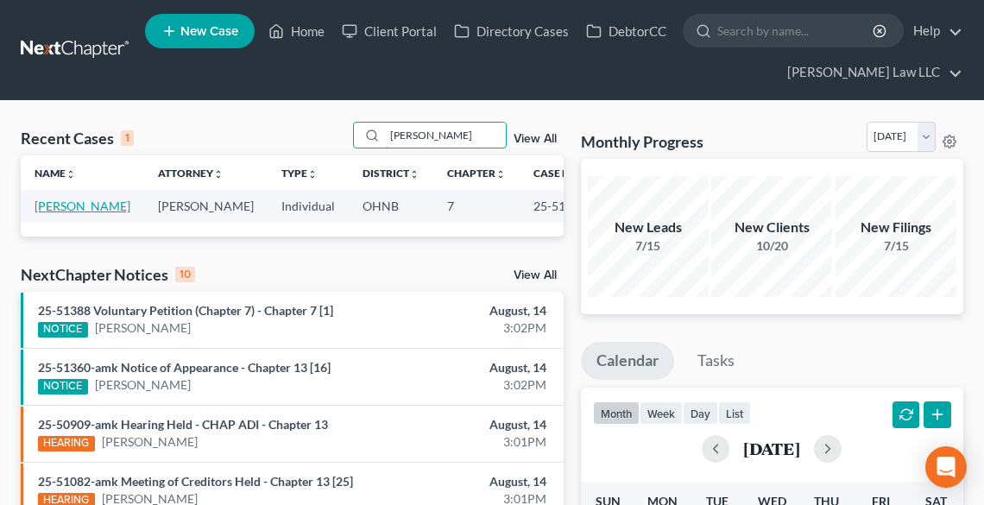
type input "[PERSON_NAME]"
click at [36, 207] on link "[PERSON_NAME]" at bounding box center [83, 206] width 96 height 15
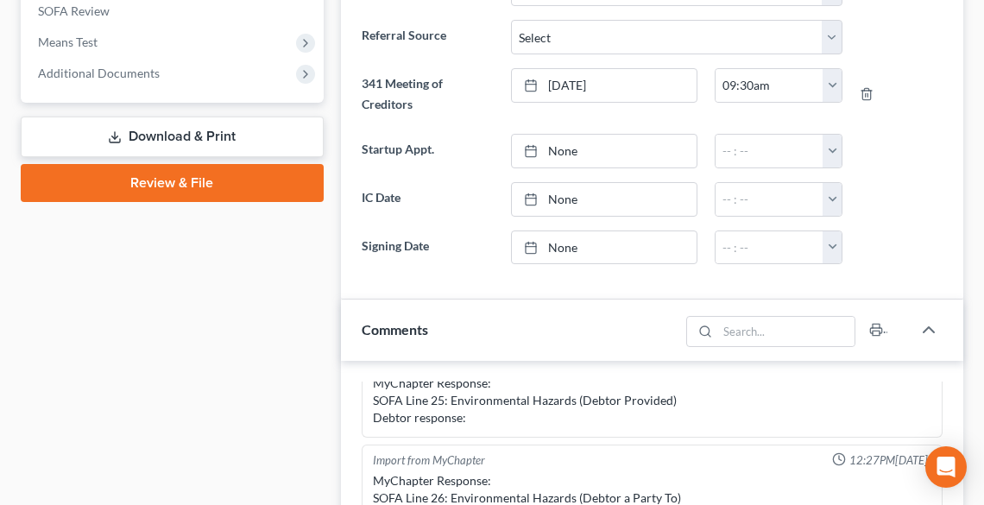
scroll to position [760, 0]
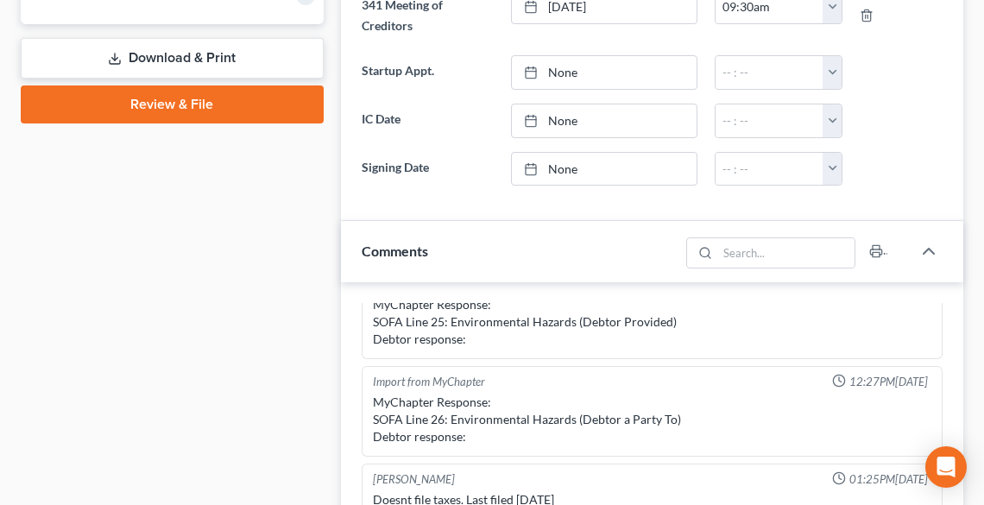
click at [409, 250] on span "Comments" at bounding box center [395, 251] width 66 height 16
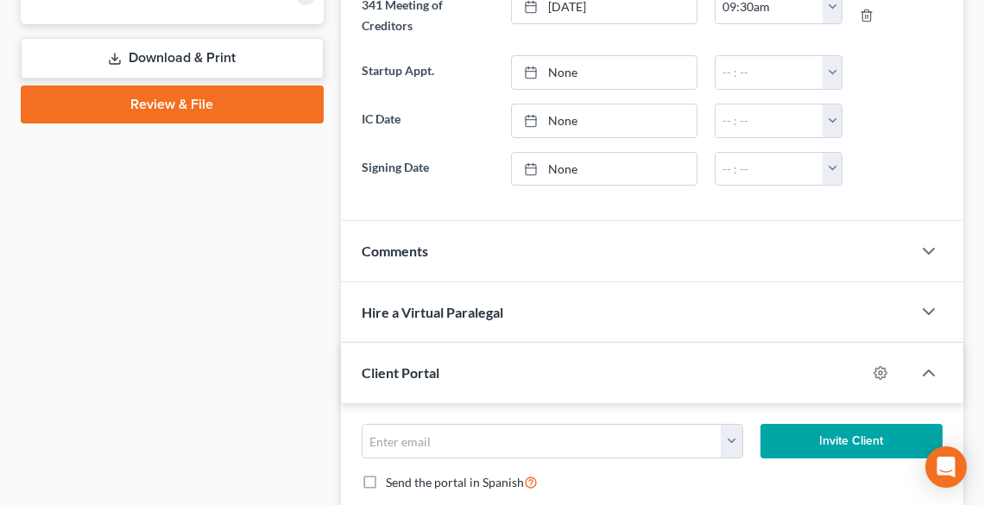
click at [428, 252] on span "Comments" at bounding box center [395, 251] width 66 height 16
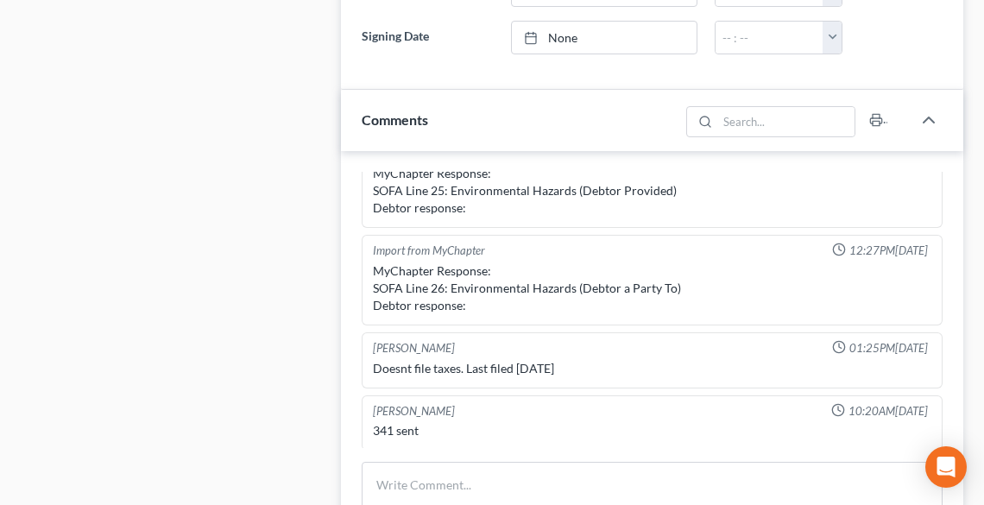
scroll to position [1174, 0]
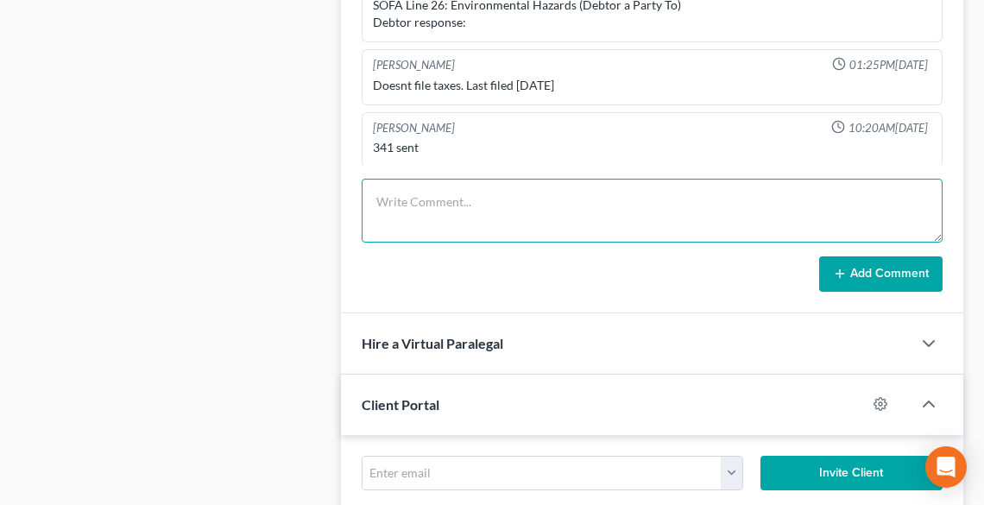
click at [512, 218] on textarea at bounding box center [652, 211] width 581 height 64
type textarea "FILED AMENDED SCH F"
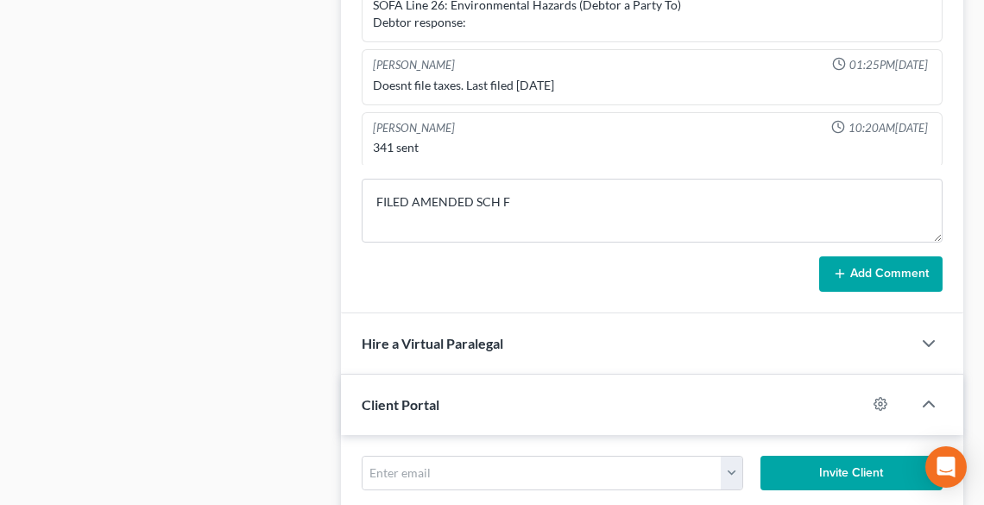
click at [877, 269] on button "Add Comment" at bounding box center [880, 274] width 123 height 36
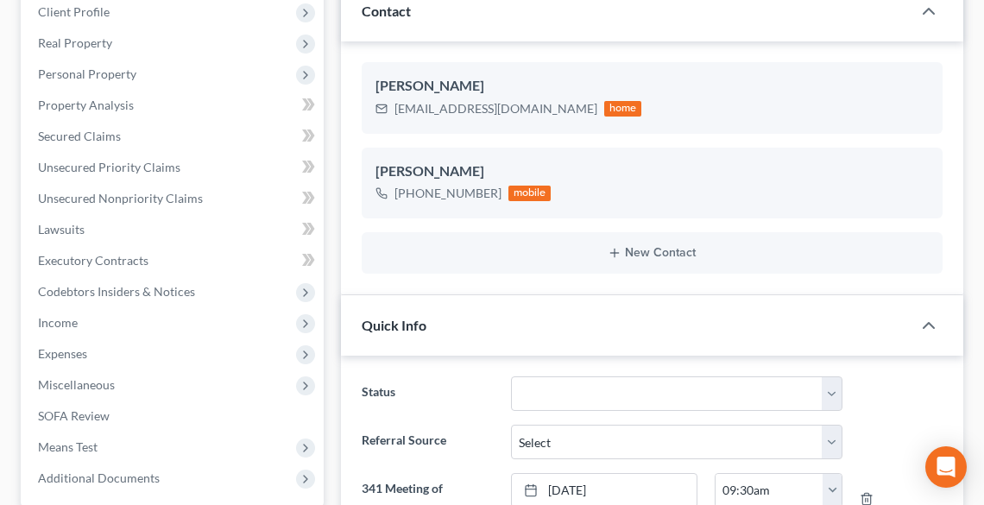
scroll to position [0, 0]
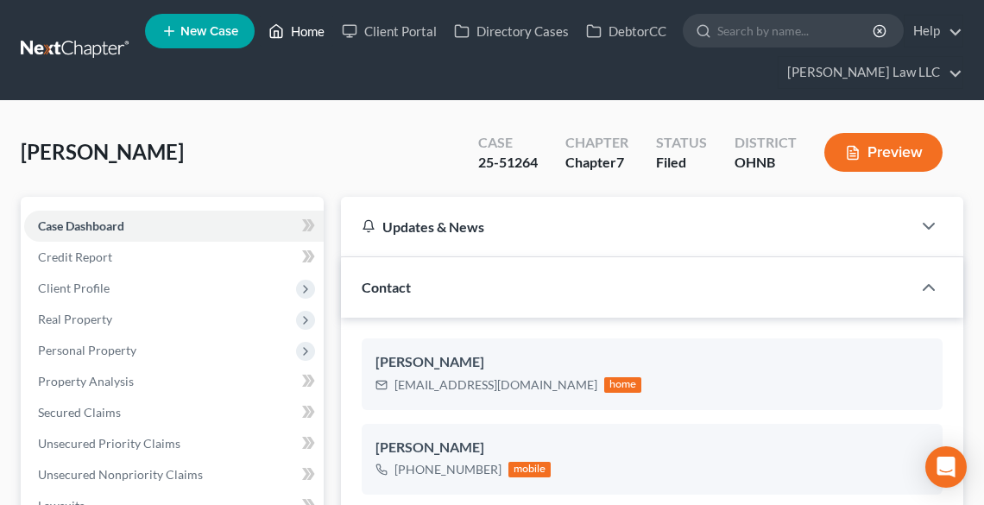
click at [302, 31] on link "Home" at bounding box center [296, 31] width 73 height 31
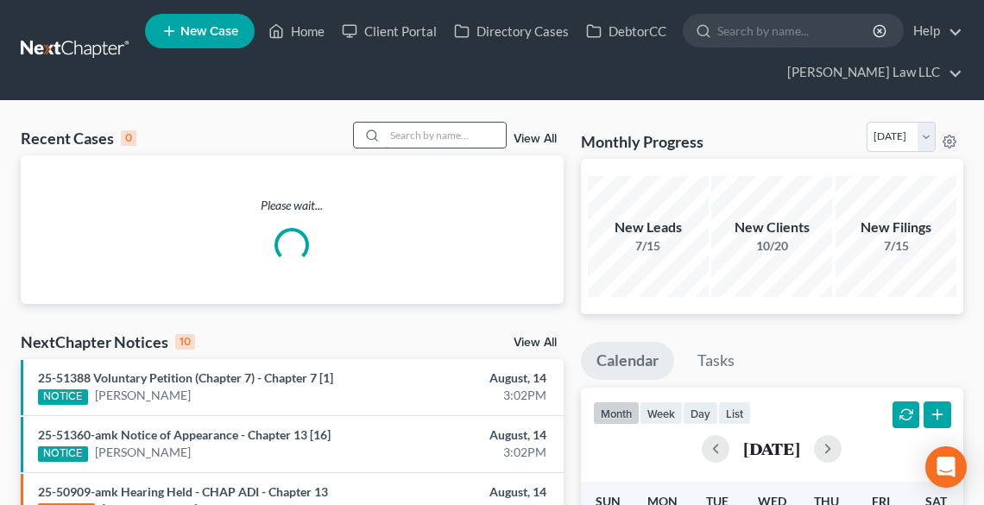
click at [408, 140] on input "search" at bounding box center [445, 135] width 121 height 25
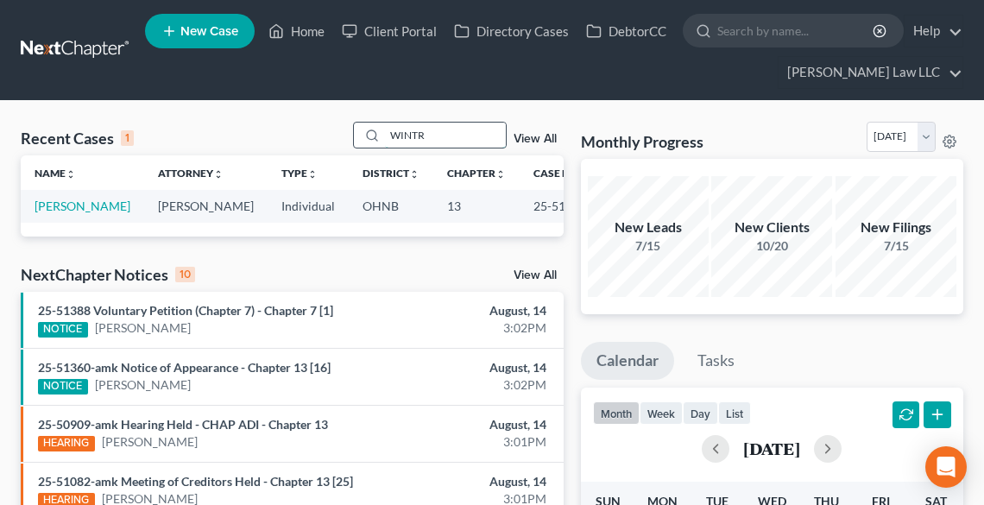
drag, startPoint x: 426, startPoint y: 136, endPoint x: 352, endPoint y: 138, distance: 73.4
click at [353, 138] on div "WINTR" at bounding box center [430, 135] width 154 height 27
drag, startPoint x: 350, startPoint y: 139, endPoint x: 314, endPoint y: 142, distance: 35.5
click at [314, 142] on div "Recent Cases 1 CAMERO View All" at bounding box center [292, 139] width 543 height 34
type input "HETR"
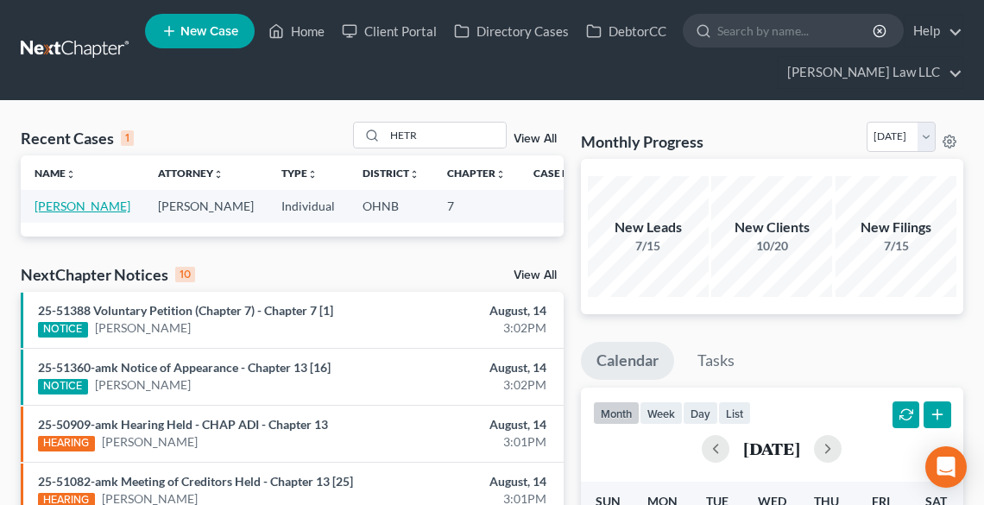
click at [55, 204] on link "[PERSON_NAME]" at bounding box center [83, 206] width 96 height 15
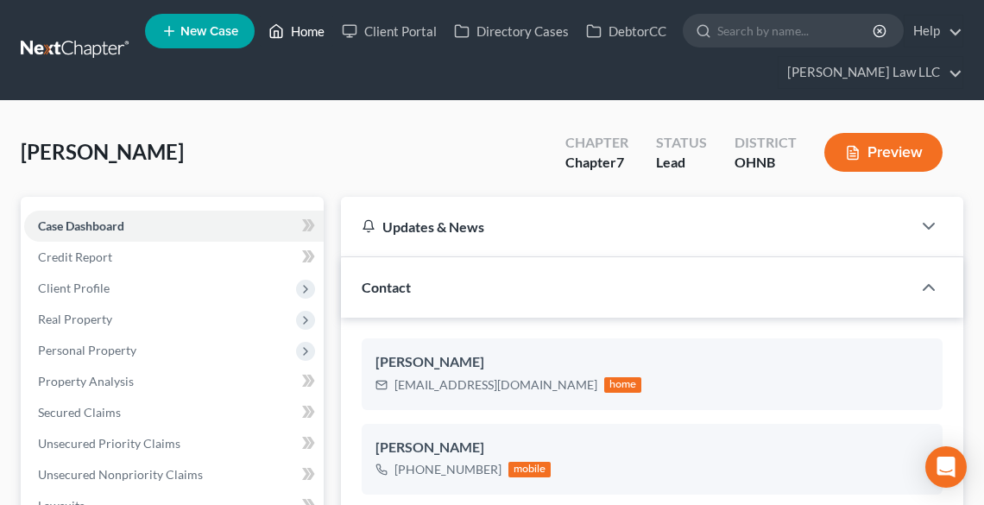
click at [316, 28] on link "Home" at bounding box center [296, 31] width 73 height 31
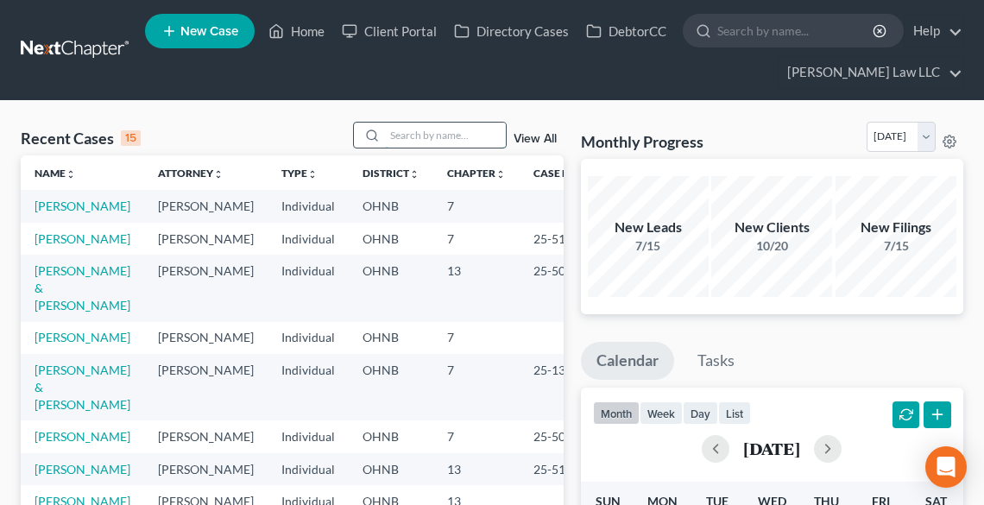
click at [422, 135] on input "search" at bounding box center [445, 135] width 121 height 25
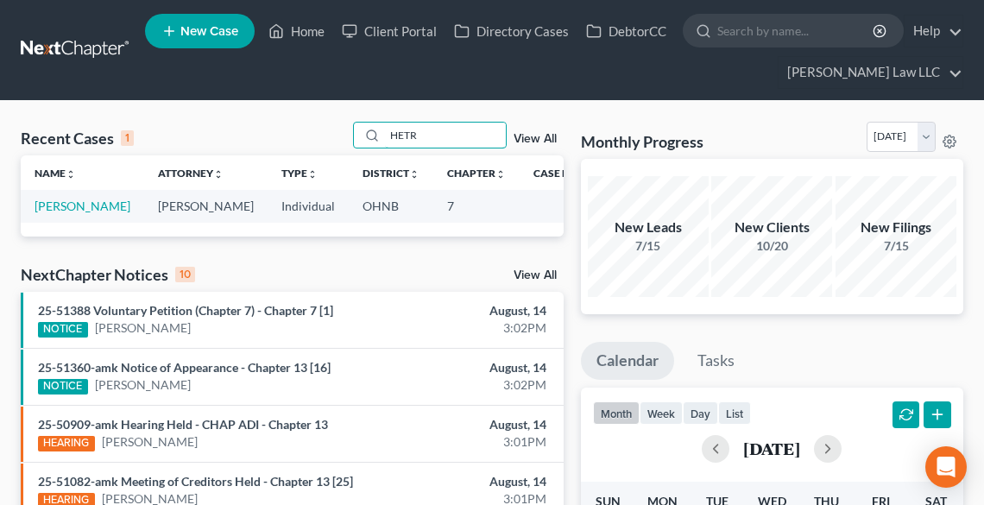
drag, startPoint x: 418, startPoint y: 136, endPoint x: 262, endPoint y: 146, distance: 155.7
click at [320, 136] on div "Recent Cases 1 HETR View All" at bounding box center [292, 139] width 543 height 34
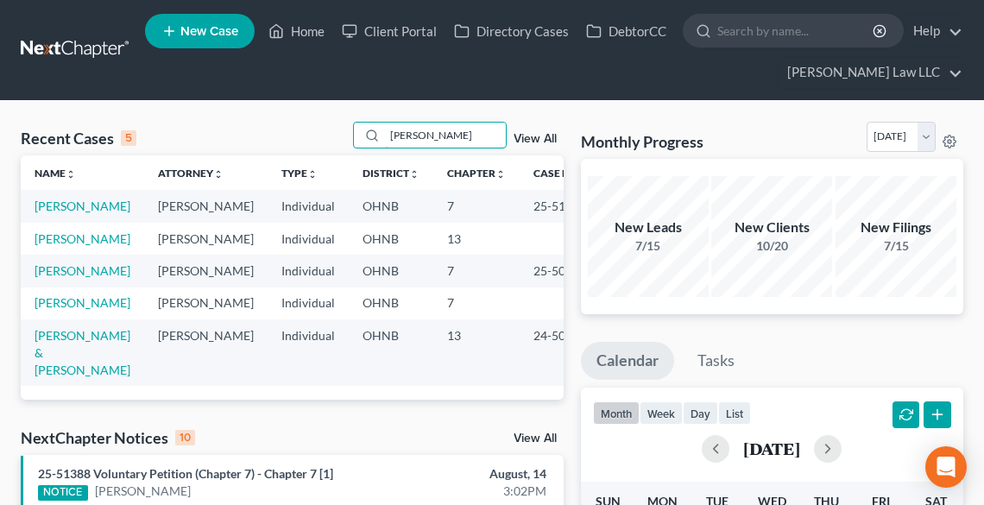
drag, startPoint x: 452, startPoint y: 137, endPoint x: 306, endPoint y: 128, distance: 147.1
click at [310, 131] on div "Recent Cases 5 [PERSON_NAME] View All" at bounding box center [292, 139] width 543 height 34
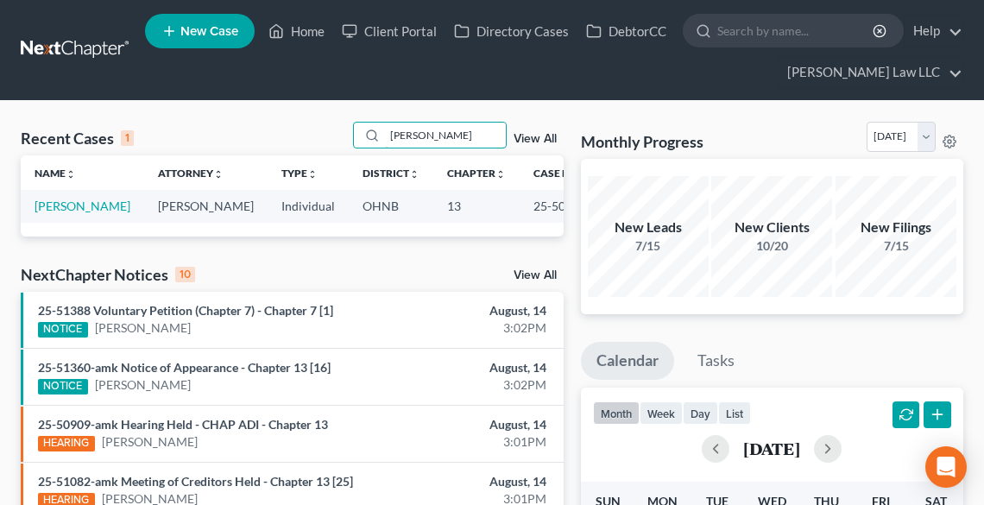
drag, startPoint x: 395, startPoint y: 139, endPoint x: 315, endPoint y: 131, distance: 79.8
click at [321, 130] on div "Recent Cases 1 [PERSON_NAME] View All" at bounding box center [292, 139] width 543 height 34
drag, startPoint x: 443, startPoint y: 136, endPoint x: 352, endPoint y: 136, distance: 90.7
click at [359, 137] on div "[PERSON_NAME]" at bounding box center [430, 135] width 154 height 27
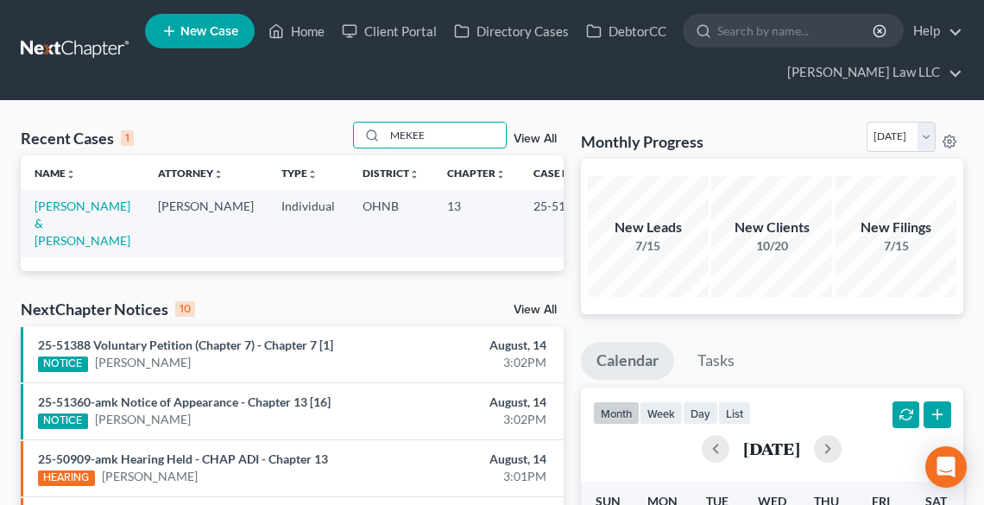
drag, startPoint x: 435, startPoint y: 136, endPoint x: 334, endPoint y: 146, distance: 101.5
click at [335, 146] on div "Recent Cases 1 MEKEE View All" at bounding box center [292, 139] width 543 height 34
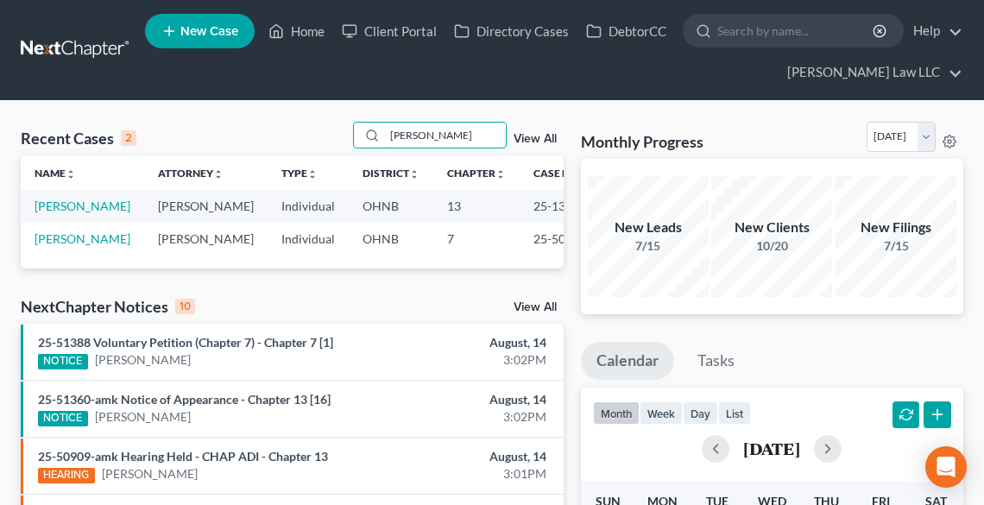
drag, startPoint x: 439, startPoint y: 138, endPoint x: 314, endPoint y: 134, distance: 125.3
click at [314, 134] on div "Recent Cases 2 [PERSON_NAME] View All" at bounding box center [292, 139] width 543 height 34
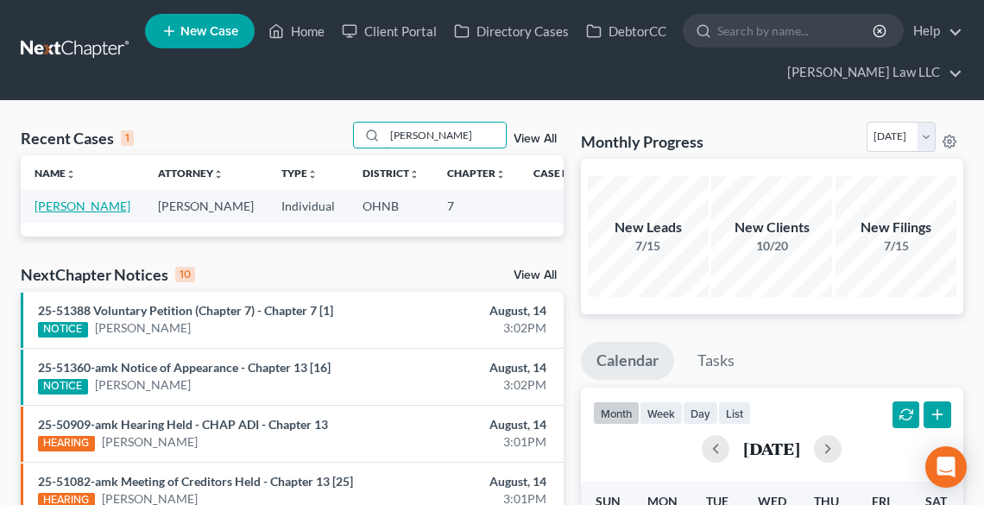
type input "[PERSON_NAME]"
click at [55, 208] on link "[PERSON_NAME]" at bounding box center [83, 206] width 96 height 15
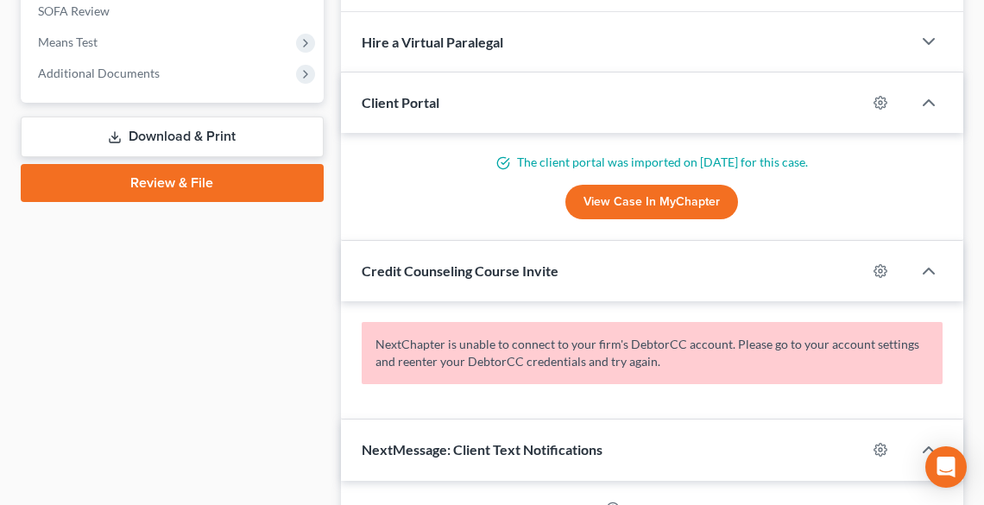
scroll to position [691, 0]
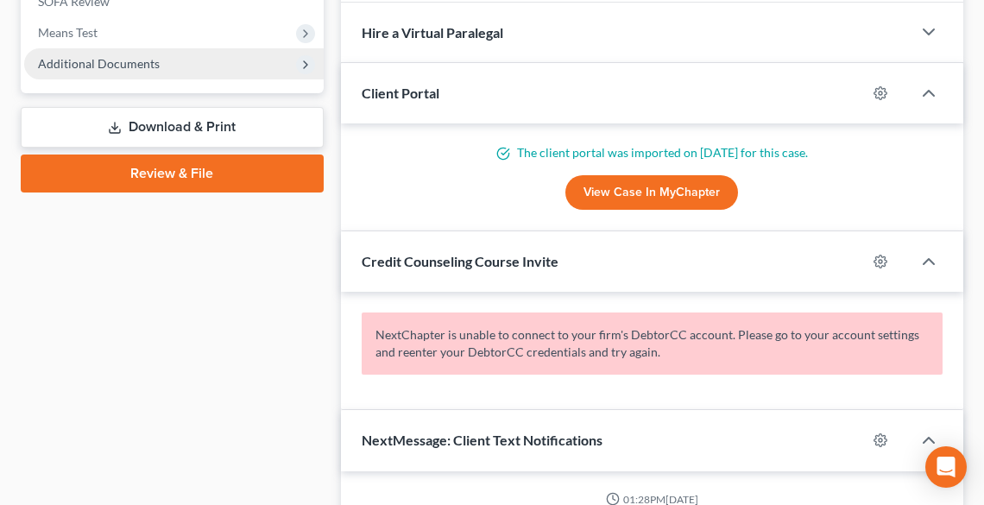
click at [97, 70] on span "Additional Documents" at bounding box center [174, 63] width 300 height 31
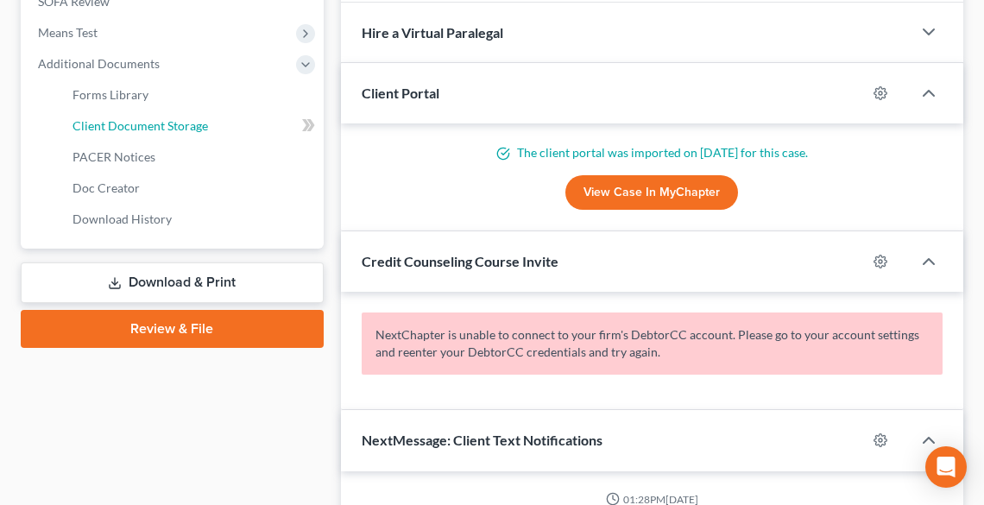
click at [115, 131] on span "Client Document Storage" at bounding box center [141, 125] width 136 height 15
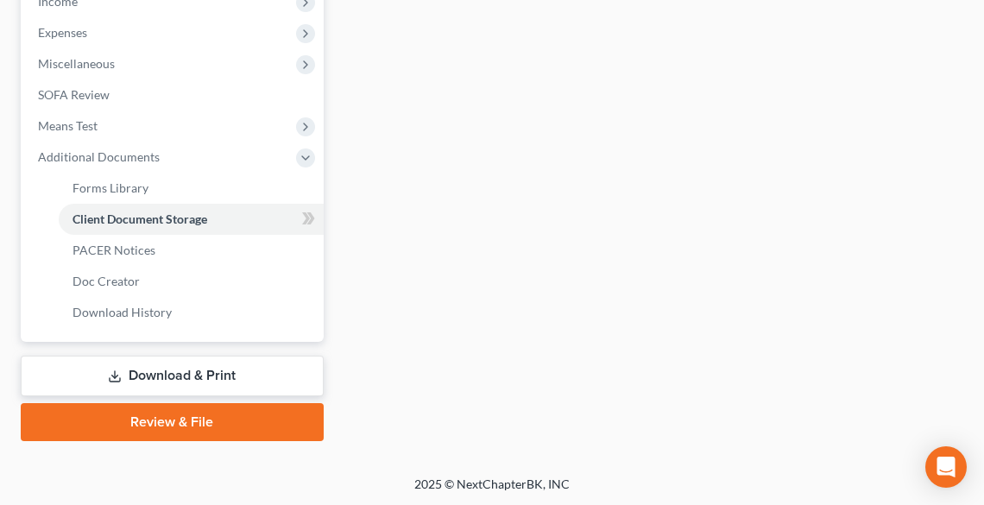
select select "20"
select select "5"
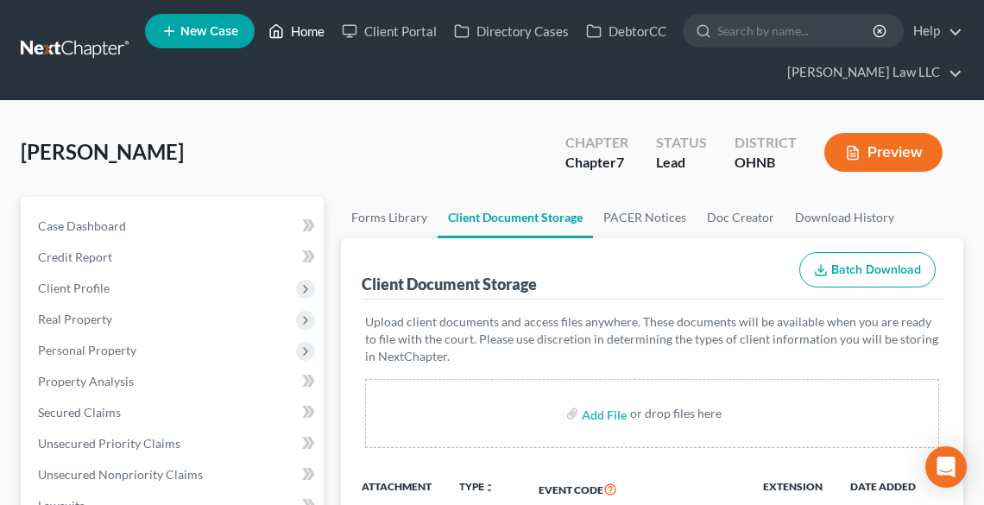
click at [308, 29] on link "Home" at bounding box center [296, 31] width 73 height 31
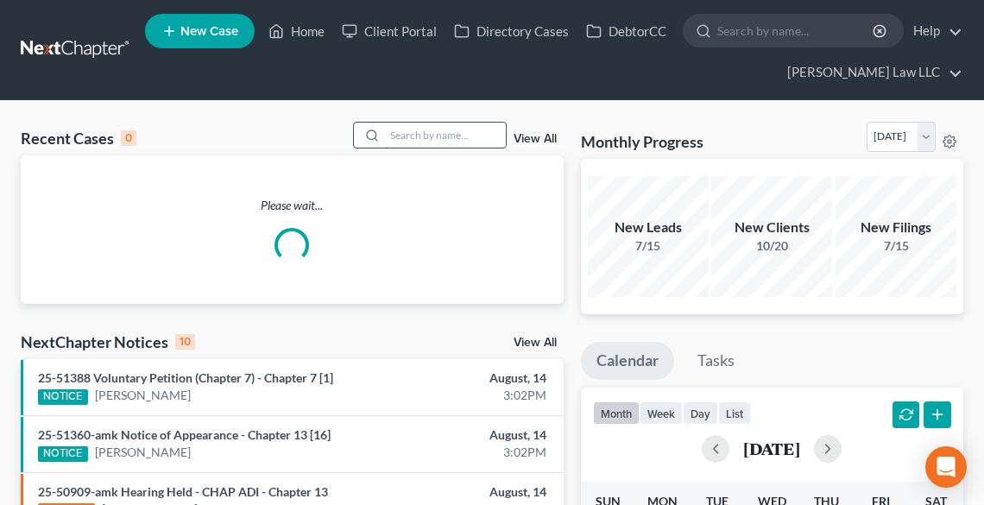
click at [395, 133] on input "search" at bounding box center [445, 135] width 121 height 25
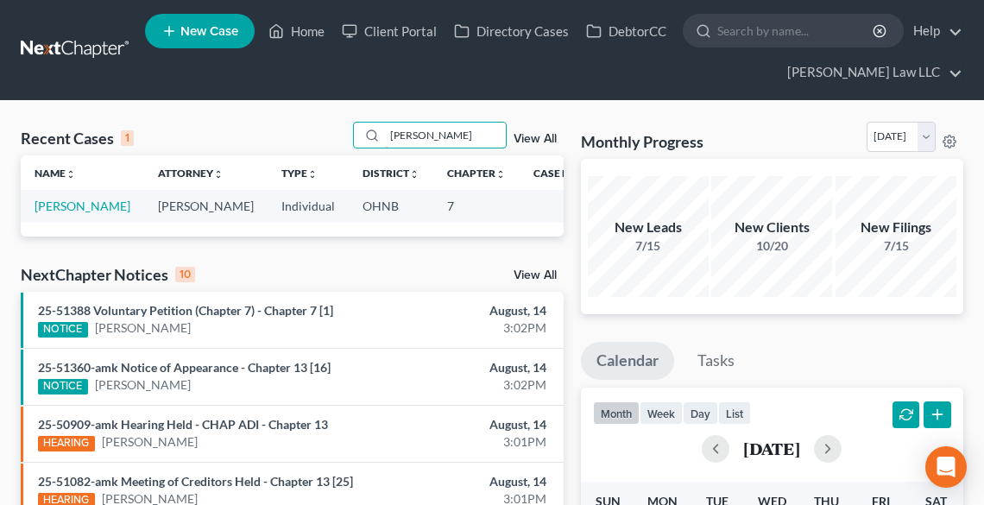
type input "[PERSON_NAME]"
click at [49, 207] on link "[PERSON_NAME]" at bounding box center [83, 206] width 96 height 15
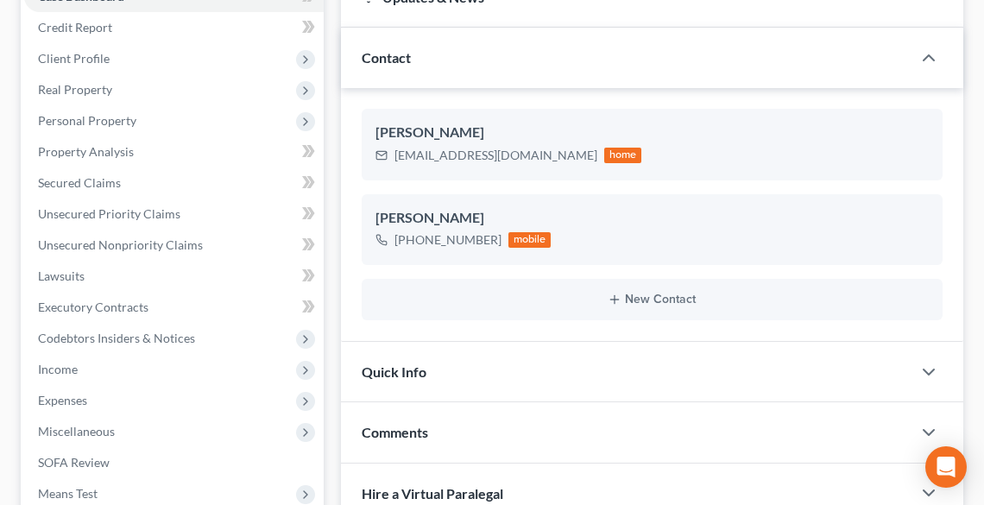
scroll to position [414, 0]
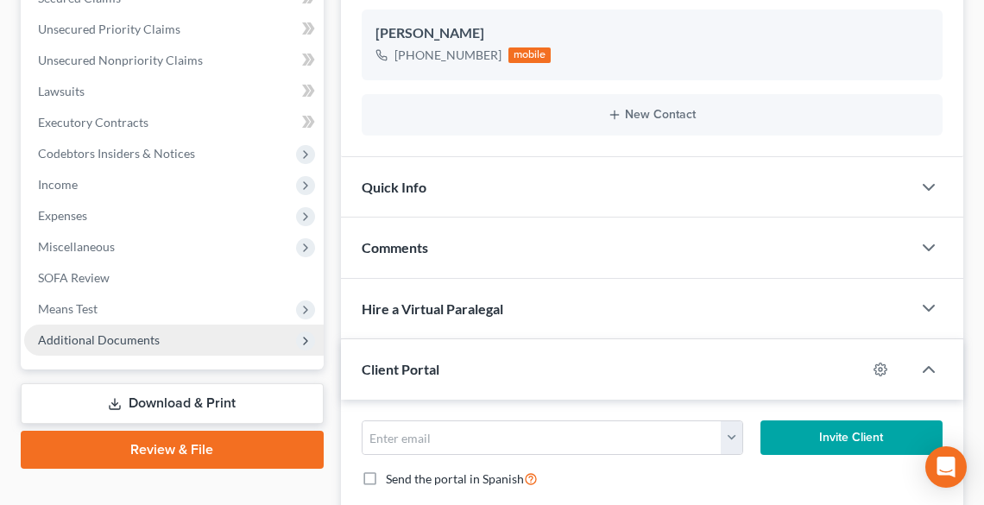
click at [94, 345] on span "Additional Documents" at bounding box center [99, 339] width 122 height 15
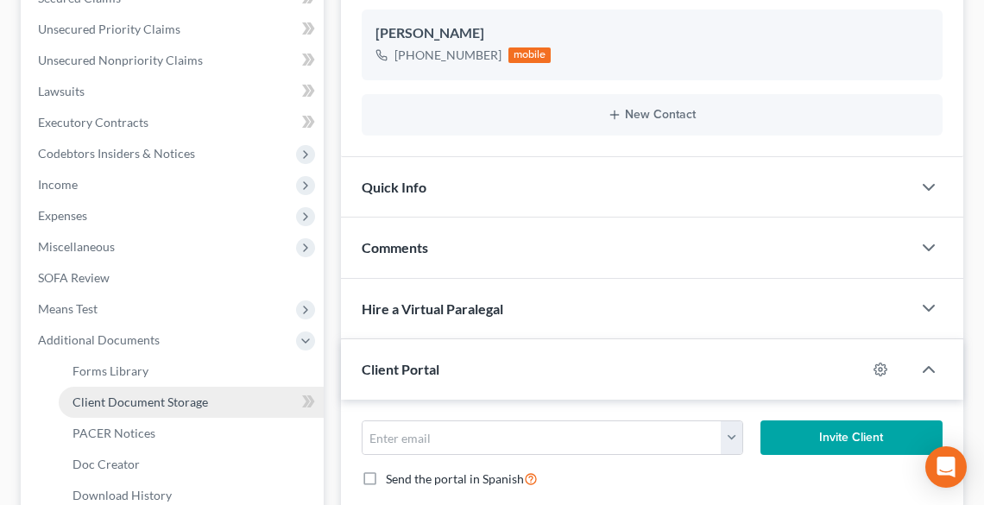
click at [140, 403] on span "Client Document Storage" at bounding box center [141, 402] width 136 height 15
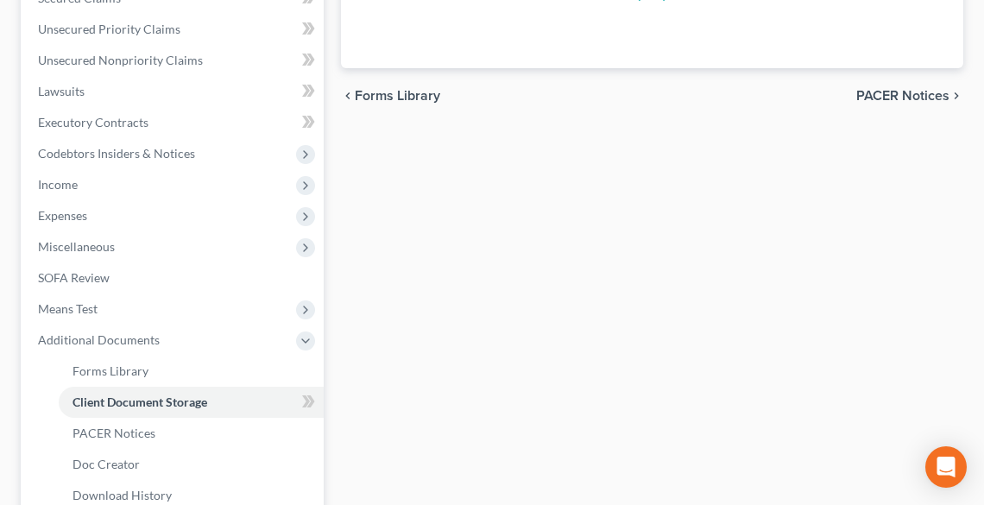
select select "5"
select select "20"
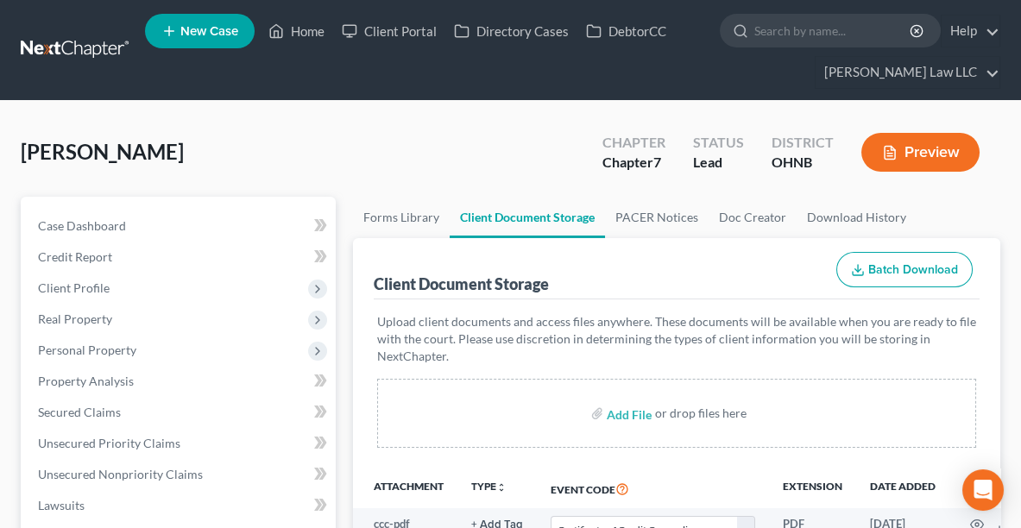
click at [306, 47] on ul "New Case Home Client Portal Directory Cases DebtorCC - No Result - See all resu…" at bounding box center [573, 50] width 856 height 83
click at [300, 35] on link "Home" at bounding box center [296, 31] width 73 height 31
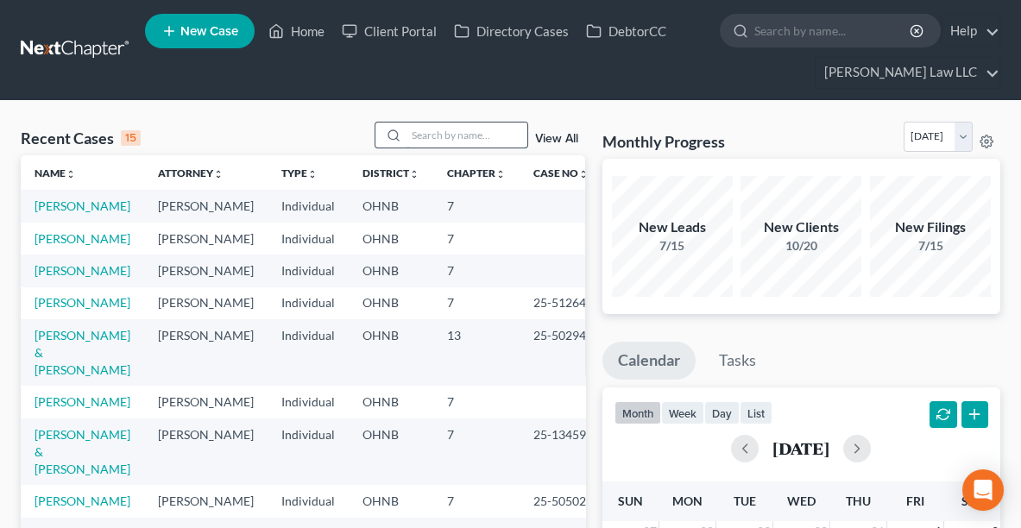
click at [459, 135] on input "search" at bounding box center [467, 135] width 121 height 25
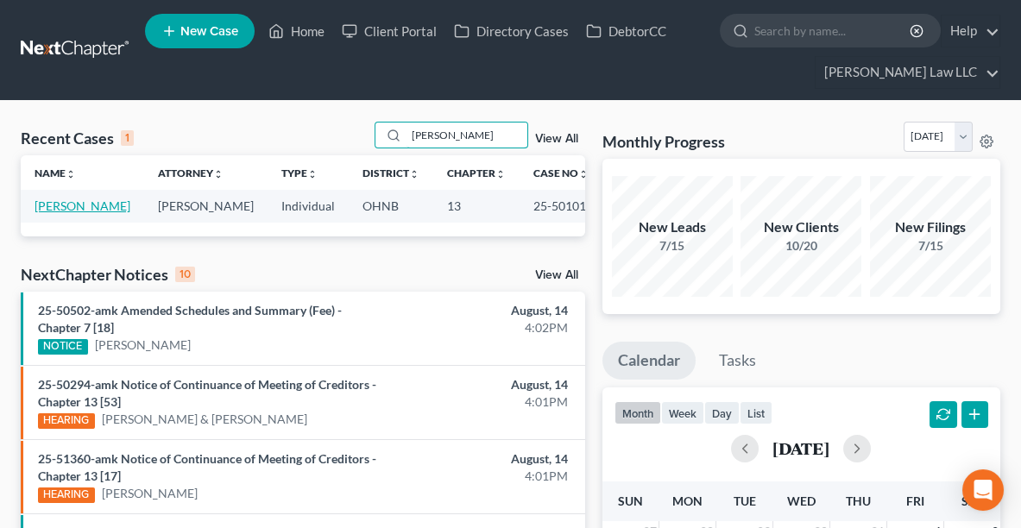
type input "[PERSON_NAME]"
click at [60, 213] on link "[PERSON_NAME]" at bounding box center [83, 206] width 96 height 15
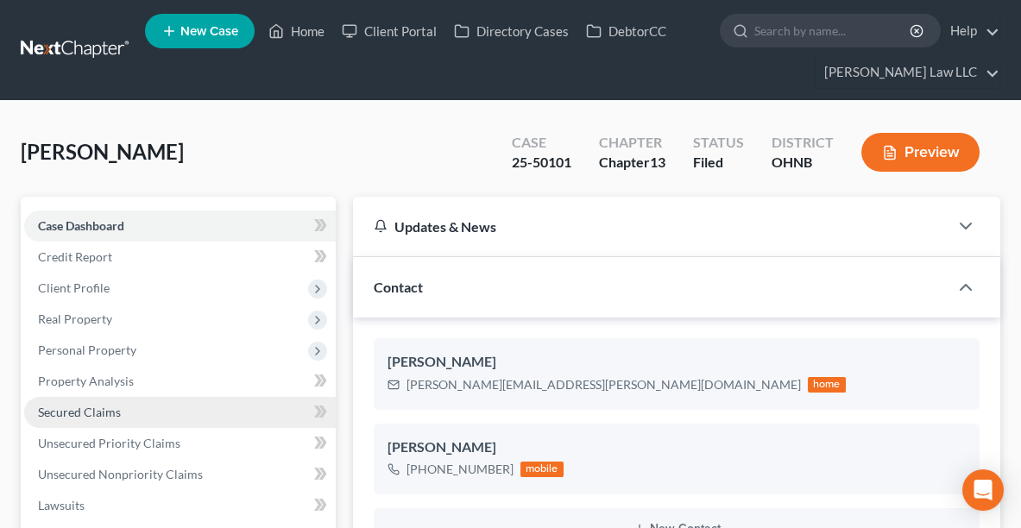
scroll to position [120, 0]
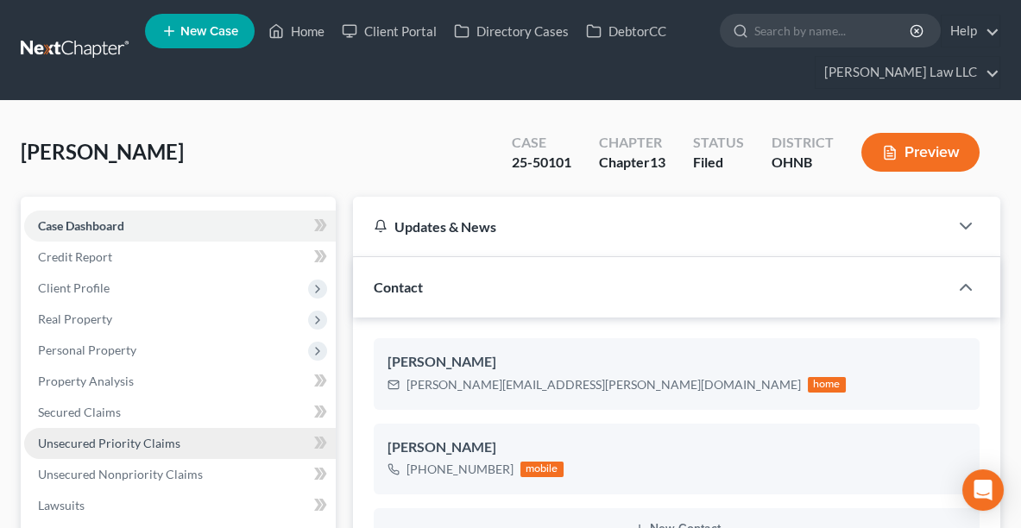
click at [108, 443] on span "Unsecured Priority Claims" at bounding box center [109, 443] width 142 height 15
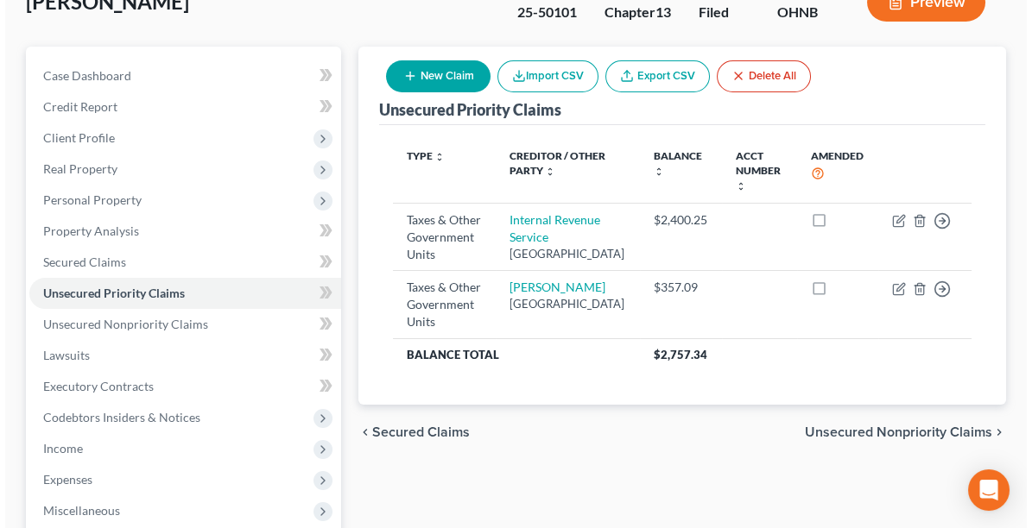
scroll to position [152, 0]
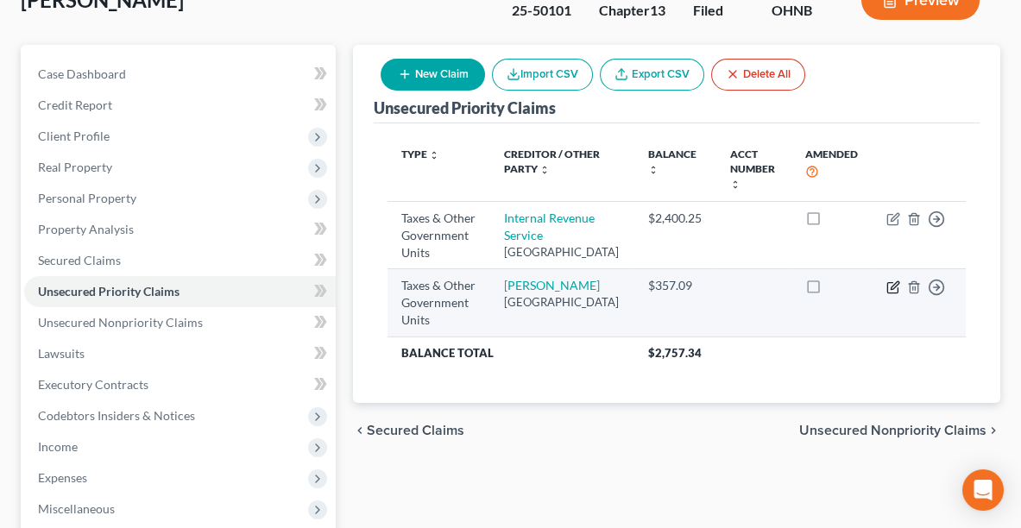
click at [888, 293] on icon "button" at bounding box center [893, 287] width 10 height 10
select select "1"
select select "36"
select select "0"
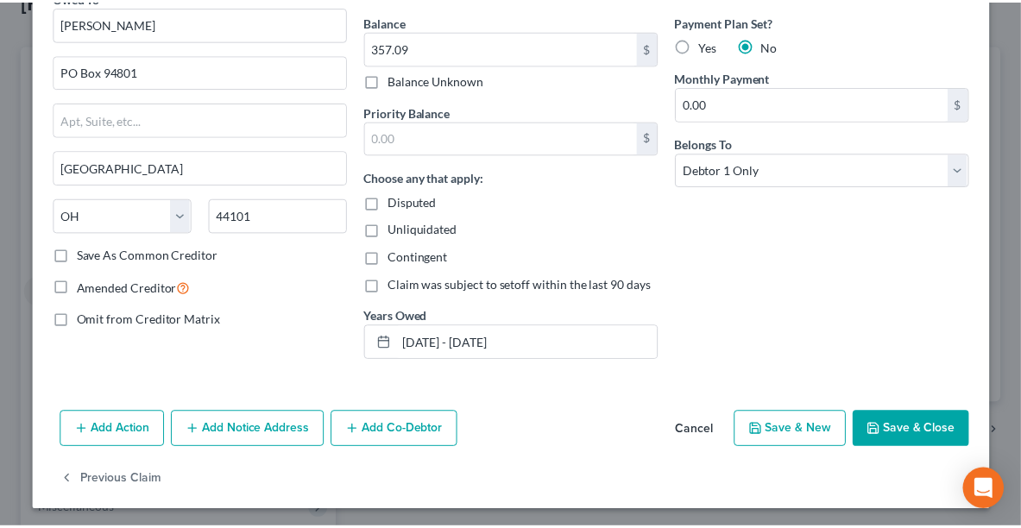
scroll to position [0, 0]
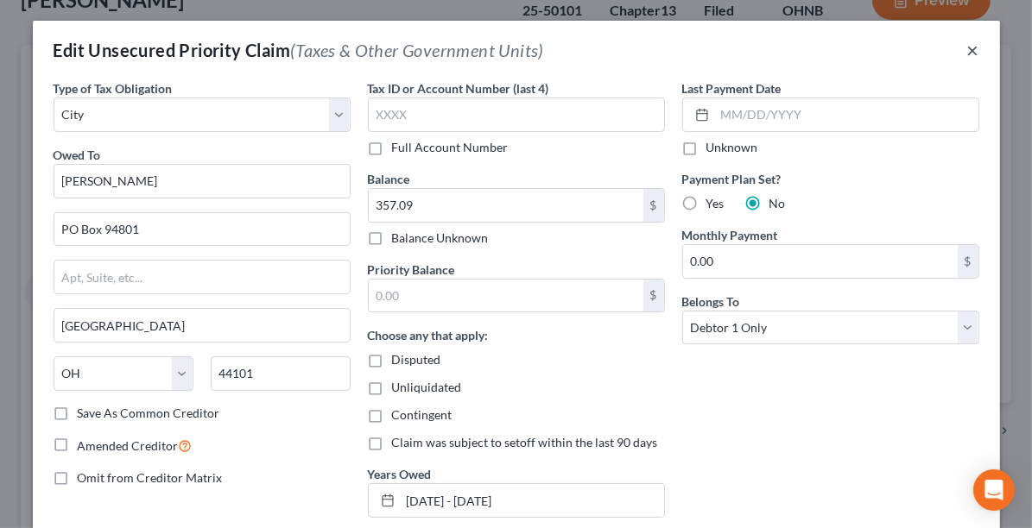
click at [969, 41] on button "×" at bounding box center [973, 50] width 12 height 21
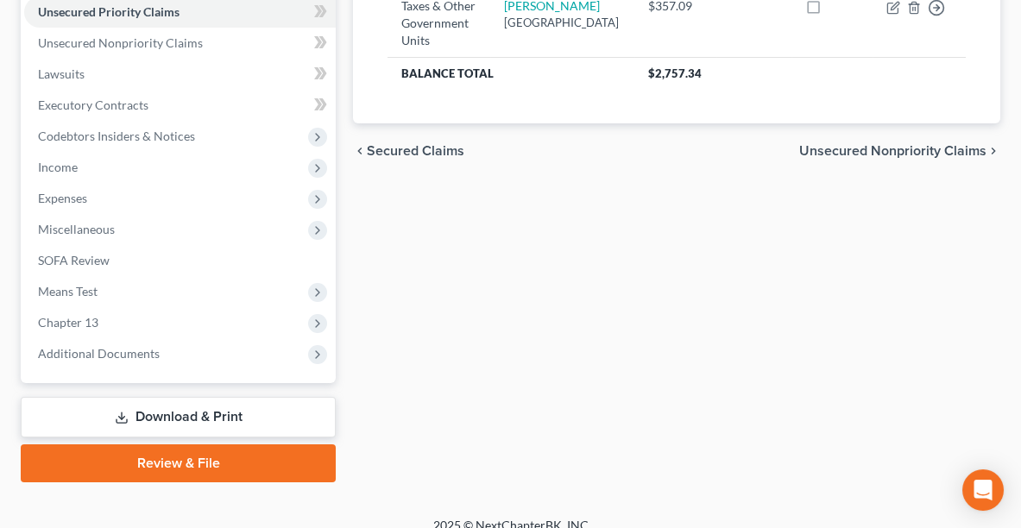
scroll to position [433, 0]
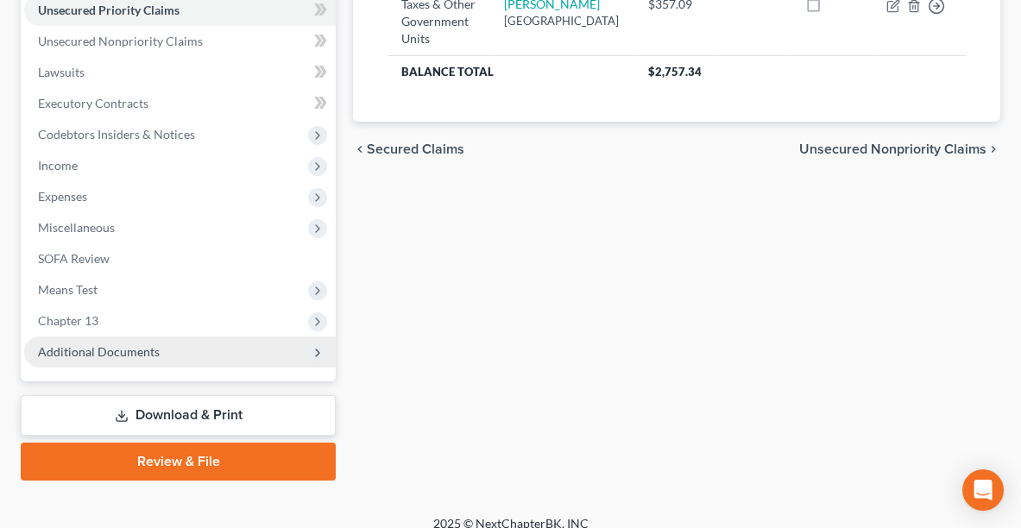
click at [84, 344] on span "Additional Documents" at bounding box center [99, 351] width 122 height 15
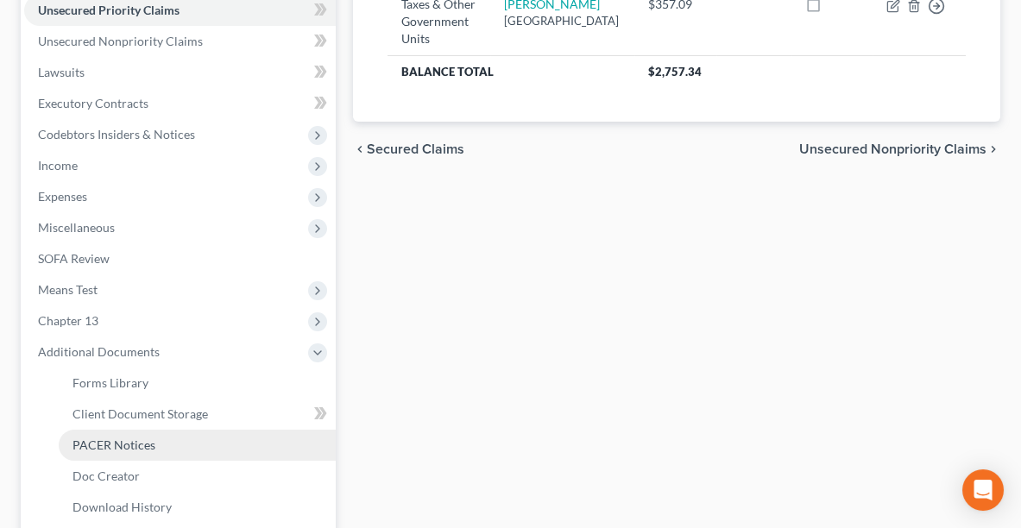
click at [92, 443] on span "PACER Notices" at bounding box center [114, 445] width 83 height 15
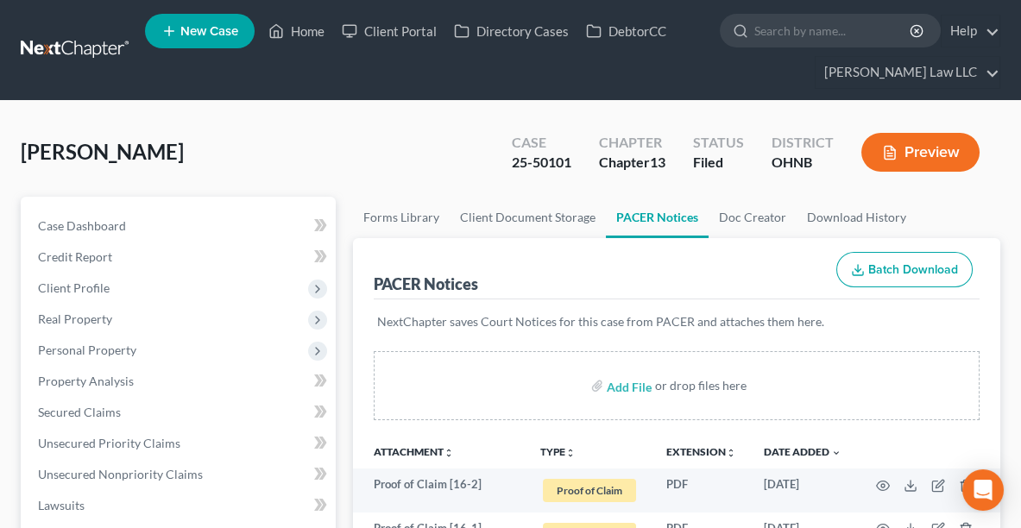
scroll to position [298, 0]
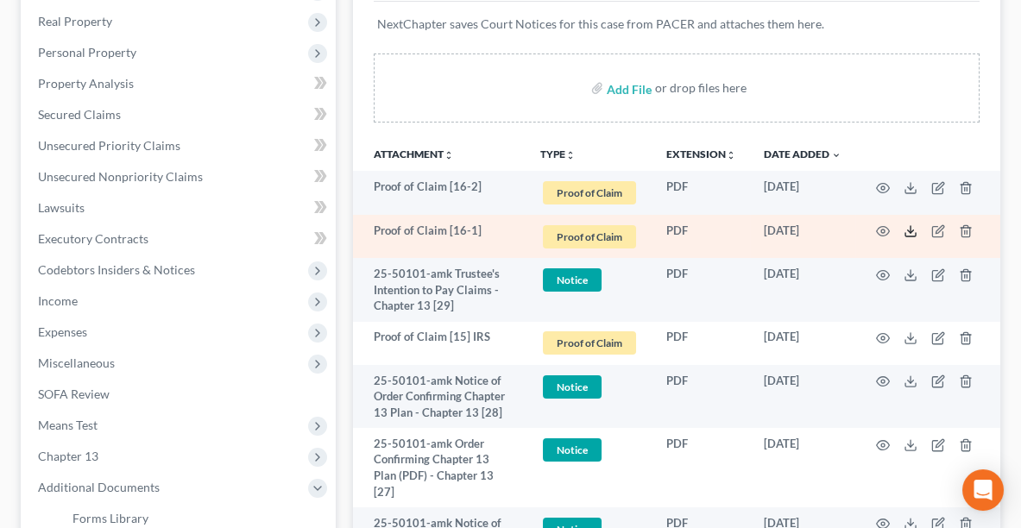
click at [905, 228] on icon at bounding box center [911, 231] width 14 height 14
click at [934, 231] on icon "button" at bounding box center [939, 231] width 14 height 14
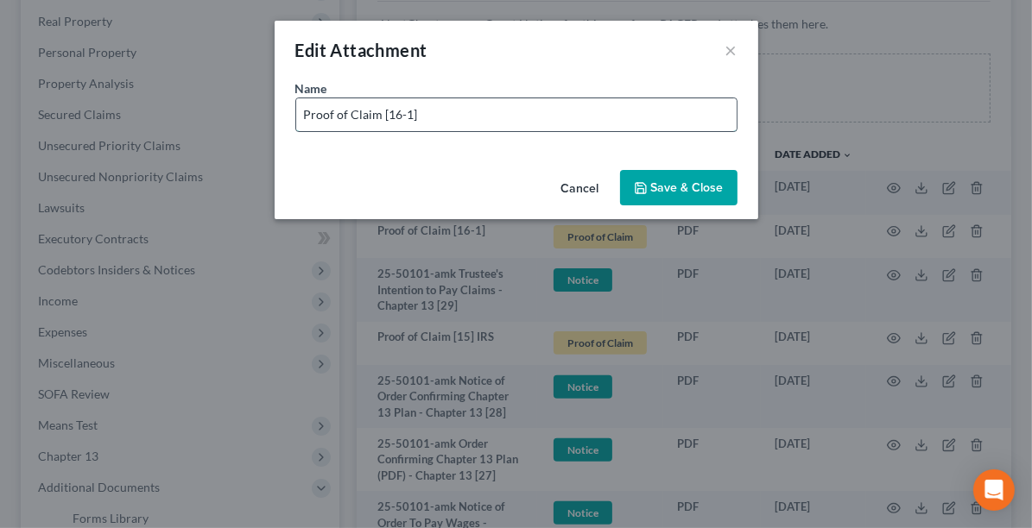
click at [513, 104] on input "Proof of Claim [16-1]" at bounding box center [516, 114] width 440 height 33
type input "Proof of Claim [16-1] [PERSON_NAME]"
click at [672, 194] on button "Save & Close" at bounding box center [678, 188] width 117 height 36
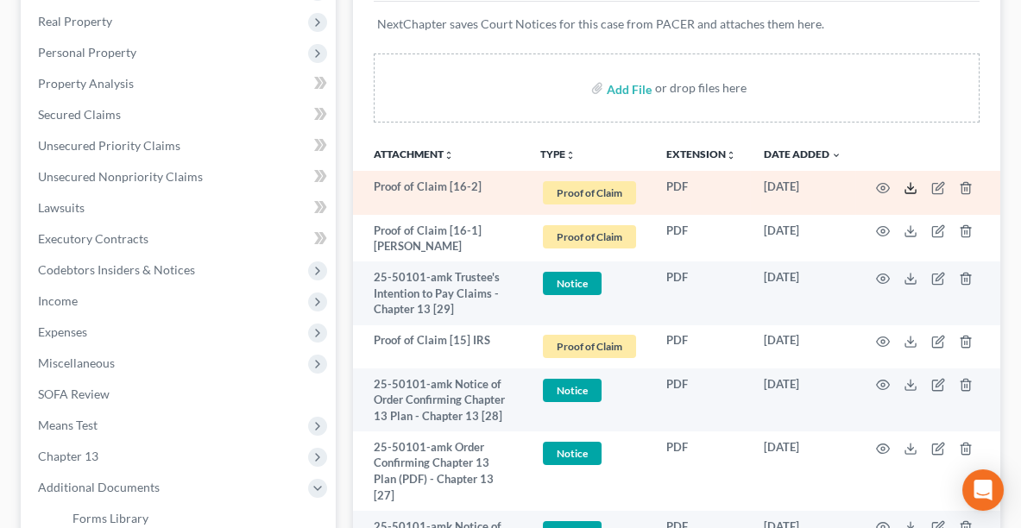
click at [908, 191] on icon at bounding box center [911, 188] width 14 height 14
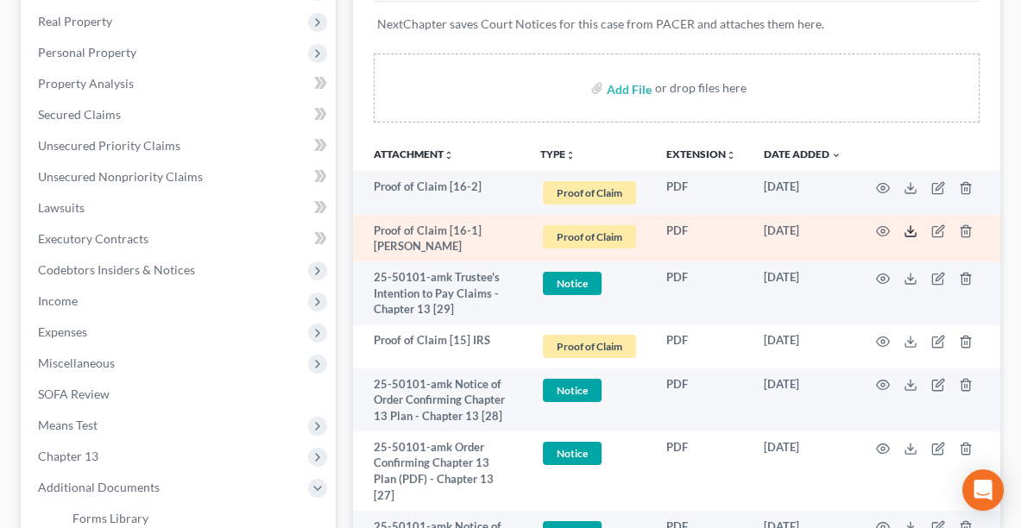
click at [911, 229] on line at bounding box center [911, 229] width 0 height 7
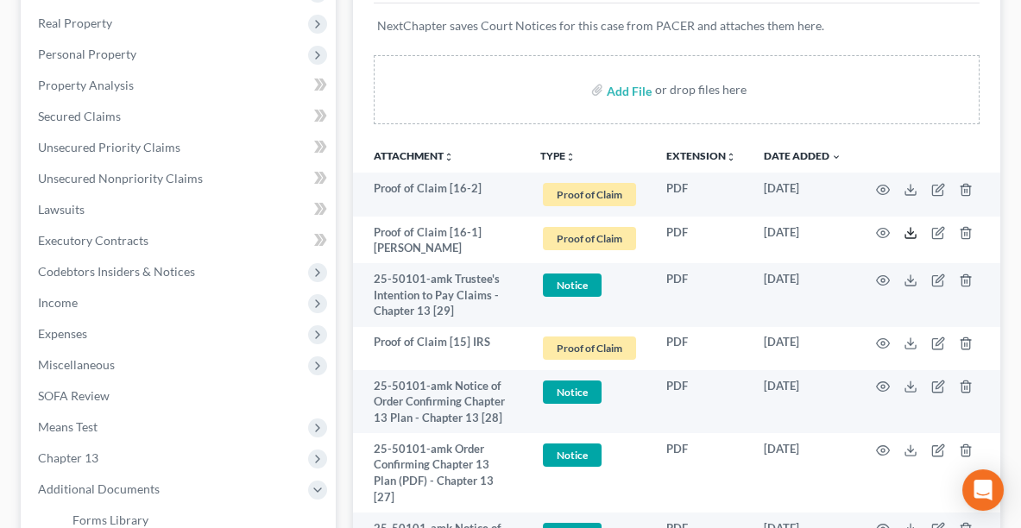
scroll to position [0, 0]
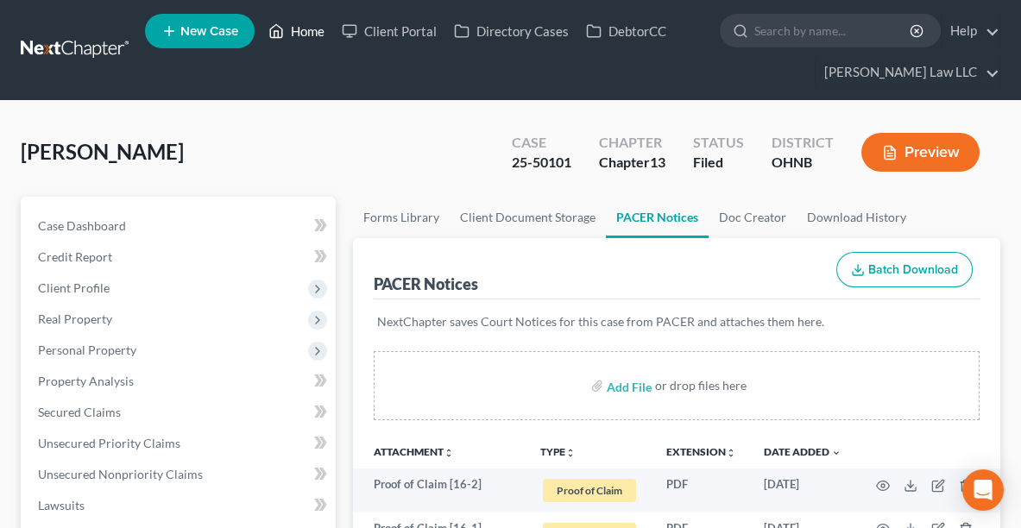
click at [301, 29] on link "Home" at bounding box center [296, 31] width 73 height 31
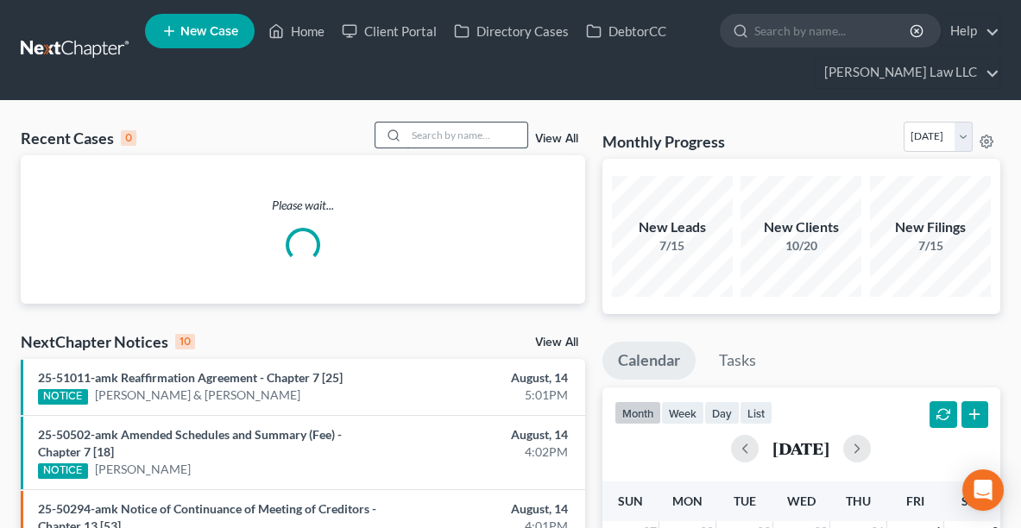
click at [422, 136] on input "search" at bounding box center [467, 135] width 121 height 25
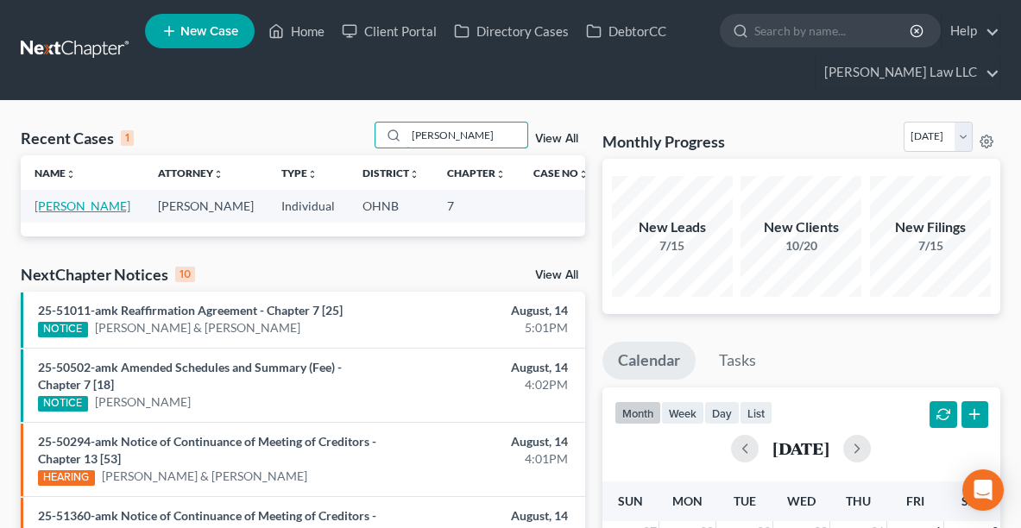
type input "[PERSON_NAME]"
click at [67, 204] on link "[PERSON_NAME]" at bounding box center [83, 206] width 96 height 15
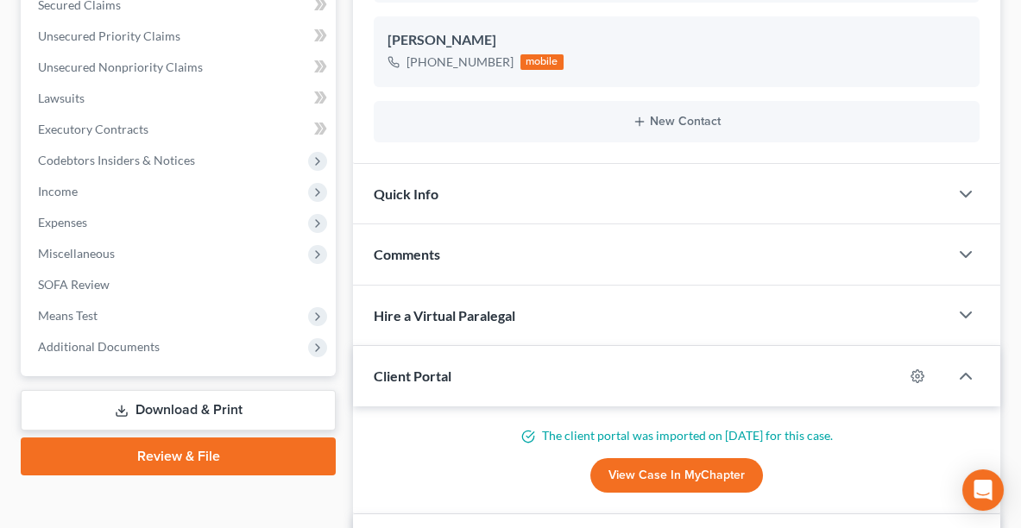
scroll to position [397, 0]
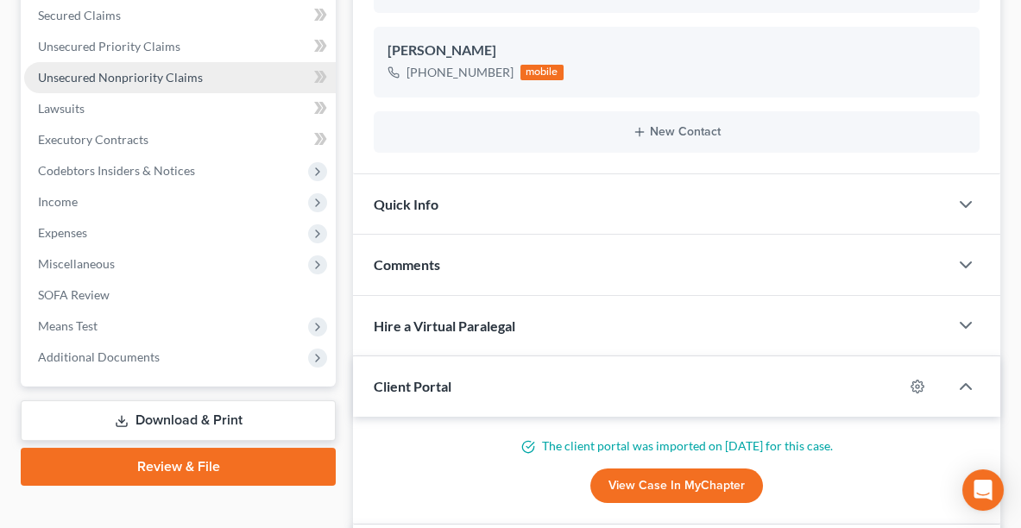
click at [147, 72] on span "Unsecured Nonpriority Claims" at bounding box center [120, 77] width 165 height 15
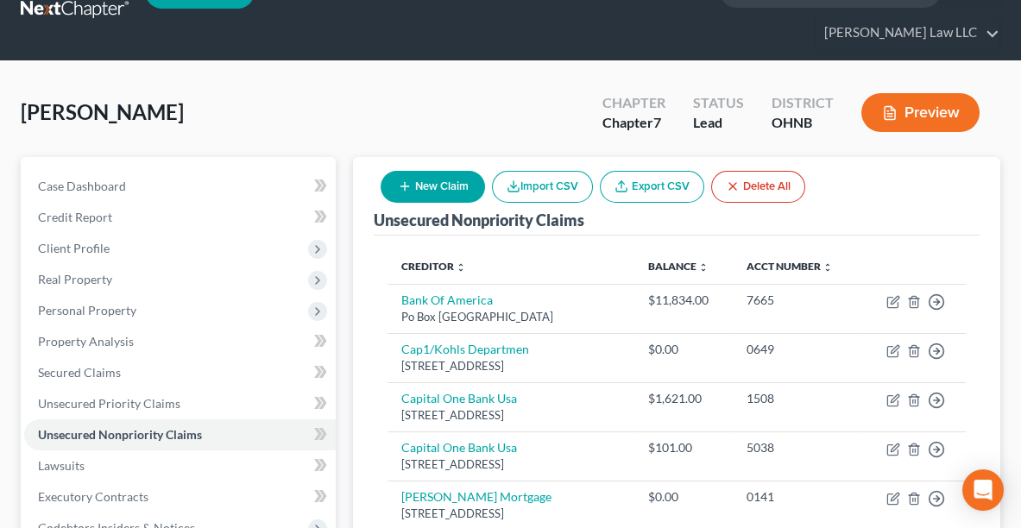
scroll to position [38, 0]
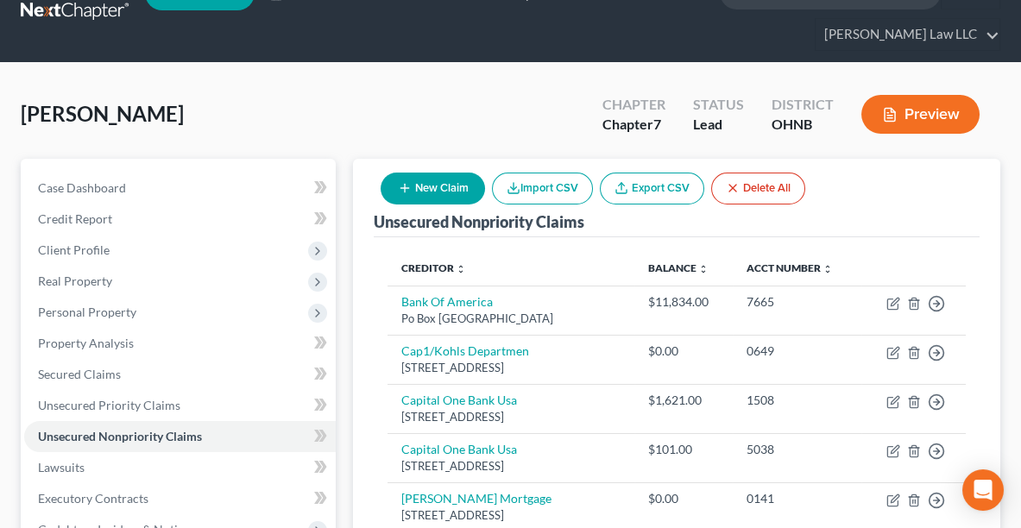
click at [441, 193] on button "New Claim" at bounding box center [433, 189] width 104 height 32
select select "0"
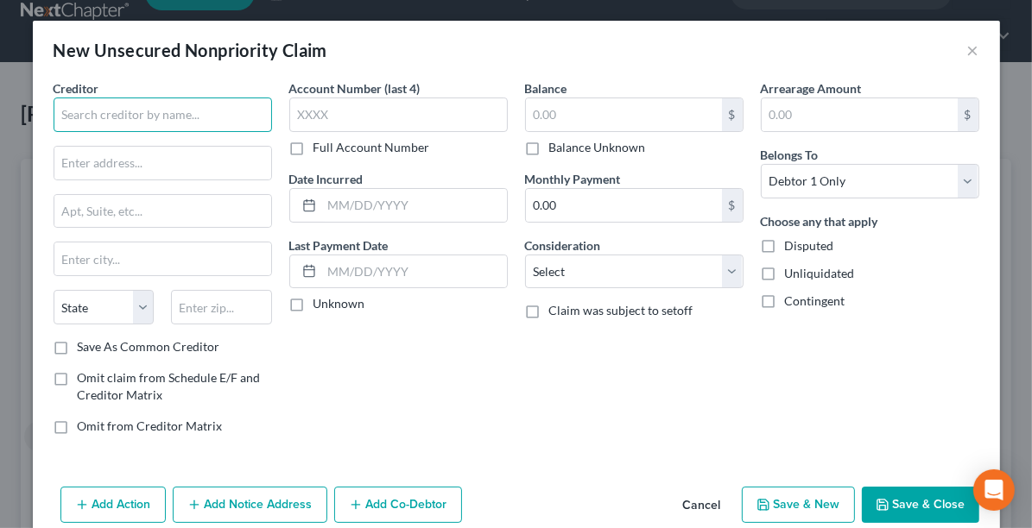
click at [125, 117] on input "text" at bounding box center [163, 115] width 218 height 35
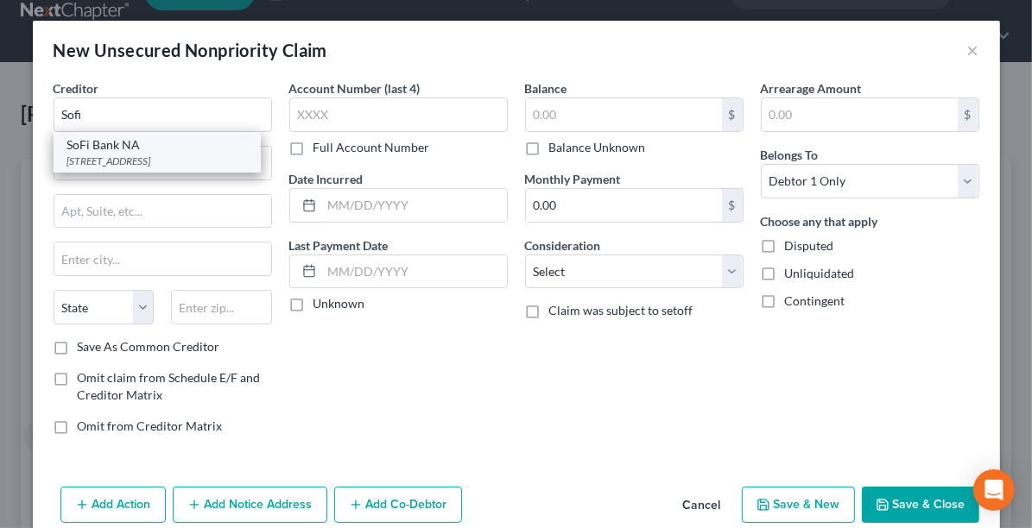
click at [124, 141] on div "SoFi Bank NA" at bounding box center [157, 144] width 180 height 17
type input "SoFi Bank NA"
type input "[STREET_ADDRESS]"
type input "Suite 300"
type input "[GEOGRAPHIC_DATA]"
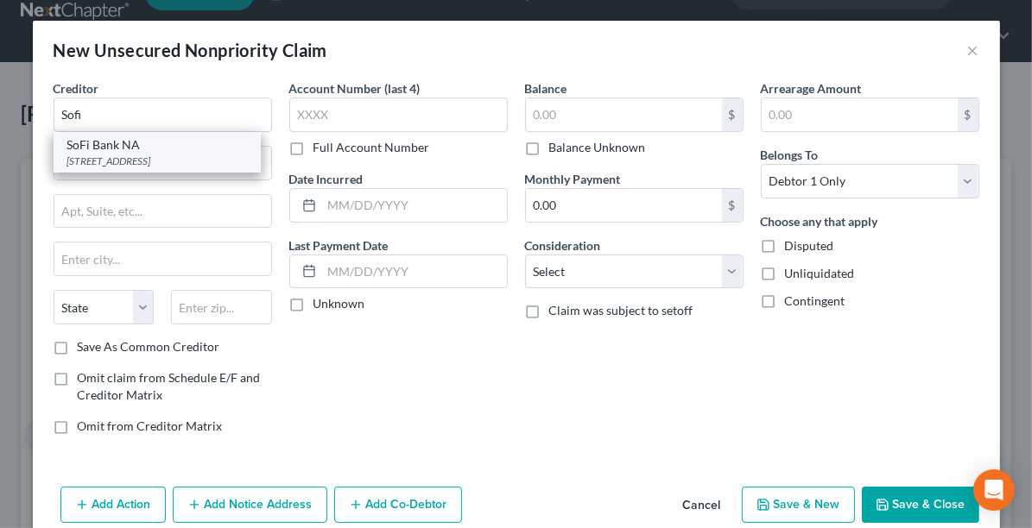
select select "46"
type input "84121"
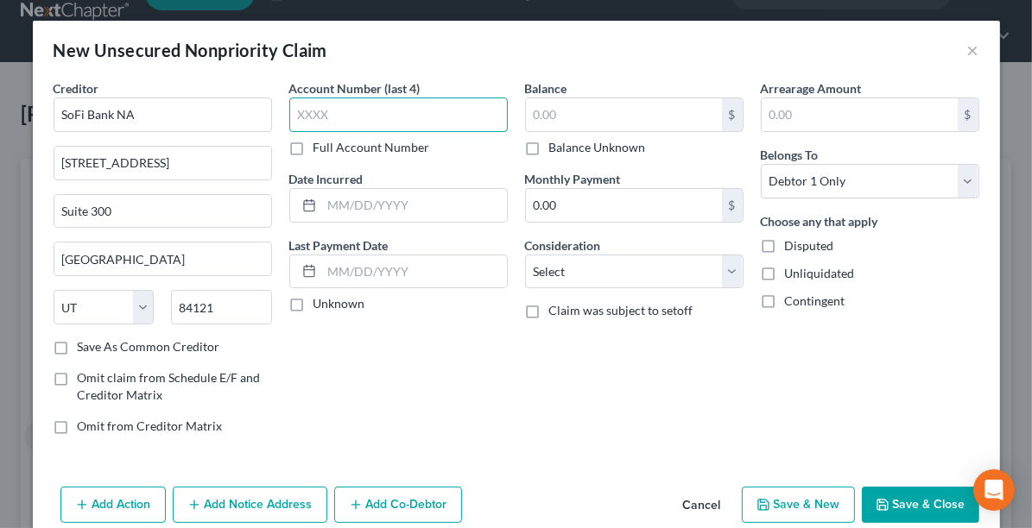
click at [325, 117] on input "text" at bounding box center [398, 115] width 218 height 35
type input "0065"
click at [591, 116] on input "text" at bounding box center [624, 114] width 196 height 33
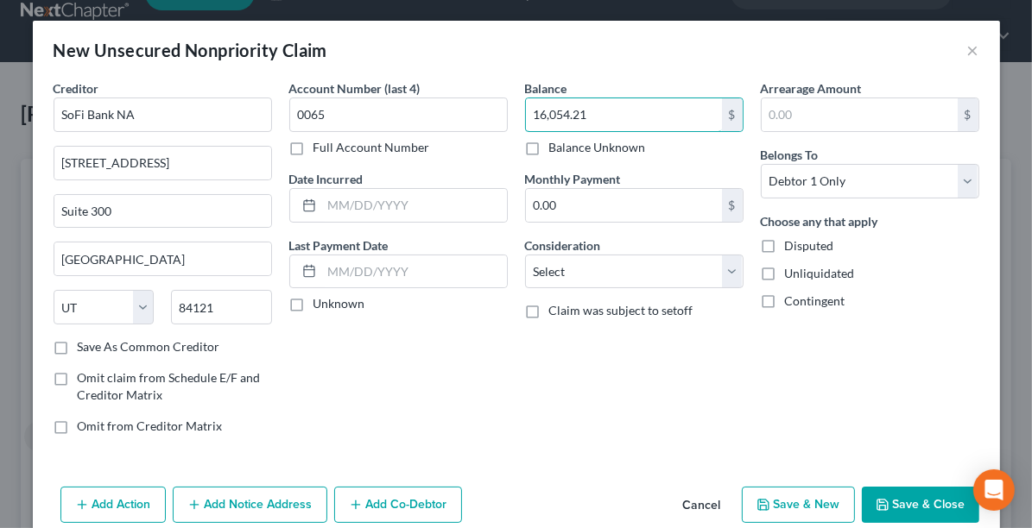
type input "16,054.21"
click at [907, 502] on button "Save & Close" at bounding box center [920, 505] width 117 height 36
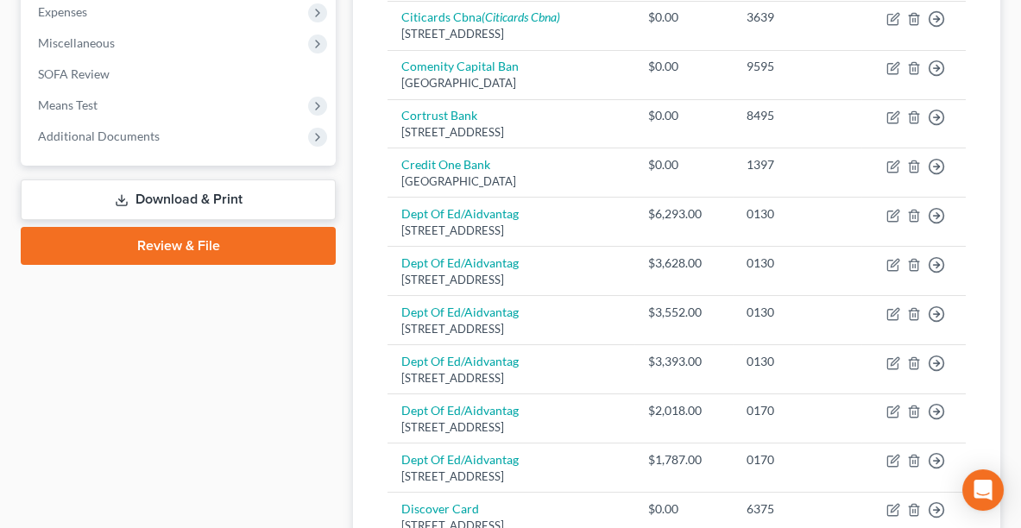
scroll to position [605, 0]
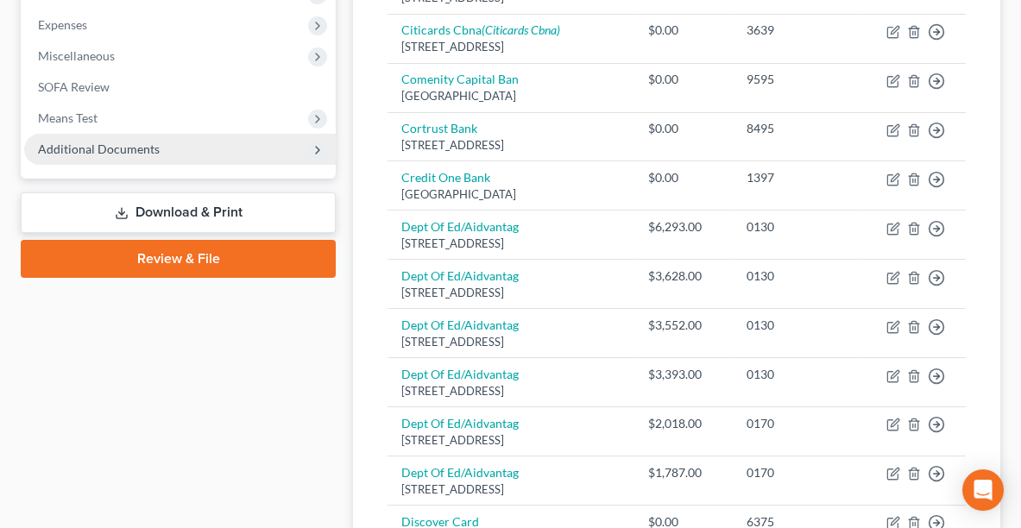
click at [178, 150] on span "Additional Documents" at bounding box center [180, 149] width 312 height 31
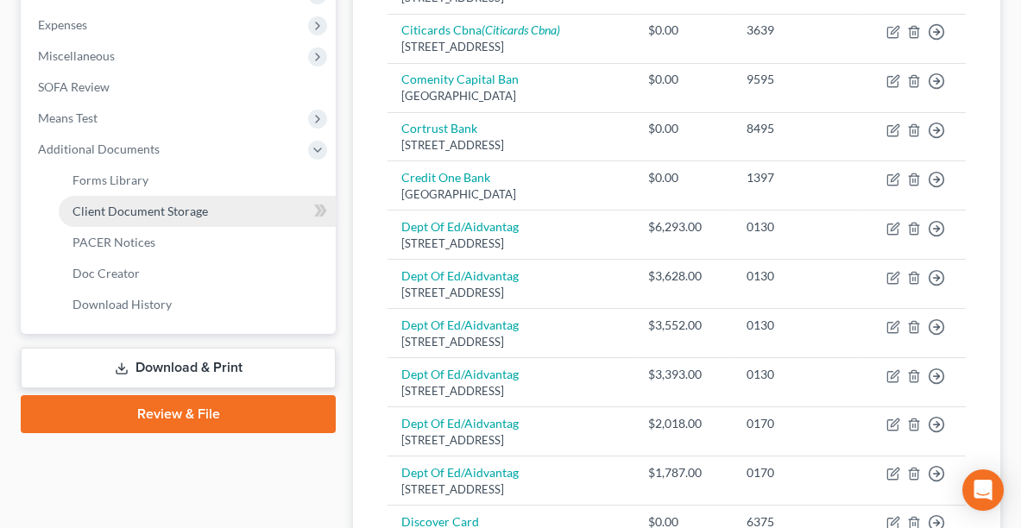
click at [134, 199] on link "Client Document Storage" at bounding box center [197, 211] width 277 height 31
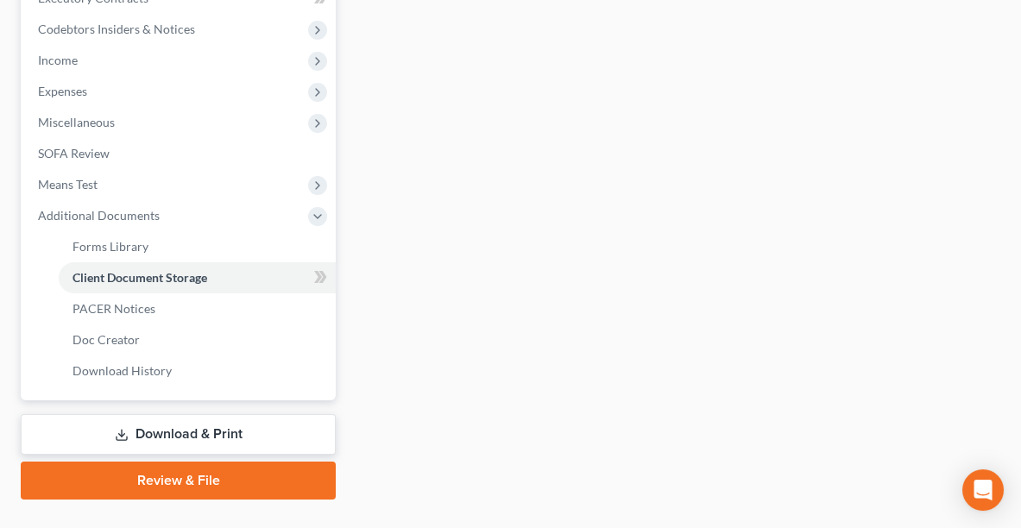
select select "20"
select select "5"
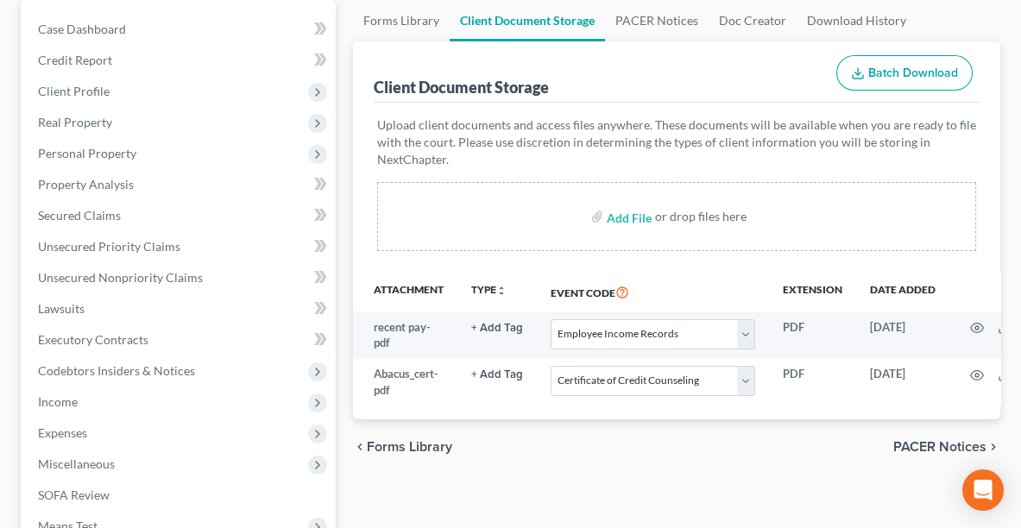
scroll to position [199, 0]
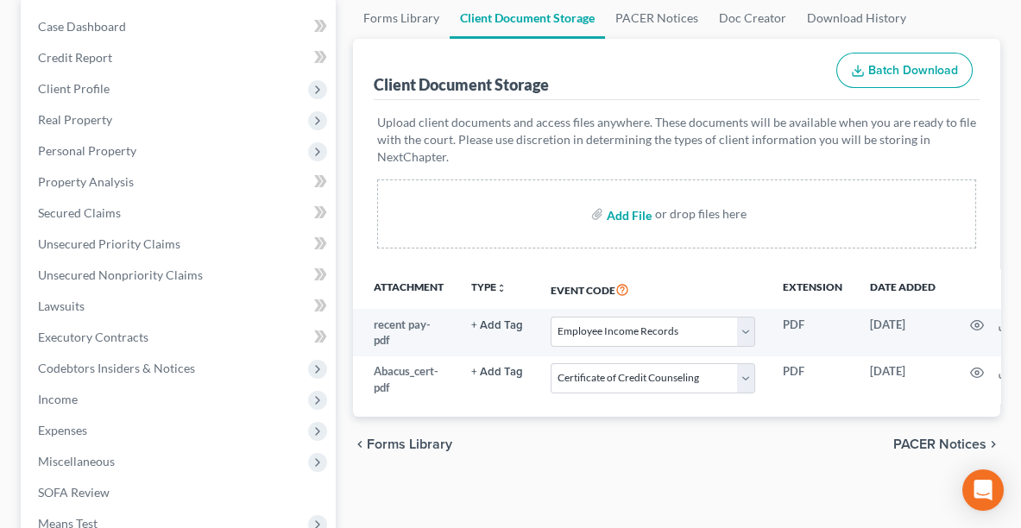
click at [631, 207] on input "file" at bounding box center [627, 214] width 41 height 31
type input "C:\fakepath\DECRE.pdf"
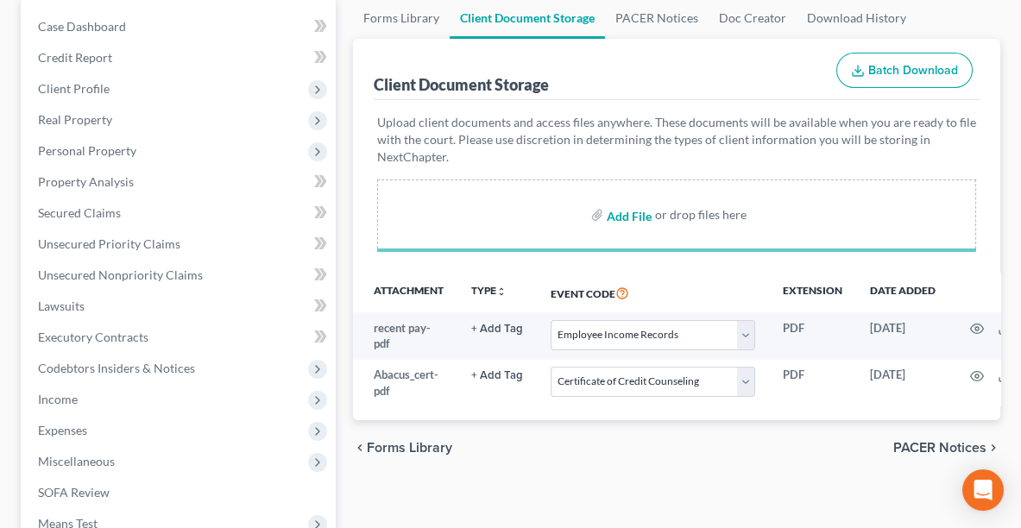
select select "20"
select select "5"
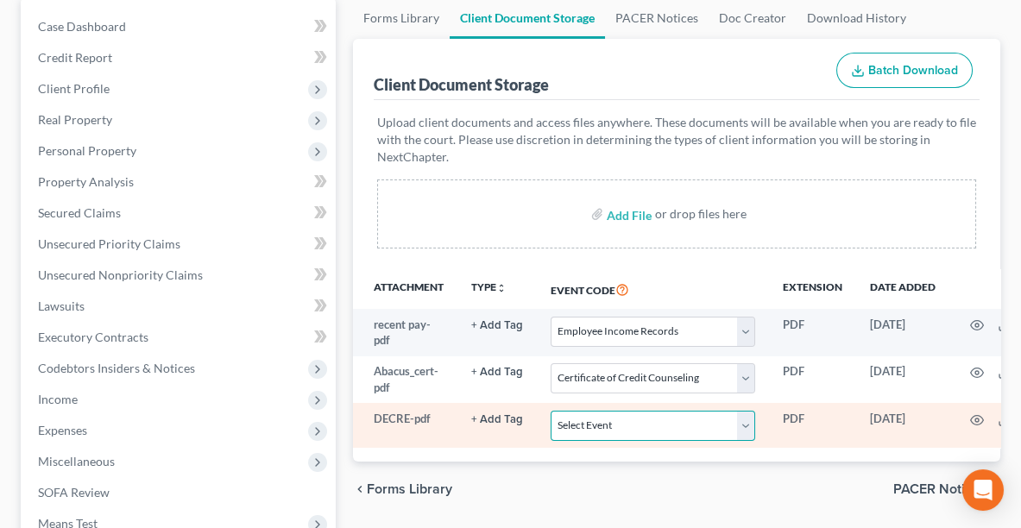
click at [587, 430] on select "Select Event 20 Largest Unsecured Creditors Amended List of Creditors (Fee) Ame…" at bounding box center [653, 426] width 205 height 30
select select "16"
click at [551, 411] on select "Select Event 20 Largest Unsecured Creditors Amended List of Creditors (Fee) Ame…" at bounding box center [653, 426] width 205 height 30
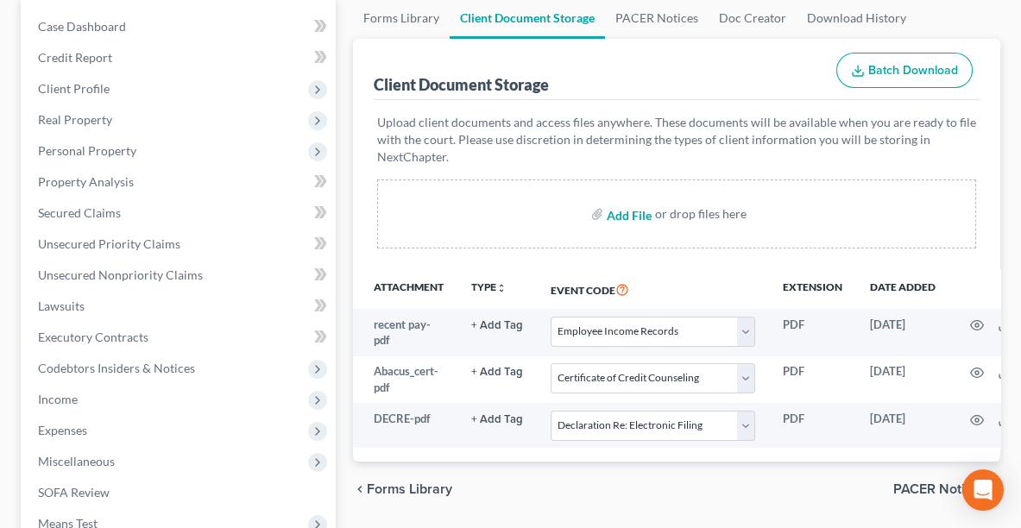
click at [615, 218] on input "file" at bounding box center [627, 214] width 41 height 31
type input "C:\fakepath\AFF.pdf"
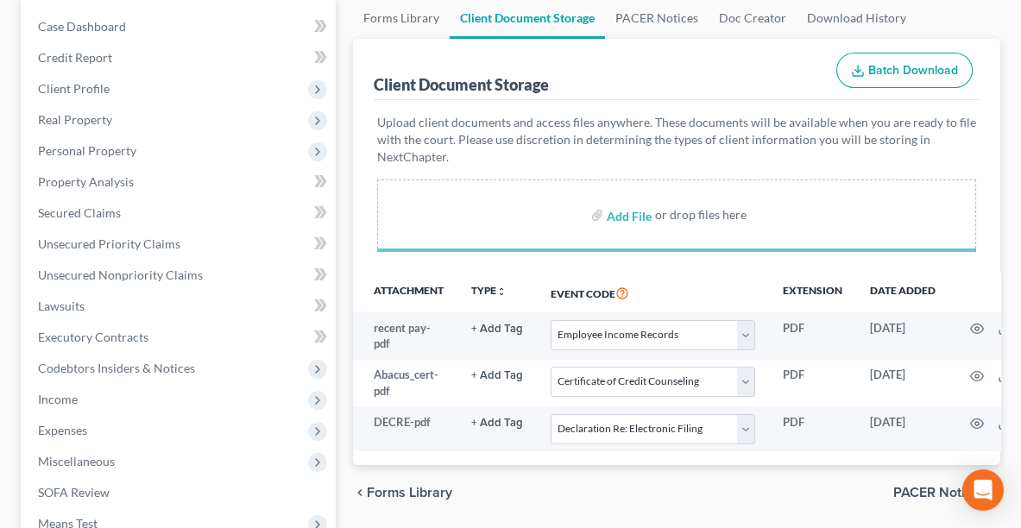
select select "20"
select select "5"
select select "16"
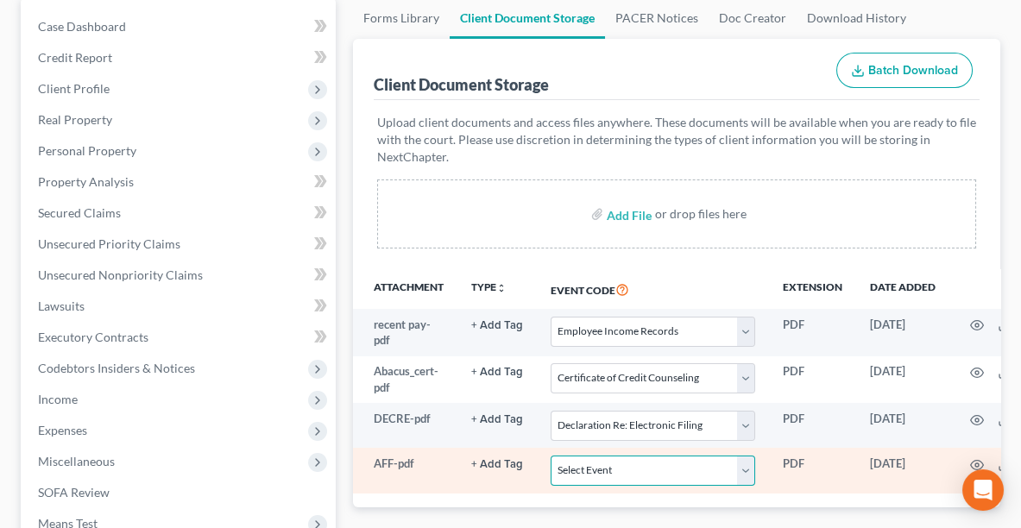
click at [587, 464] on select "Select Event 20 Largest Unsecured Creditors Amended List of Creditors (Fee) Ame…" at bounding box center [653, 471] width 205 height 30
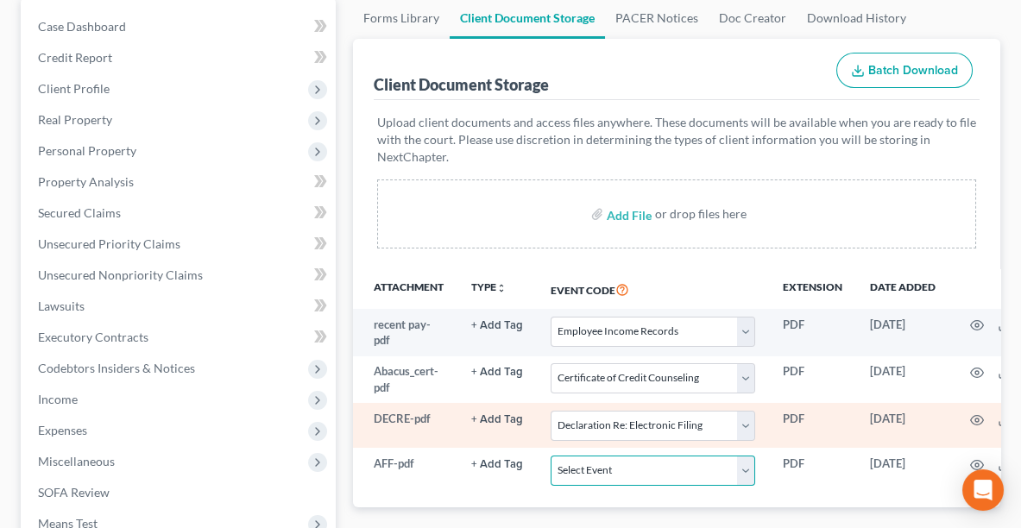
select select "20"
click at [551, 456] on select "Select Event 20 Largest Unsecured Creditors Amended List of Creditors (Fee) Ame…" at bounding box center [653, 471] width 205 height 30
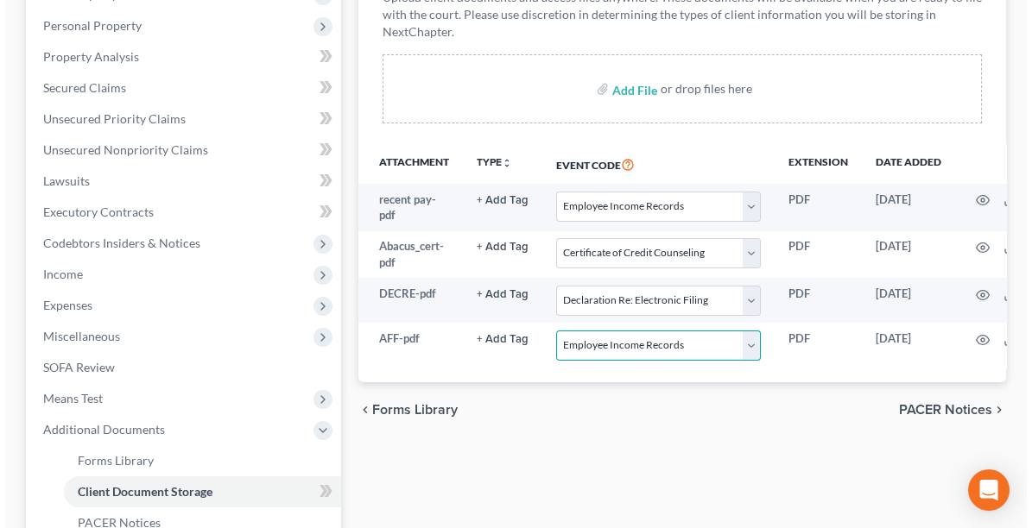
scroll to position [328, 0]
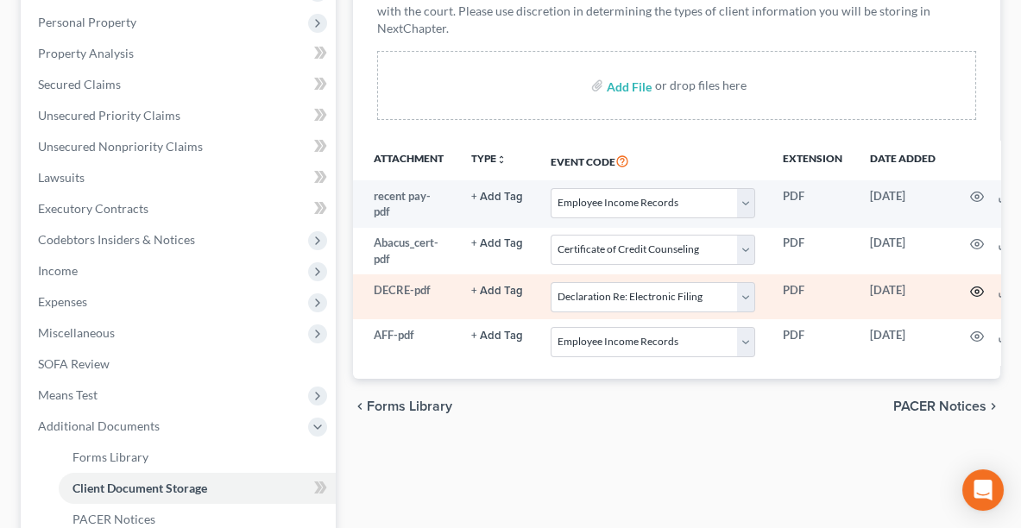
click at [976, 290] on circle "button" at bounding box center [977, 291] width 3 height 3
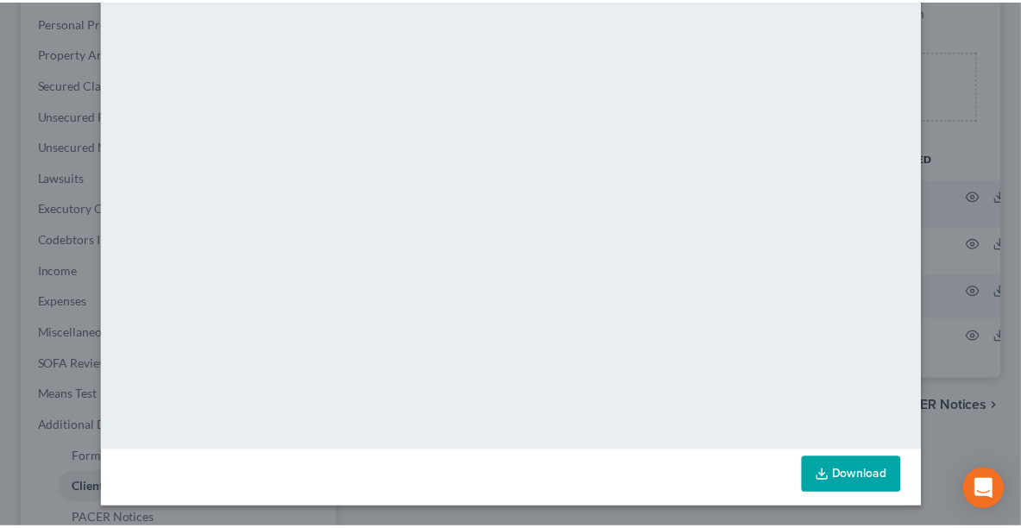
scroll to position [0, 0]
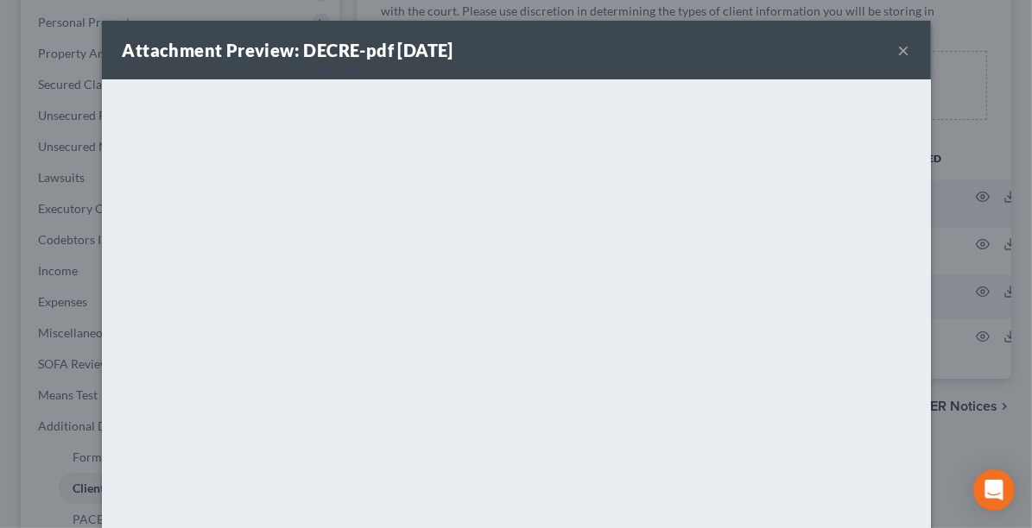
click at [898, 46] on button "×" at bounding box center [904, 50] width 12 height 21
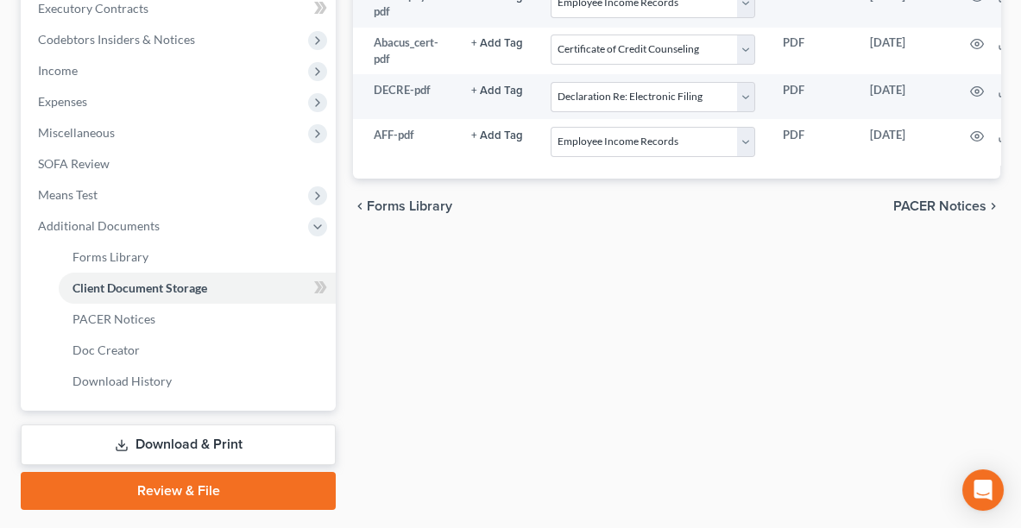
scroll to position [572, 0]
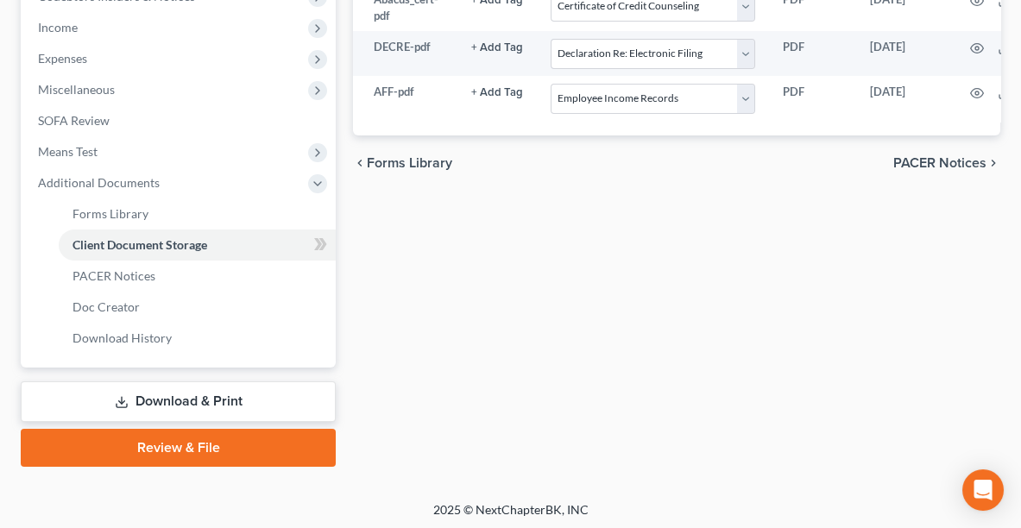
click at [205, 461] on link "Review & File" at bounding box center [178, 448] width 315 height 38
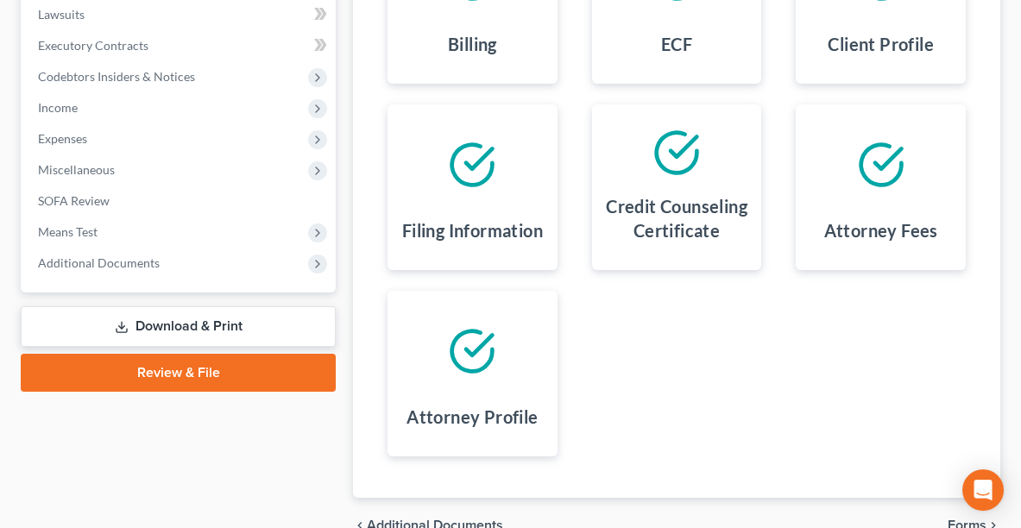
scroll to position [582, 0]
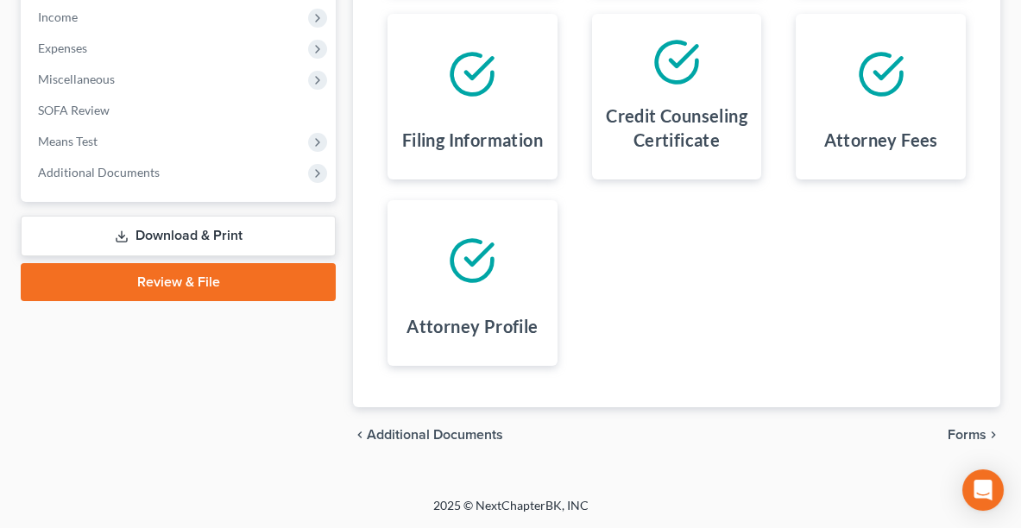
click at [958, 439] on span "Forms" at bounding box center [967, 435] width 39 height 14
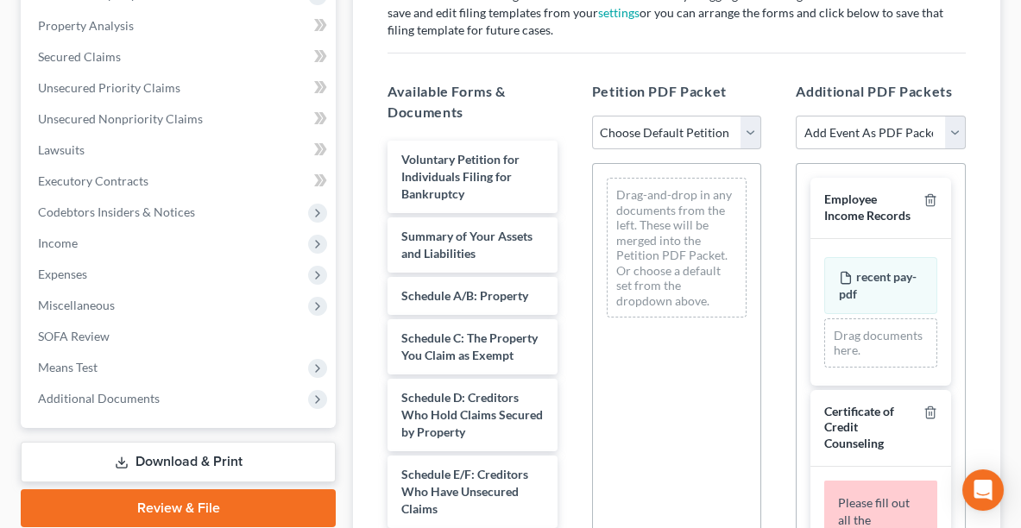
scroll to position [307, 0]
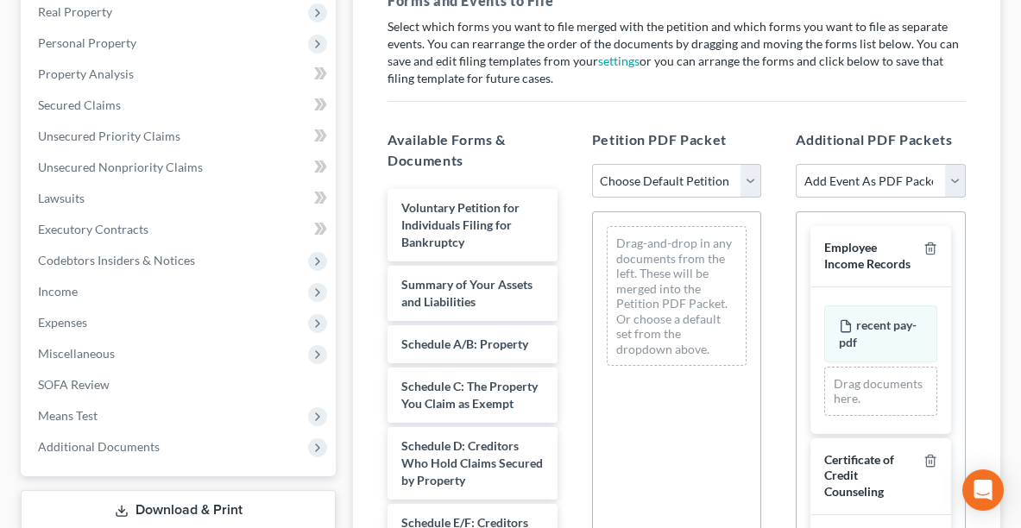
click at [687, 177] on select "Choose Default Petition PDF Packet Complete Bankruptcy Petition (all forms and …" at bounding box center [677, 181] width 170 height 35
select select "0"
click at [592, 164] on select "Choose Default Petition PDF Packet Complete Bankruptcy Petition (all forms and …" at bounding box center [677, 181] width 170 height 35
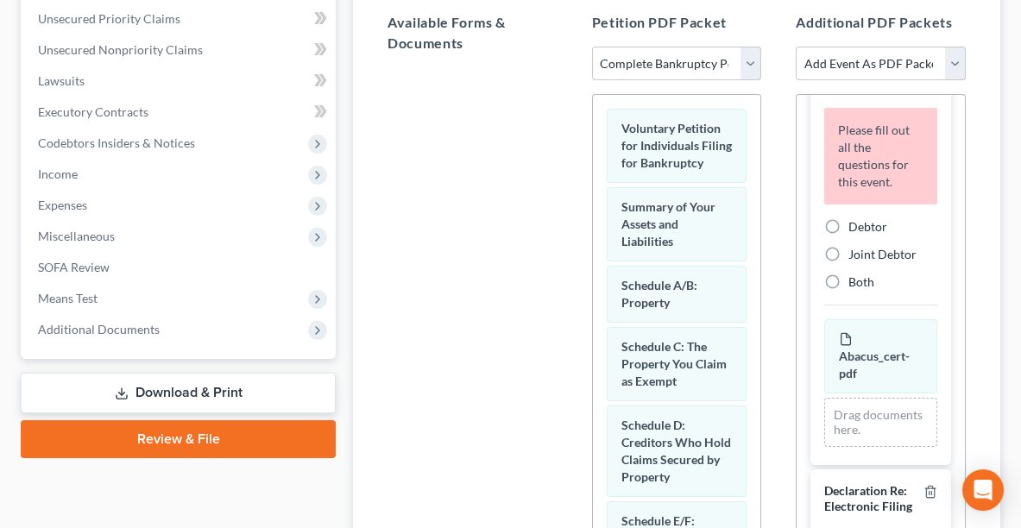
scroll to position [293, 0]
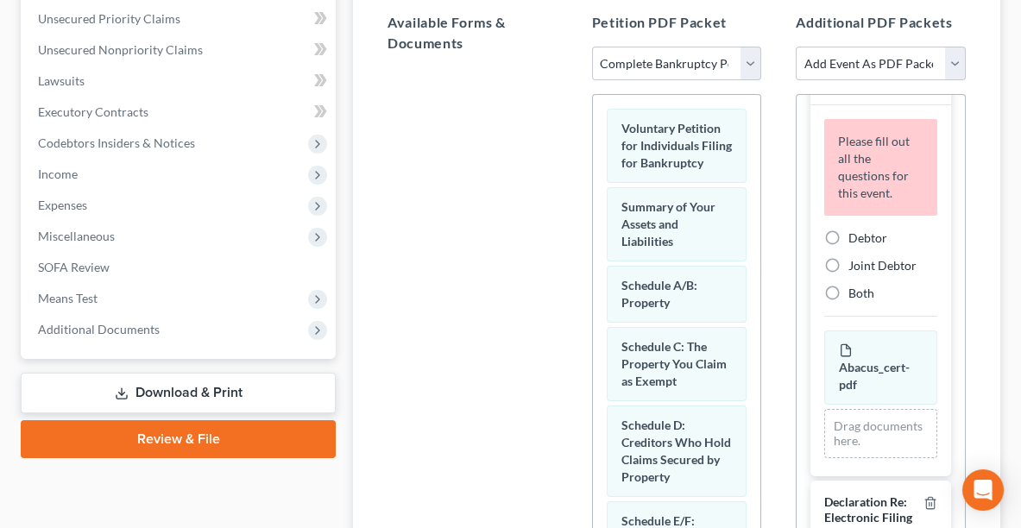
click at [849, 247] on label "Debtor" at bounding box center [868, 238] width 39 height 17
click at [856, 241] on input "Debtor" at bounding box center [861, 235] width 11 height 11
radio input "true"
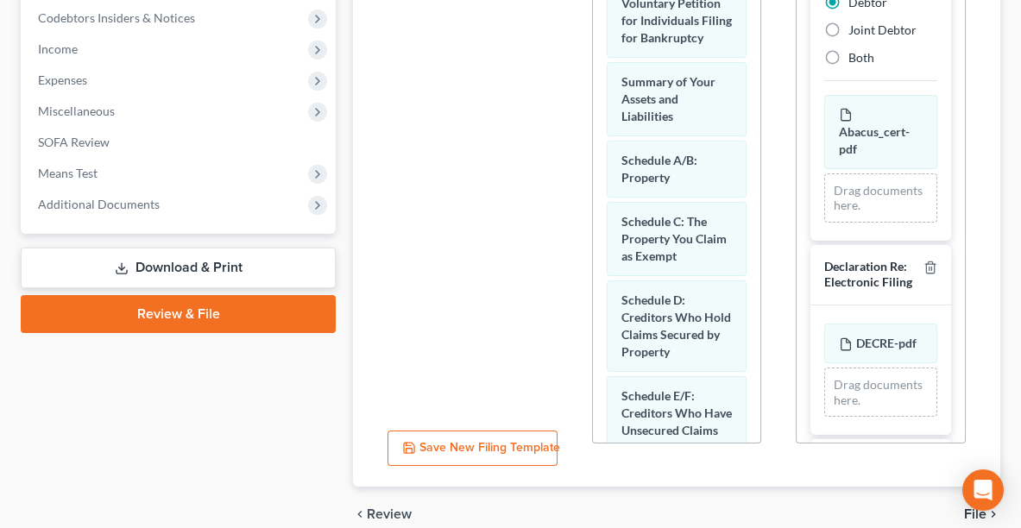
scroll to position [626, 0]
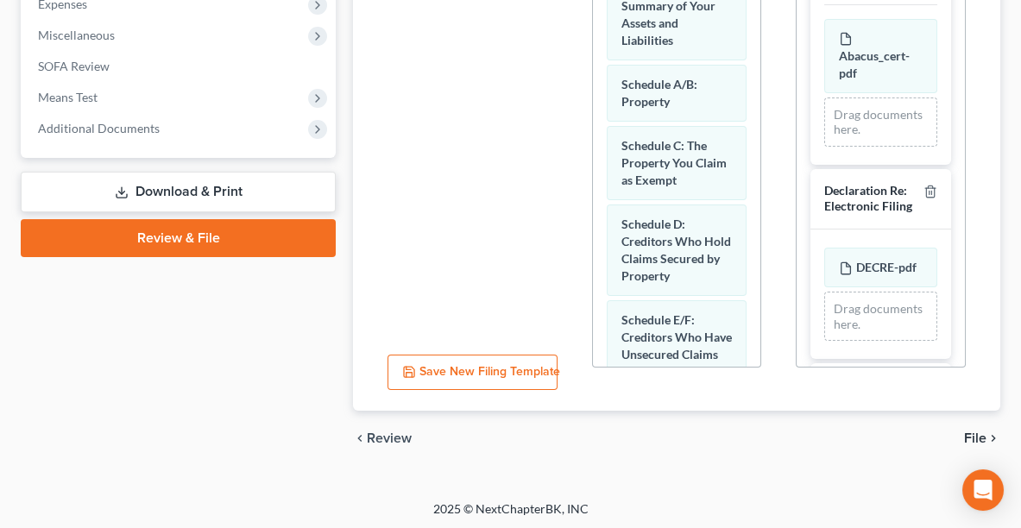
click at [979, 439] on span "File" at bounding box center [975, 439] width 22 height 14
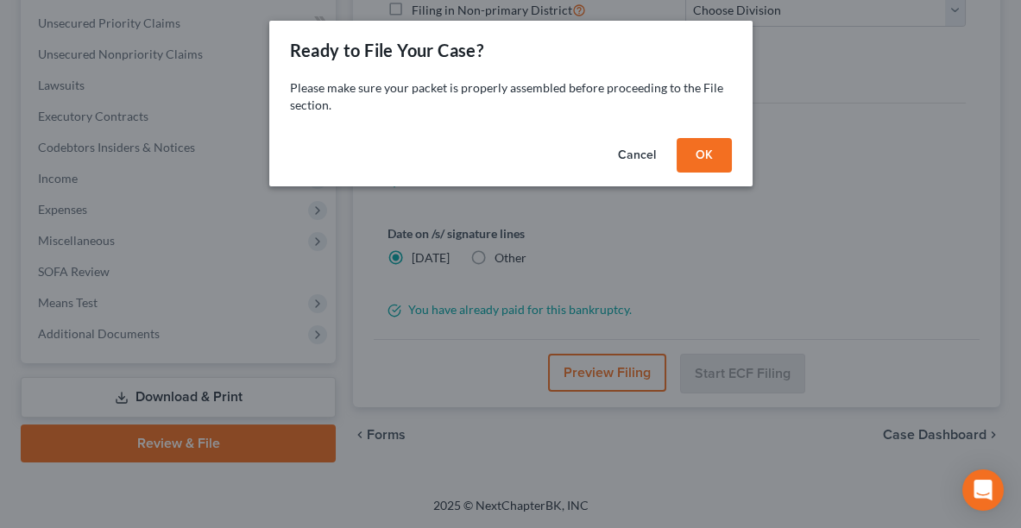
scroll to position [417, 0]
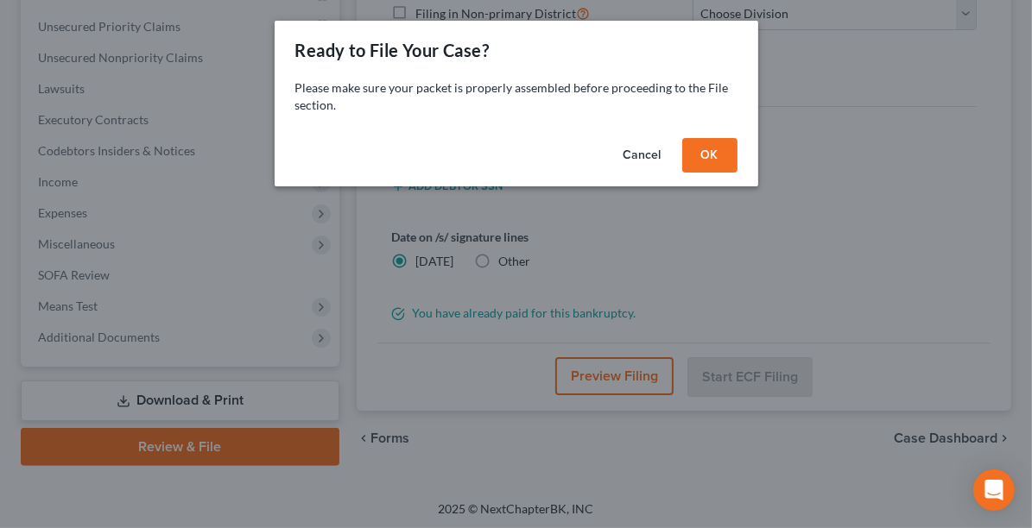
click at [712, 157] on button "OK" at bounding box center [709, 155] width 55 height 35
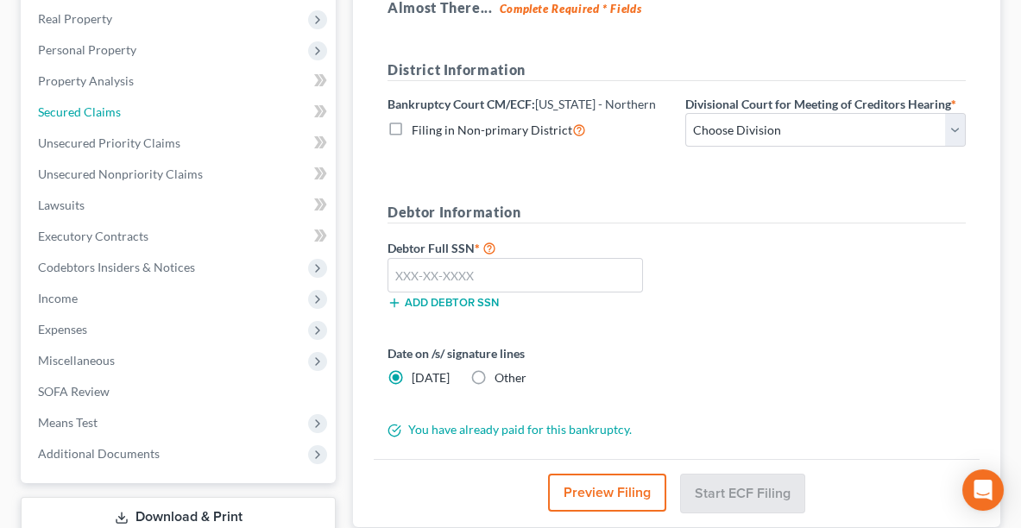
scroll to position [104, 0]
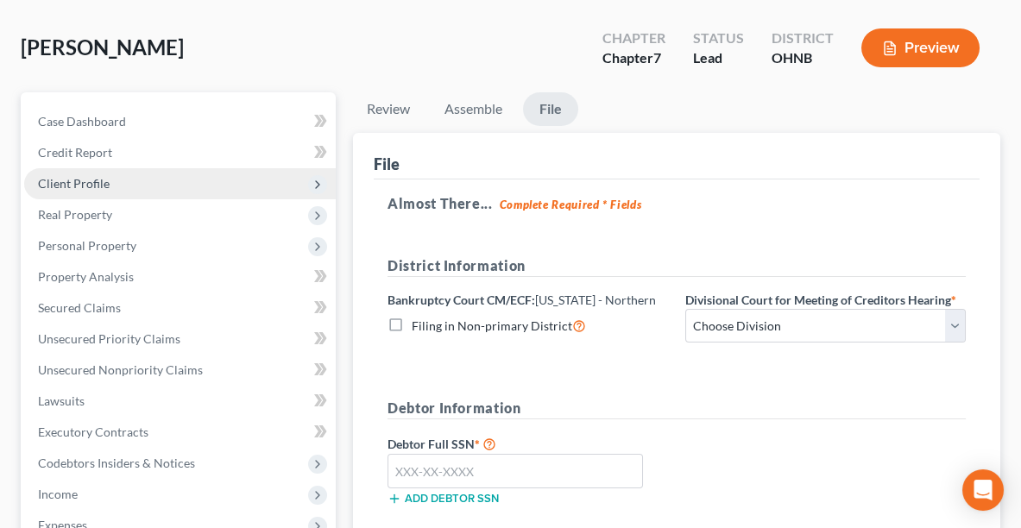
click at [111, 183] on span "Client Profile" at bounding box center [180, 183] width 312 height 31
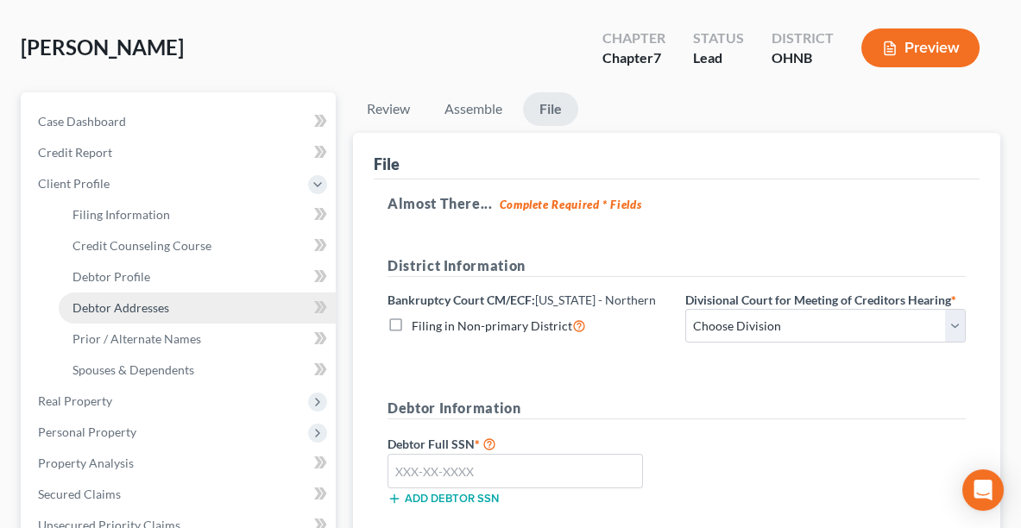
click at [137, 308] on span "Debtor Addresses" at bounding box center [121, 307] width 97 height 15
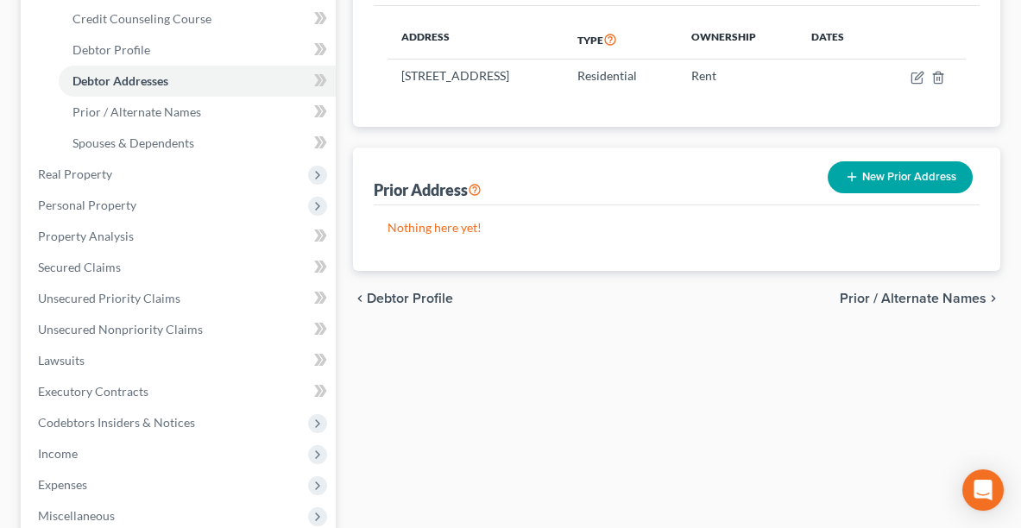
scroll to position [603, 0]
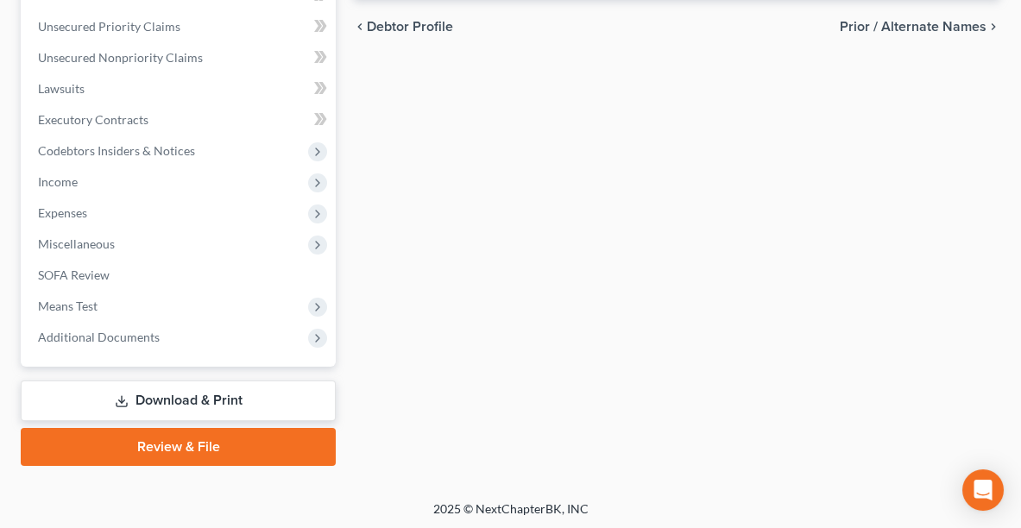
click at [161, 445] on link "Review & File" at bounding box center [178, 447] width 315 height 38
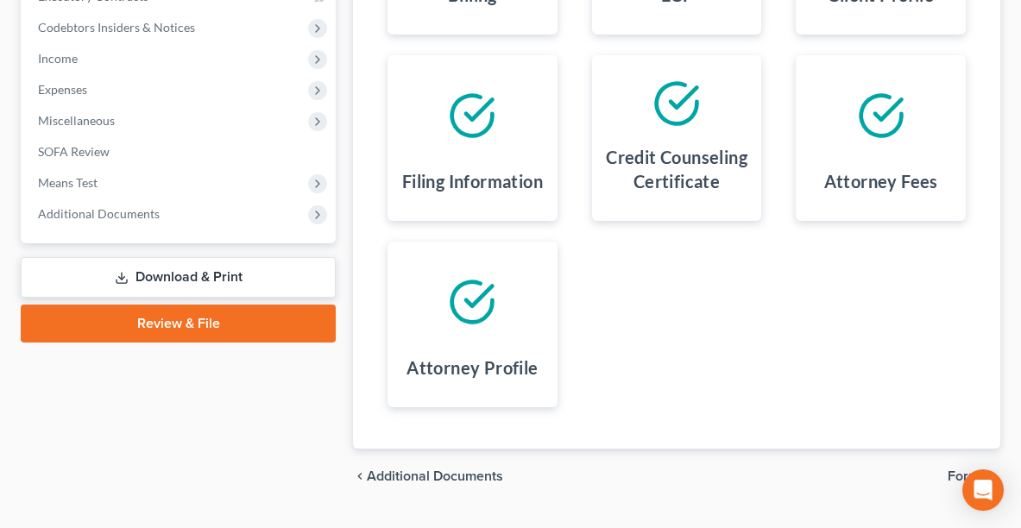
scroll to position [582, 0]
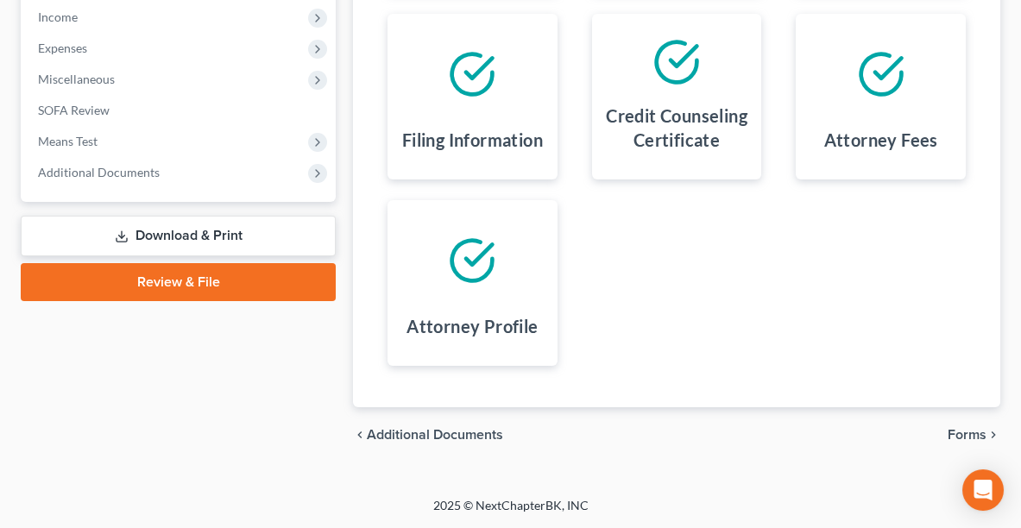
click at [966, 424] on div "chevron_left Additional Documents Forms chevron_right" at bounding box center [677, 435] width 648 height 55
click at [967, 432] on span "Forms" at bounding box center [967, 435] width 39 height 14
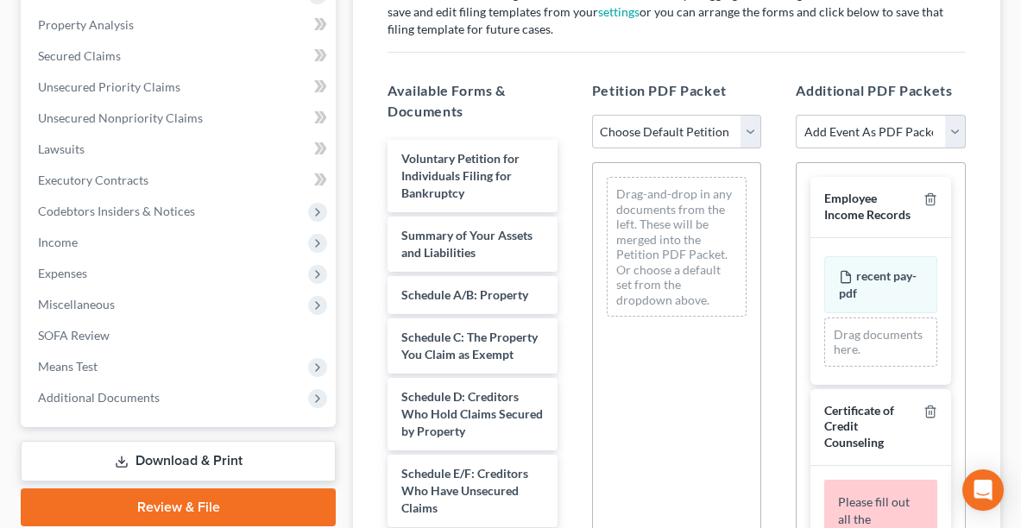
scroll to position [307, 0]
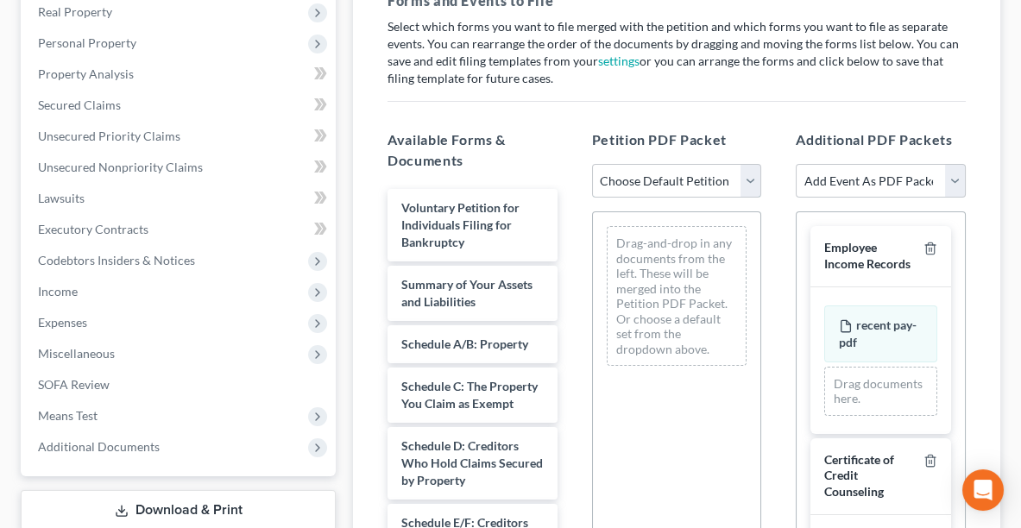
click at [613, 179] on select "Choose Default Petition PDF Packet Complete Bankruptcy Petition (all forms and …" at bounding box center [677, 181] width 170 height 35
select select "0"
click at [592, 164] on select "Choose Default Petition PDF Packet Complete Bankruptcy Petition (all forms and …" at bounding box center [677, 181] width 170 height 35
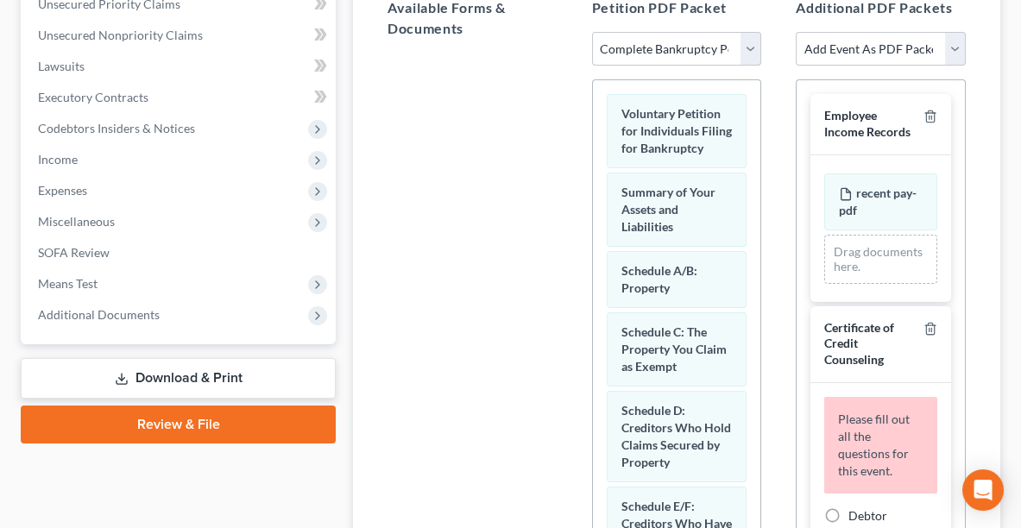
scroll to position [616, 0]
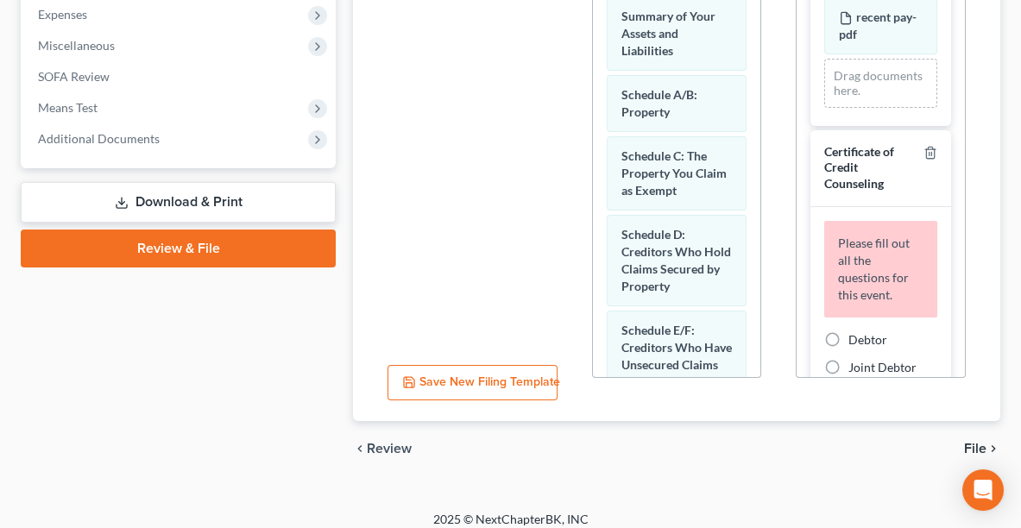
click at [849, 349] on label "Debtor" at bounding box center [868, 340] width 39 height 17
click at [856, 343] on input "Debtor" at bounding box center [861, 337] width 11 height 11
radio input "true"
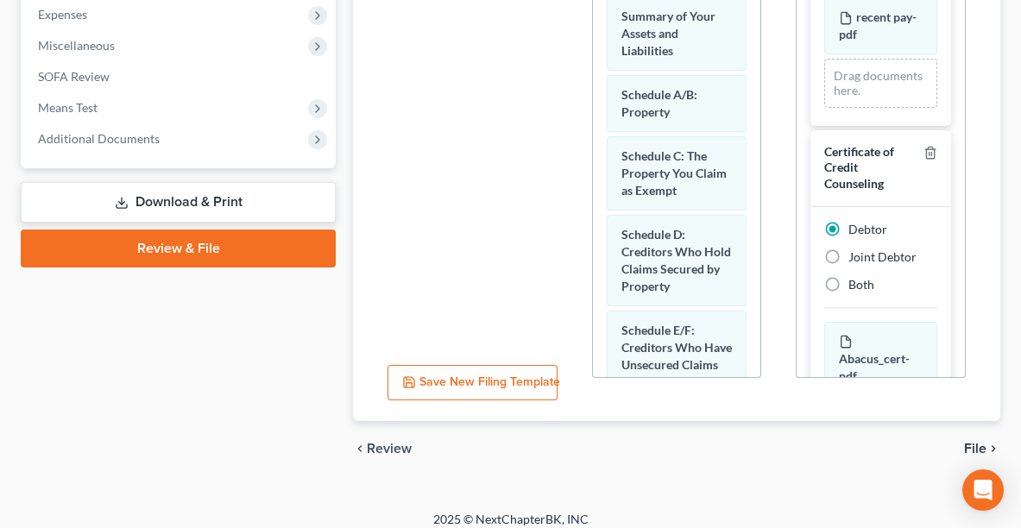
click at [973, 447] on span "File" at bounding box center [975, 449] width 22 height 14
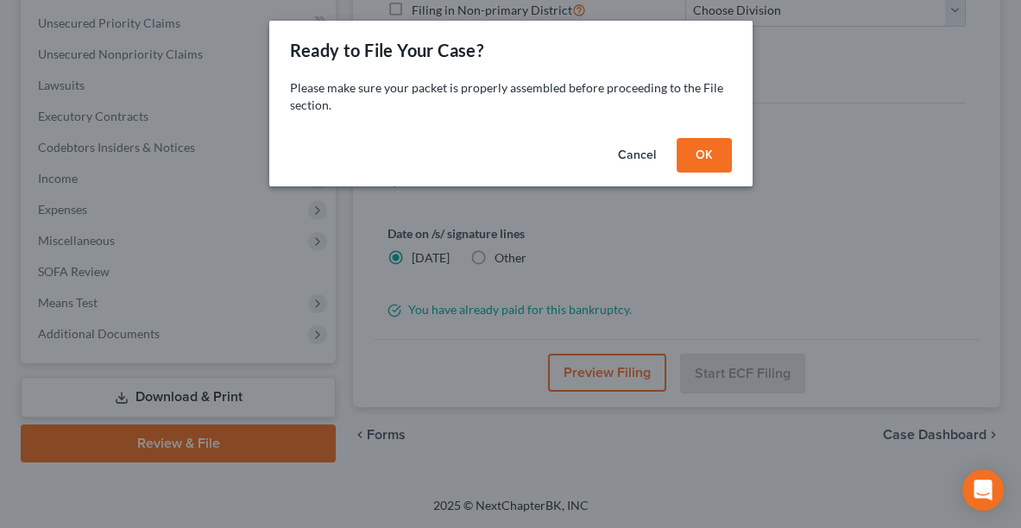
scroll to position [417, 0]
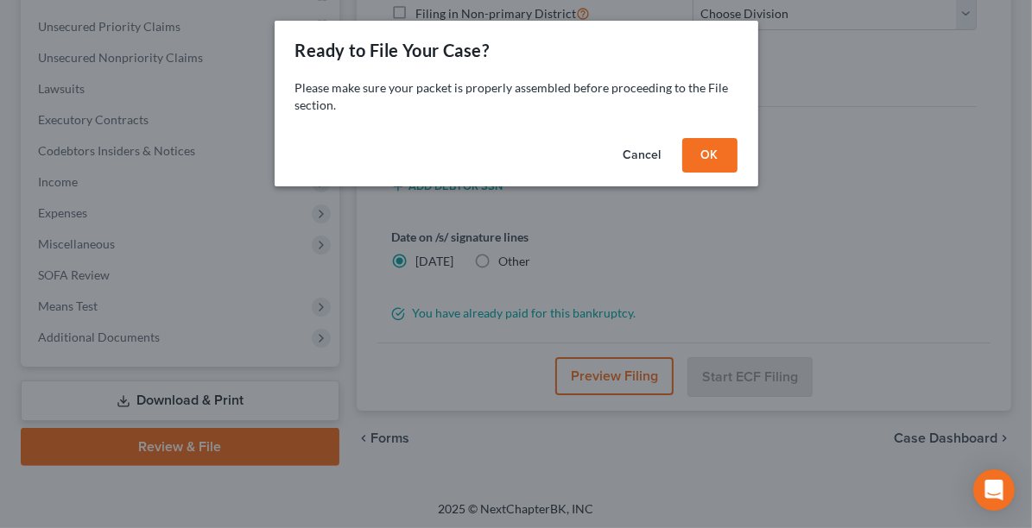
click at [706, 150] on button "OK" at bounding box center [709, 155] width 55 height 35
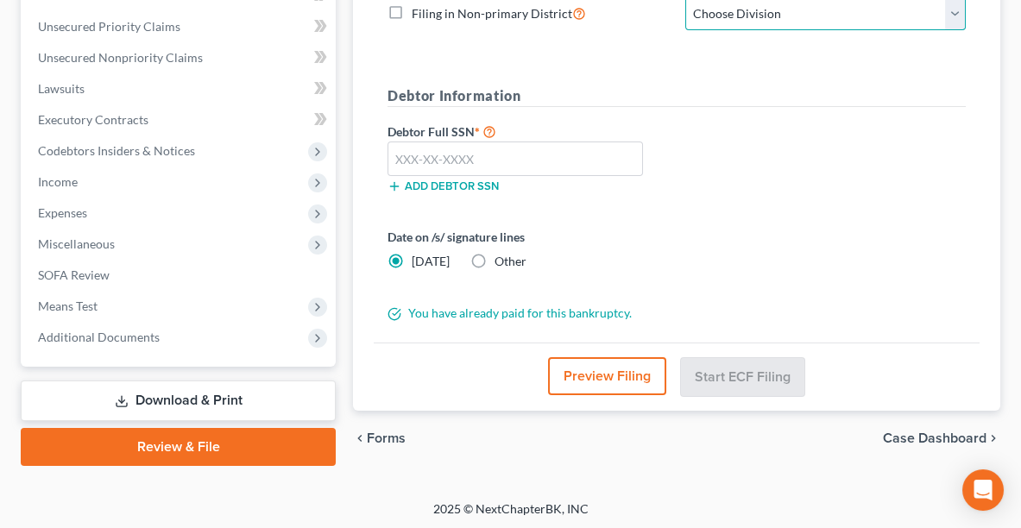
click at [730, 12] on select "Choose Division Akron [GEOGRAPHIC_DATA] [GEOGRAPHIC_DATA] [GEOGRAPHIC_DATA] [GE…" at bounding box center [826, 14] width 281 height 35
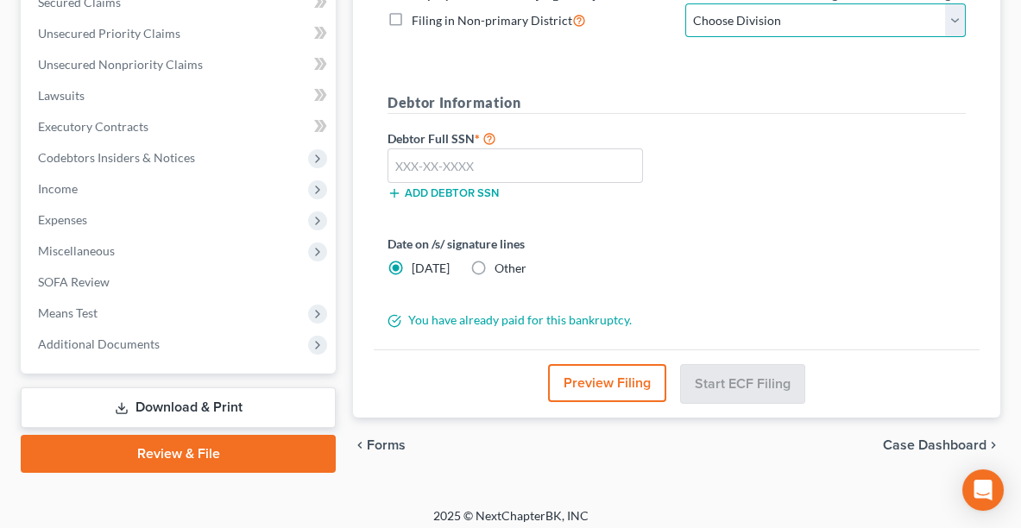
select select "0"
click at [686, 3] on select "Choose Division Akron [GEOGRAPHIC_DATA] [GEOGRAPHIC_DATA] [GEOGRAPHIC_DATA] [GE…" at bounding box center [826, 20] width 281 height 35
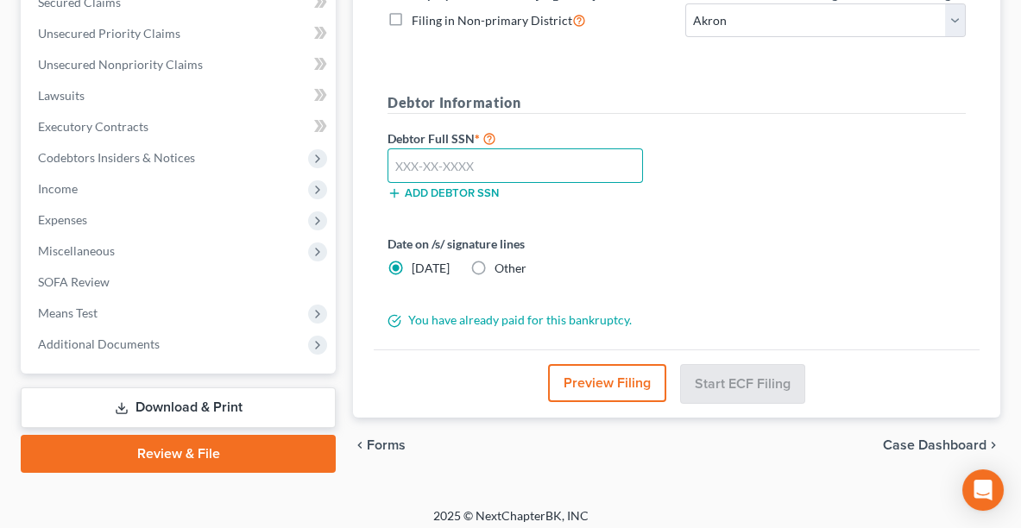
click at [502, 165] on input "text" at bounding box center [516, 165] width 256 height 35
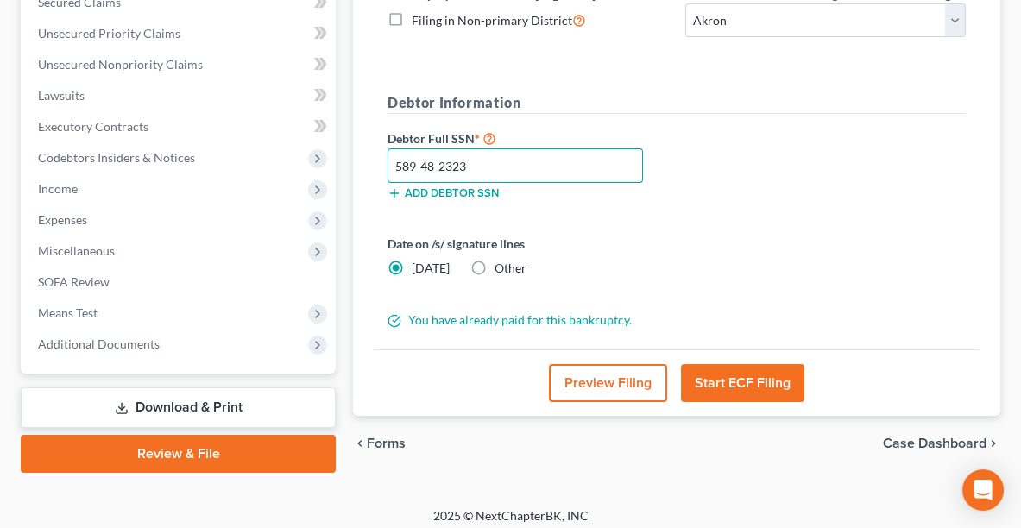
type input "589-48-2323"
click at [495, 268] on label "Other" at bounding box center [511, 268] width 32 height 17
click at [502, 268] on input "Other" at bounding box center [507, 265] width 11 height 11
radio input "true"
radio input "false"
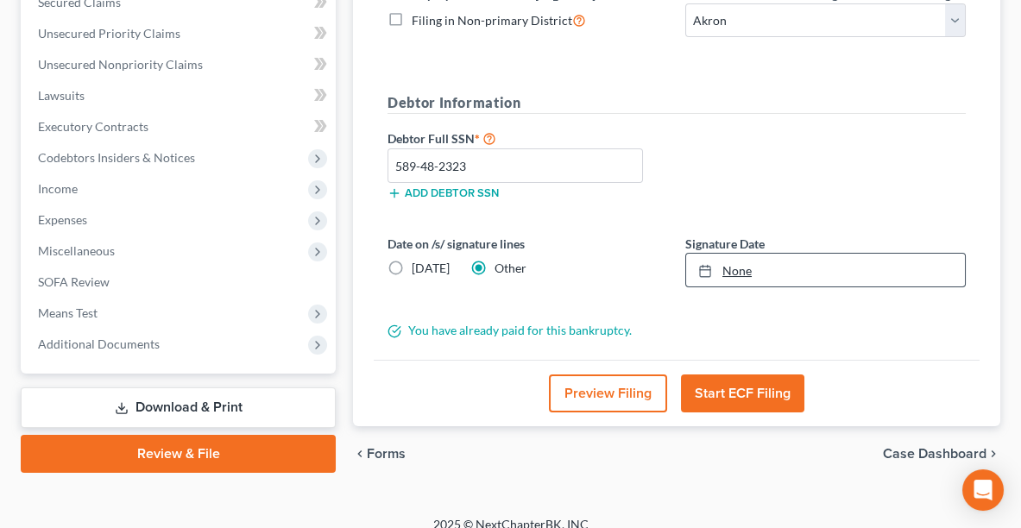
click at [757, 267] on link "None" at bounding box center [825, 270] width 279 height 33
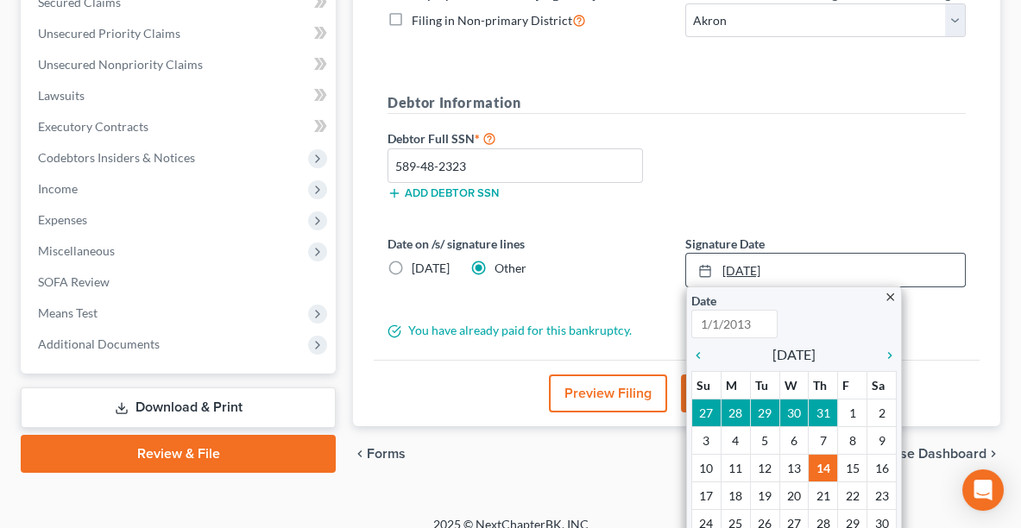
type input "[DATE]"
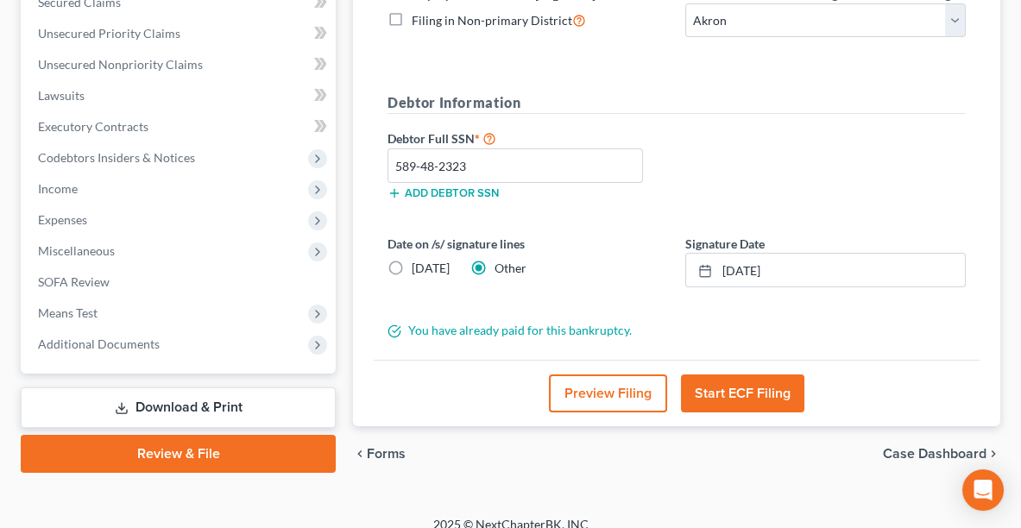
click at [719, 382] on button "Start ECF Filing" at bounding box center [742, 394] width 123 height 38
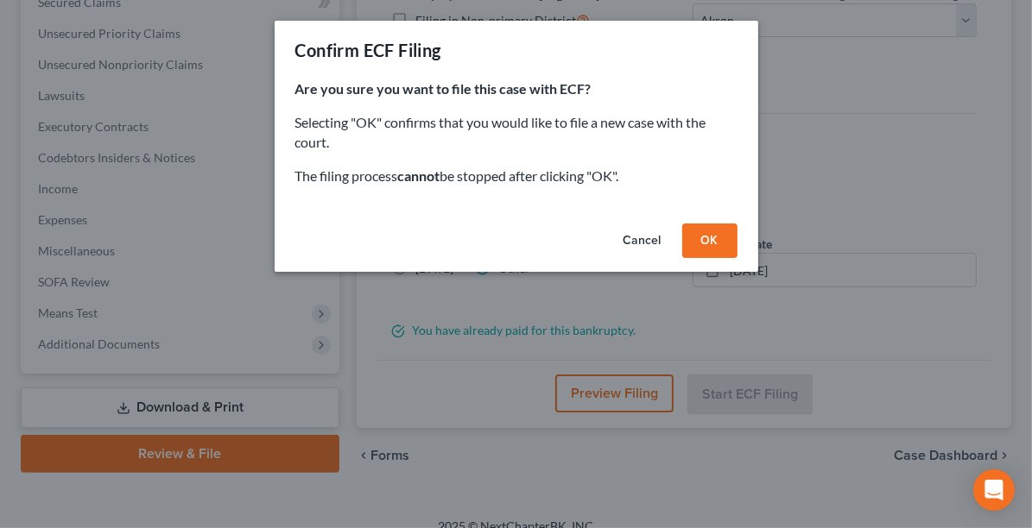
click at [702, 247] on button "OK" at bounding box center [709, 241] width 55 height 35
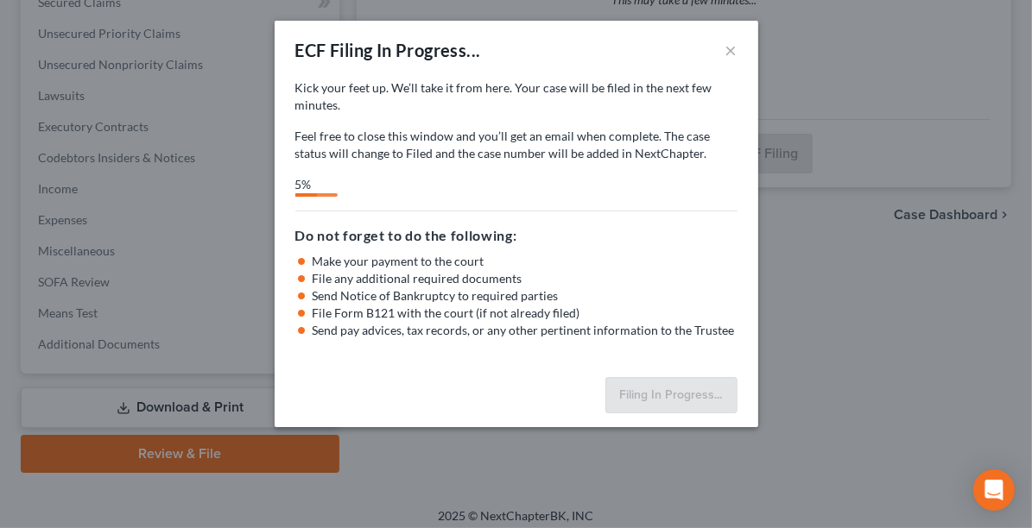
select select "0"
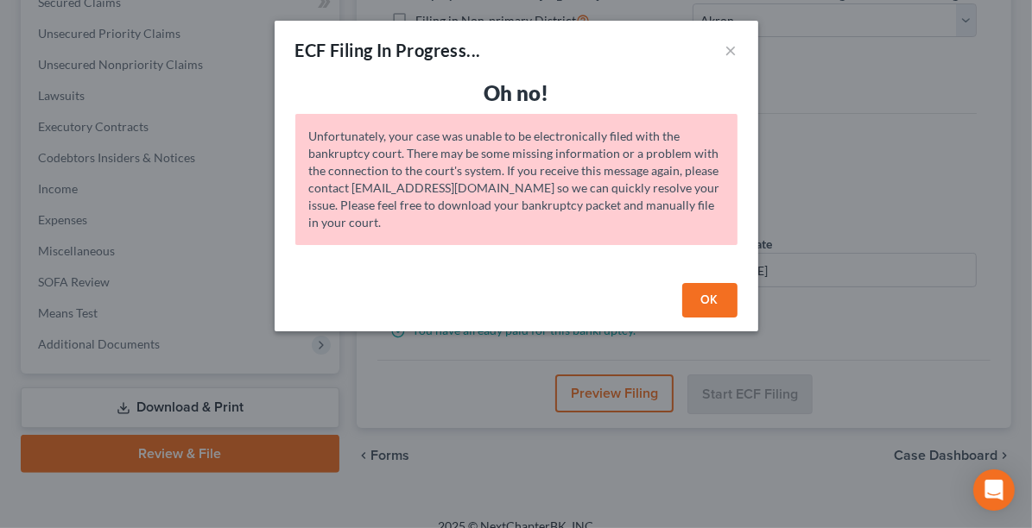
click at [737, 41] on div "ECF Filing In Progress... ×" at bounding box center [516, 50] width 483 height 59
click at [732, 48] on button "×" at bounding box center [731, 50] width 12 height 21
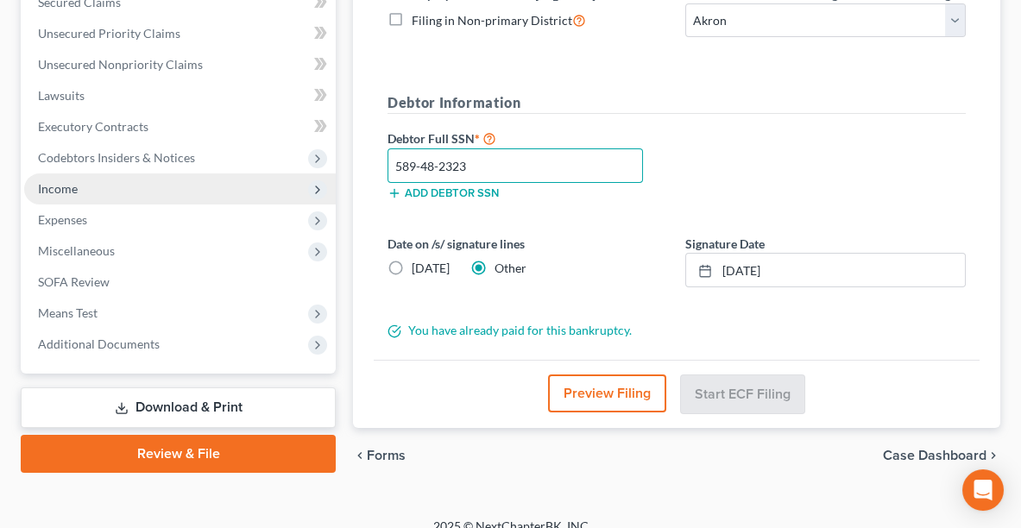
drag, startPoint x: 504, startPoint y: 164, endPoint x: 326, endPoint y: 174, distance: 178.1
click at [326, 174] on div "Petition Navigation Case Dashboard Payments Invoices Payments Payments Credit R…" at bounding box center [510, 135] width 997 height 697
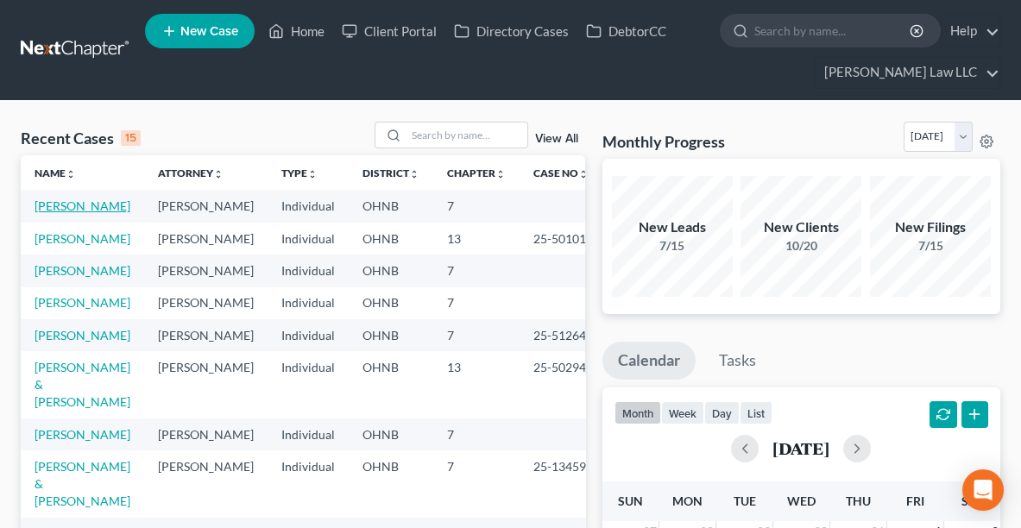
click at [68, 209] on link "Hammel, Jeremy" at bounding box center [83, 206] width 96 height 15
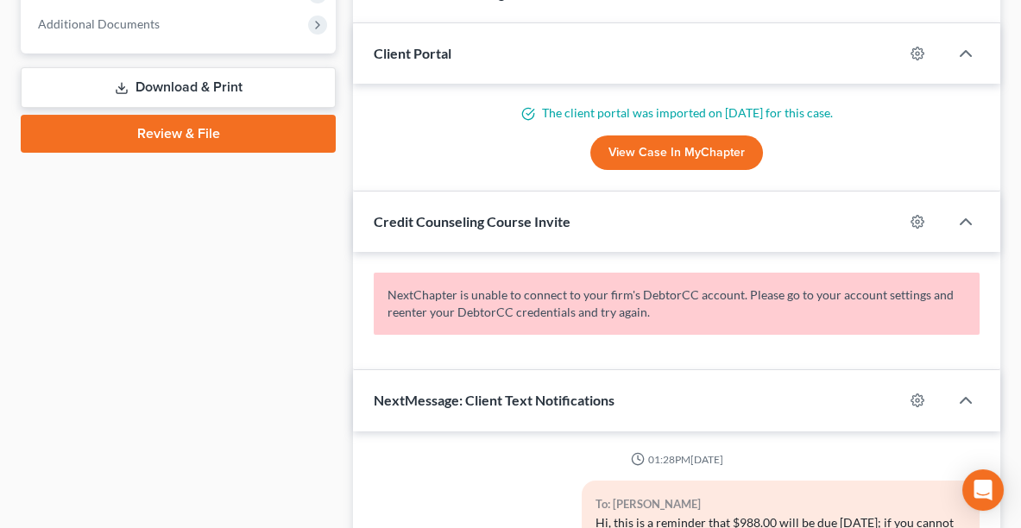
scroll to position [594, 0]
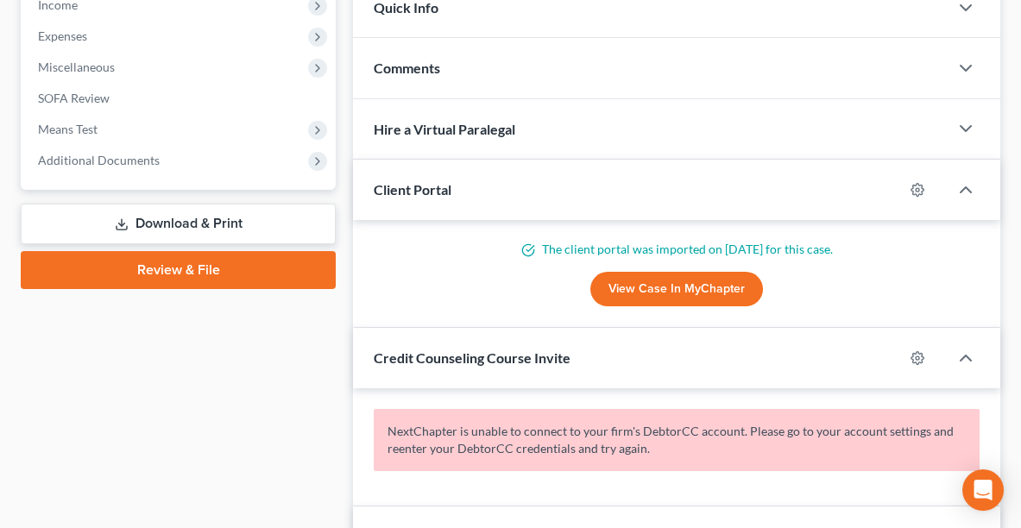
click at [161, 271] on link "Review & File" at bounding box center [178, 270] width 315 height 38
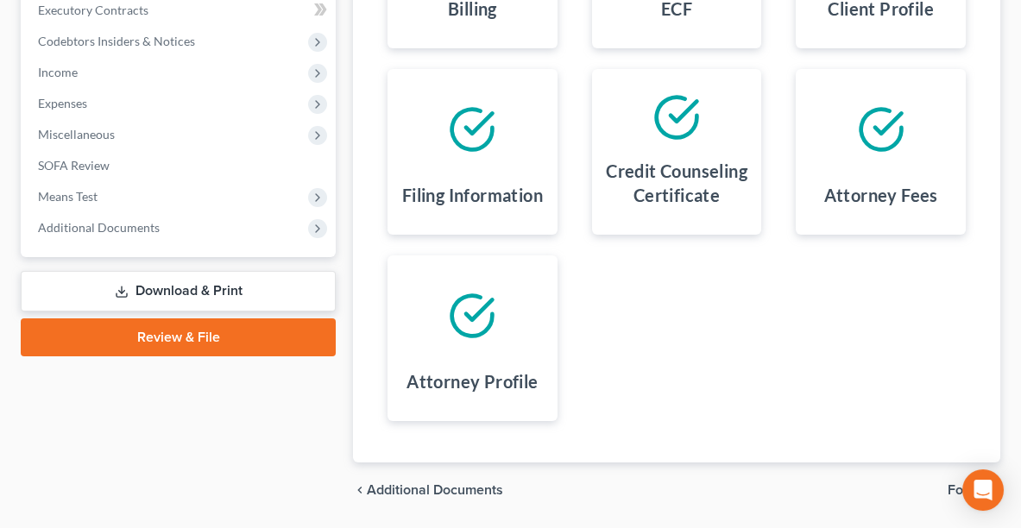
scroll to position [582, 0]
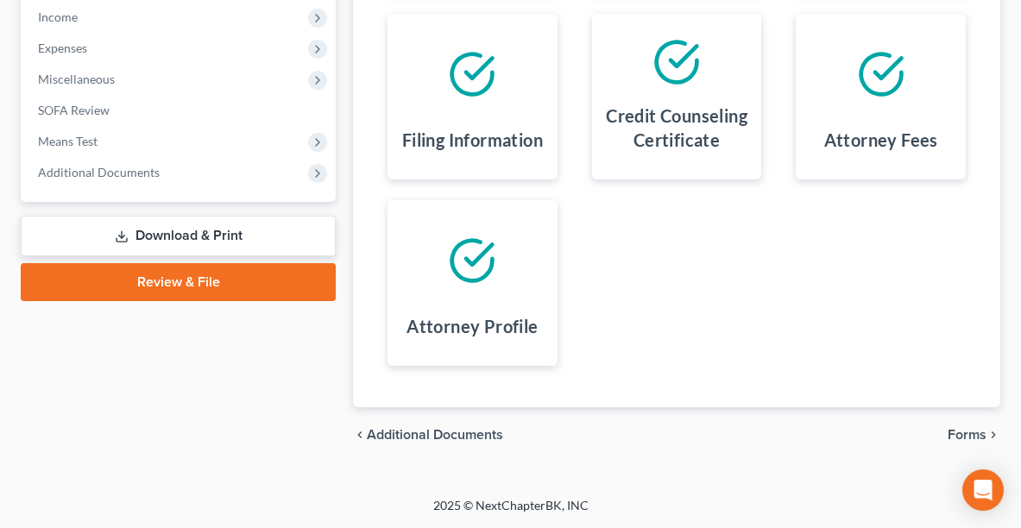
click at [974, 437] on span "Forms" at bounding box center [967, 435] width 39 height 14
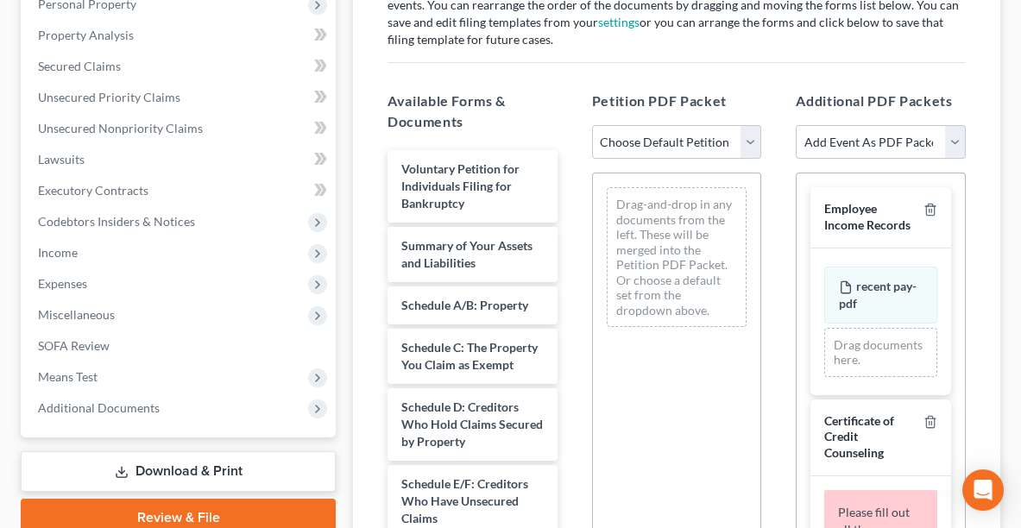
scroll to position [294, 0]
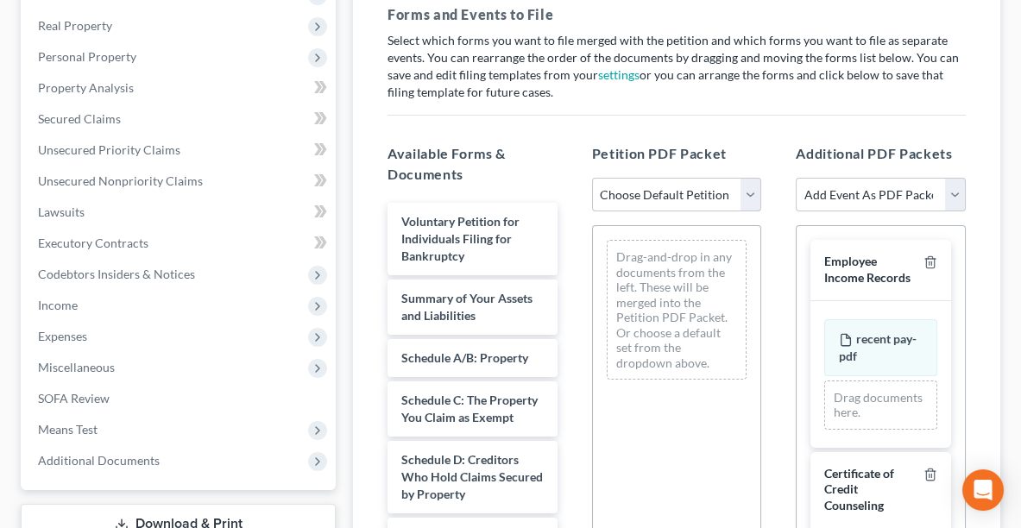
click at [650, 188] on select "Choose Default Petition PDF Packet Complete Bankruptcy Petition (all forms and …" at bounding box center [677, 195] width 170 height 35
select select "0"
click at [592, 178] on select "Choose Default Petition PDF Packet Complete Bankruptcy Petition (all forms and …" at bounding box center [677, 195] width 170 height 35
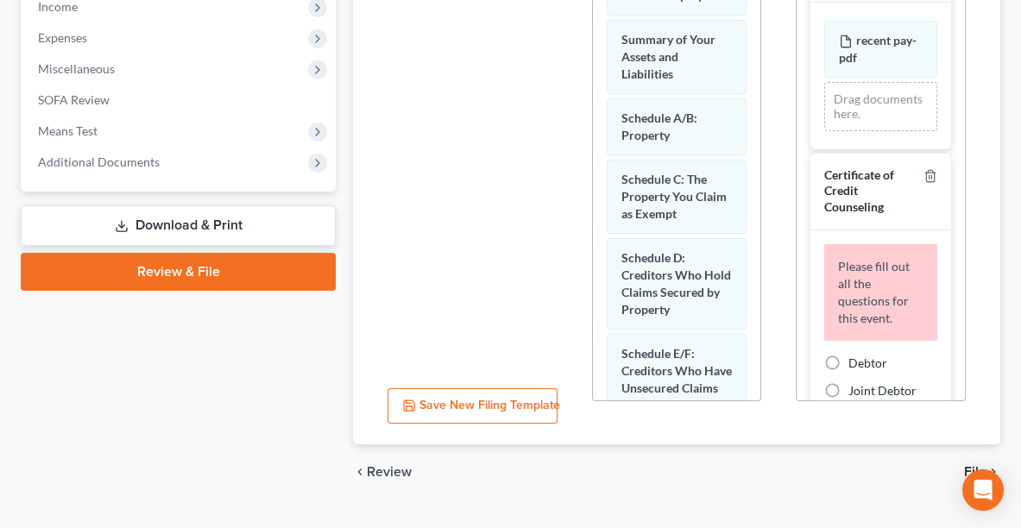
scroll to position [616, 0]
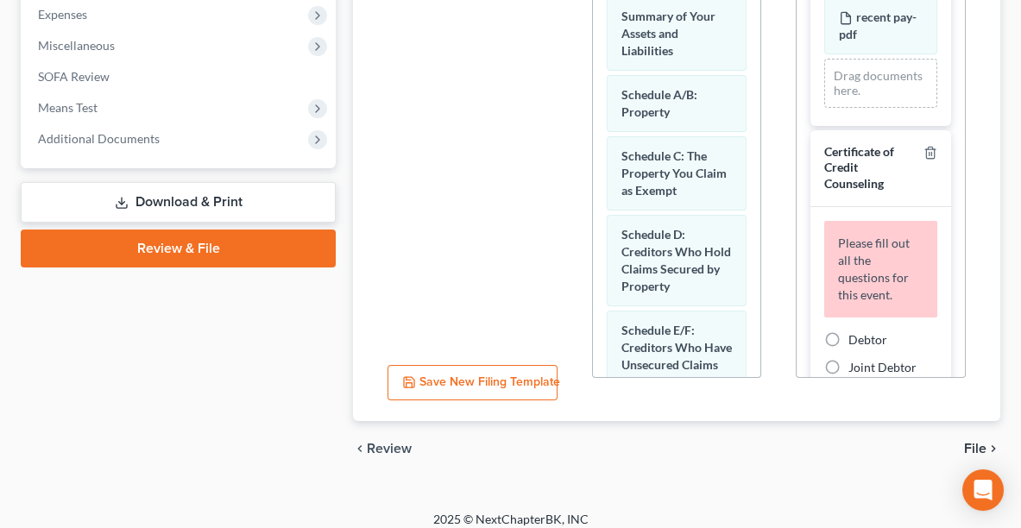
click at [849, 349] on label "Debtor" at bounding box center [868, 340] width 39 height 17
click at [856, 343] on input "Debtor" at bounding box center [861, 337] width 11 height 11
radio input "true"
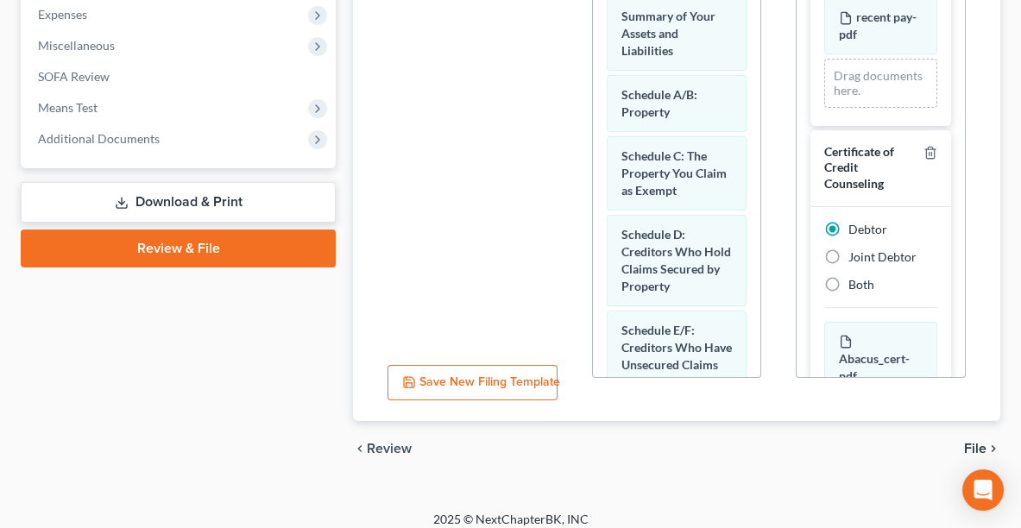
click at [975, 442] on span "File" at bounding box center [975, 449] width 22 height 14
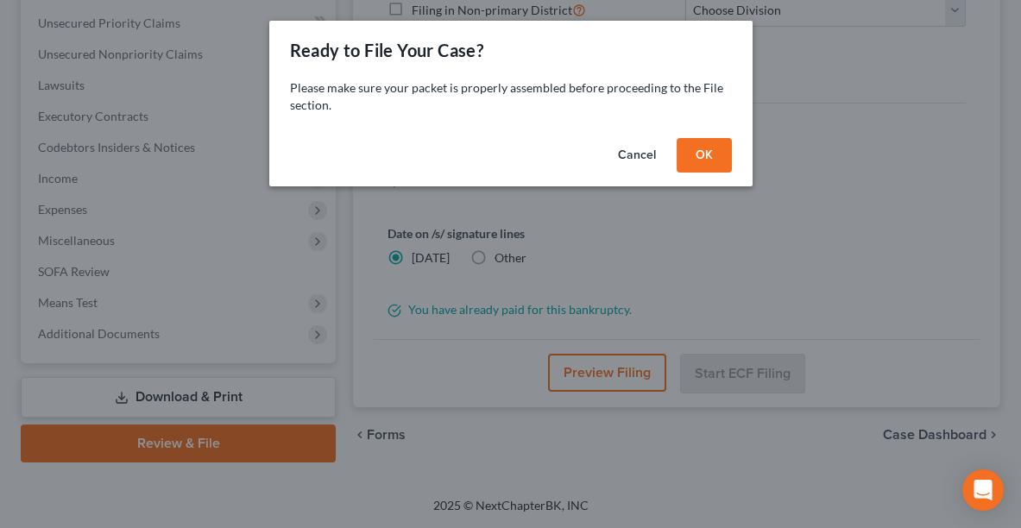
scroll to position [417, 0]
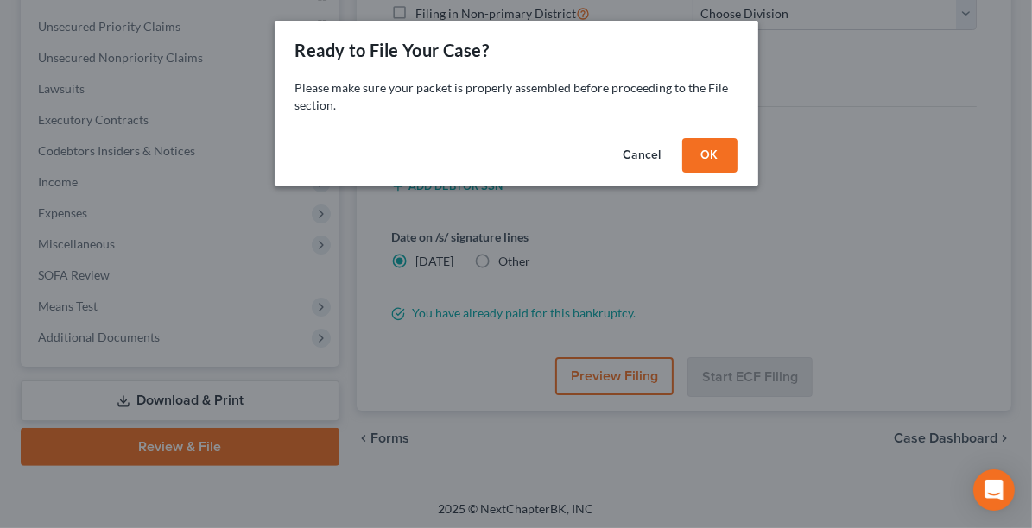
click at [715, 159] on button "OK" at bounding box center [709, 155] width 55 height 35
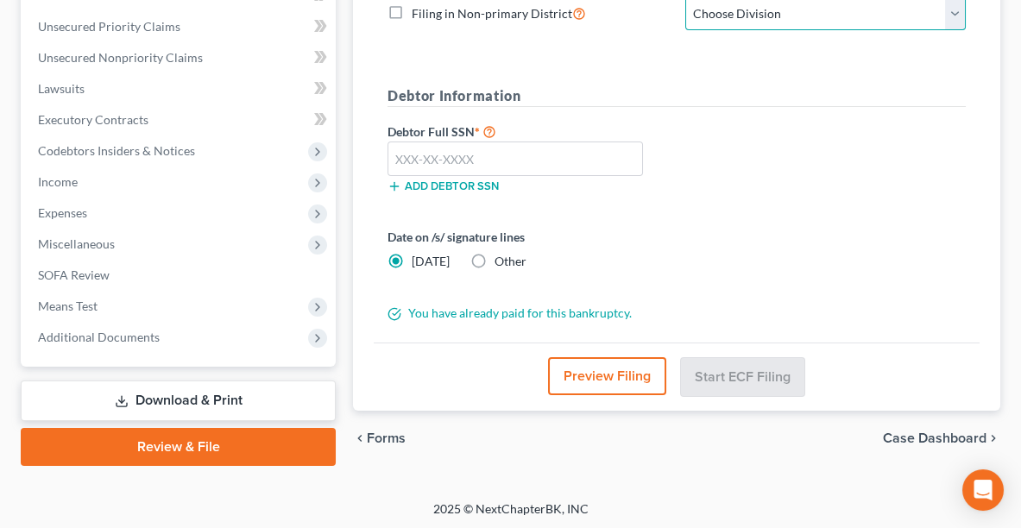
click at [712, 12] on select "Choose Division Akron [GEOGRAPHIC_DATA] [GEOGRAPHIC_DATA] [GEOGRAPHIC_DATA] [GE…" at bounding box center [826, 14] width 281 height 35
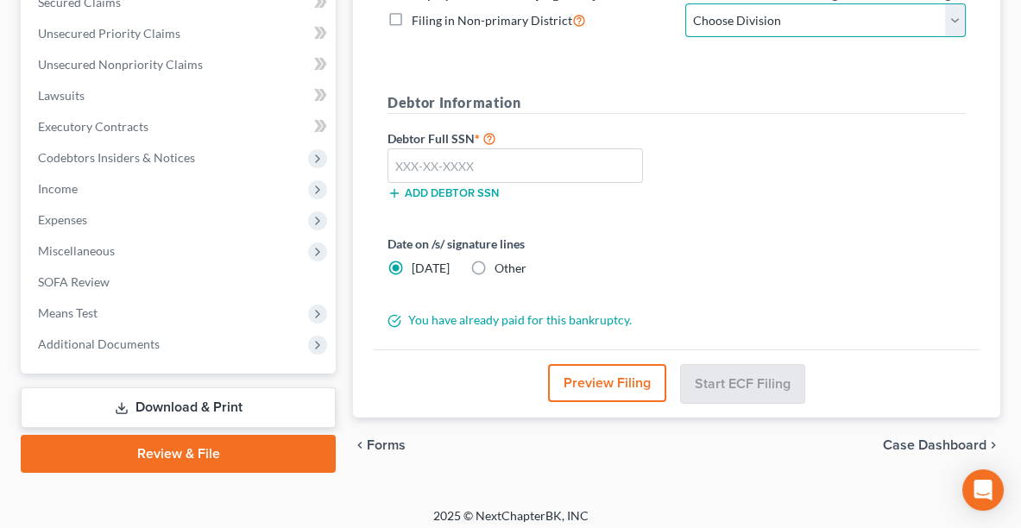
select select "0"
click at [686, 3] on select "Choose Division Akron [GEOGRAPHIC_DATA] [GEOGRAPHIC_DATA] [GEOGRAPHIC_DATA] [GE…" at bounding box center [826, 20] width 281 height 35
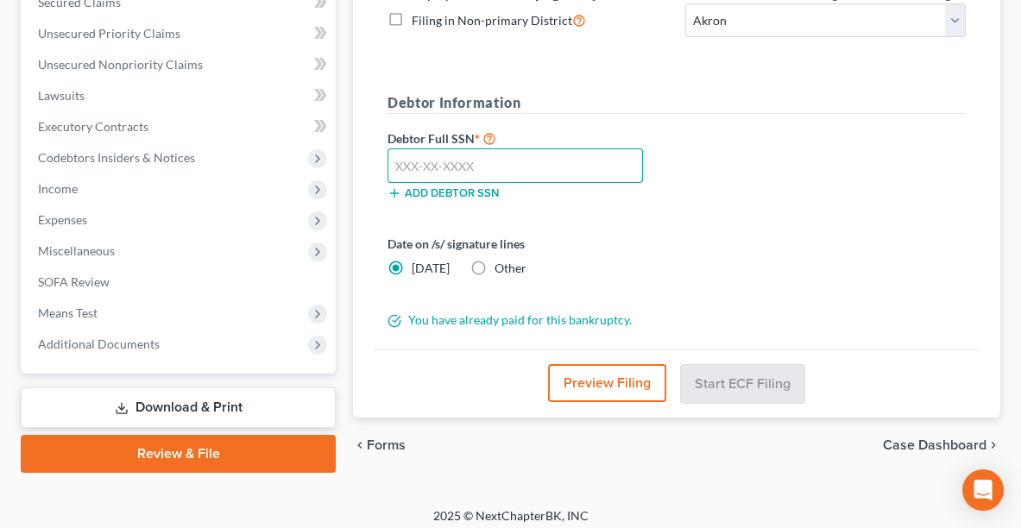
click at [429, 156] on input "text" at bounding box center [516, 165] width 256 height 35
paste input "589-48-2323"
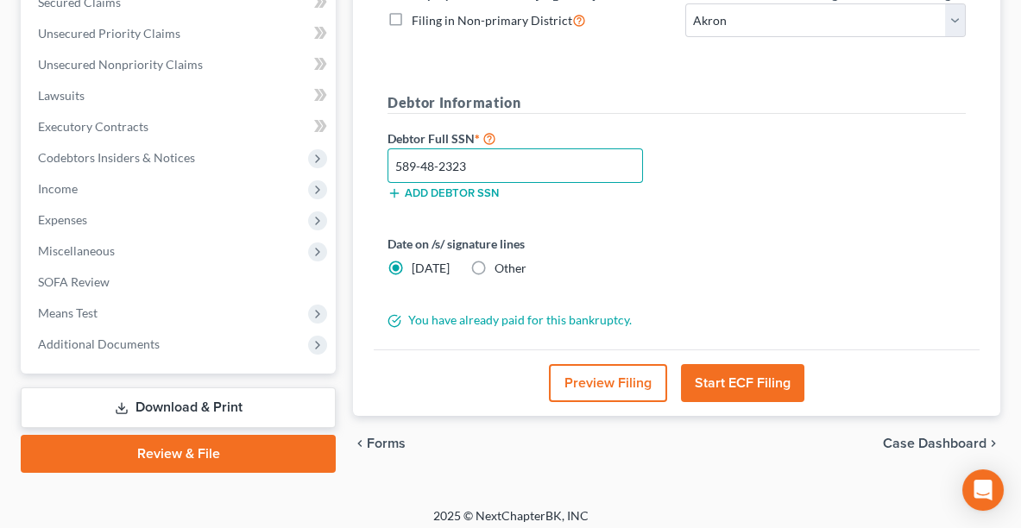
type input "589-48-2323"
click at [495, 260] on label "Other" at bounding box center [511, 268] width 32 height 17
click at [502, 260] on input "Other" at bounding box center [507, 265] width 11 height 11
radio input "true"
radio input "false"
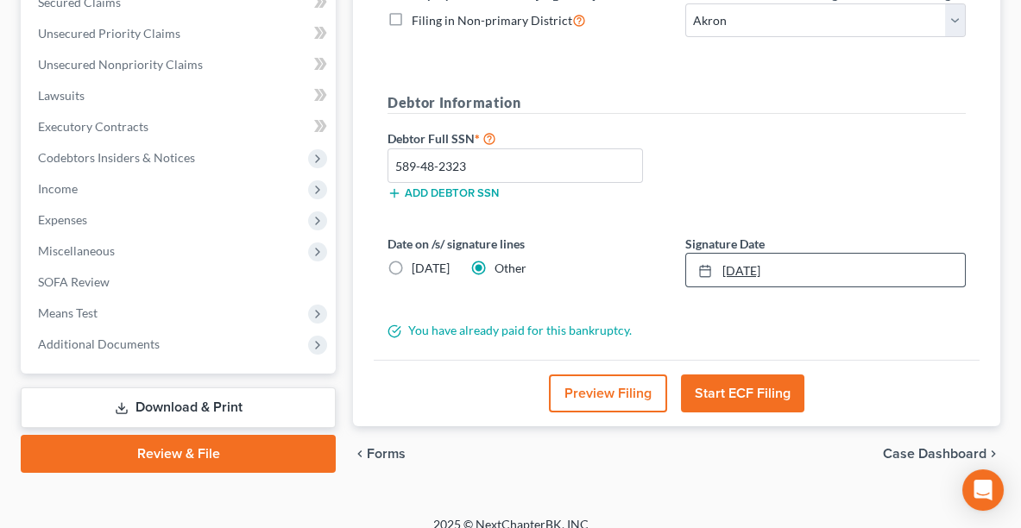
type input "[DATE]"
click at [742, 262] on link "[DATE]" at bounding box center [825, 270] width 279 height 33
click at [718, 387] on button "Start ECF Filing" at bounding box center [742, 394] width 123 height 38
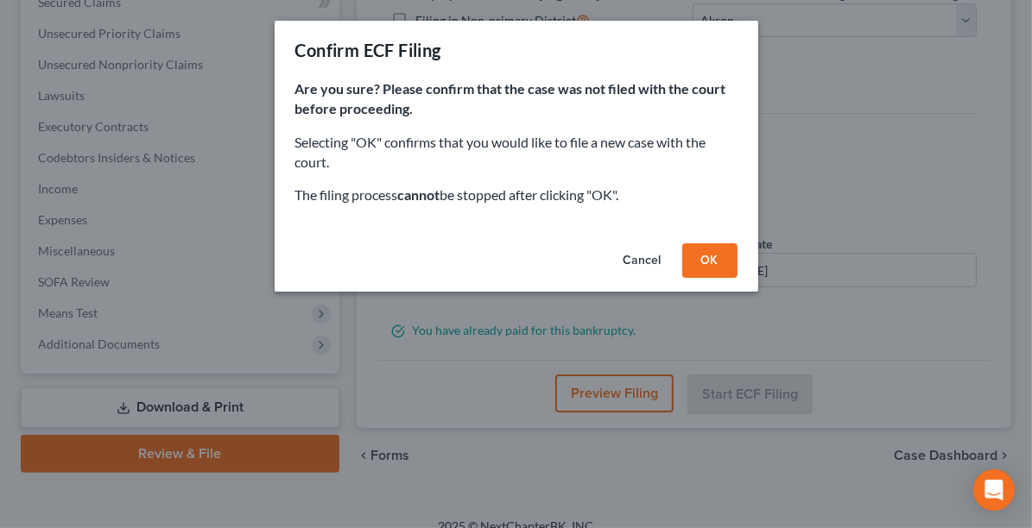
click at [713, 261] on button "OK" at bounding box center [709, 260] width 55 height 35
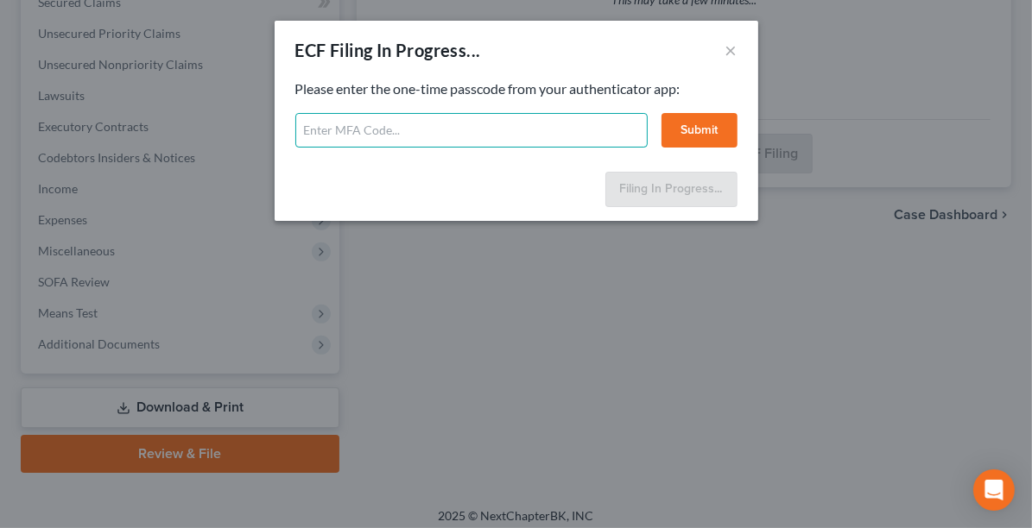
click at [363, 128] on input "text" at bounding box center [471, 130] width 352 height 35
type input "481270"
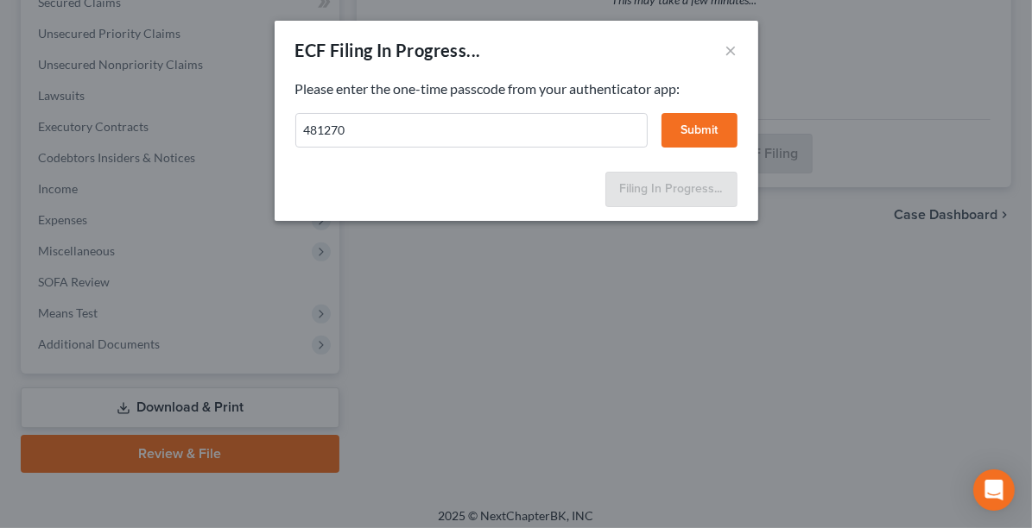
click at [702, 128] on button "Submit" at bounding box center [699, 130] width 76 height 35
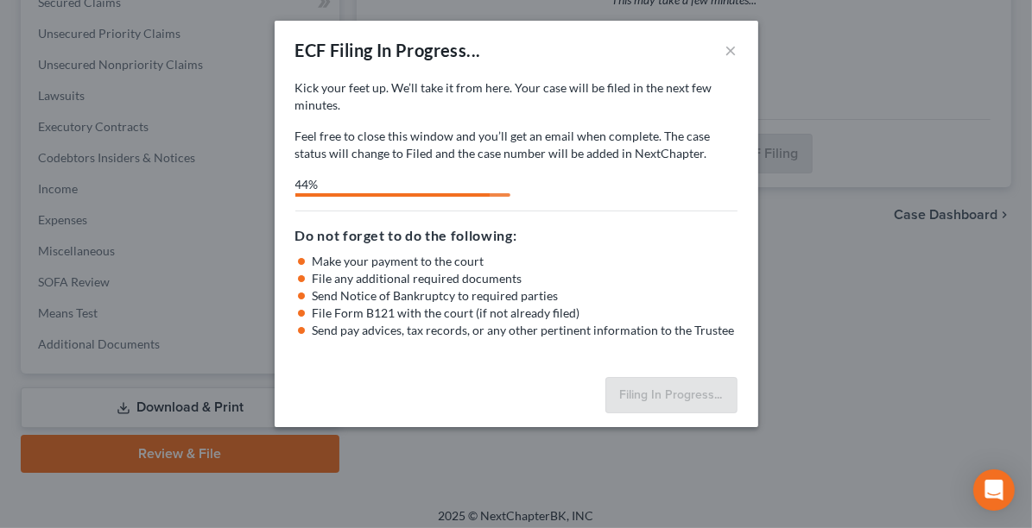
drag, startPoint x: 109, startPoint y: 48, endPoint x: 351, endPoint y: 79, distance: 244.5
click at [287, 78] on div "ECF Filing In Progress... × Kick your feet up. We’ll take it from here. Your ca…" at bounding box center [516, 264] width 1032 height 528
select select "0"
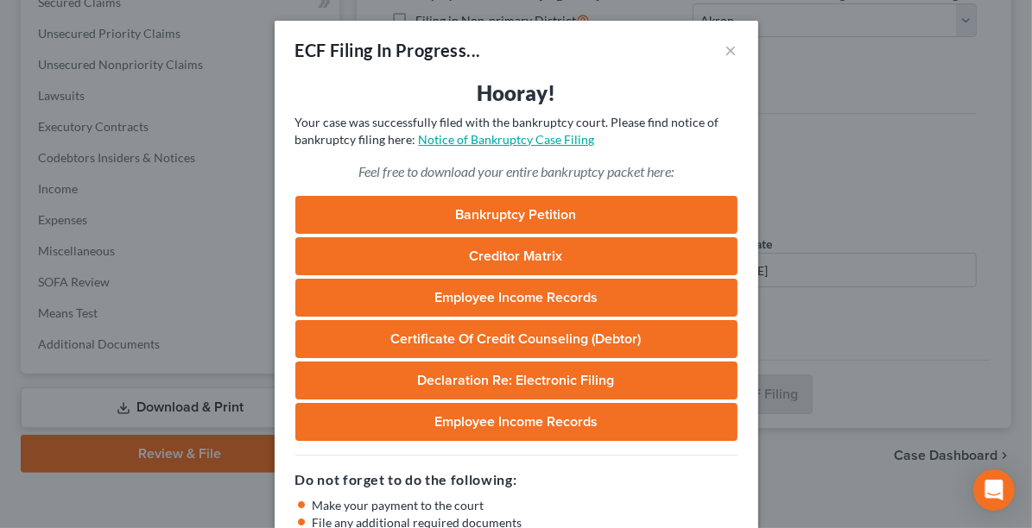
click at [519, 139] on link "Notice of Bankruptcy Case Filing" at bounding box center [507, 139] width 176 height 15
click at [461, 138] on link "Notice of Bankruptcy Case Filing" at bounding box center [507, 139] width 176 height 15
click at [727, 48] on button "×" at bounding box center [731, 50] width 12 height 21
